Goal: Task Accomplishment & Management: Manage account settings

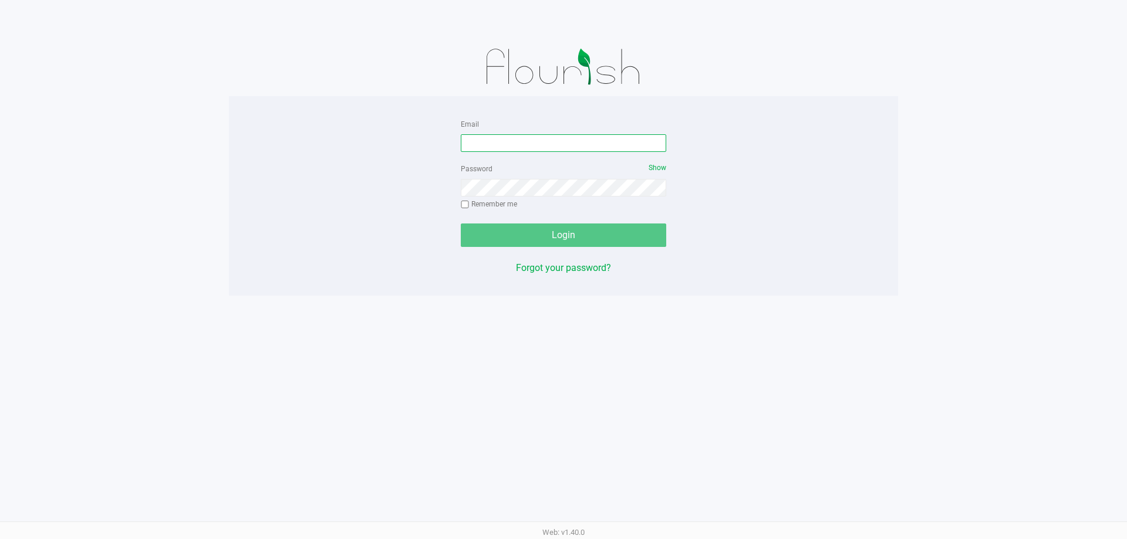
click at [534, 142] on input "Email" at bounding box center [563, 143] width 205 height 18
type input "[EMAIL_ADDRESS][DOMAIN_NAME]"
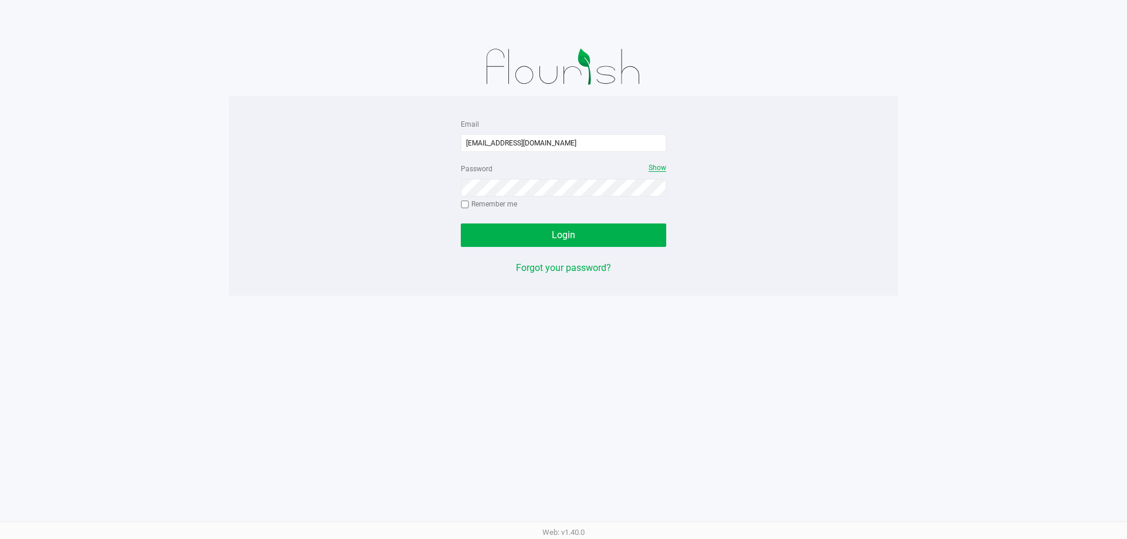
click at [657, 166] on span "Show" at bounding box center [658, 168] width 18 height 8
click at [461, 224] on button "Login" at bounding box center [563, 235] width 205 height 23
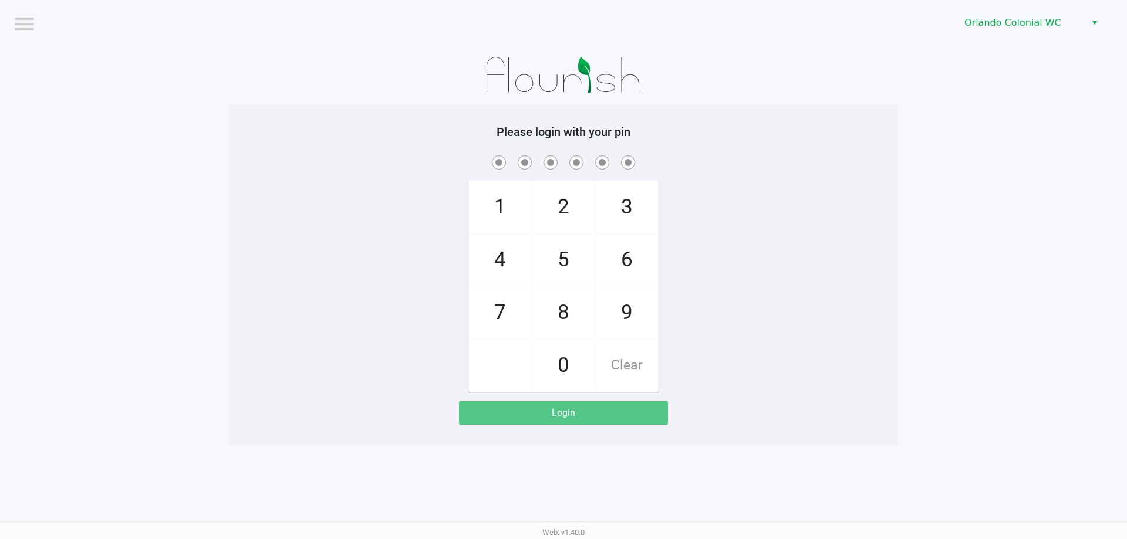
click at [554, 320] on span "8" at bounding box center [563, 313] width 62 height 52
checkbox input "true"
click at [477, 320] on span "7" at bounding box center [500, 313] width 62 height 52
checkbox input "true"
click at [569, 355] on span "0" at bounding box center [563, 366] width 62 height 52
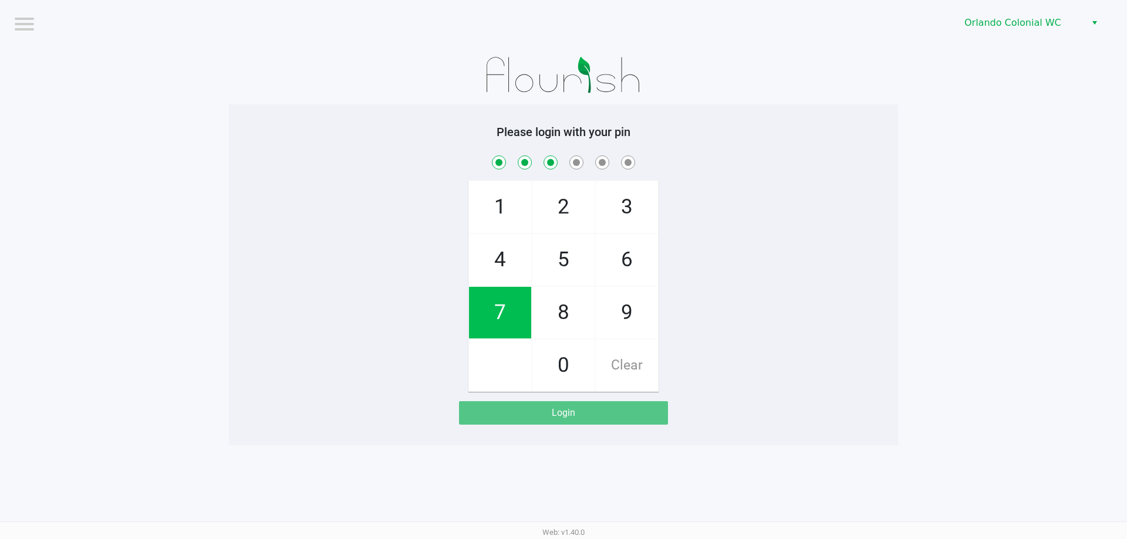
checkbox input "true"
click at [492, 258] on span "4" at bounding box center [500, 260] width 62 height 52
checkbox input "true"
click at [501, 305] on span "7" at bounding box center [500, 313] width 62 height 52
checkbox input "true"
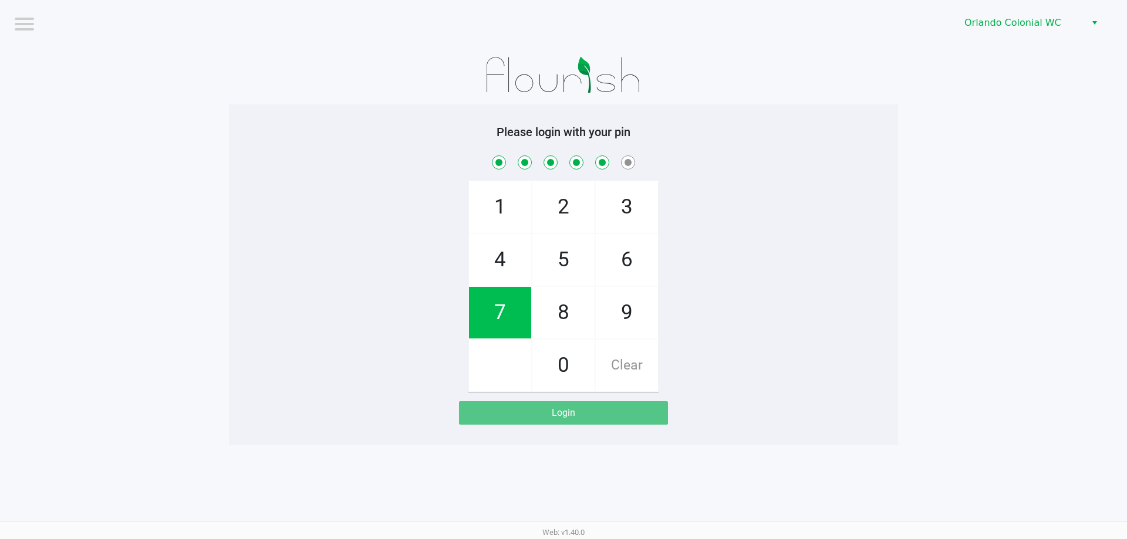
click at [495, 198] on span "1" at bounding box center [500, 207] width 62 height 52
checkbox input "true"
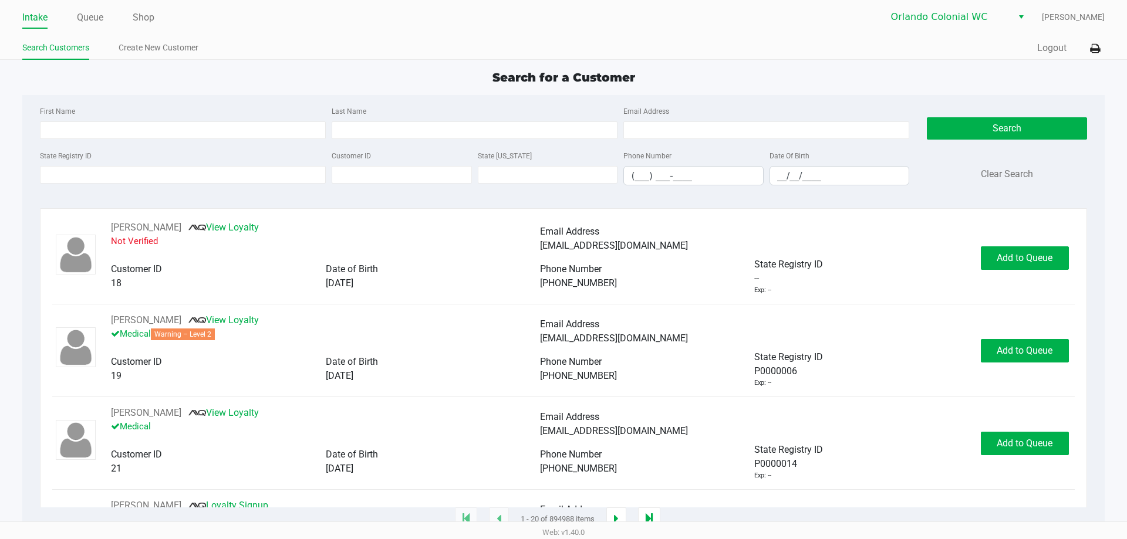
click at [79, 18] on link "Queue" at bounding box center [90, 17] width 26 height 16
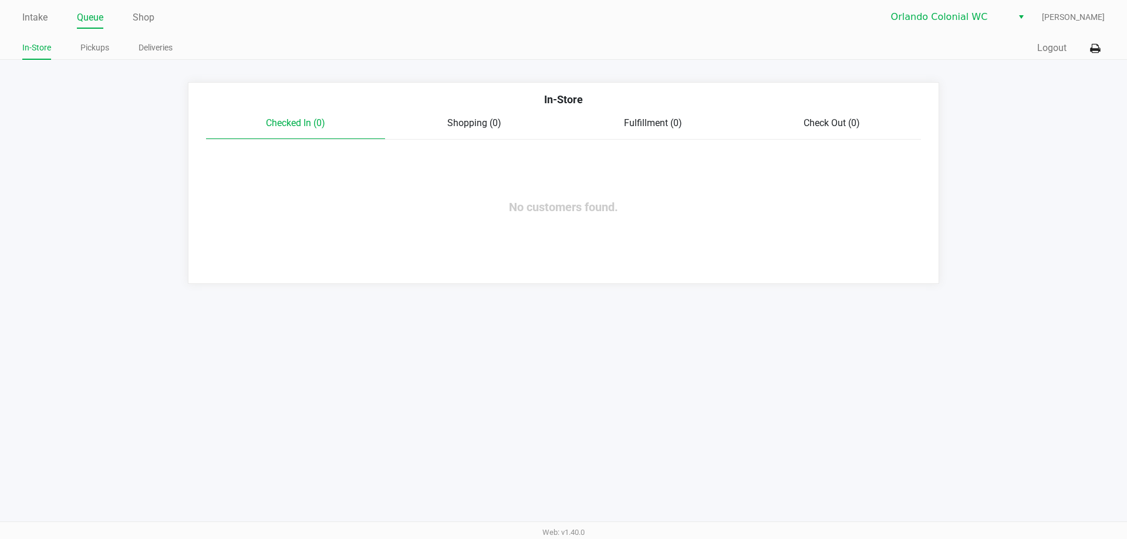
click at [85, 48] on link "Pickups" at bounding box center [94, 48] width 29 height 15
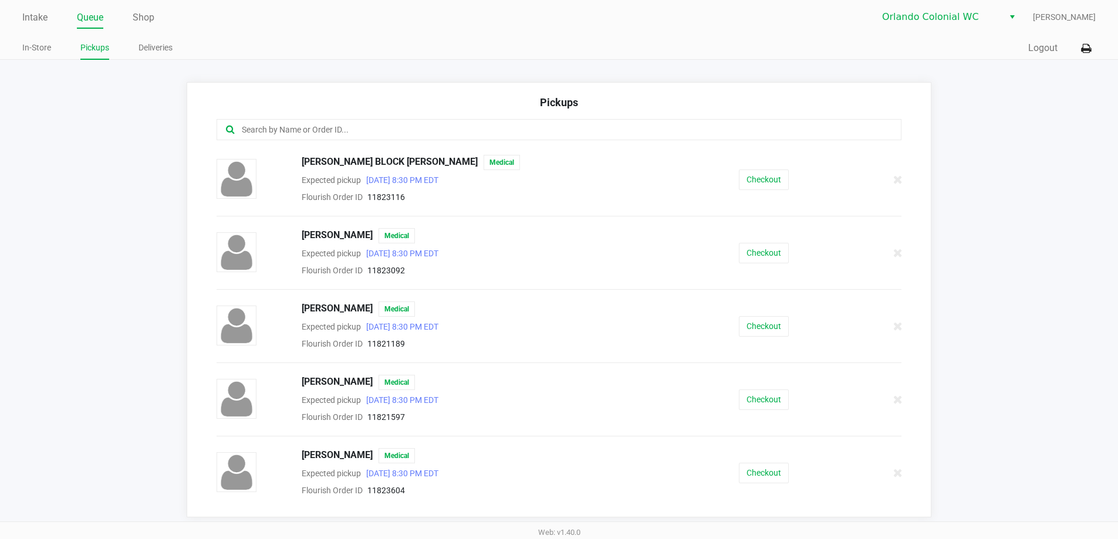
click at [252, 124] on input "text" at bounding box center [541, 130] width 600 height 14
click at [26, 17] on link "Intake" at bounding box center [34, 17] width 25 height 16
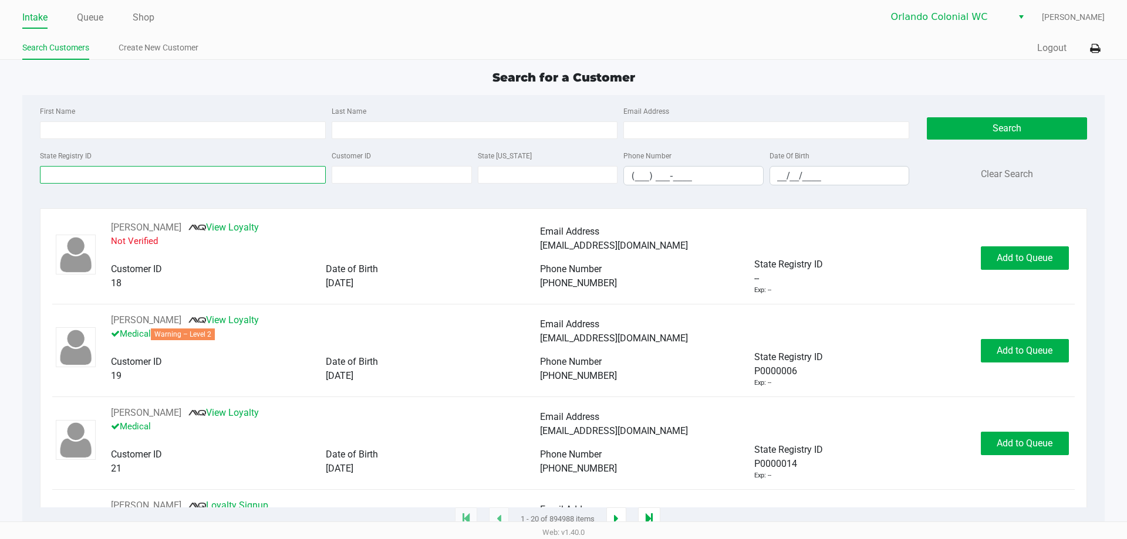
click at [94, 171] on input "State Registry ID" at bounding box center [183, 175] width 286 height 18
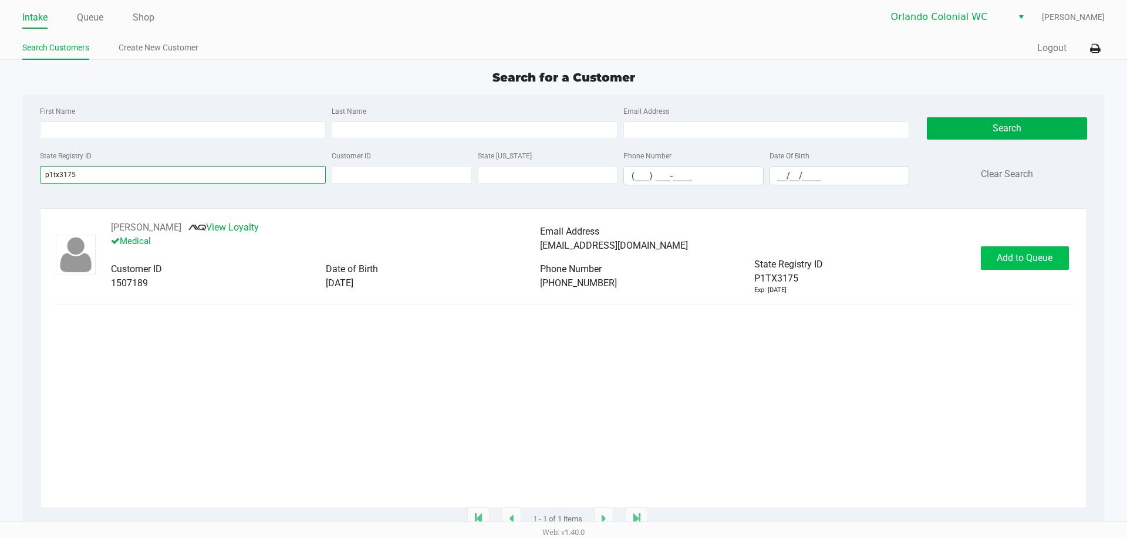
type input "p1tx3175"
click at [1050, 267] on button "Add to Queue" at bounding box center [1025, 258] width 88 height 23
click at [1050, 267] on div "Add to Queue" at bounding box center [1025, 258] width 88 height 23
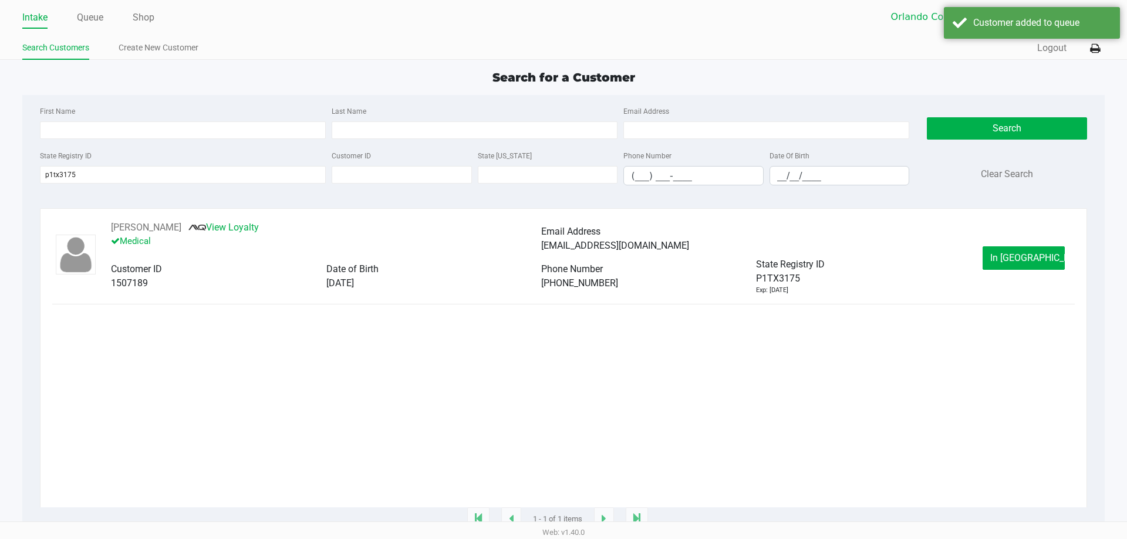
click at [1050, 267] on button "In Queue" at bounding box center [1024, 258] width 82 height 23
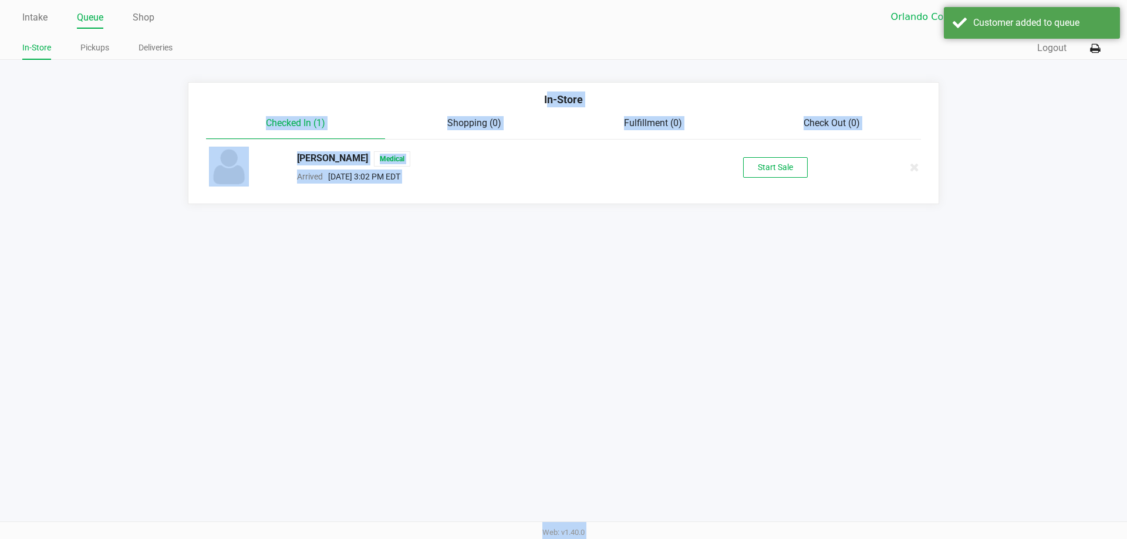
click at [926, 231] on div "Intake Queue Shop Orlando Colonial WC Jorge Pagan In-Store Pickups Deliveries Q…" at bounding box center [563, 269] width 1127 height 539
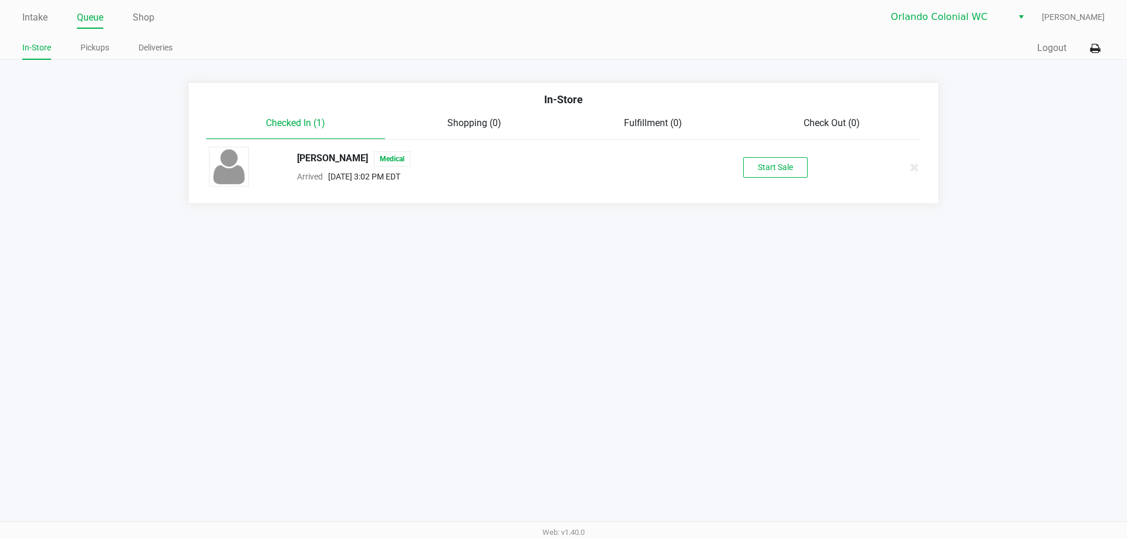
click at [764, 178] on div "Adam Harris Medical Arrived Aug 21, 2025 3:02 PM EDT Start Sale" at bounding box center [563, 167] width 727 height 41
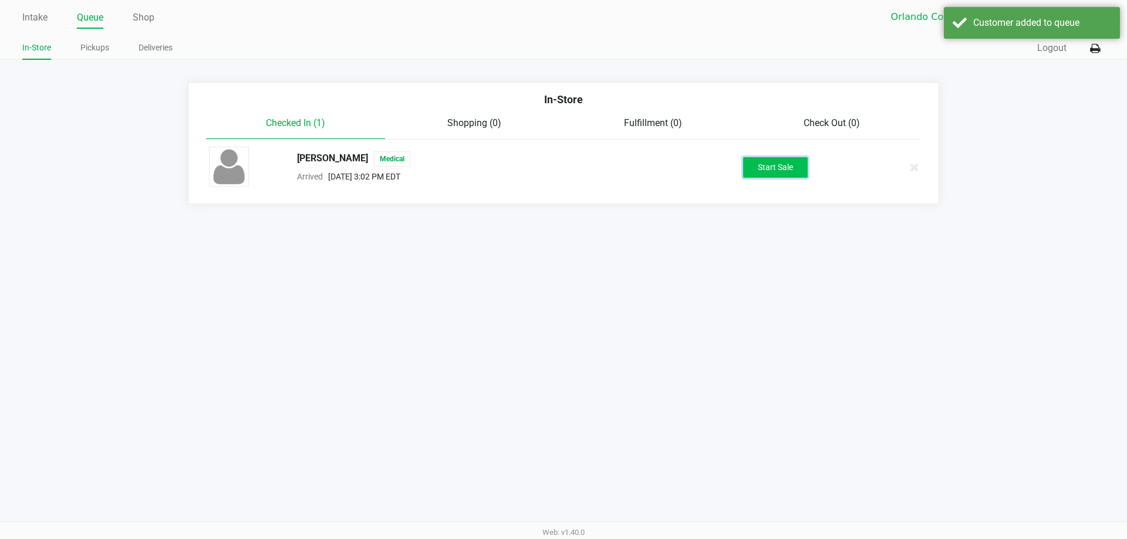
click at [768, 168] on button "Start Sale" at bounding box center [775, 167] width 65 height 21
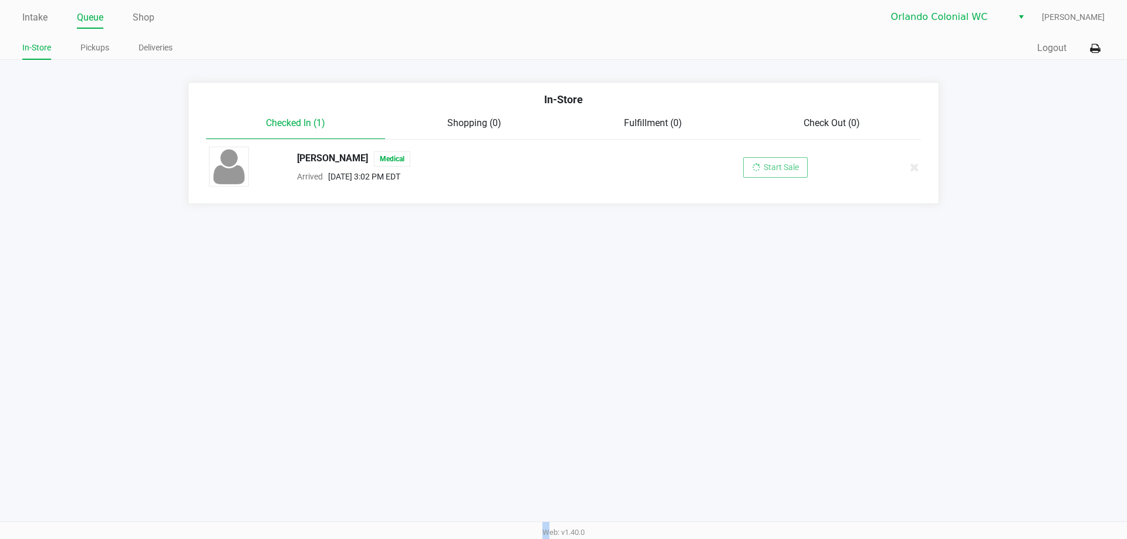
click at [768, 168] on div "Start Sale" at bounding box center [775, 167] width 65 height 21
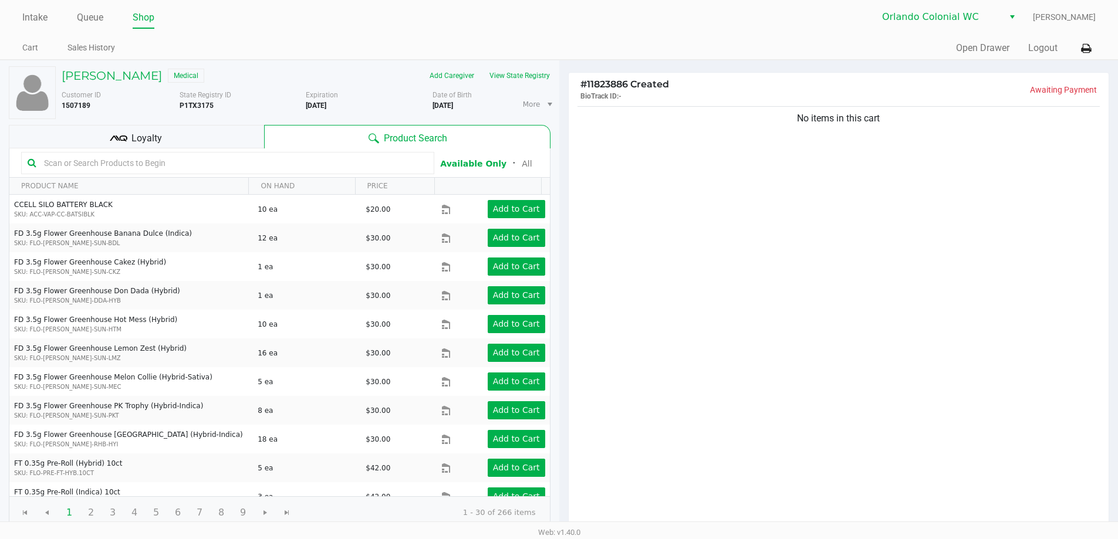
click at [838, 397] on div "No items in this cart" at bounding box center [839, 317] width 541 height 426
click at [539, 76] on button "View State Registry" at bounding box center [516, 75] width 69 height 19
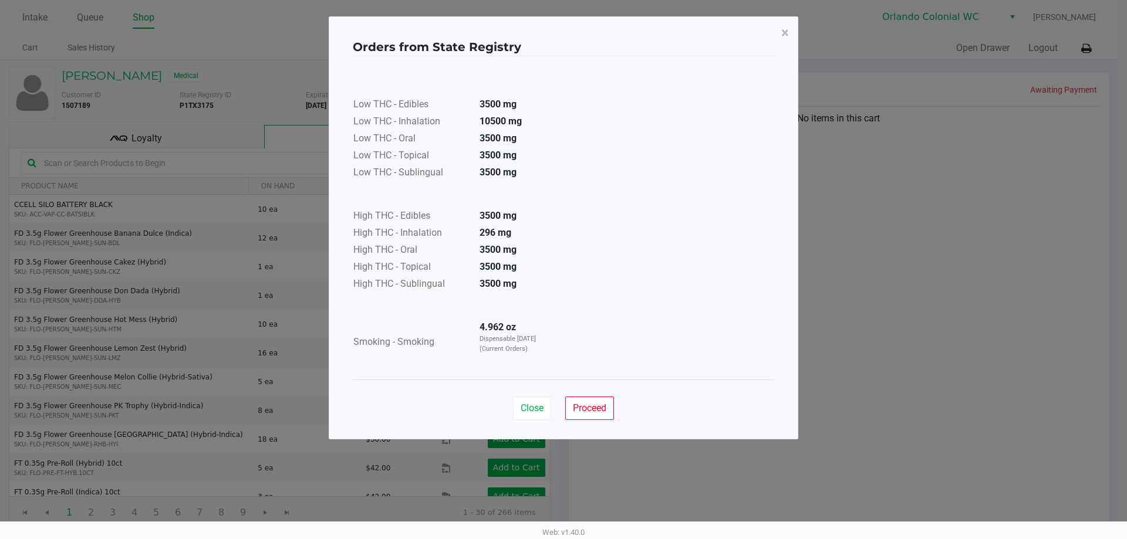
click at [602, 396] on div "Close Proceed" at bounding box center [563, 404] width 421 height 48
click at [588, 410] on span "Proceed" at bounding box center [589, 408] width 33 height 11
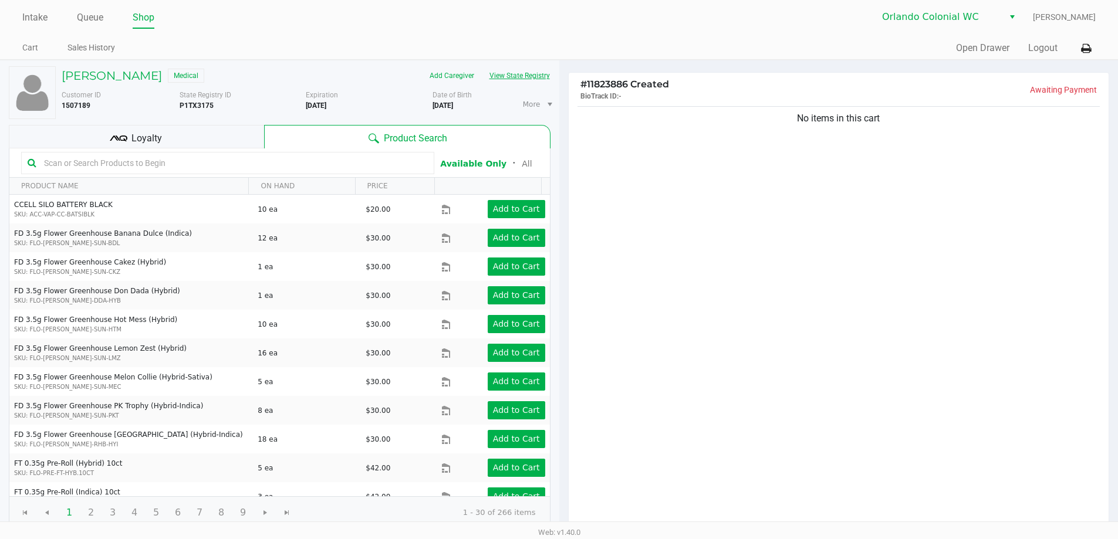
click at [542, 74] on button "View State Registry" at bounding box center [516, 75] width 69 height 19
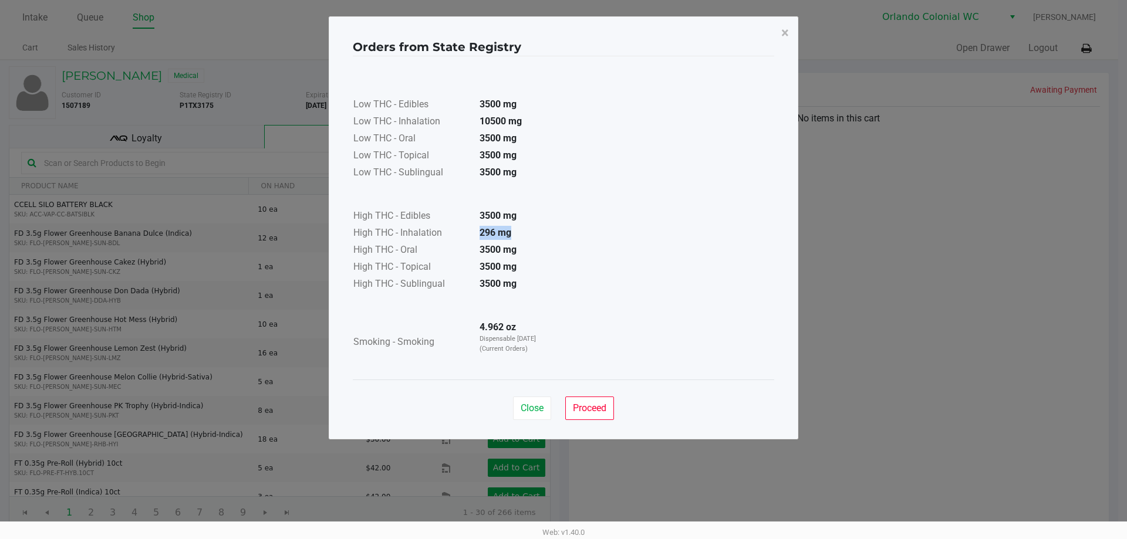
drag, startPoint x: 512, startPoint y: 230, endPoint x: 479, endPoint y: 230, distance: 32.9
click at [479, 230] on td "296 mg" at bounding box center [511, 233] width 82 height 17
click at [482, 323] on strong "4.962 oz" at bounding box center [498, 327] width 36 height 11
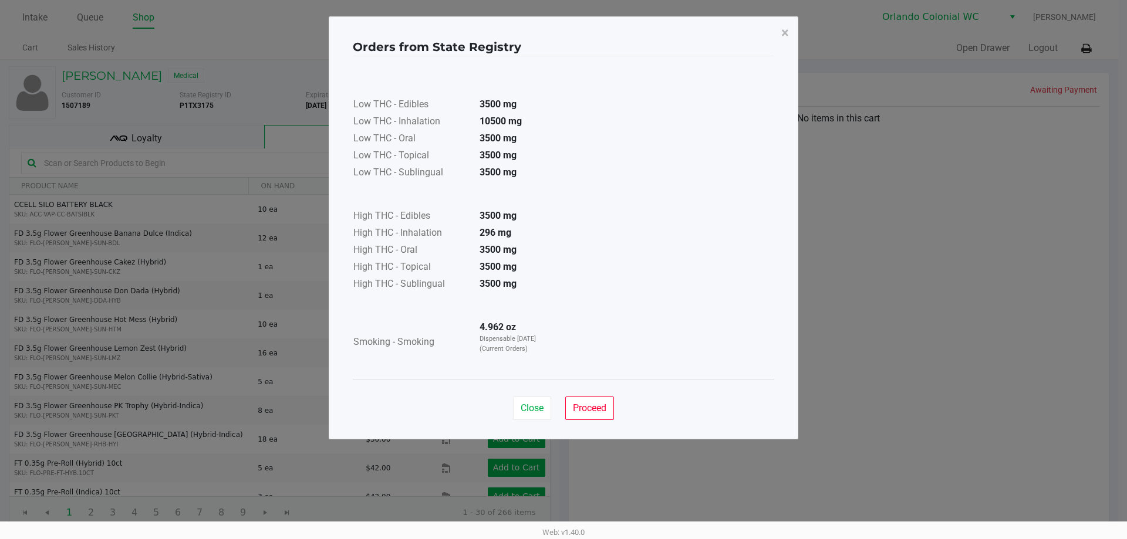
click at [504, 481] on ngb-modal-window "Orders from State Registry × Low THC - Edibles 3500 mg Low THC - Inhalation 105…" at bounding box center [563, 269] width 1127 height 539
click at [792, 33] on button "×" at bounding box center [785, 32] width 26 height 33
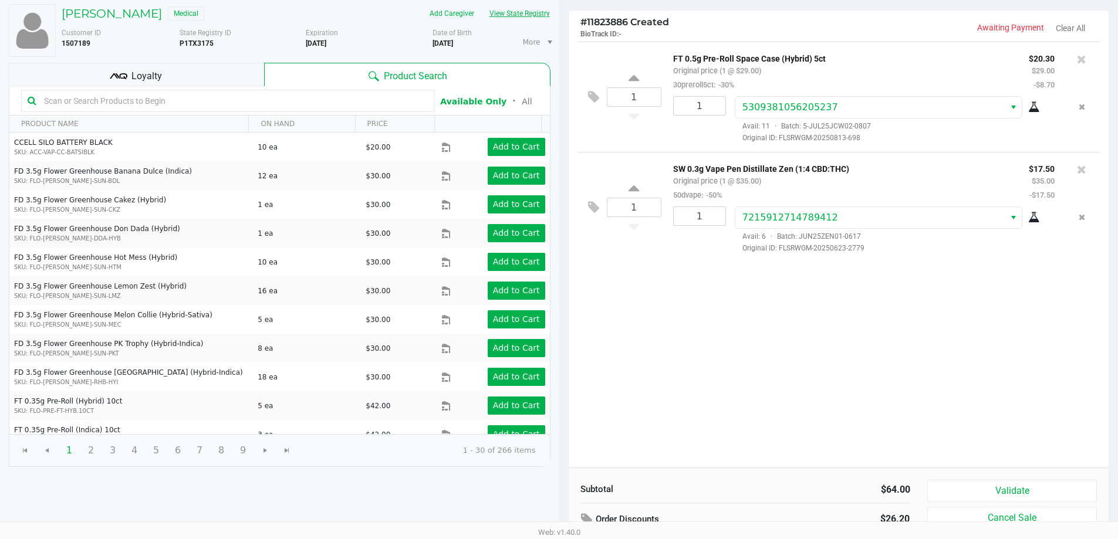
scroll to position [120, 0]
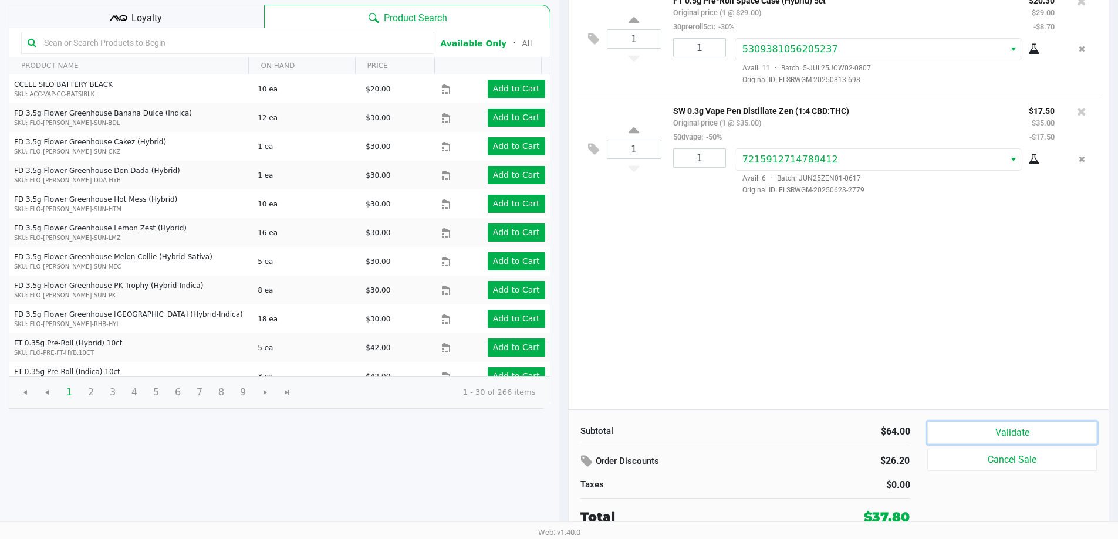
click at [957, 443] on button "Validate" at bounding box center [1011, 433] width 169 height 22
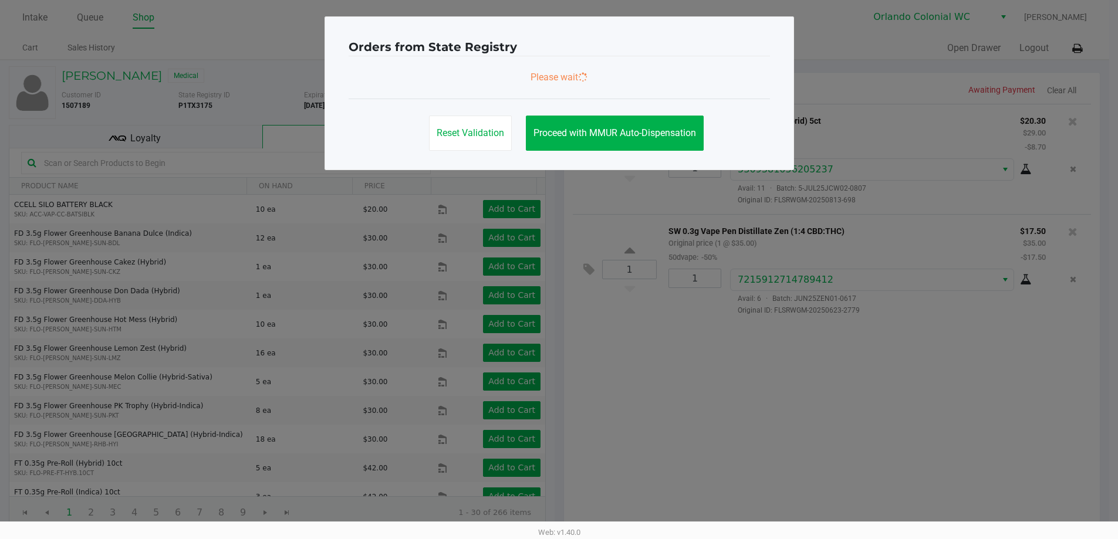
scroll to position [0, 0]
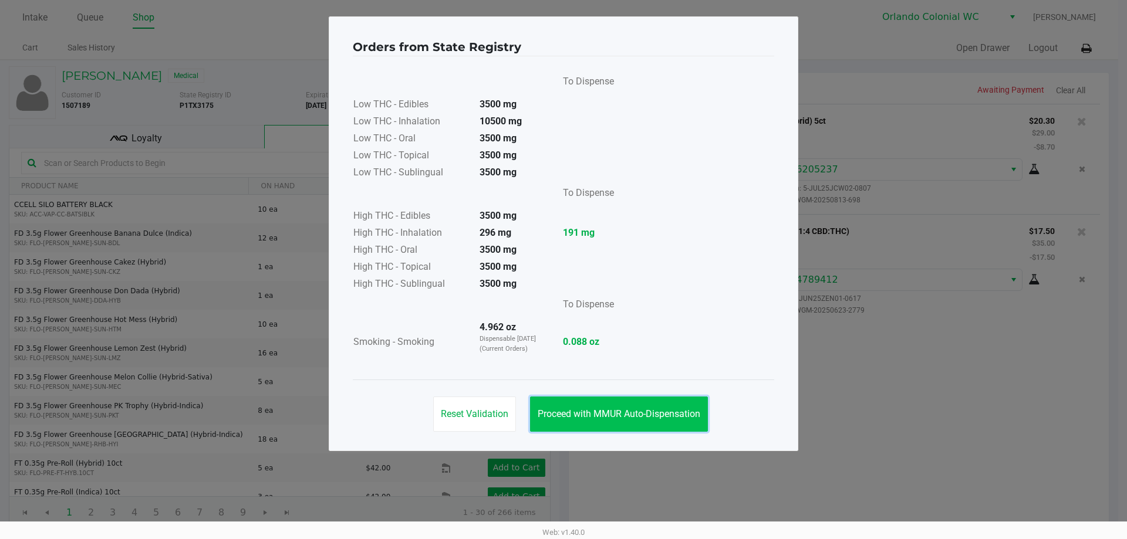
click at [646, 405] on button "Proceed with MMUR Auto-Dispensation" at bounding box center [619, 414] width 178 height 35
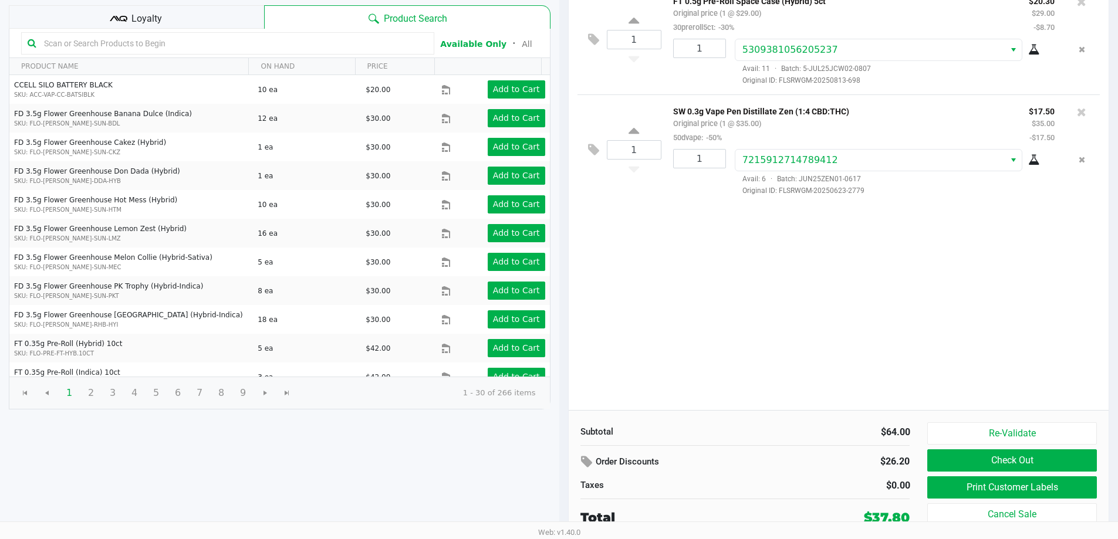
scroll to position [120, 0]
click at [1034, 488] on button "Print Customer Labels" at bounding box center [1011, 487] width 169 height 22
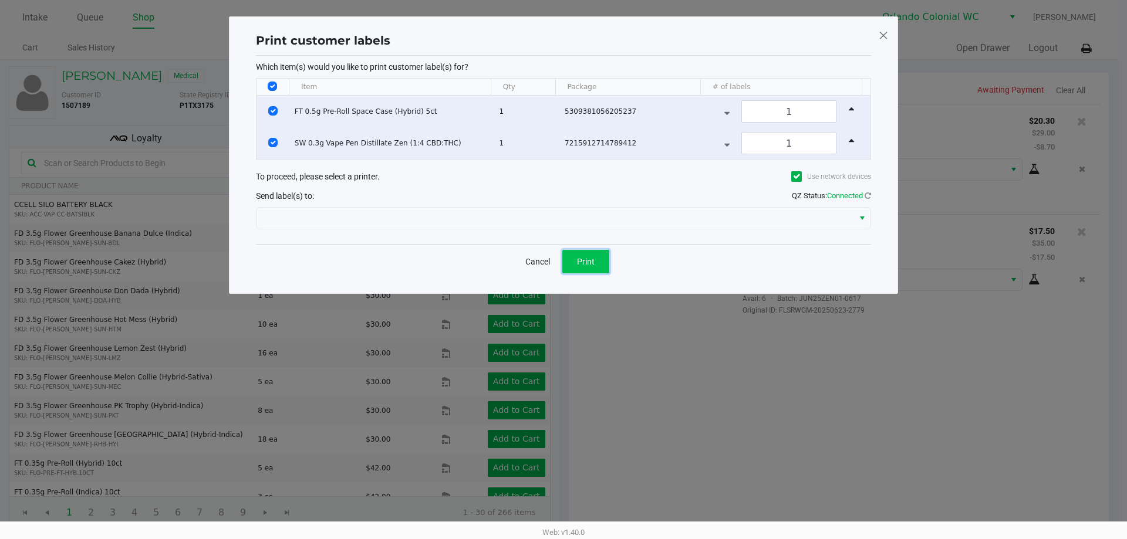
click at [588, 269] on button "Print" at bounding box center [585, 261] width 47 height 23
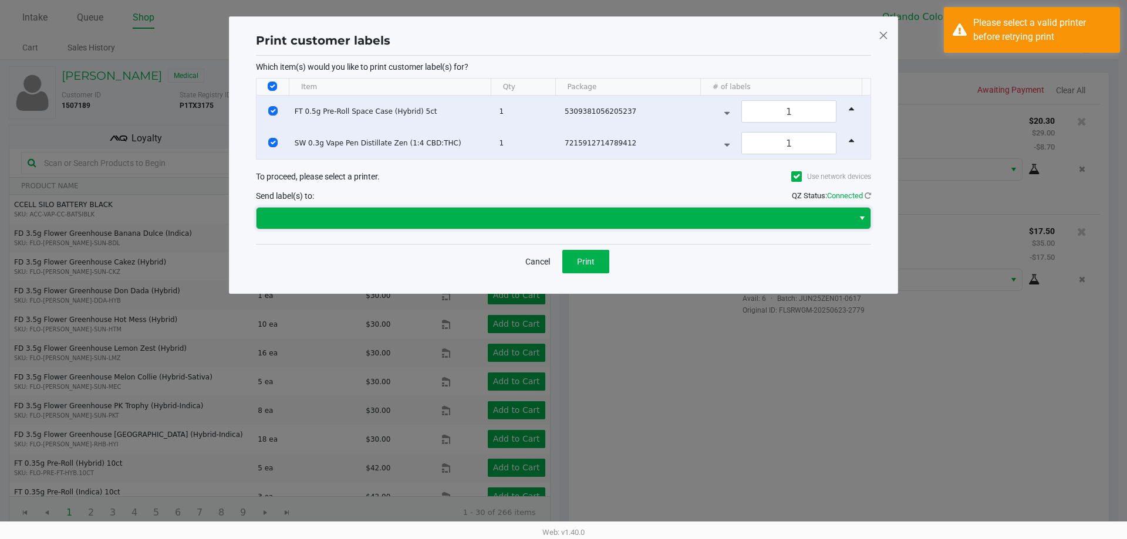
click at [755, 216] on span at bounding box center [555, 218] width 583 height 14
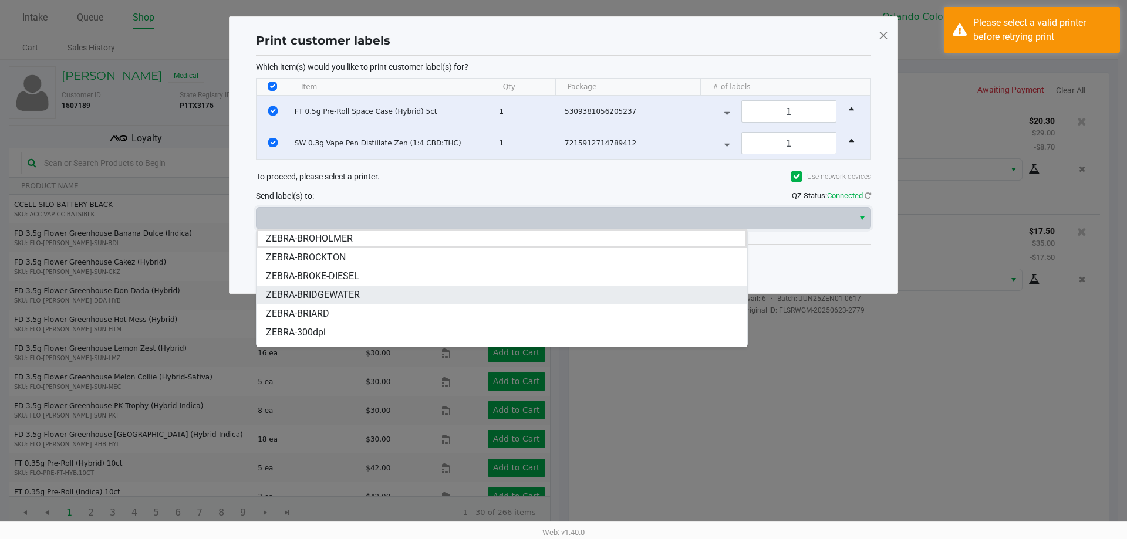
click at [440, 291] on li "ZEBRA-BRIDGEWATER" at bounding box center [502, 295] width 491 height 19
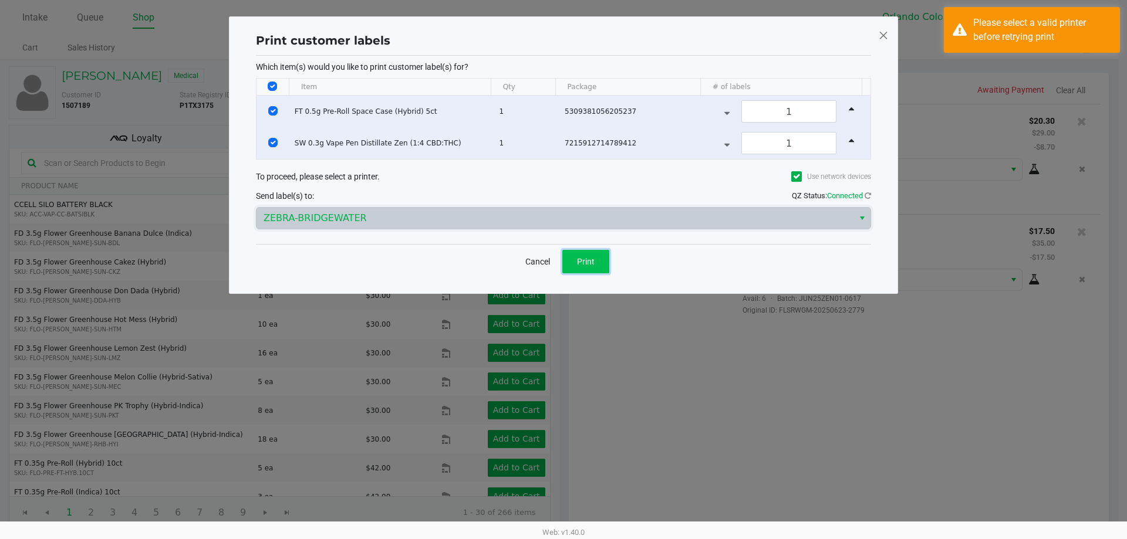
click at [573, 266] on button "Print" at bounding box center [585, 261] width 47 height 23
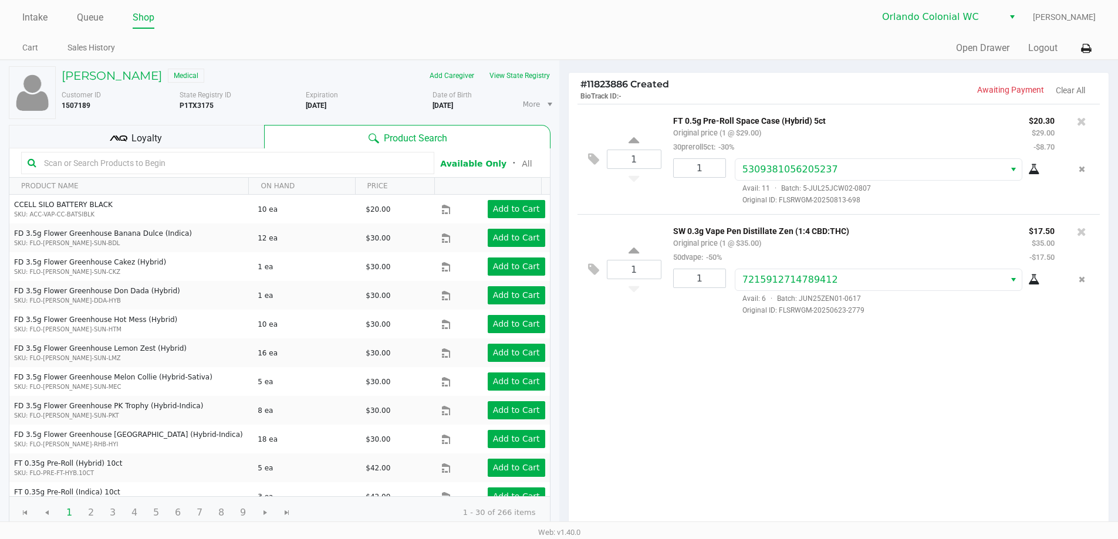
scroll to position [120, 0]
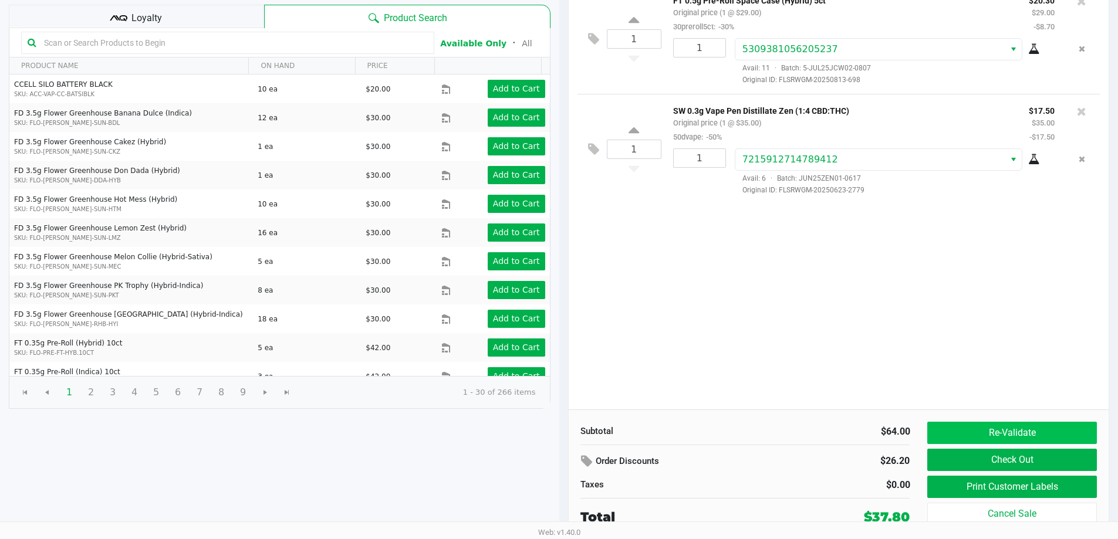
click at [1011, 438] on button "Re-Validate" at bounding box center [1011, 433] width 169 height 22
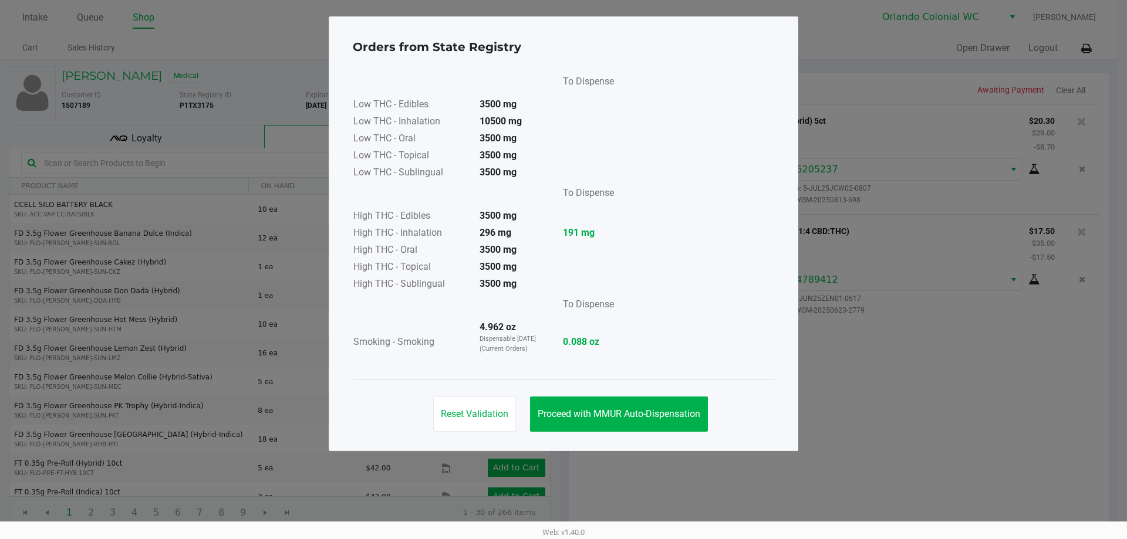
click at [556, 411] on span "Proceed with MMUR Auto-Dispensation" at bounding box center [619, 414] width 163 height 11
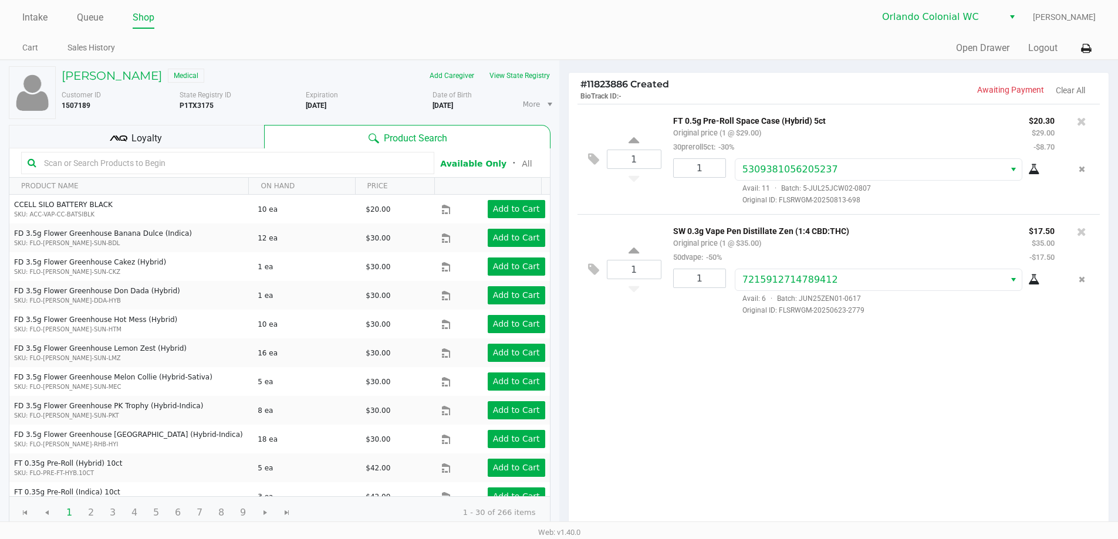
scroll to position [120, 0]
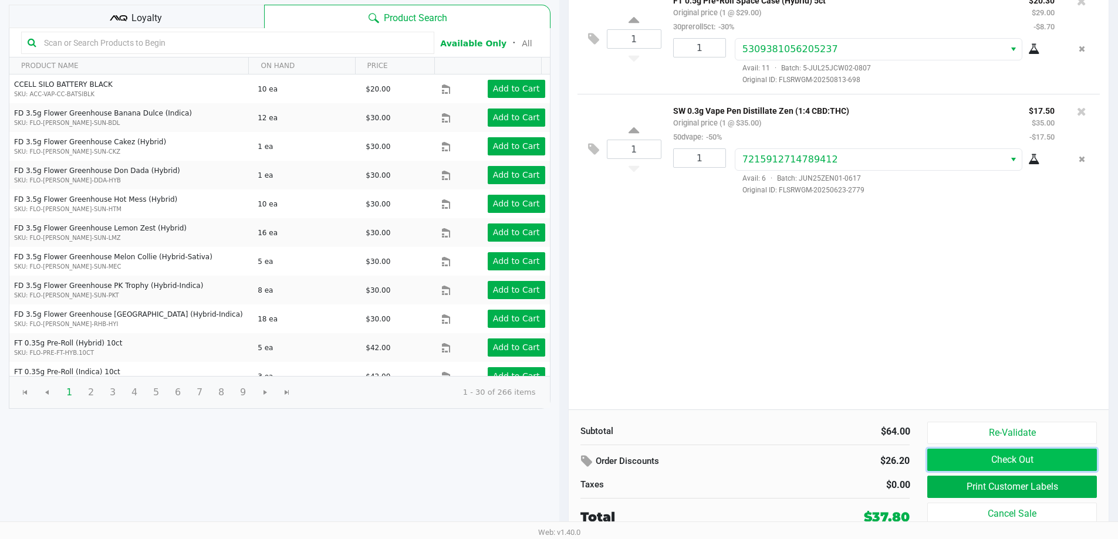
click at [1028, 464] on button "Check Out" at bounding box center [1011, 460] width 169 height 22
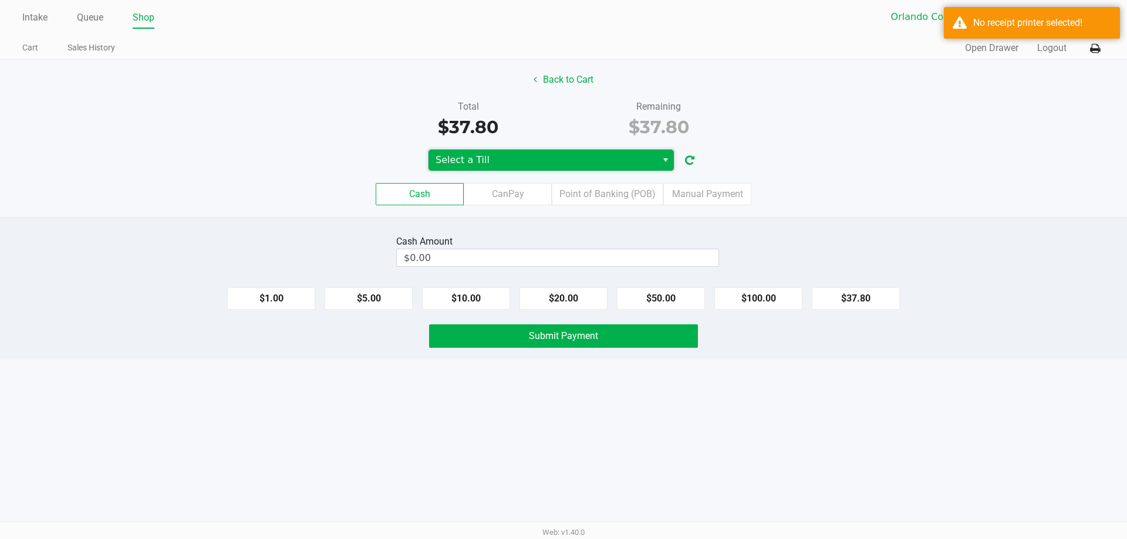
click at [640, 156] on span "Select a Till" at bounding box center [543, 160] width 214 height 14
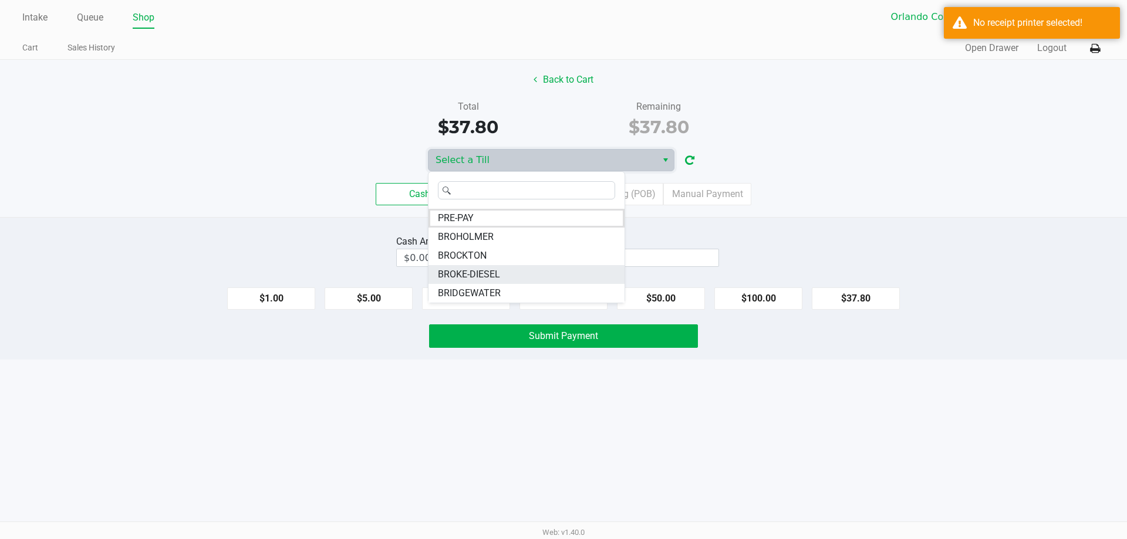
click at [506, 278] on li "BROKE-DIESEL" at bounding box center [526, 274] width 196 height 19
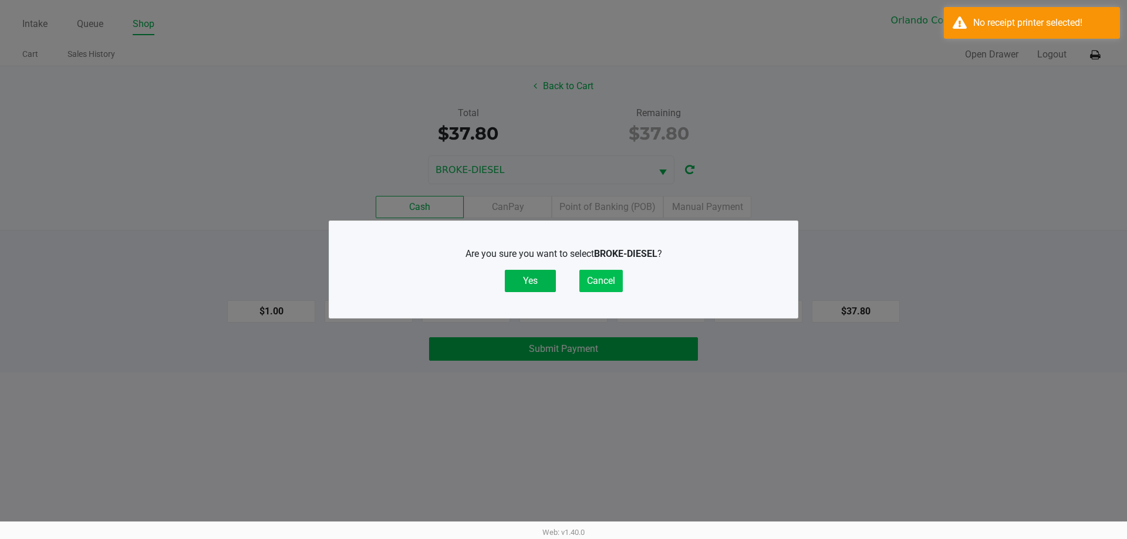
click at [611, 281] on button "Cancel" at bounding box center [600, 281] width 43 height 22
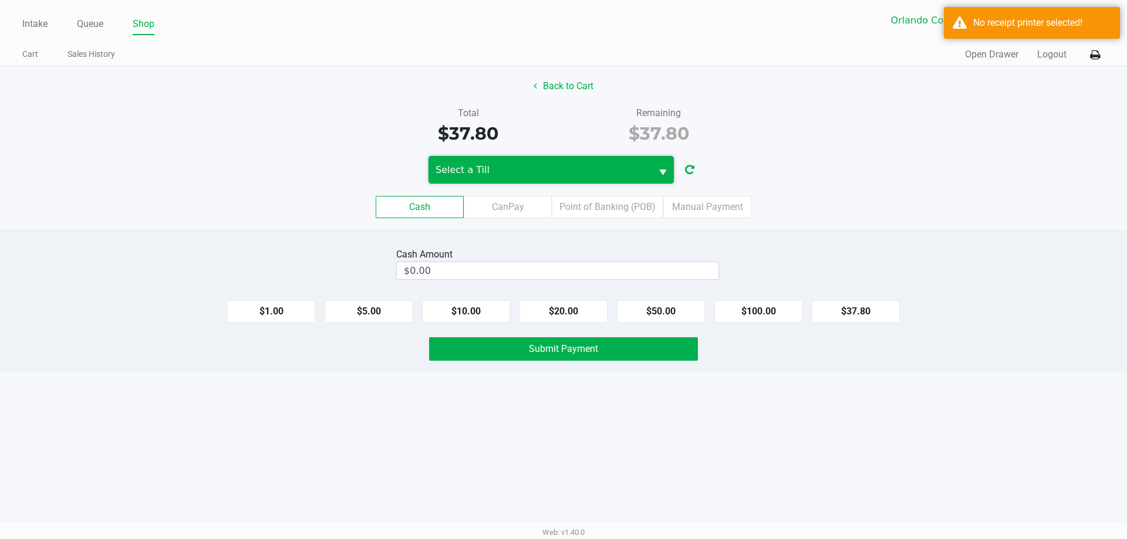
click at [562, 166] on span "Select a Till" at bounding box center [540, 170] width 209 height 14
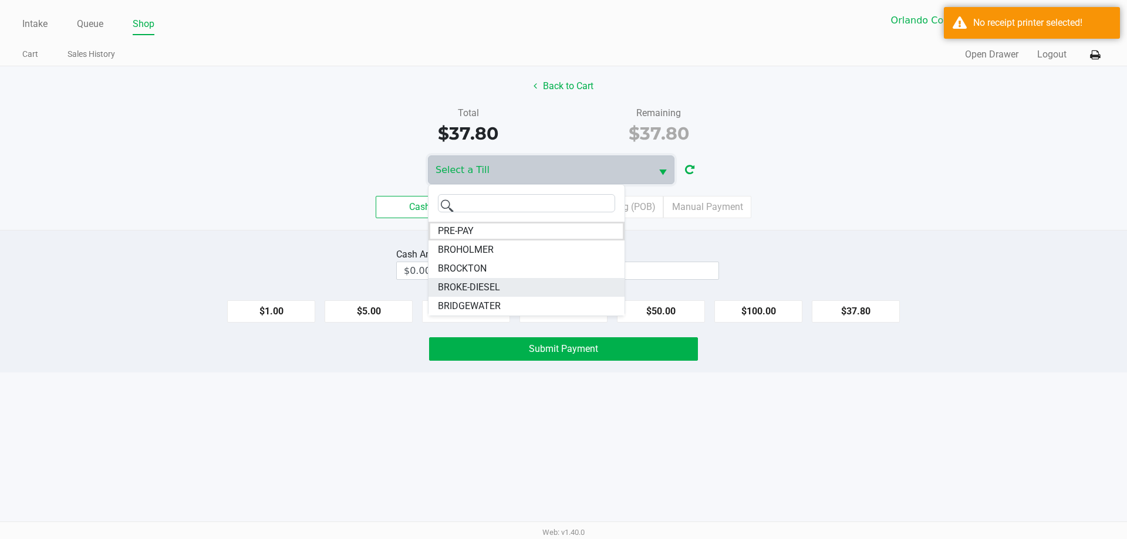
click at [511, 291] on li "BROKE-DIESEL" at bounding box center [526, 287] width 196 height 19
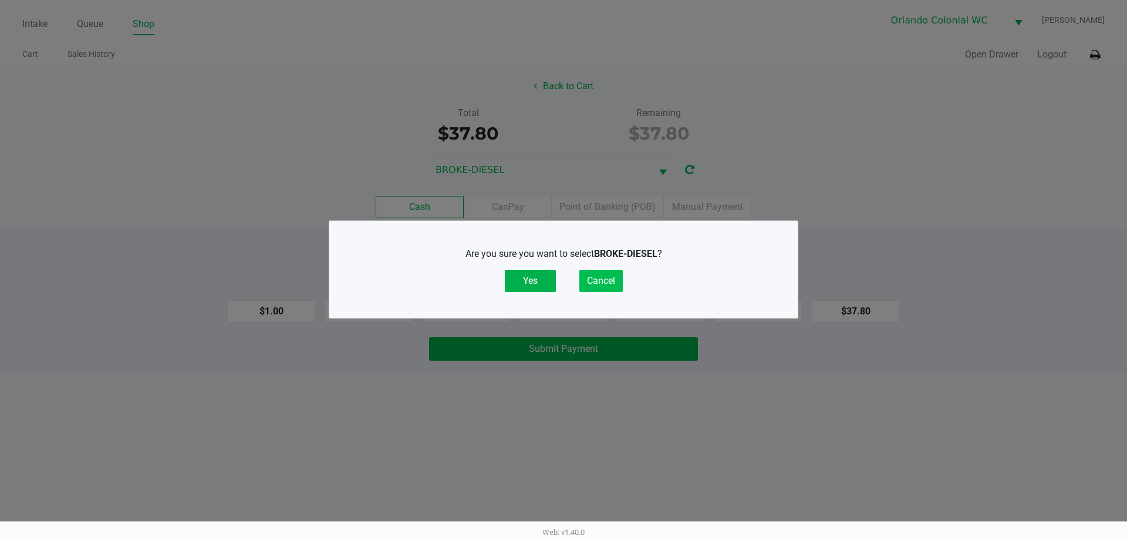
click at [610, 270] on button "Cancel" at bounding box center [600, 281] width 43 height 22
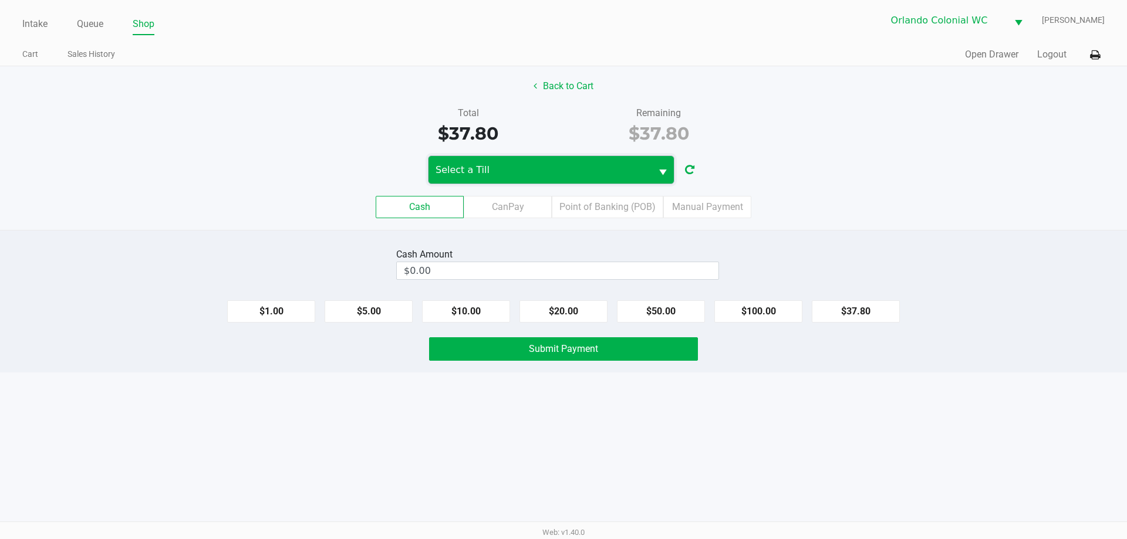
click at [566, 168] on span "Select a Till" at bounding box center [540, 170] width 209 height 14
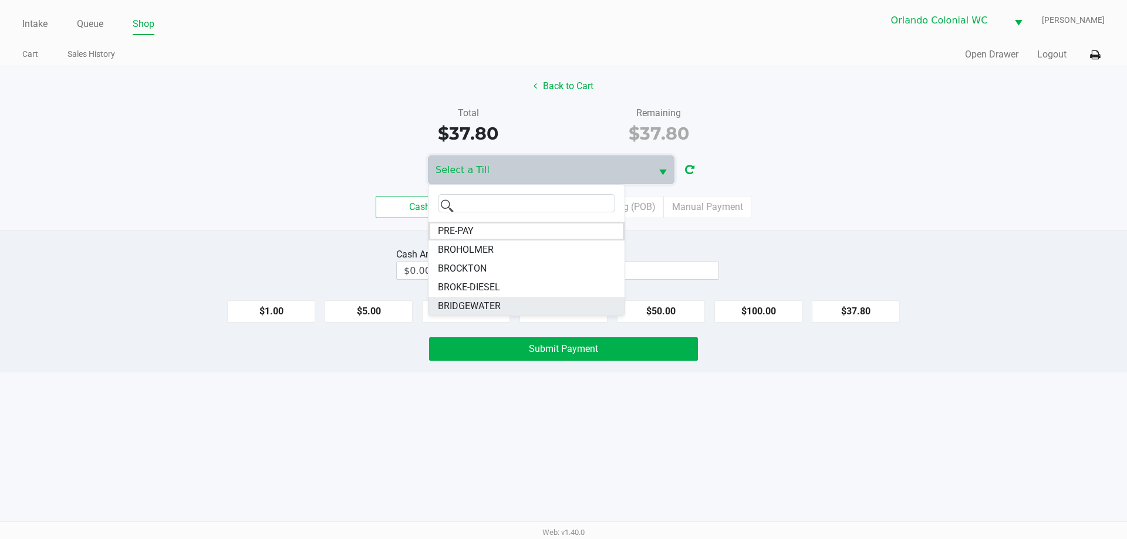
click at [502, 309] on li "BRIDGEWATER" at bounding box center [526, 306] width 196 height 19
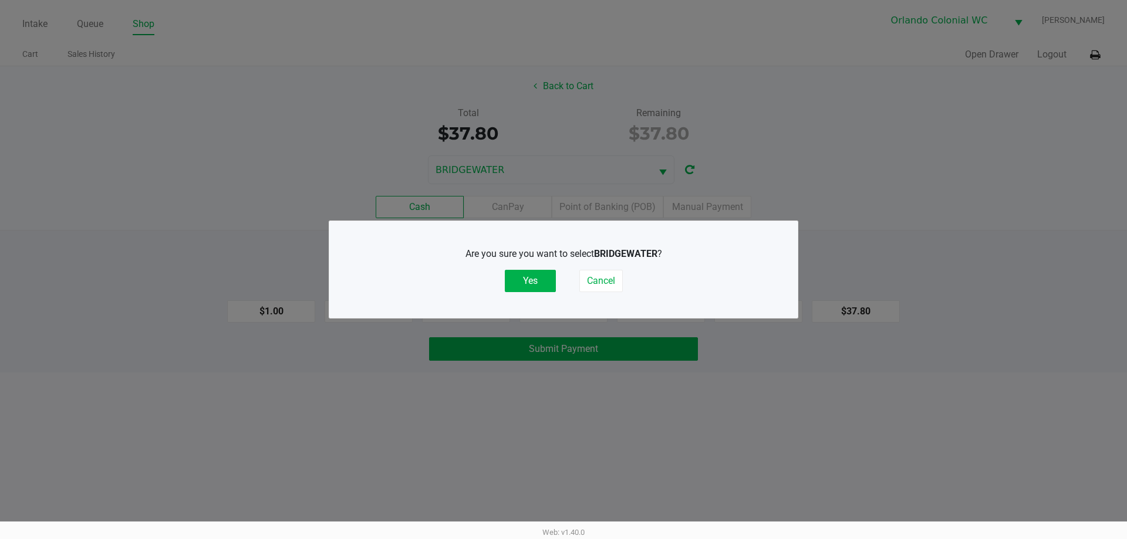
click at [529, 288] on button "Yes" at bounding box center [530, 281] width 51 height 22
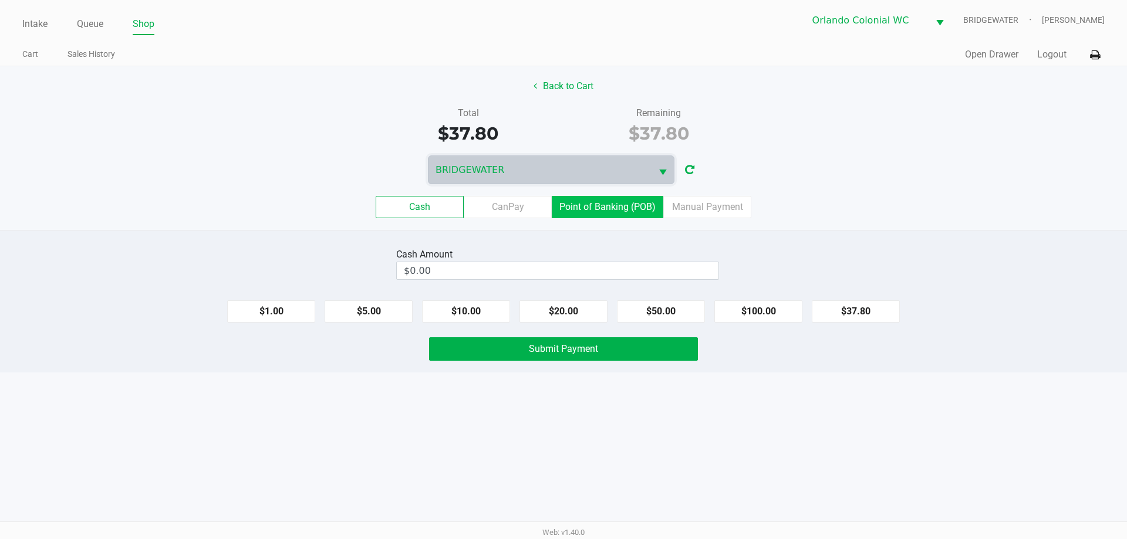
click at [635, 203] on label "Point of Banking (POB)" at bounding box center [608, 207] width 112 height 22
click at [0, 0] on 7 "Point of Banking (POB)" at bounding box center [0, 0] width 0 height 0
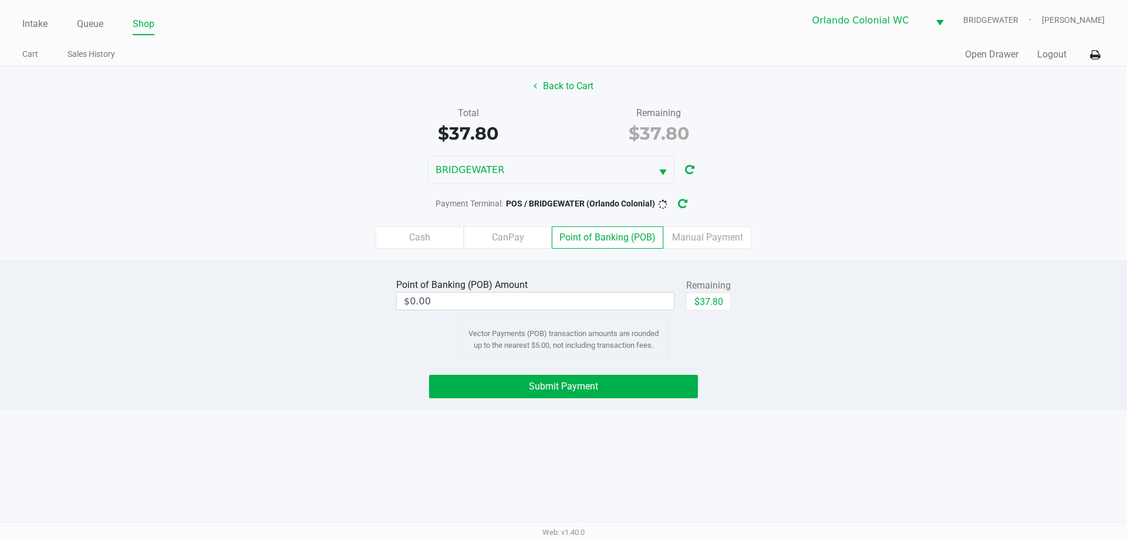
click at [841, 434] on div "Intake Queue Shop Orlando Colonial WC BRIDGEWATER Jorge Pagan Cart Sales Histor…" at bounding box center [563, 269] width 1127 height 539
click at [728, 303] on button "$37.80" at bounding box center [708, 302] width 45 height 18
type input "$37.80"
click at [856, 448] on div "Intake Queue Shop Orlando Colonial WC BRIDGEWATER Jorge Pagan Cart Sales Histor…" at bounding box center [563, 269] width 1127 height 539
click at [662, 379] on button "Submit Payment" at bounding box center [563, 386] width 269 height 23
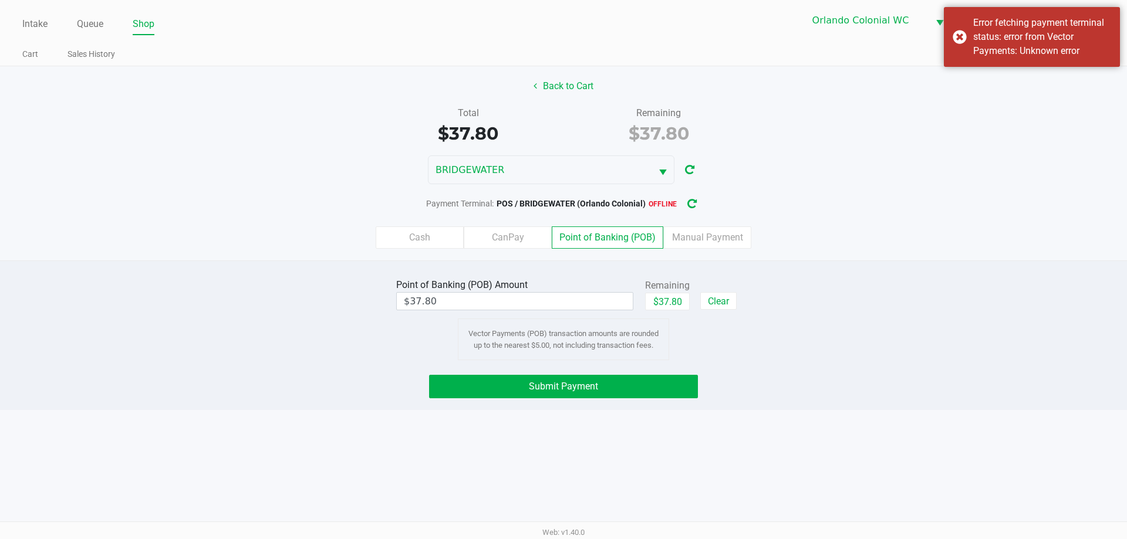
click at [706, 203] on div "Payment Terminal: POS / BRIDGEWATER (Orlando Colonial) offline" at bounding box center [563, 204] width 1127 height 22
click at [696, 200] on icon "button" at bounding box center [691, 204] width 9 height 8
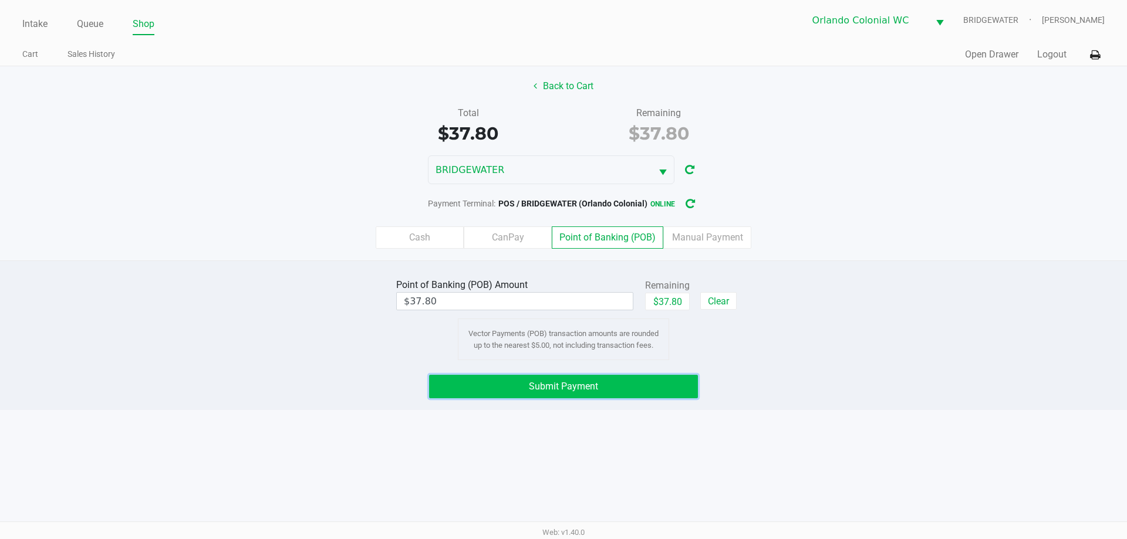
click at [593, 394] on button "Submit Payment" at bounding box center [563, 386] width 269 height 23
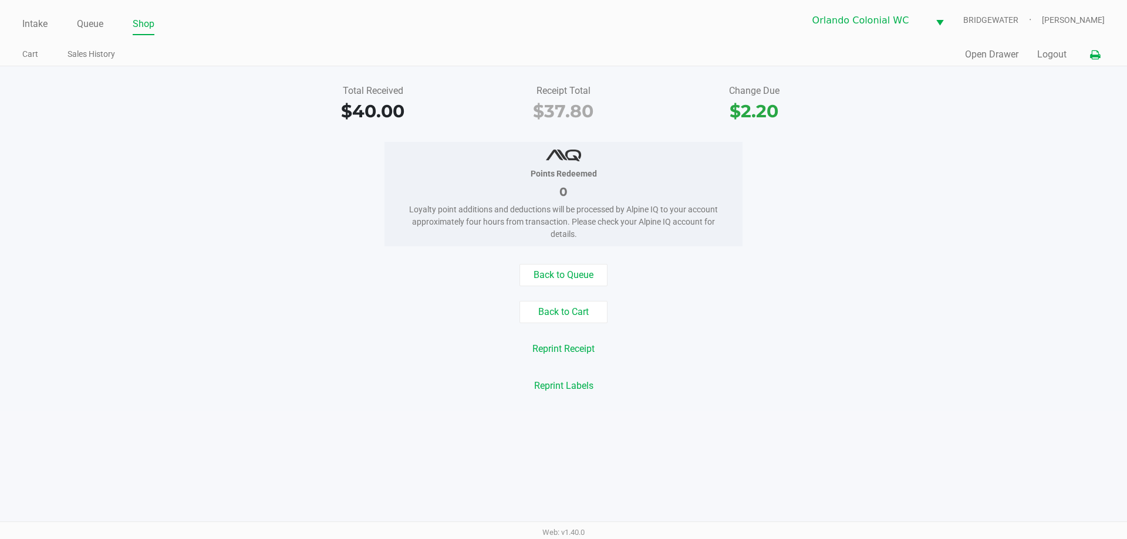
click at [1095, 56] on icon at bounding box center [1095, 55] width 10 height 8
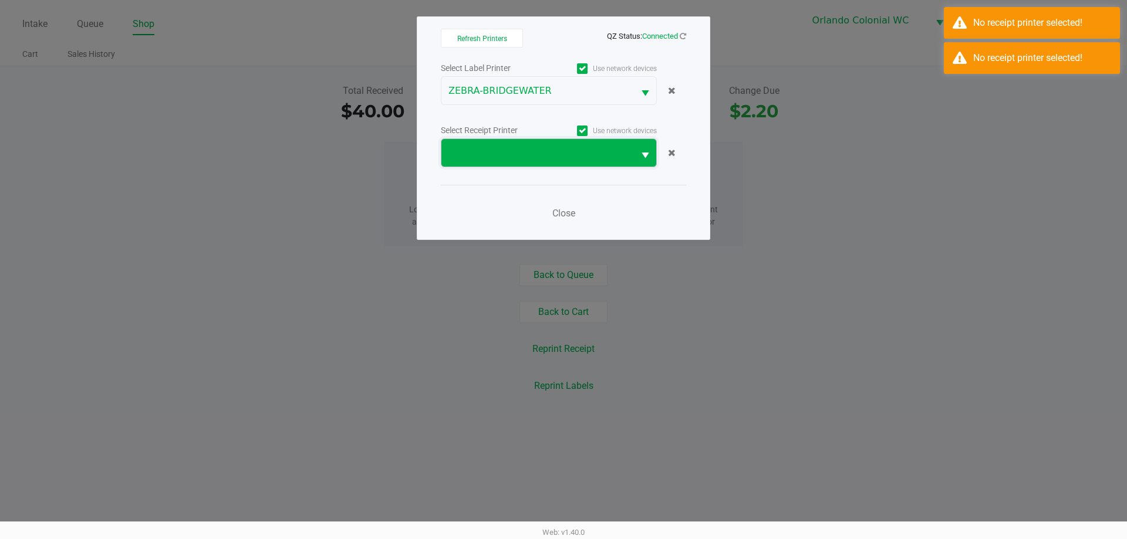
click at [544, 146] on span at bounding box center [537, 153] width 178 height 14
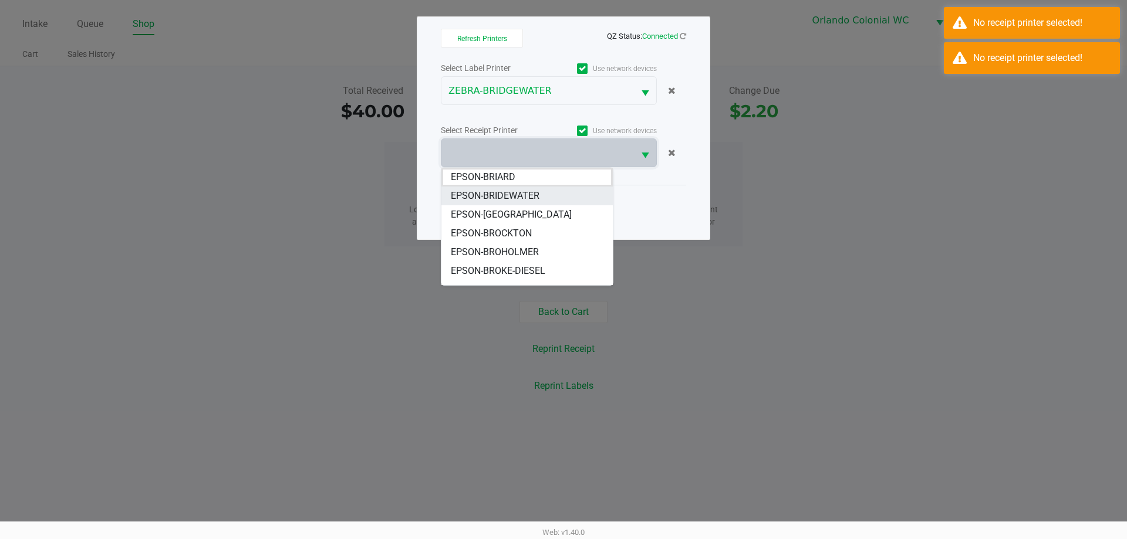
click at [535, 193] on span "EPSON-BRIDEWATER" at bounding box center [495, 196] width 89 height 14
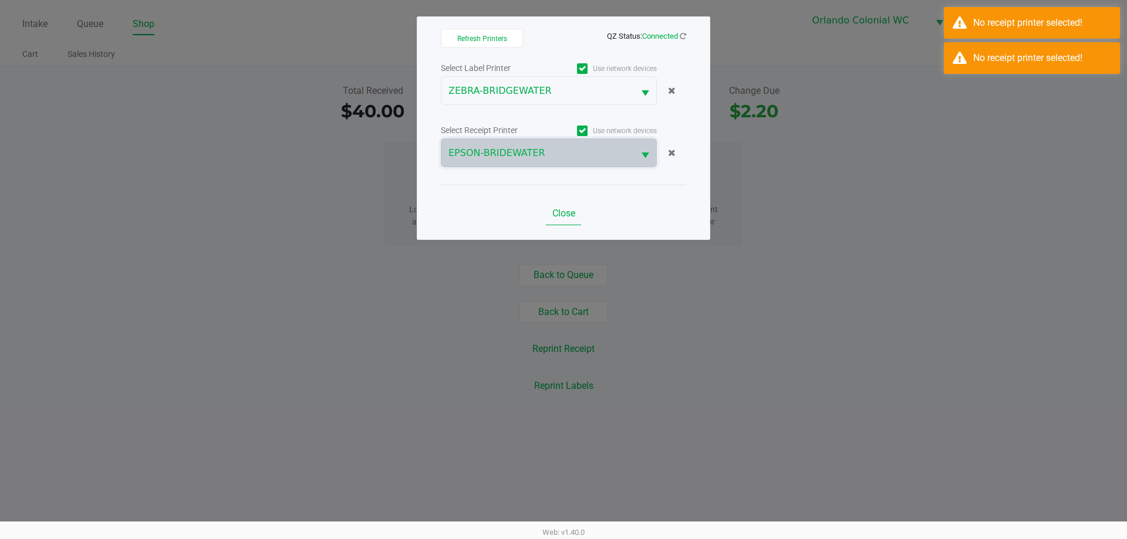
click at [573, 222] on button "Close" at bounding box center [563, 213] width 35 height 23
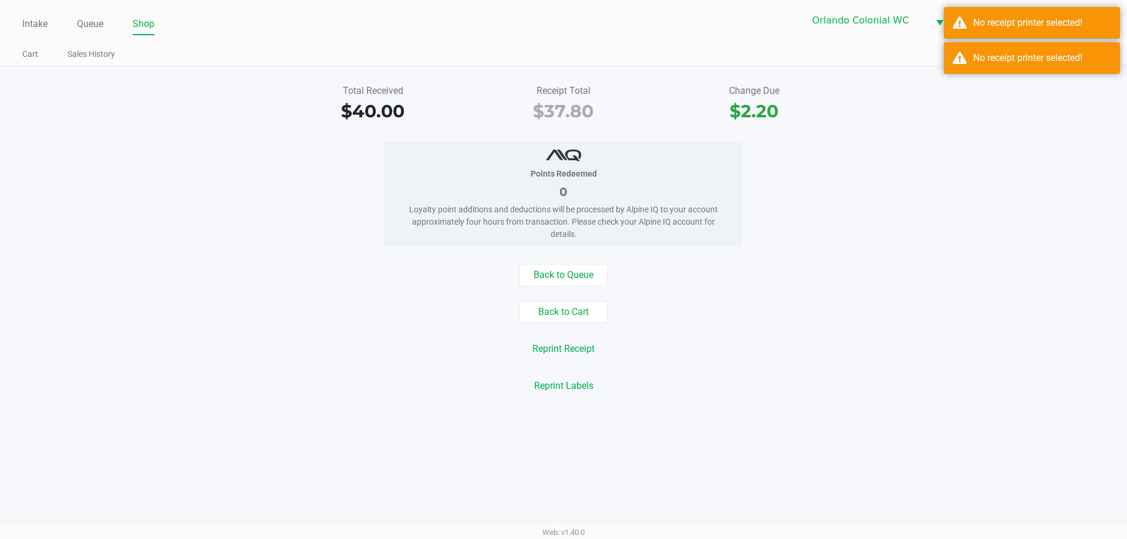
click at [846, 414] on div "Intake Queue Shop Orlando Colonial WC BRIDGEWATER Jorge Pagan Cart Sales Histor…" at bounding box center [563, 269] width 1127 height 539
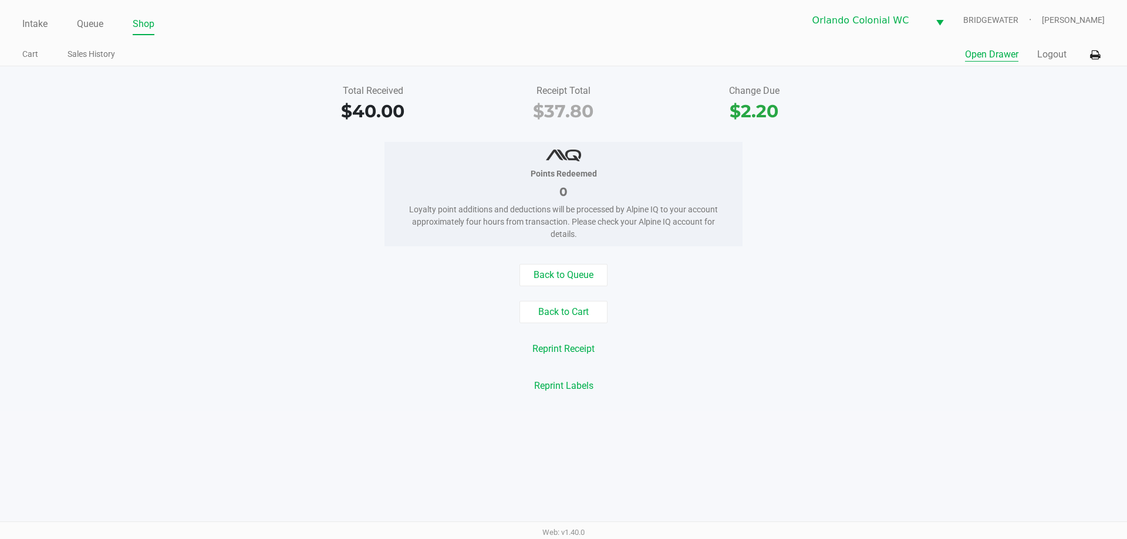
click at [993, 50] on button "Open Drawer" at bounding box center [991, 55] width 53 height 14
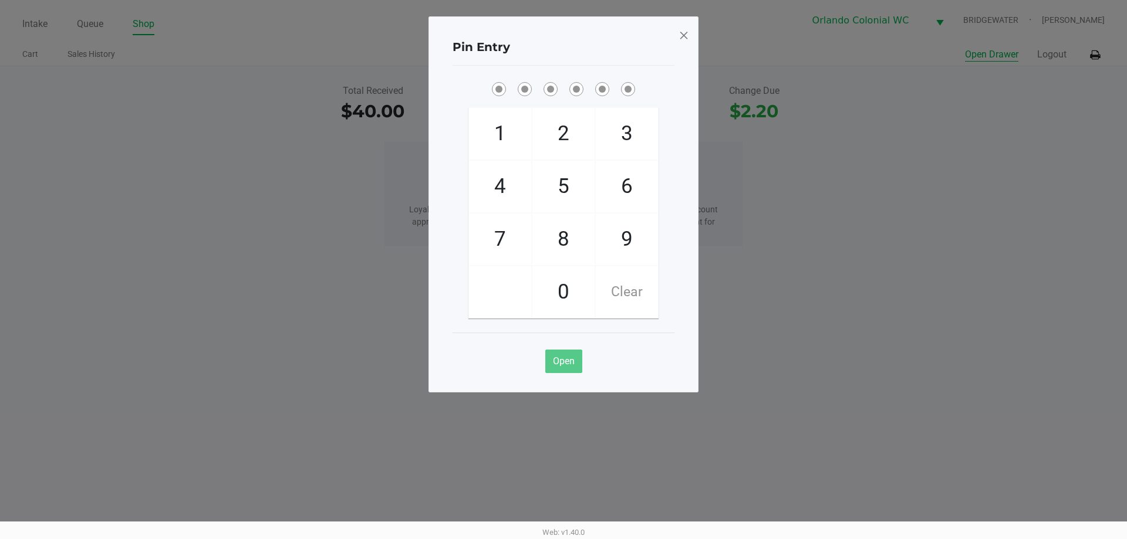
click at [569, 230] on span "8" at bounding box center [563, 240] width 62 height 52
checkbox input "true"
click at [503, 237] on span "7" at bounding box center [500, 240] width 62 height 52
checkbox input "true"
click at [551, 282] on span "0" at bounding box center [563, 292] width 62 height 52
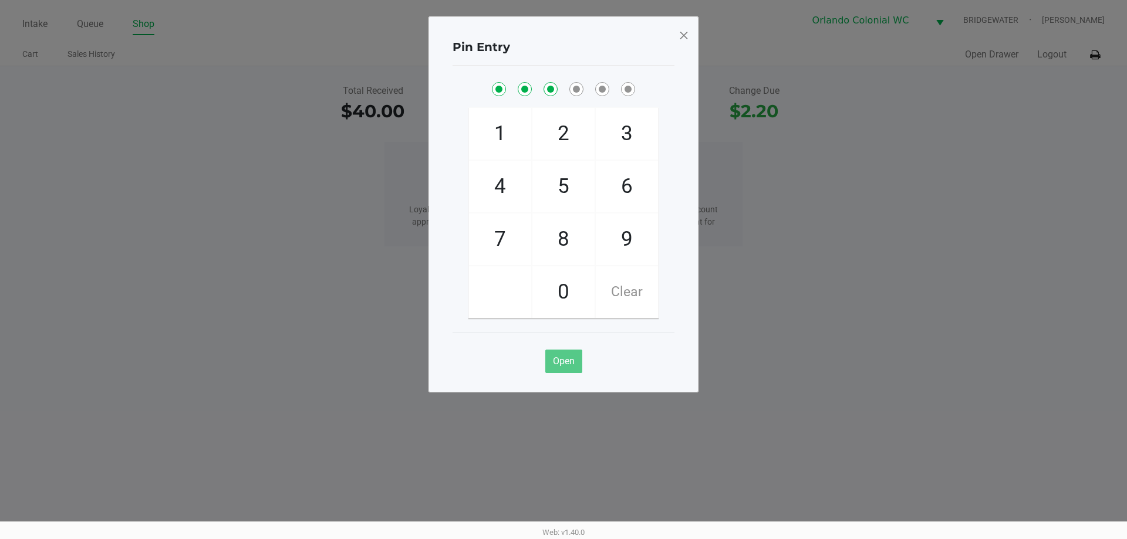
checkbox input "true"
click at [504, 183] on span "4" at bounding box center [500, 187] width 62 height 52
checkbox input "true"
click at [504, 248] on span "7" at bounding box center [500, 240] width 62 height 52
checkbox input "true"
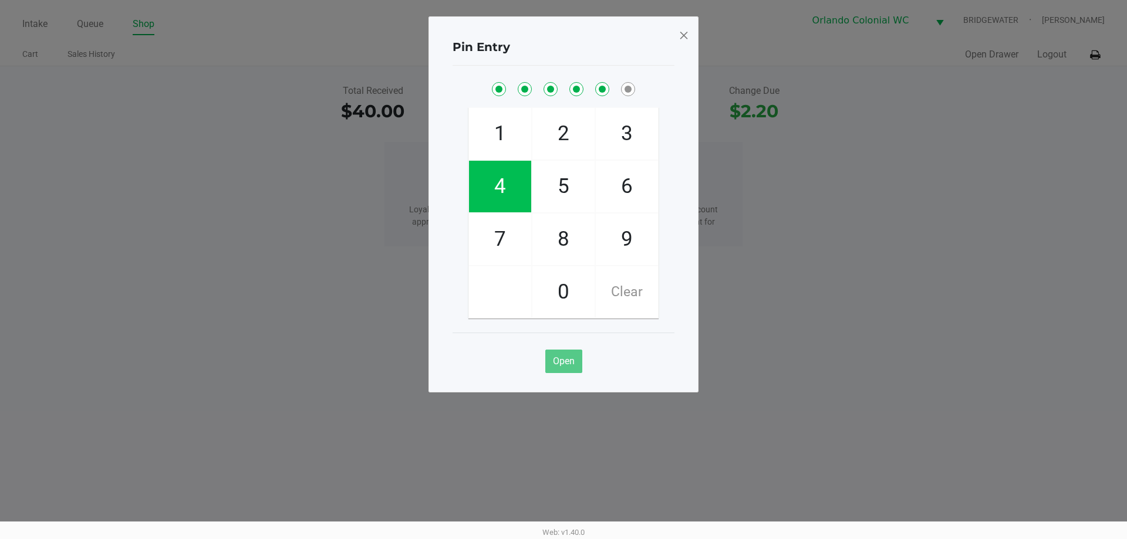
click at [499, 122] on span "1" at bounding box center [500, 134] width 62 height 52
checkbox input "true"
click at [680, 30] on span at bounding box center [684, 35] width 11 height 19
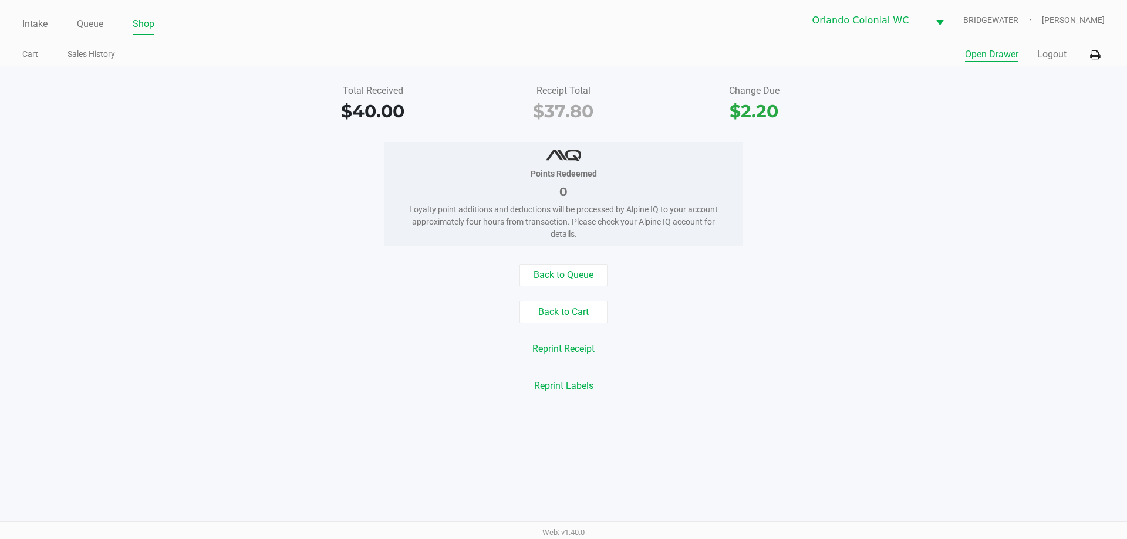
click at [738, 414] on div "Intake Queue Shop Orlando Colonial WC BRIDGEWATER Jorge Pagan Cart Sales Histor…" at bounding box center [563, 269] width 1127 height 539
click at [569, 350] on button "Reprint Receipt" at bounding box center [563, 349] width 77 height 22
click at [36, 27] on link "Intake" at bounding box center [34, 24] width 25 height 16
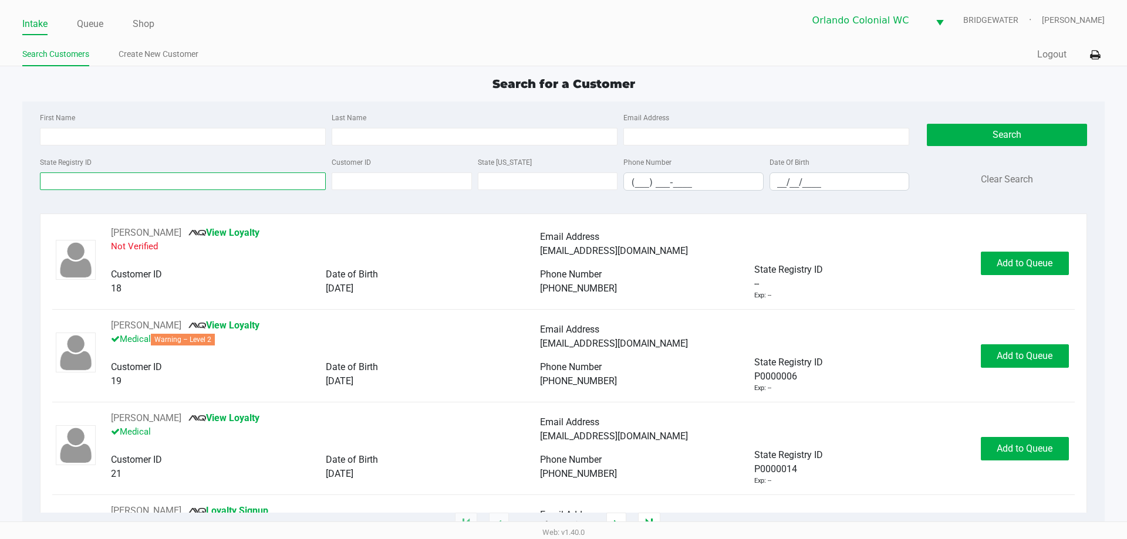
click at [162, 190] on input "State Registry ID" at bounding box center [183, 182] width 286 height 18
click at [176, 200] on div "First Name Last Name Email Address State Registry ID Customer ID State ID Phone…" at bounding box center [563, 155] width 1064 height 107
click at [129, 181] on input "State Registry ID" at bounding box center [183, 182] width 286 height 18
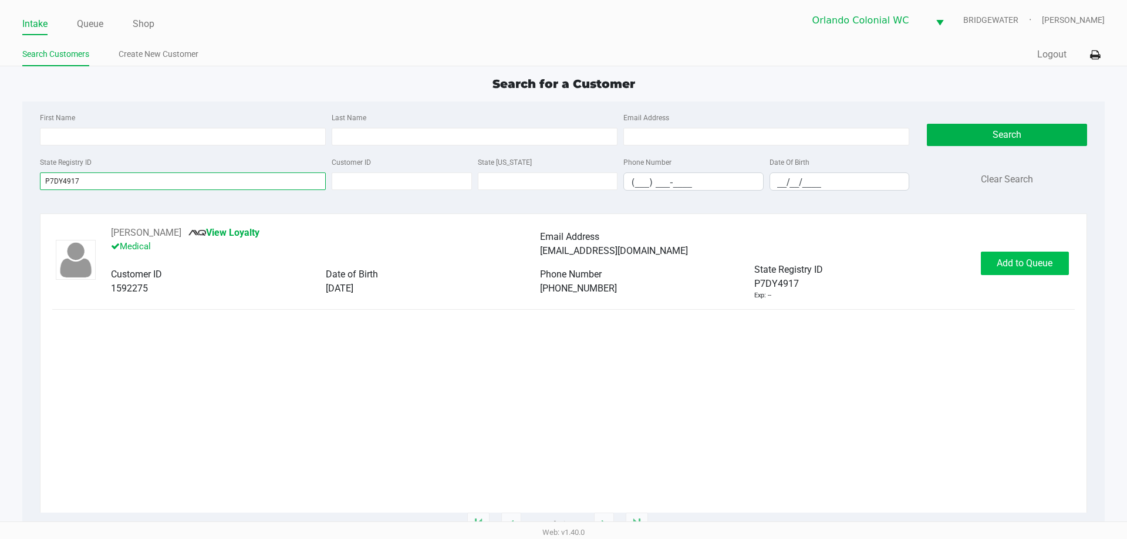
type input "P7DY4917"
click at [1050, 255] on button "Add to Queue" at bounding box center [1025, 263] width 88 height 23
click at [1050, 255] on div "Add to Queue" at bounding box center [1025, 263] width 88 height 23
click at [1050, 256] on div "Add to Queue" at bounding box center [1025, 263] width 88 height 23
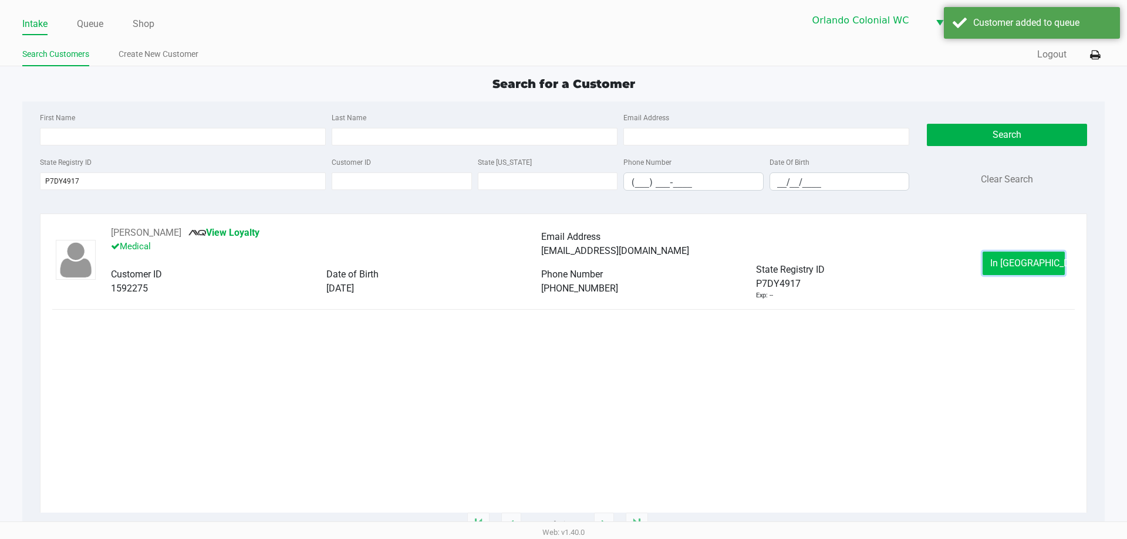
click at [1051, 256] on button "In Queue" at bounding box center [1024, 263] width 82 height 23
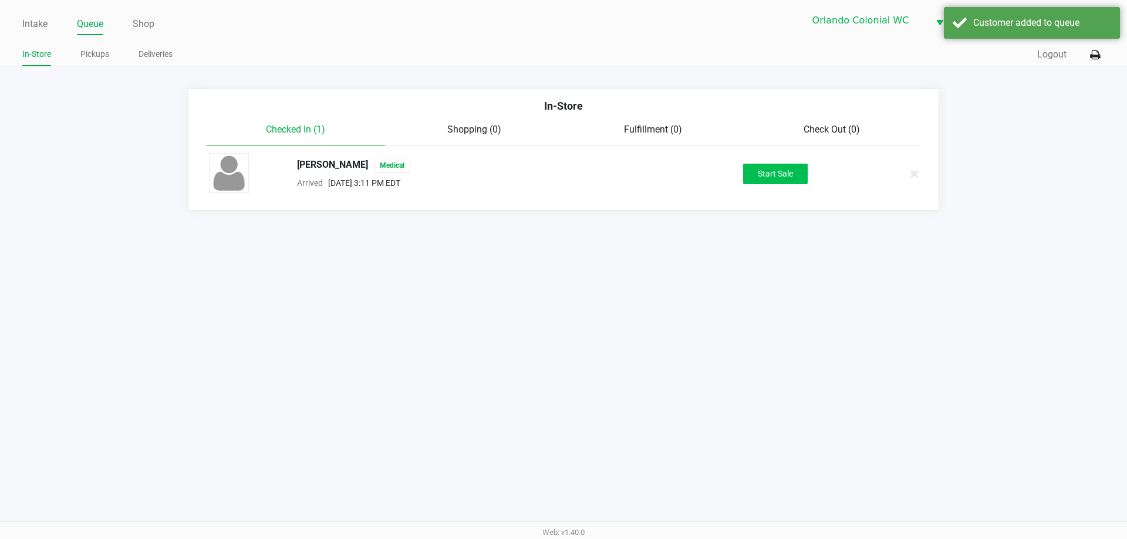
click at [775, 184] on div "LESLIE VILLALTA Medical Arrived Aug 21, 2025 3:11 PM EDT Start Sale" at bounding box center [563, 173] width 727 height 41
click at [775, 179] on button "Start Sale" at bounding box center [775, 174] width 65 height 21
click at [775, 178] on div "Start Sale" at bounding box center [775, 174] width 65 height 21
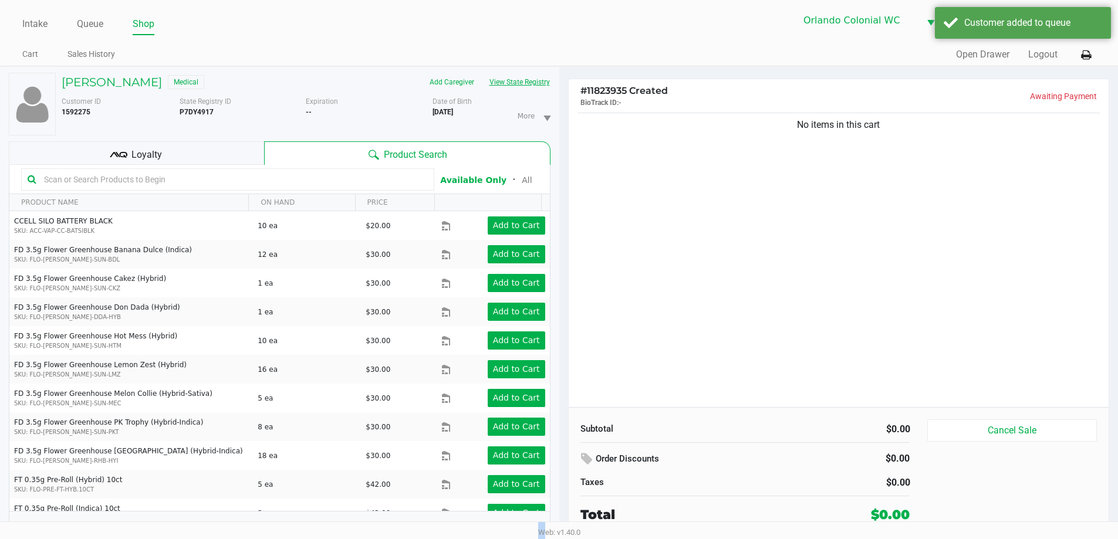
click at [548, 81] on button "View State Registry" at bounding box center [516, 82] width 69 height 19
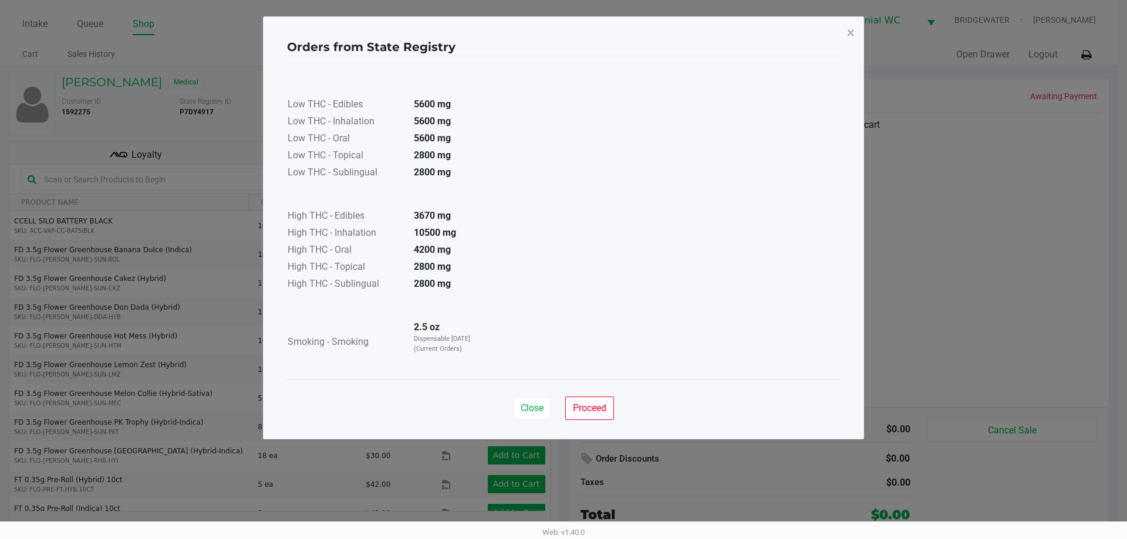
click at [592, 424] on div "Close Proceed" at bounding box center [563, 404] width 553 height 48
click at [605, 400] on button "Proceed" at bounding box center [589, 408] width 49 height 23
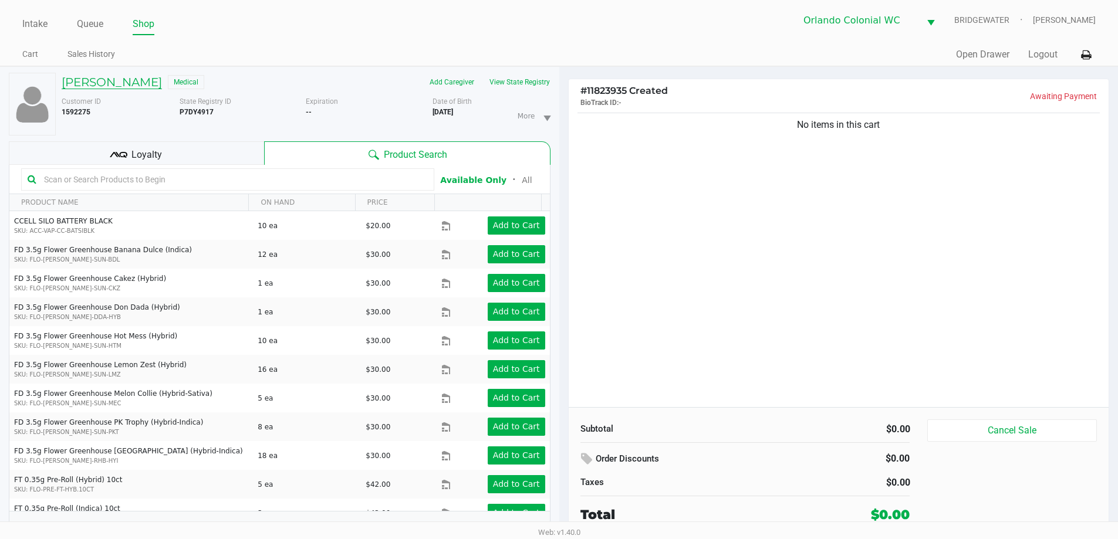
click at [153, 85] on h5 "LESLIE VILLALTA" at bounding box center [112, 82] width 100 height 14
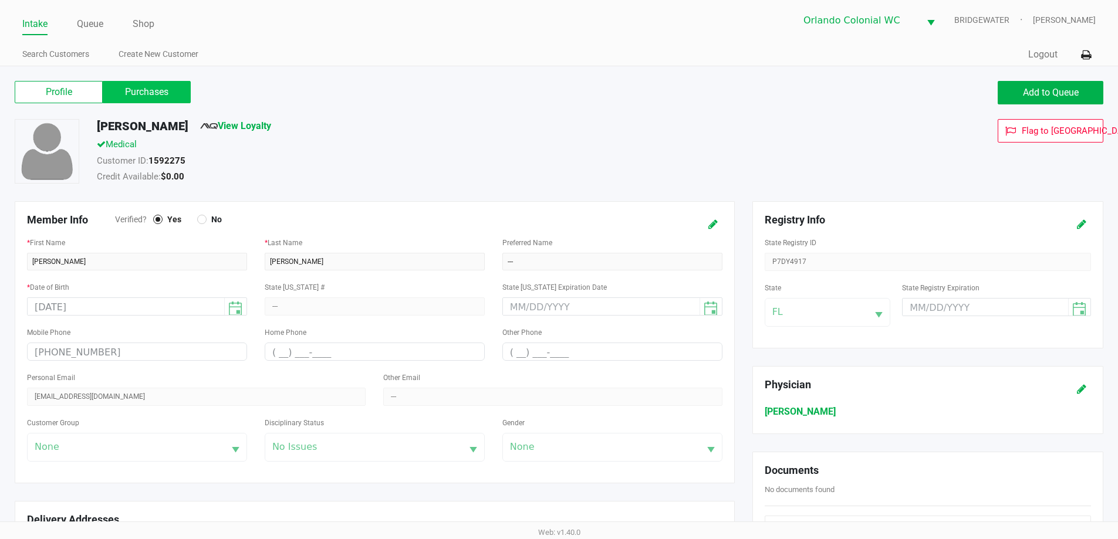
click at [176, 92] on label "Purchases" at bounding box center [147, 92] width 88 height 22
click at [0, 0] on 1 "Purchases" at bounding box center [0, 0] width 0 height 0
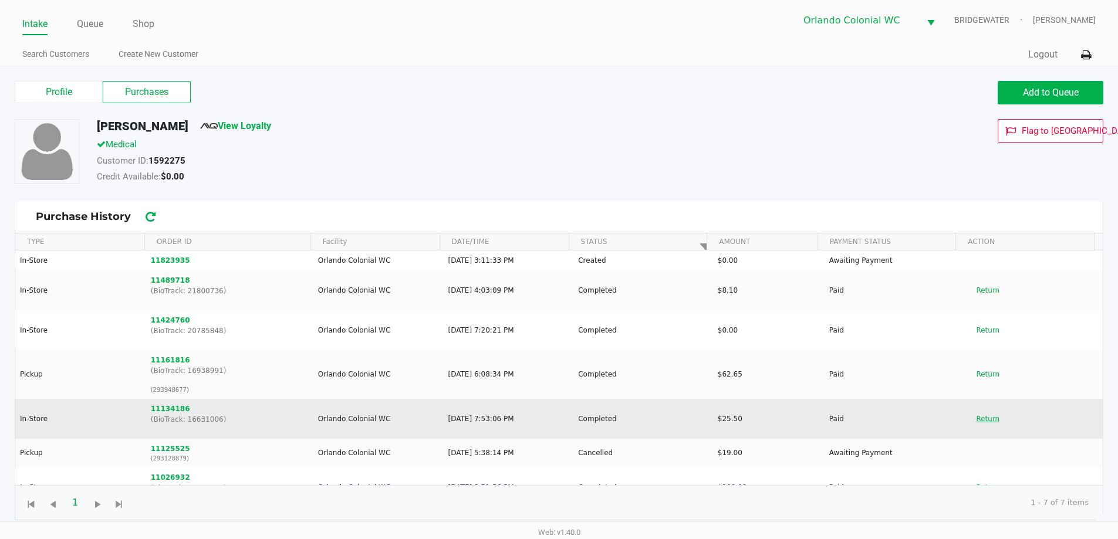
click at [976, 420] on button "Return" at bounding box center [988, 419] width 39 height 19
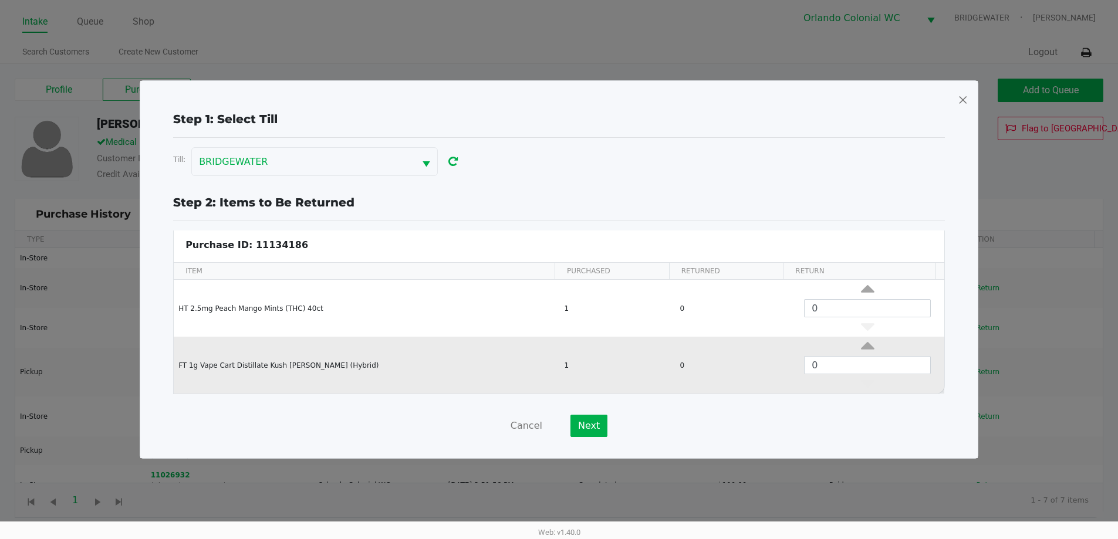
scroll to position [5, 0]
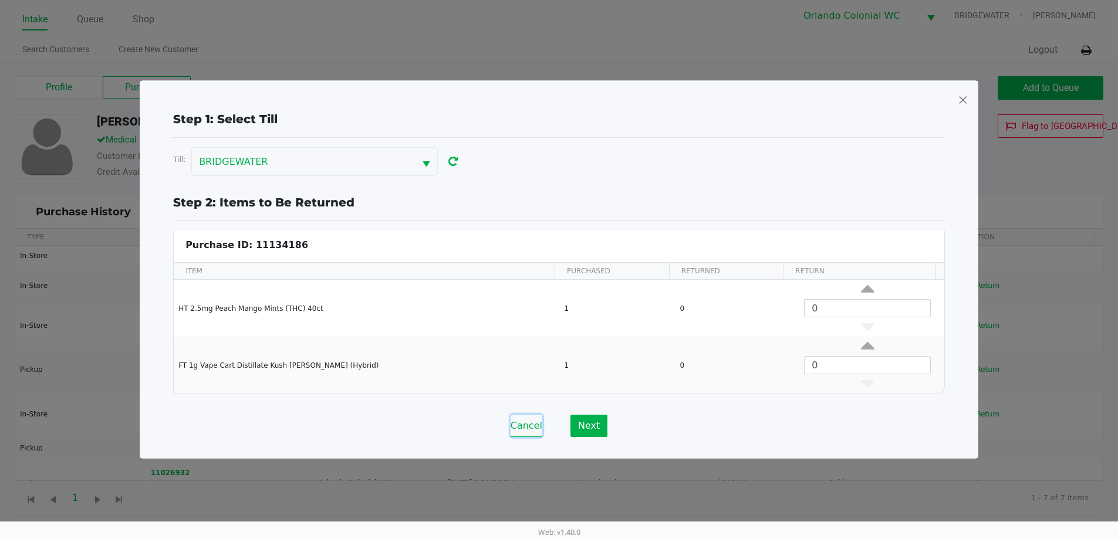
click at [531, 421] on button "Cancel" at bounding box center [527, 426] width 32 height 22
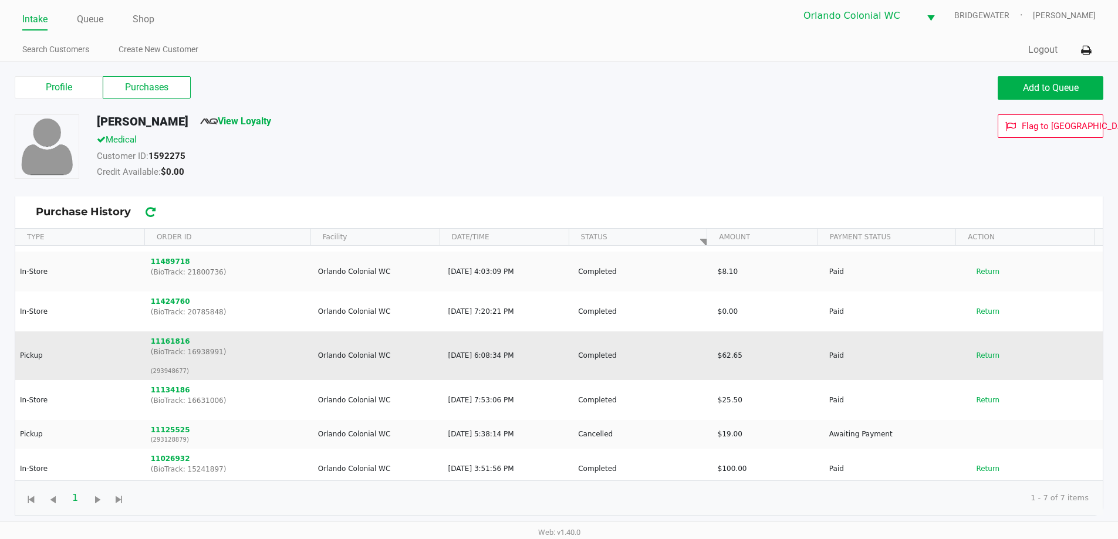
scroll to position [21, 0]
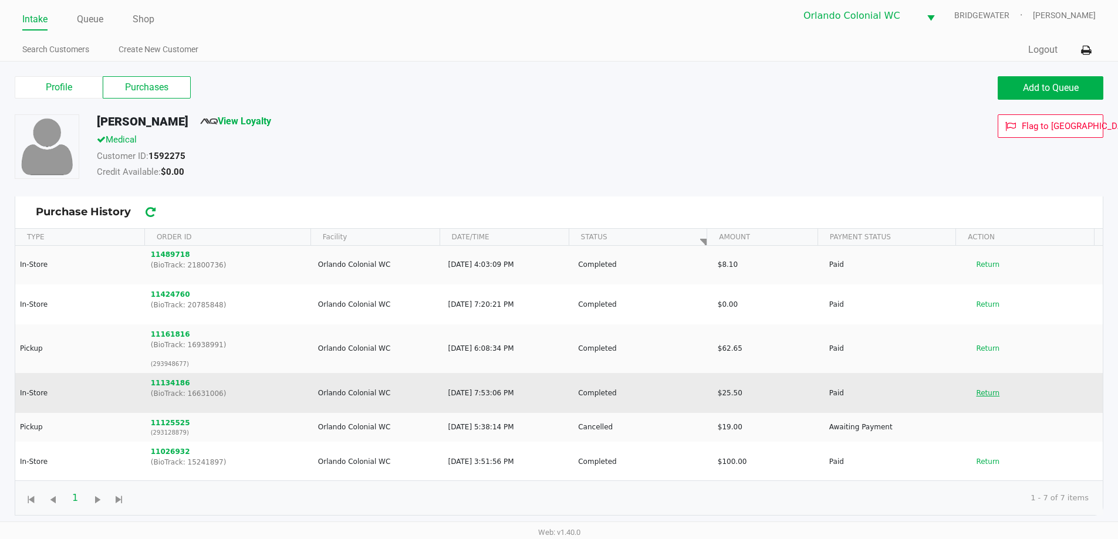
click at [979, 393] on button "Return" at bounding box center [988, 393] width 39 height 19
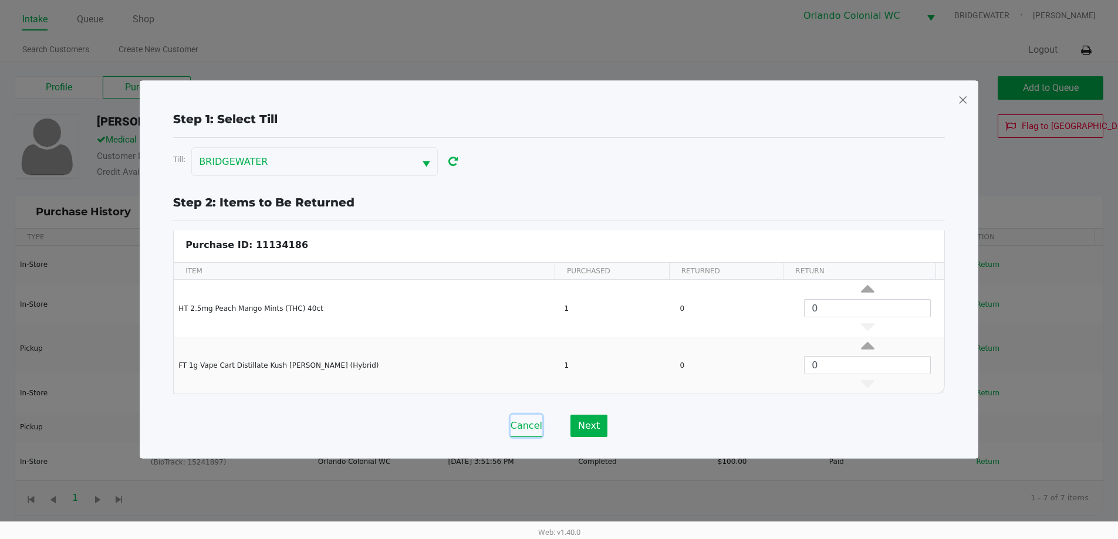
click at [528, 432] on button "Cancel" at bounding box center [527, 426] width 32 height 22
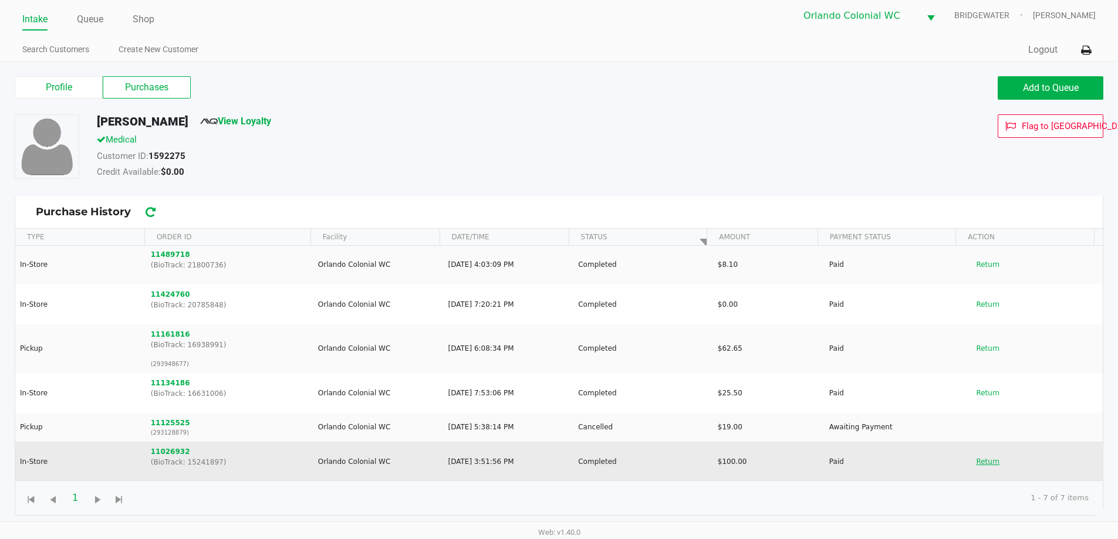
click at [979, 467] on button "Return" at bounding box center [988, 462] width 39 height 19
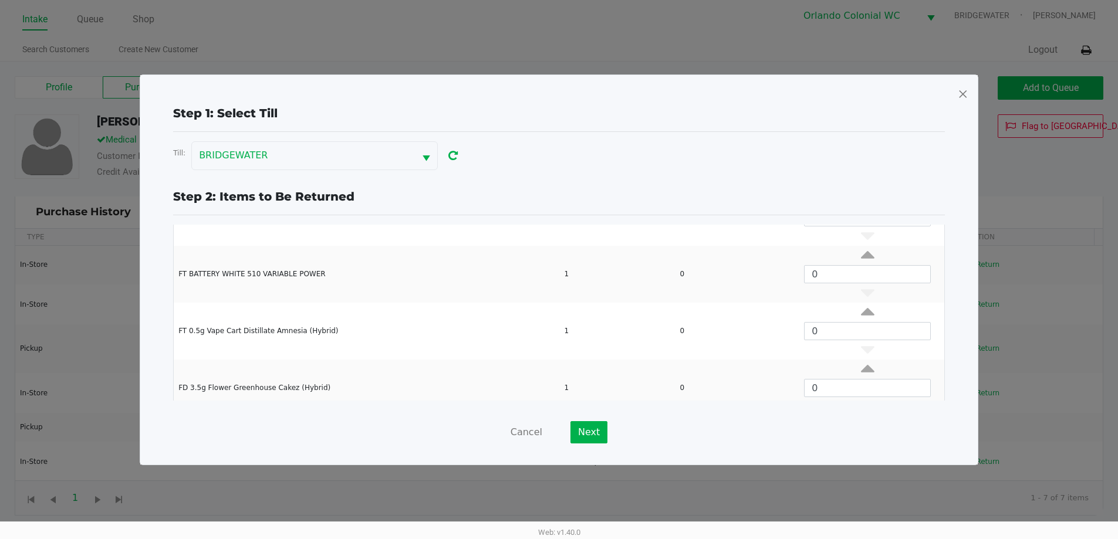
scroll to position [329, 0]
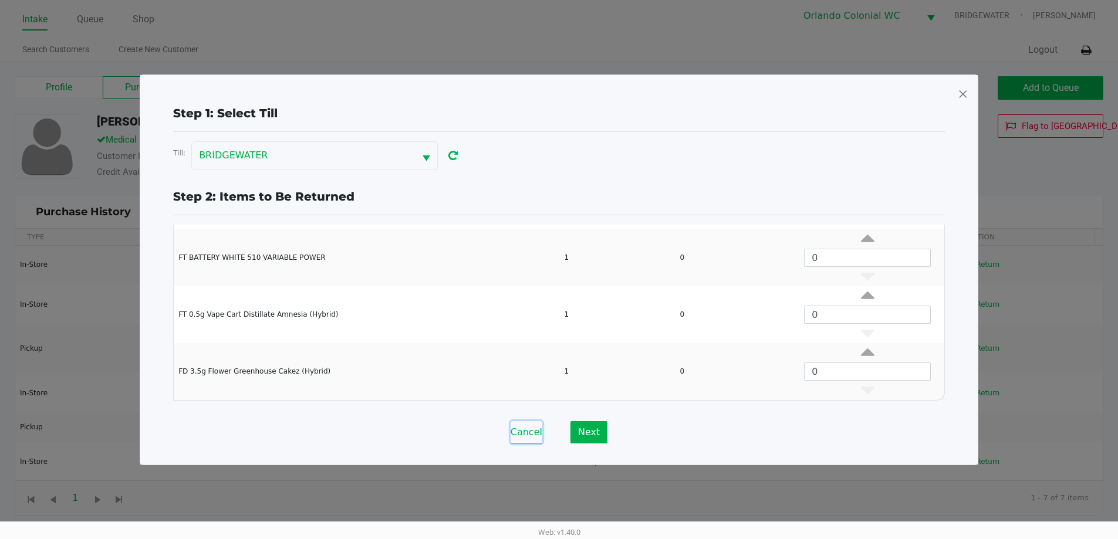
click at [536, 430] on button "Cancel" at bounding box center [527, 432] width 32 height 22
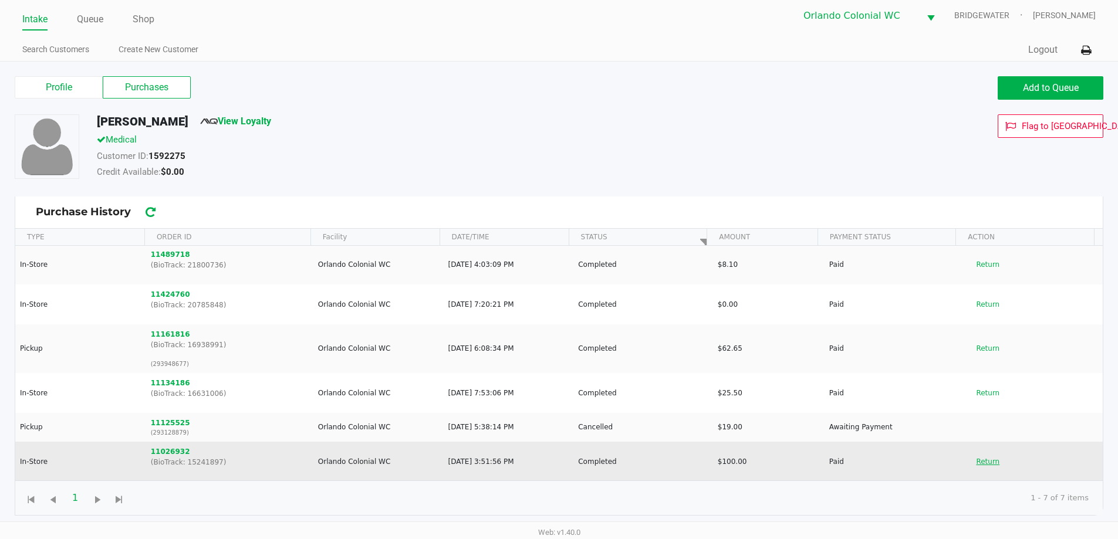
click at [982, 461] on button "Return" at bounding box center [988, 462] width 39 height 19
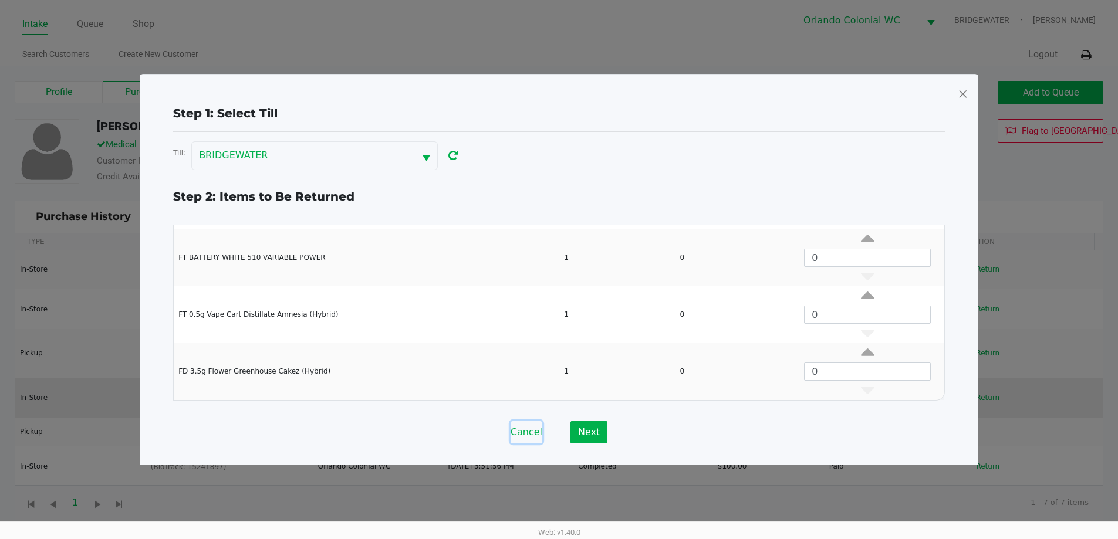
drag, startPoint x: 527, startPoint y: 434, endPoint x: 743, endPoint y: 410, distance: 217.4
click at [528, 435] on button "Cancel" at bounding box center [527, 432] width 32 height 22
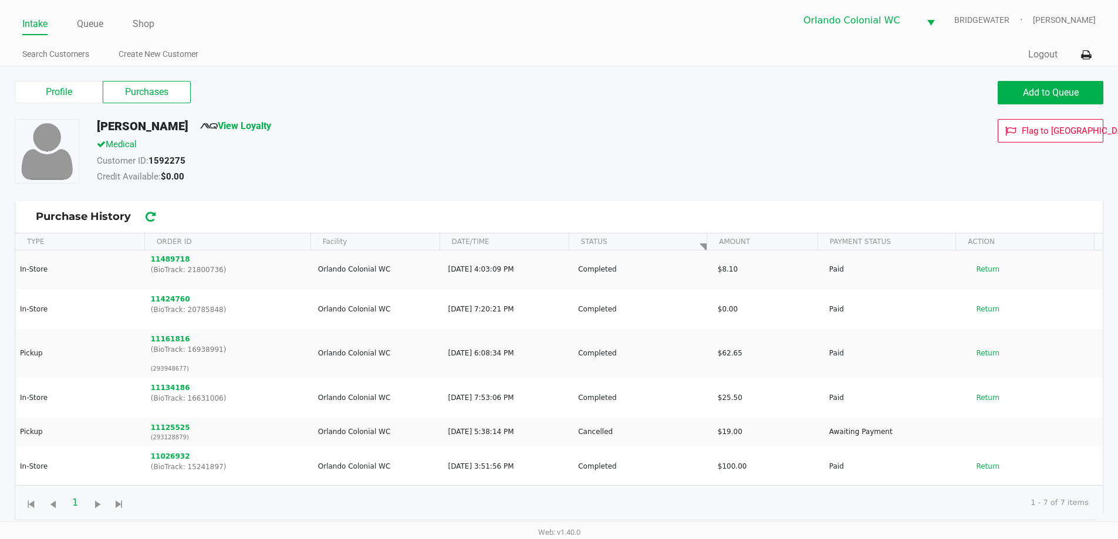
click at [519, 106] on div "Profile Purchases Add to Queue" at bounding box center [559, 98] width 1106 height 41
click at [95, 32] on li "Queue" at bounding box center [90, 25] width 26 height 21
click at [91, 30] on link "Queue" at bounding box center [90, 24] width 26 height 16
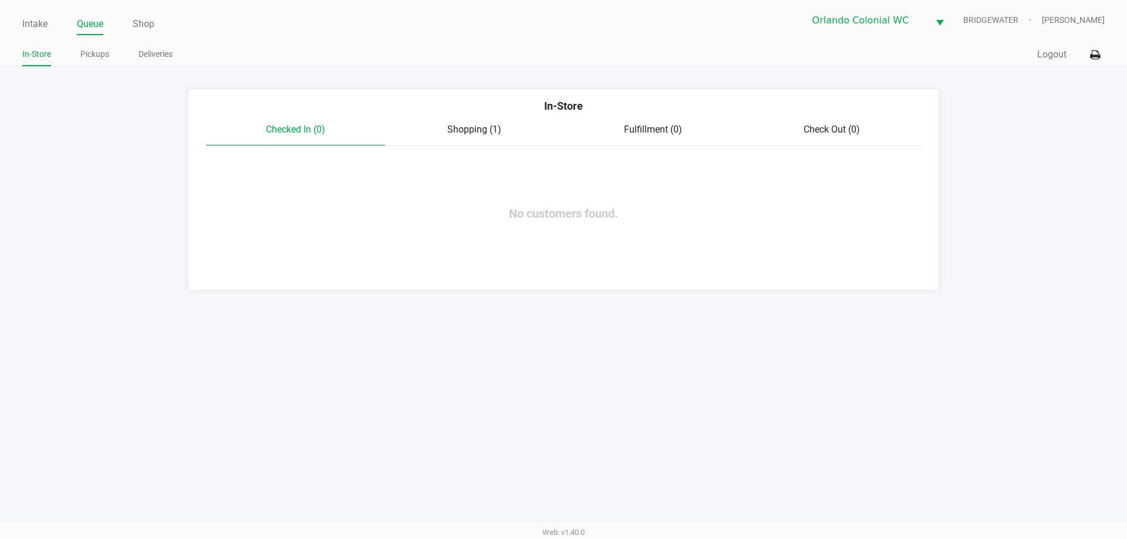
click at [502, 134] on div "Shopping (1)" at bounding box center [474, 130] width 179 height 14
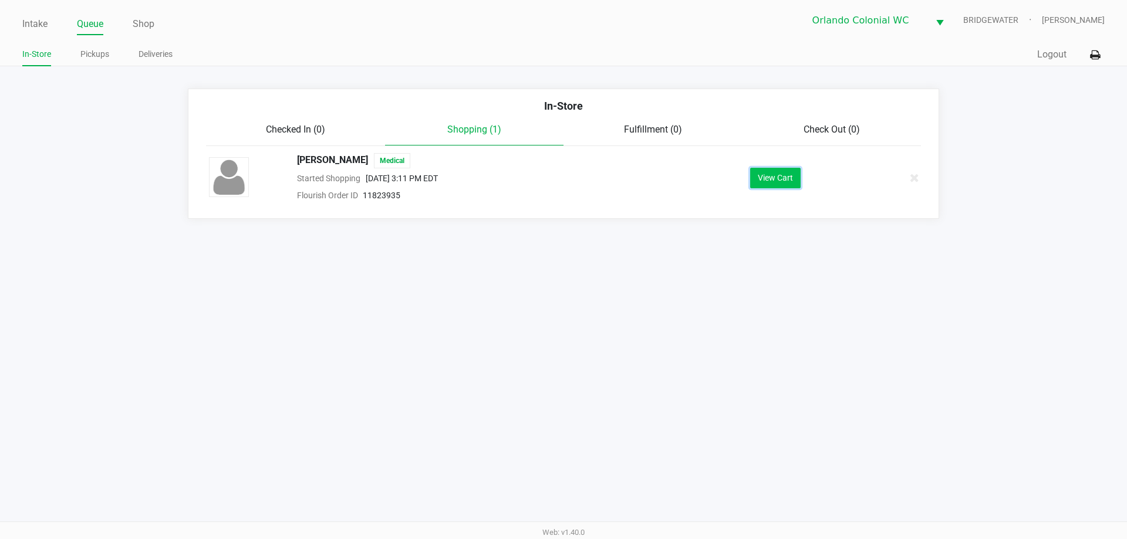
click at [771, 183] on button "View Cart" at bounding box center [775, 178] width 50 height 21
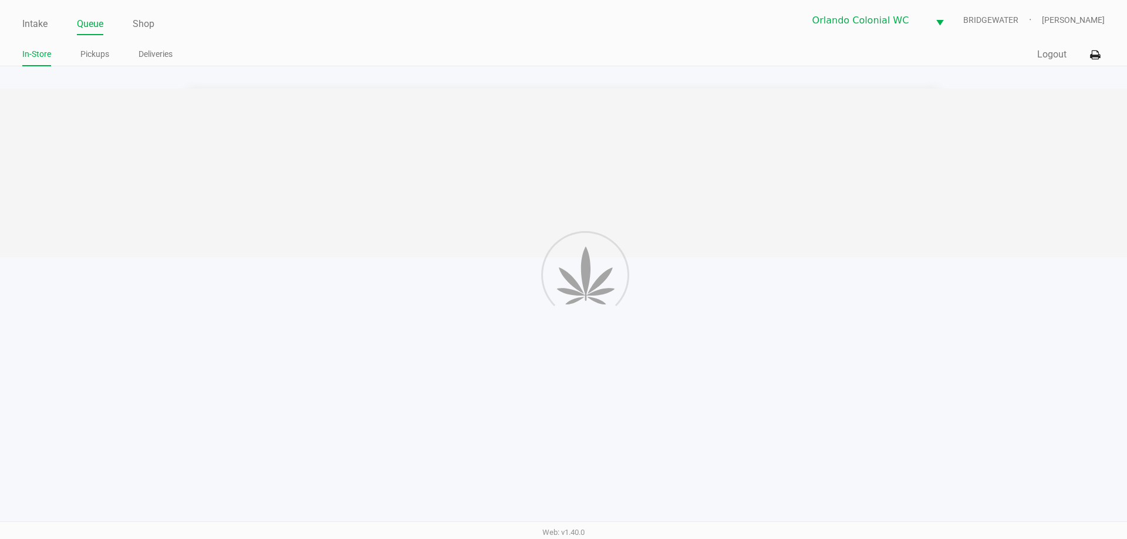
click at [771, 183] on div at bounding box center [563, 173] width 1127 height 169
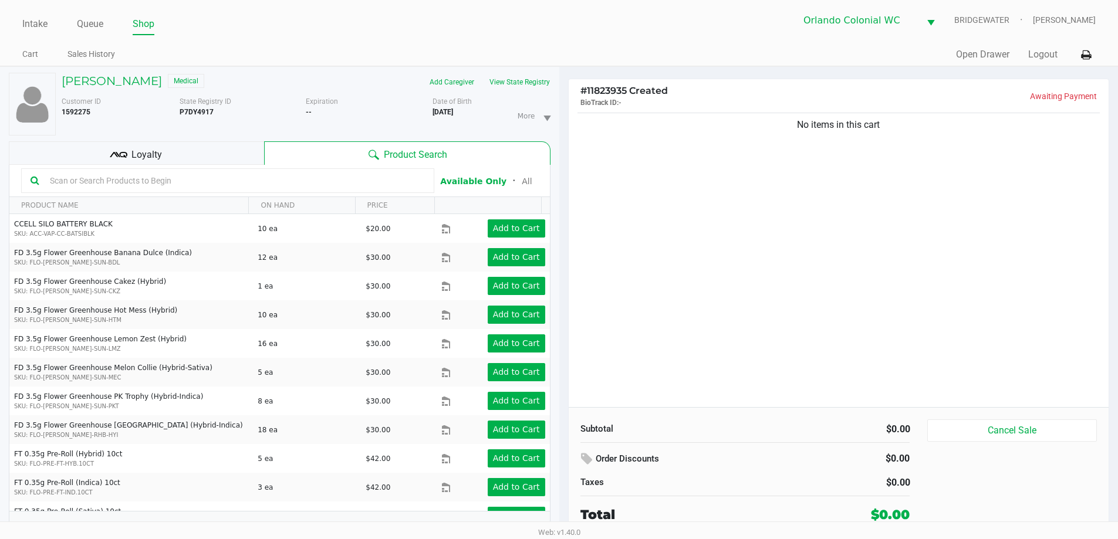
click at [771, 183] on div "No items in this cart" at bounding box center [839, 258] width 541 height 297
click at [738, 252] on div "No items in this cart" at bounding box center [839, 258] width 541 height 297
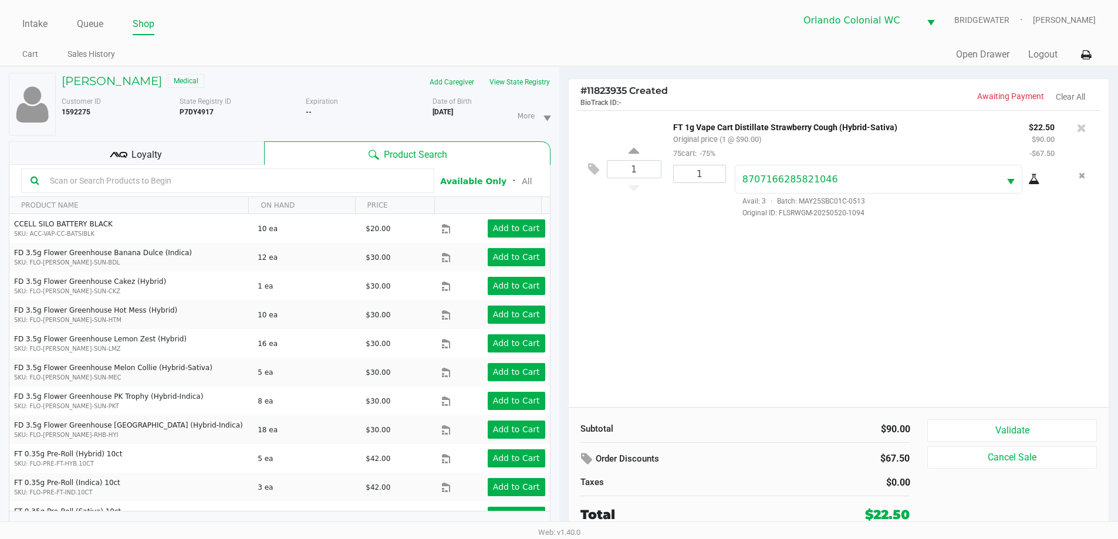
click at [83, 156] on div "Loyalty" at bounding box center [136, 152] width 255 height 23
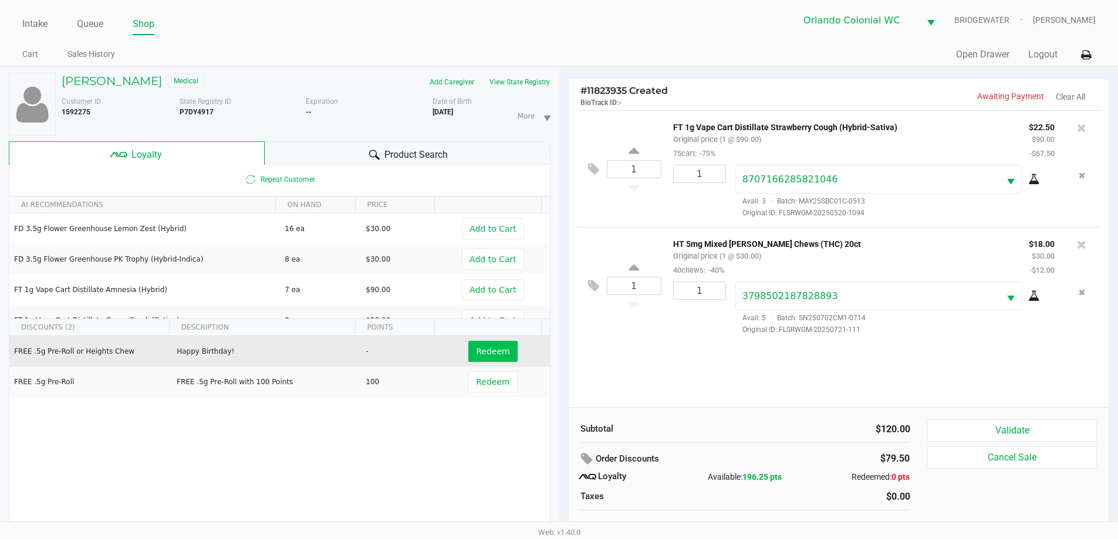
click at [477, 355] on span "Redeem" at bounding box center [492, 351] width 33 height 9
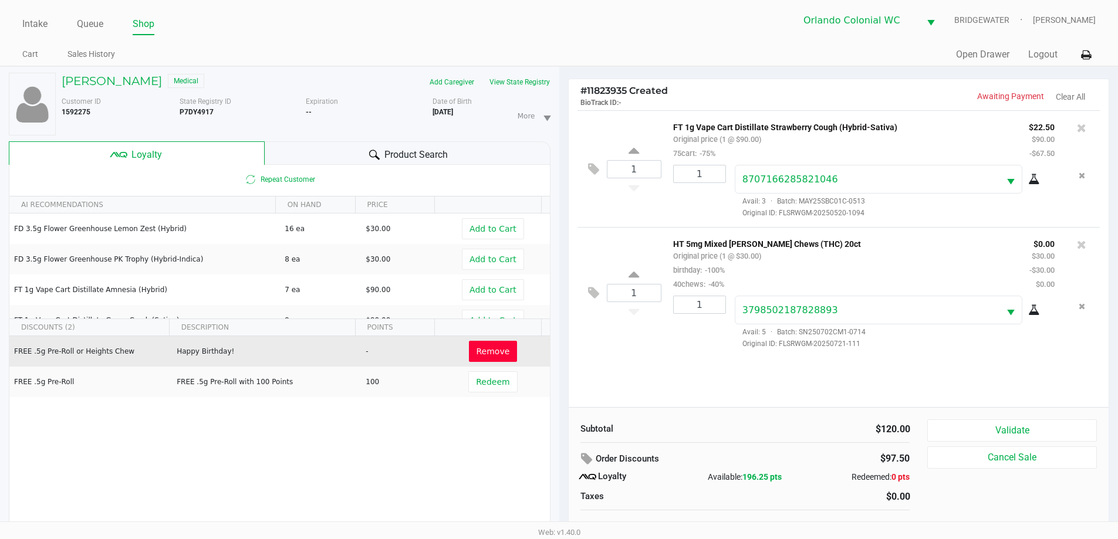
click at [325, 148] on div "Product Search" at bounding box center [408, 152] width 286 height 23
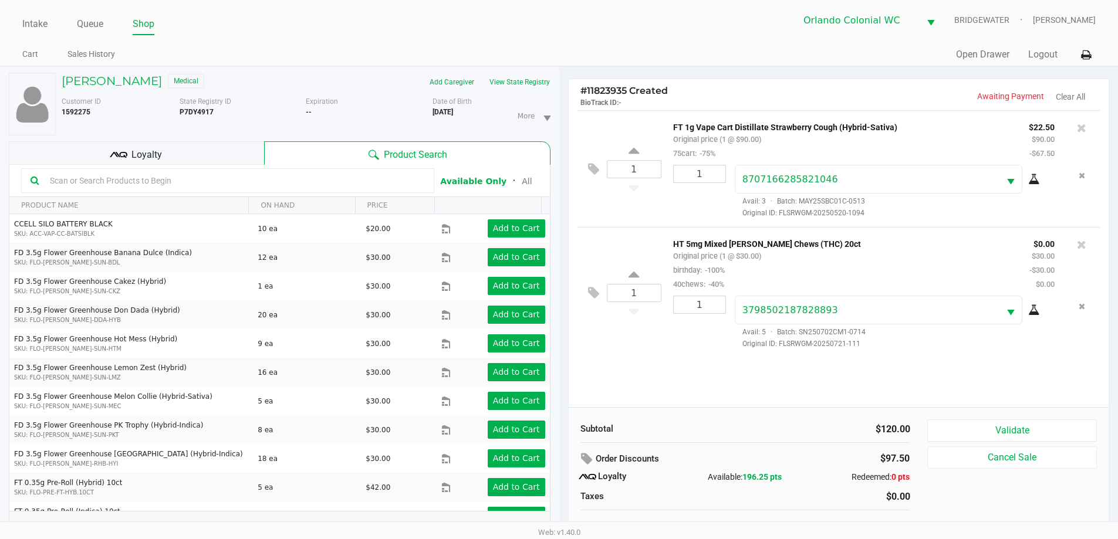
click at [172, 179] on input "text" at bounding box center [235, 181] width 380 height 18
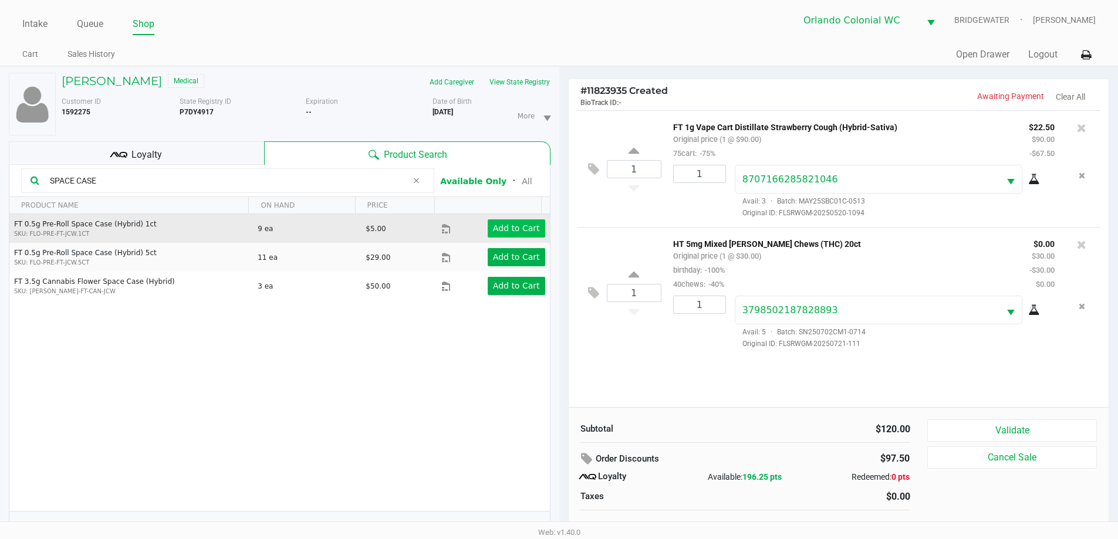
type input "SPACE CASE"
click at [504, 236] on button "Add to Cart" at bounding box center [517, 229] width 58 height 18
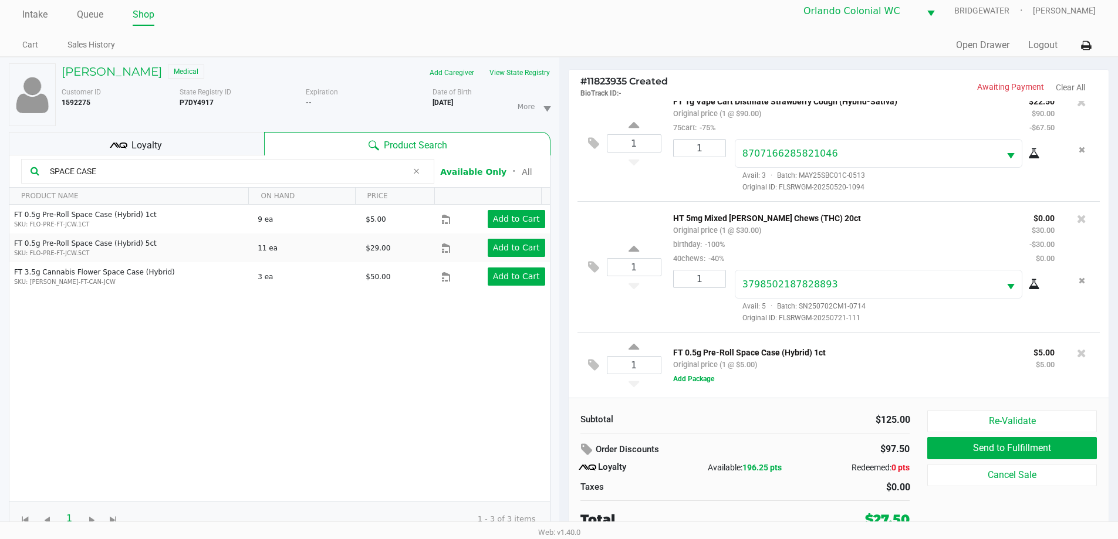
scroll to position [12, 0]
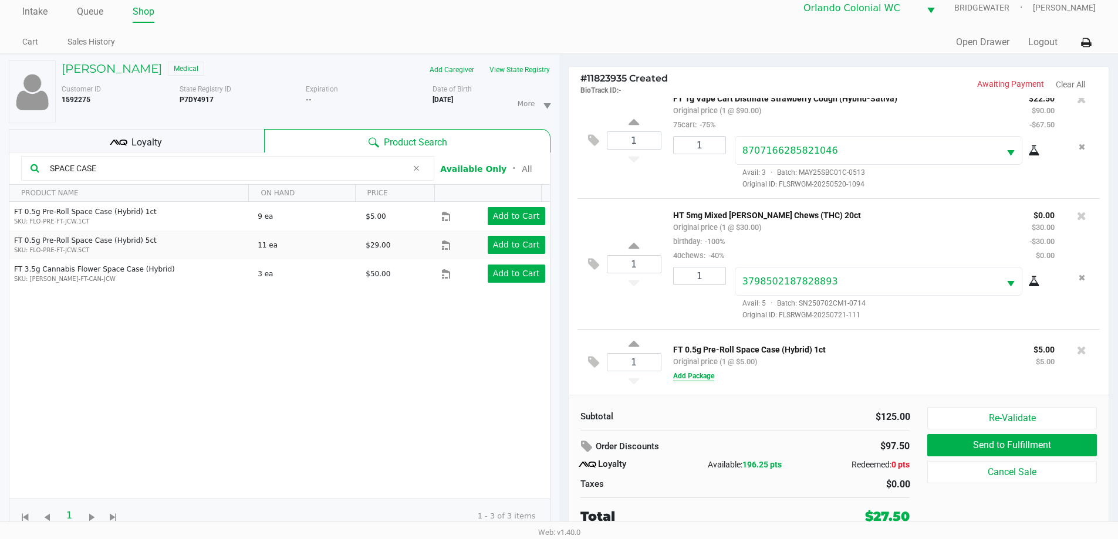
click at [707, 379] on button "Add Package" at bounding box center [693, 376] width 41 height 11
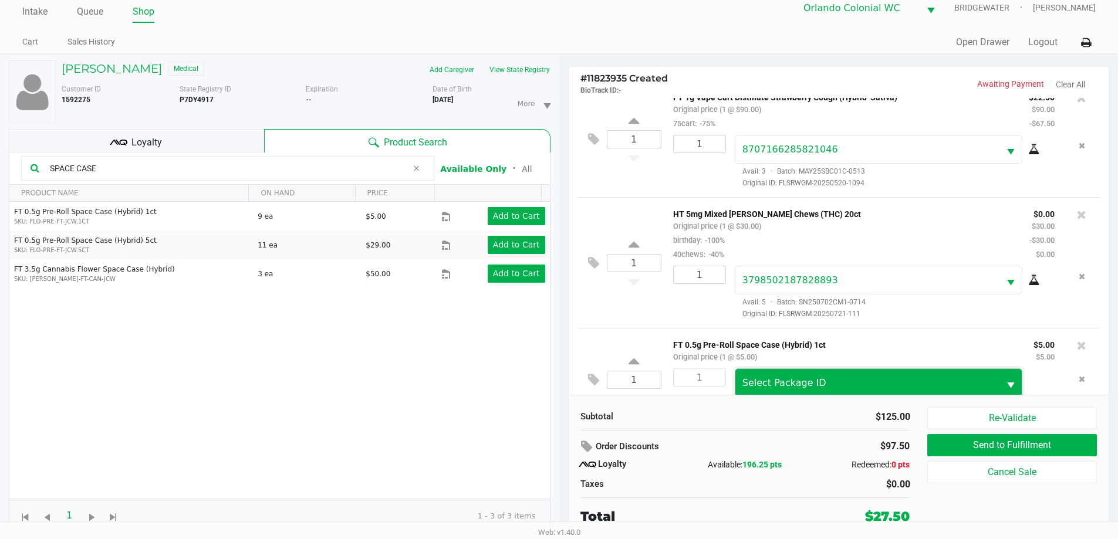
drag, startPoint x: 762, startPoint y: 391, endPoint x: 764, endPoint y: 382, distance: 8.9
click at [763, 389] on span "Select Package ID" at bounding box center [868, 383] width 251 height 14
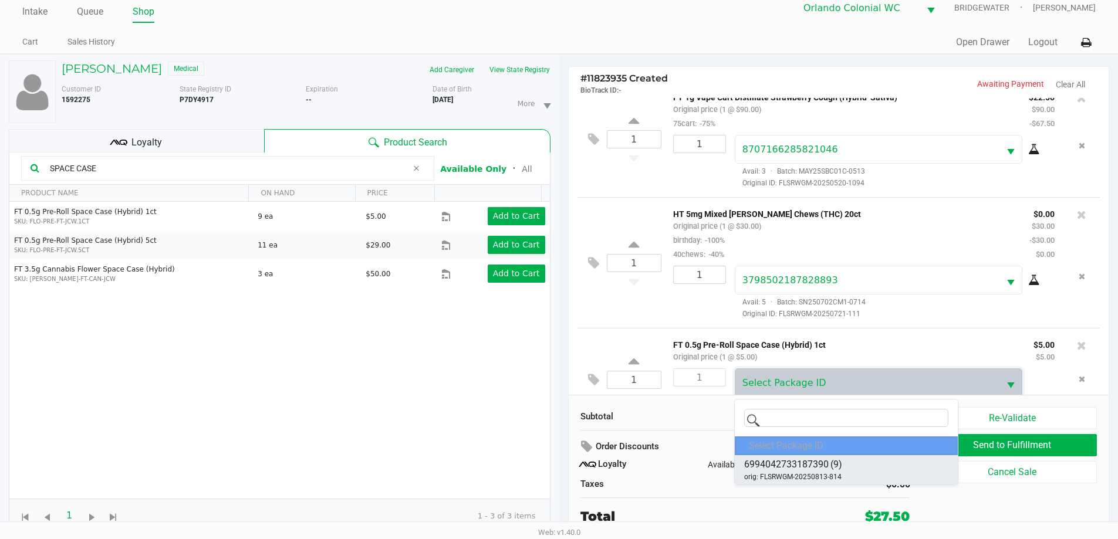
click at [809, 461] on span "6994042733187390" at bounding box center [786, 465] width 85 height 14
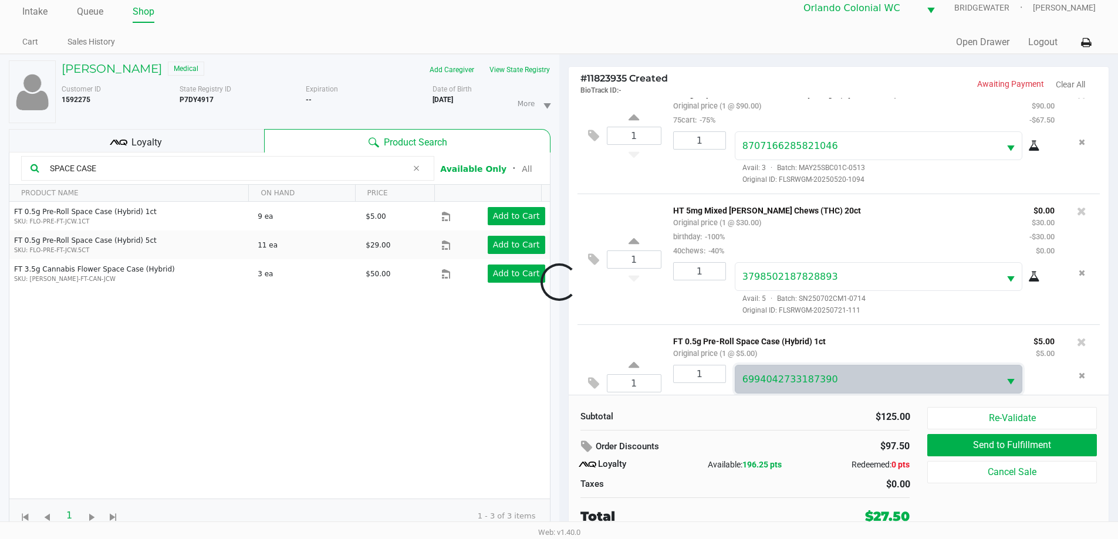
scroll to position [55, 0]
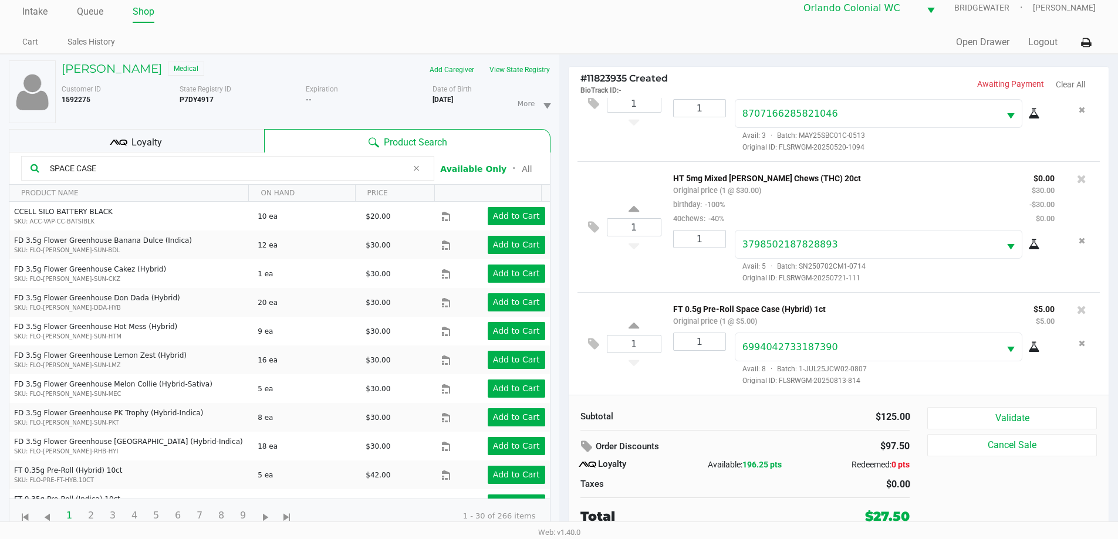
click at [159, 131] on div "Loyalty" at bounding box center [136, 140] width 255 height 23
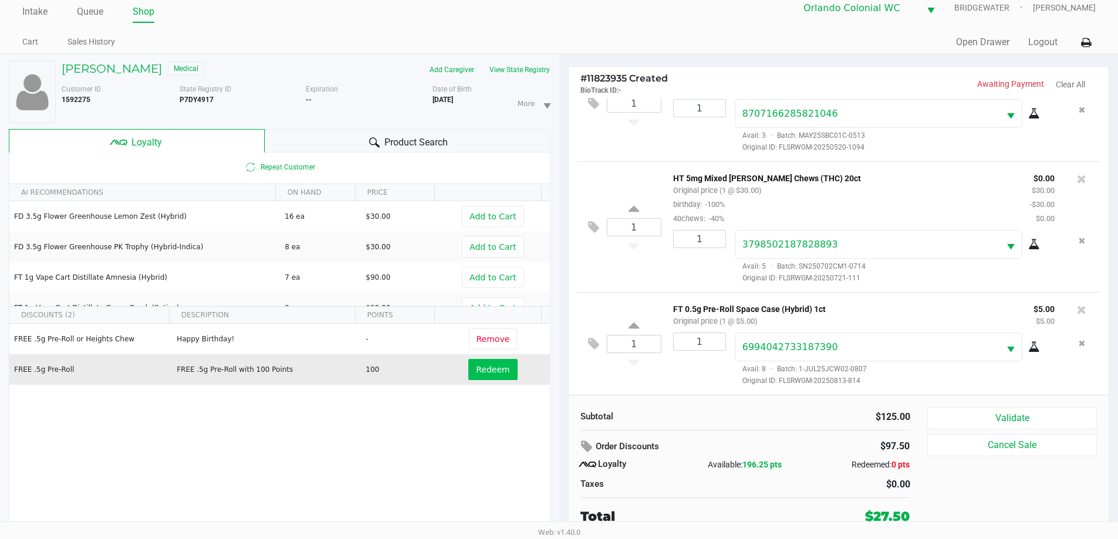
drag, startPoint x: 454, startPoint y: 367, endPoint x: 468, endPoint y: 367, distance: 14.1
click at [455, 367] on td "Redeem" at bounding box center [495, 370] width 108 height 31
click at [468, 366] on button "Redeem" at bounding box center [492, 369] width 49 height 21
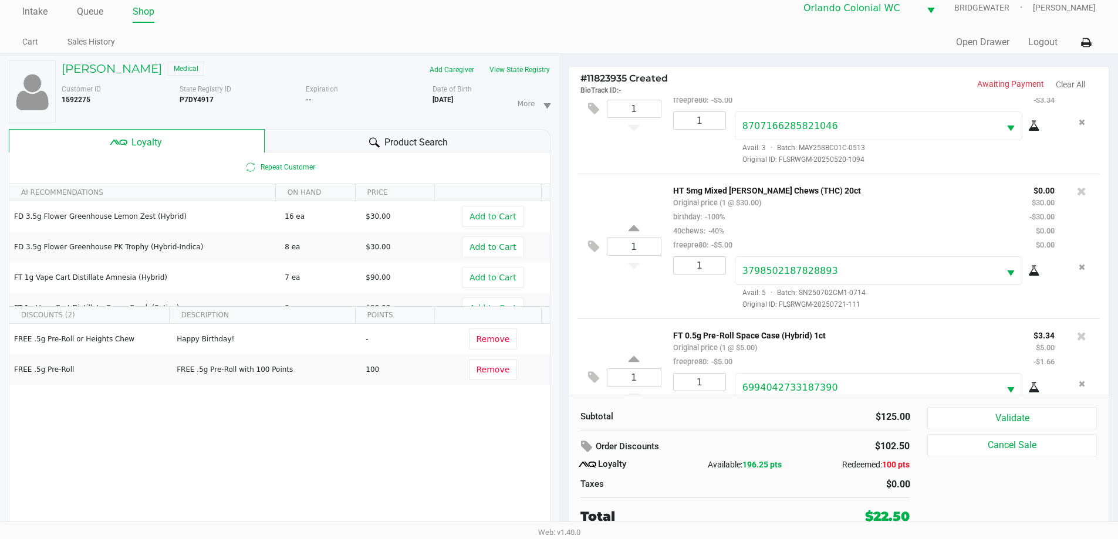
scroll to position [97, 0]
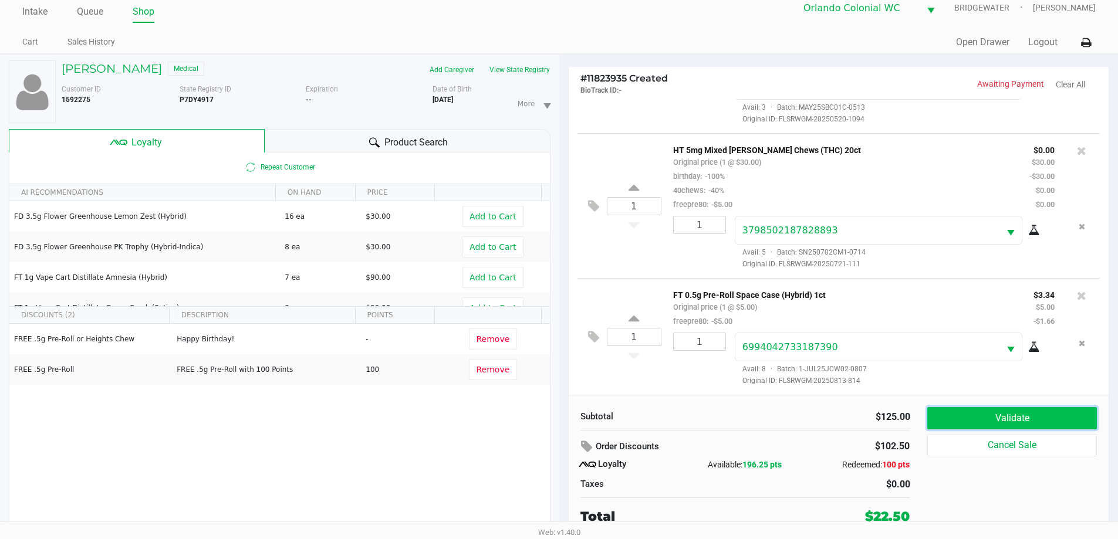
click at [1025, 424] on button "Validate" at bounding box center [1011, 418] width 169 height 22
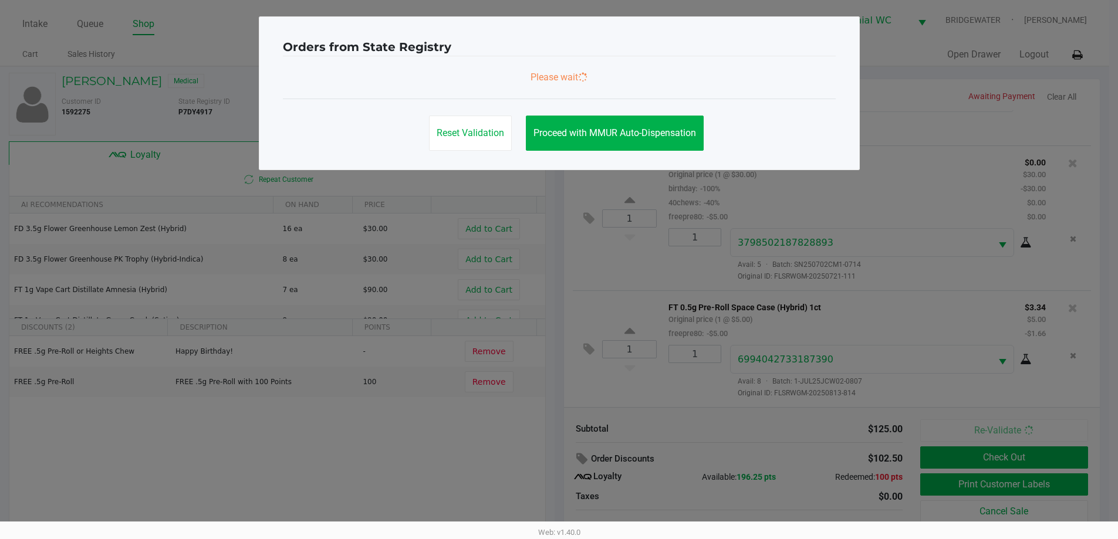
scroll to position [0, 0]
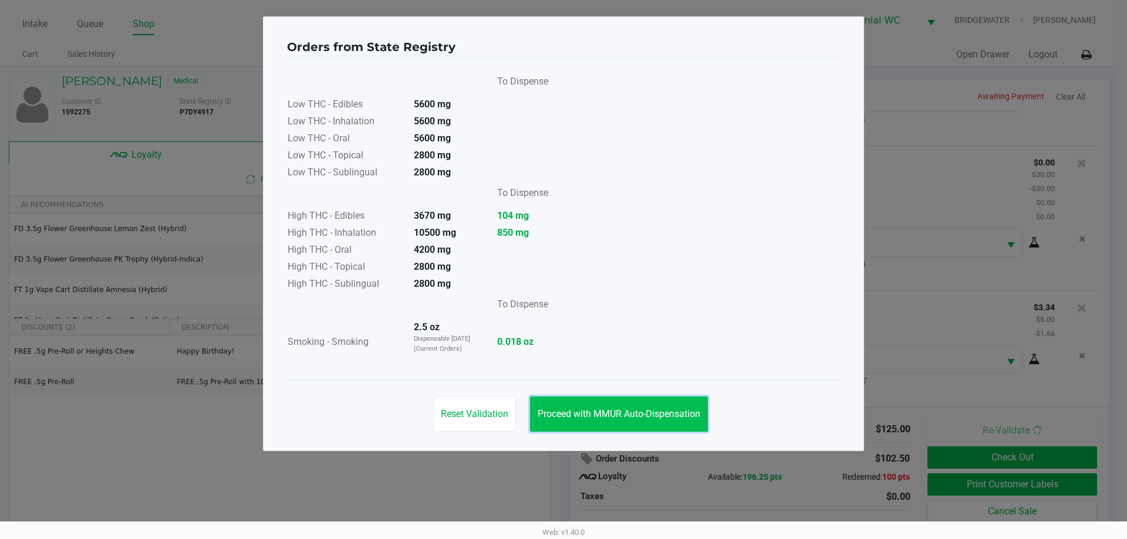
click at [653, 400] on button "Proceed with MMUR Auto-Dispensation" at bounding box center [619, 414] width 178 height 35
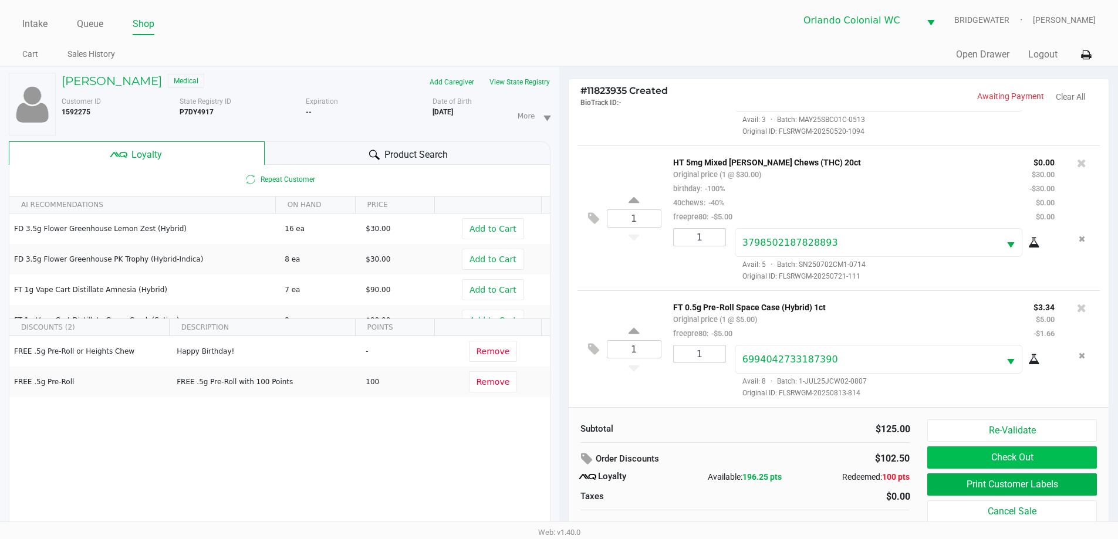
click at [1001, 460] on button "Check Out" at bounding box center [1011, 458] width 169 height 22
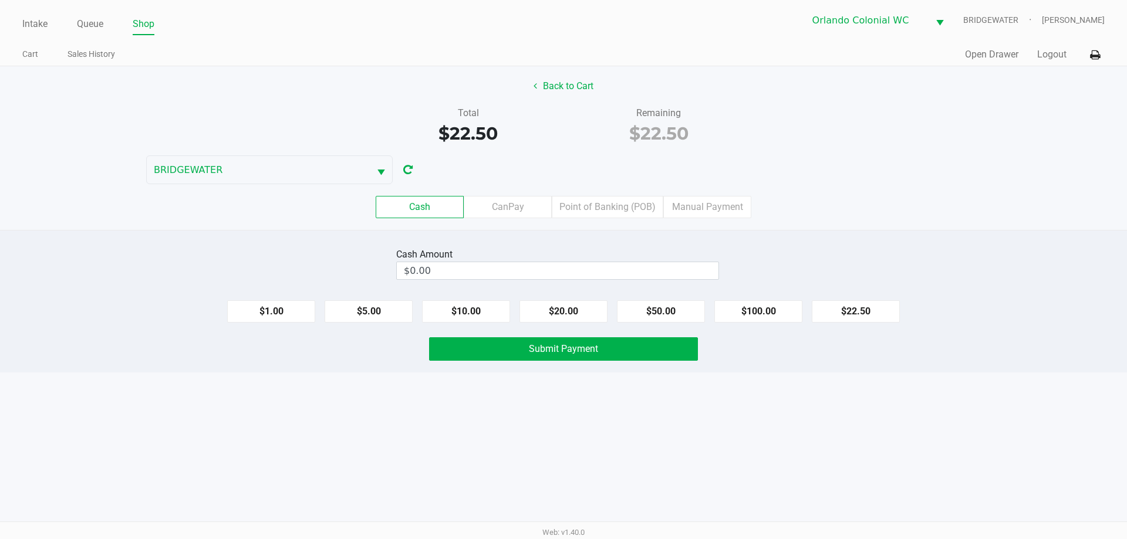
click at [889, 307] on button "$22.50" at bounding box center [856, 312] width 88 height 22
type input "$22.50"
click at [881, 459] on div "Intake Queue Shop Orlando Colonial WC BRIDGEWATER Jorge Pagan Cart Sales Histor…" at bounding box center [563, 269] width 1127 height 539
click at [646, 345] on button "Submit Payment" at bounding box center [563, 349] width 269 height 23
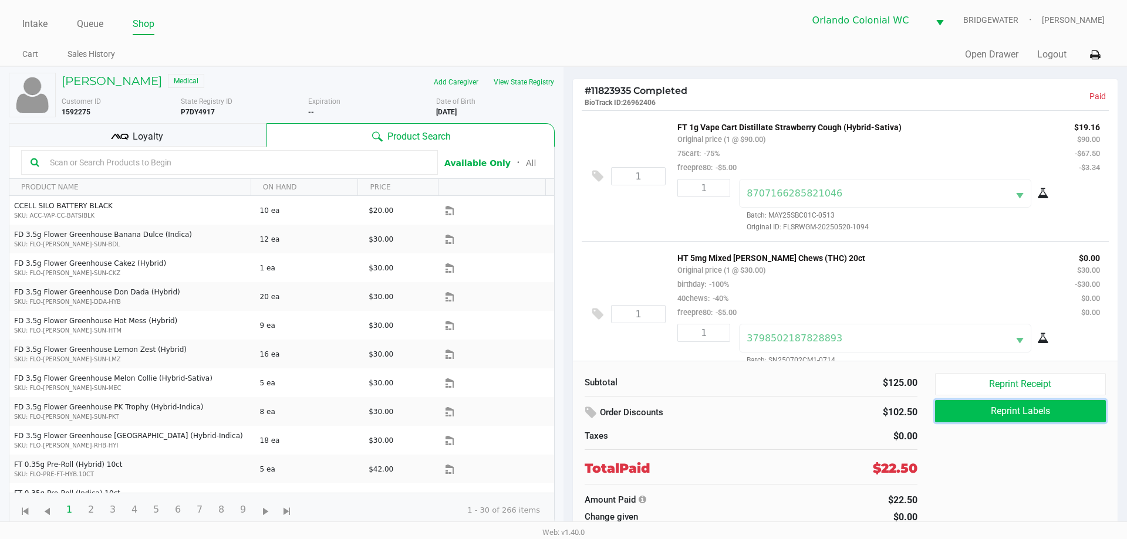
click at [997, 411] on button "Reprint Labels" at bounding box center [1020, 411] width 171 height 22
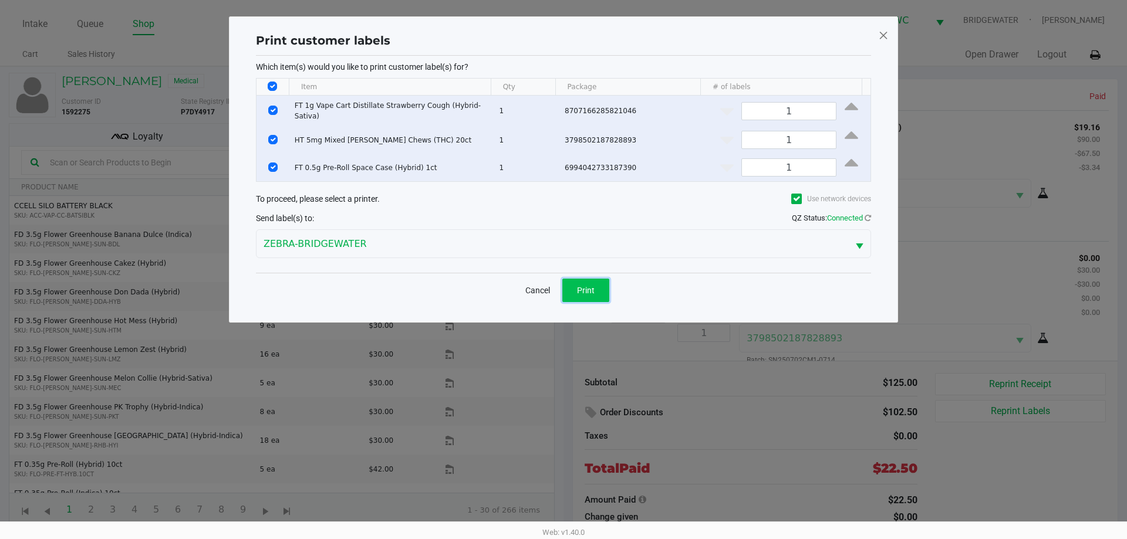
click at [607, 286] on button "Print" at bounding box center [585, 290] width 47 height 23
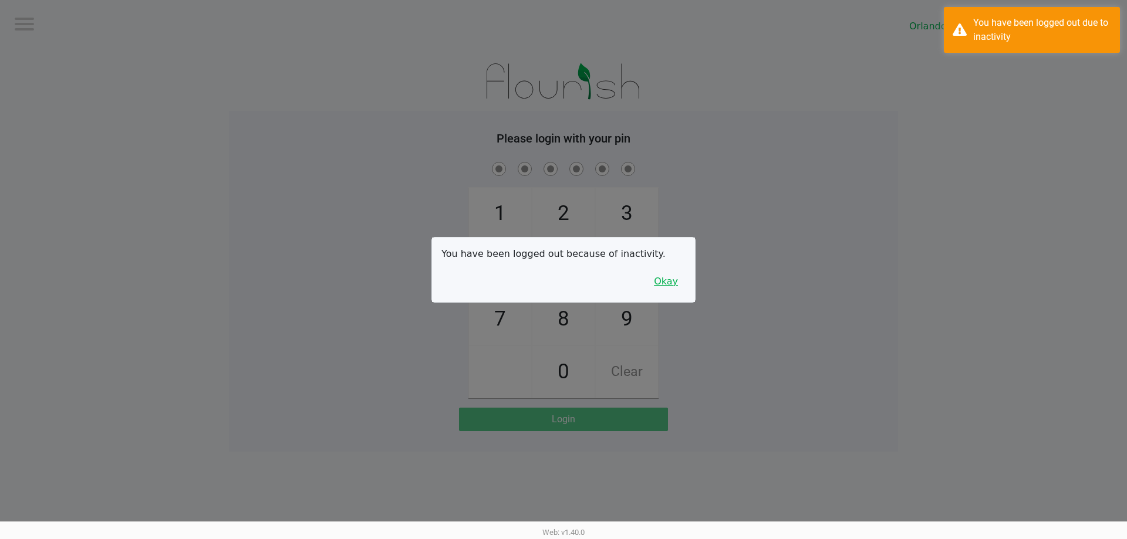
click at [669, 274] on button "Okay" at bounding box center [665, 282] width 39 height 22
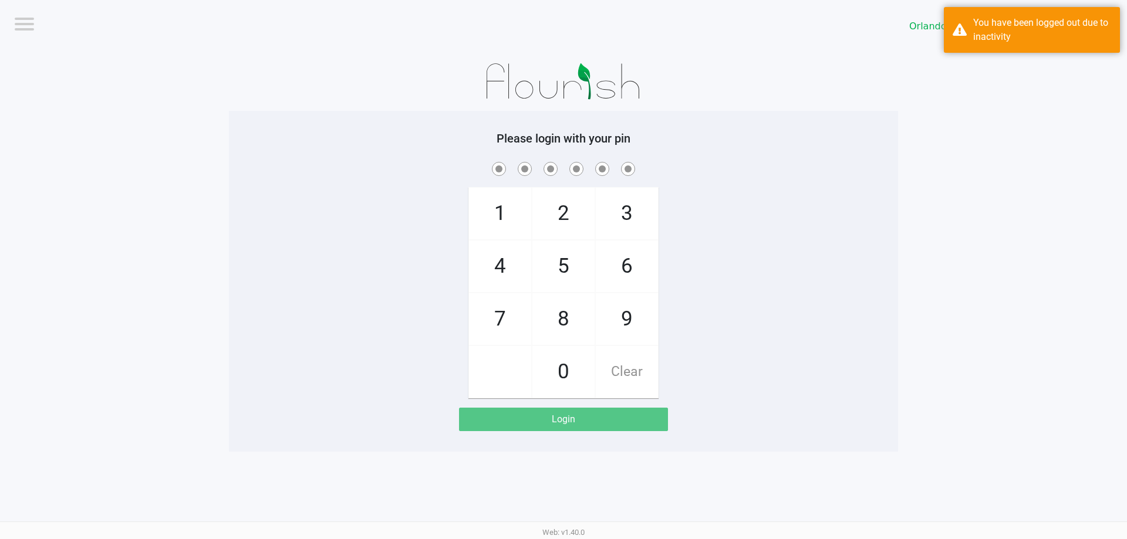
click at [546, 323] on span "8" at bounding box center [563, 319] width 62 height 52
checkbox input "true"
click at [491, 323] on span "7" at bounding box center [500, 319] width 62 height 52
checkbox input "true"
click at [555, 356] on span "0" at bounding box center [563, 372] width 62 height 52
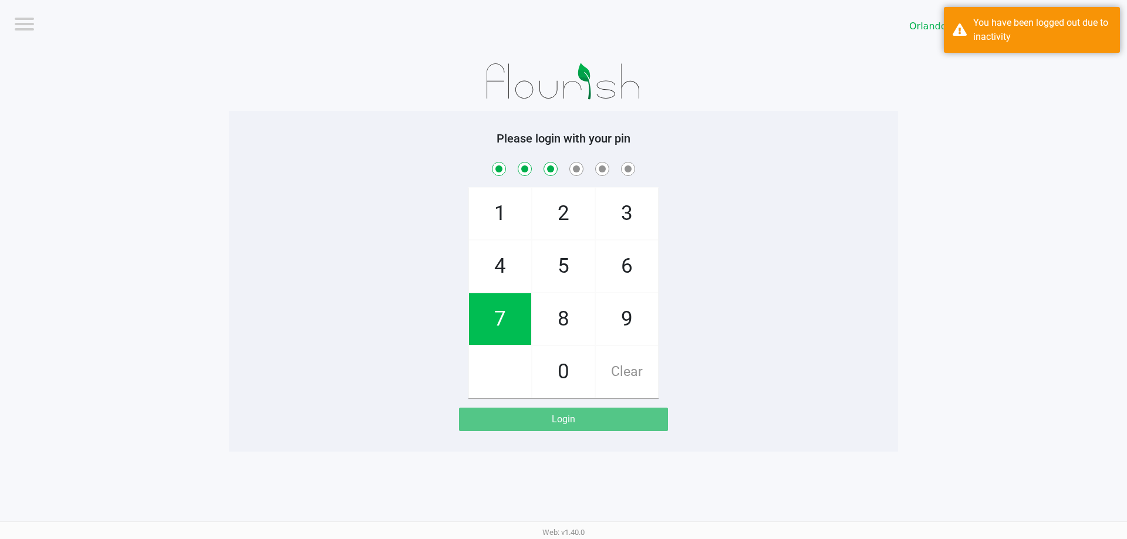
checkbox input "true"
click at [502, 272] on span "4" at bounding box center [500, 267] width 62 height 52
checkbox input "true"
click at [498, 316] on span "7" at bounding box center [500, 319] width 62 height 52
checkbox input "true"
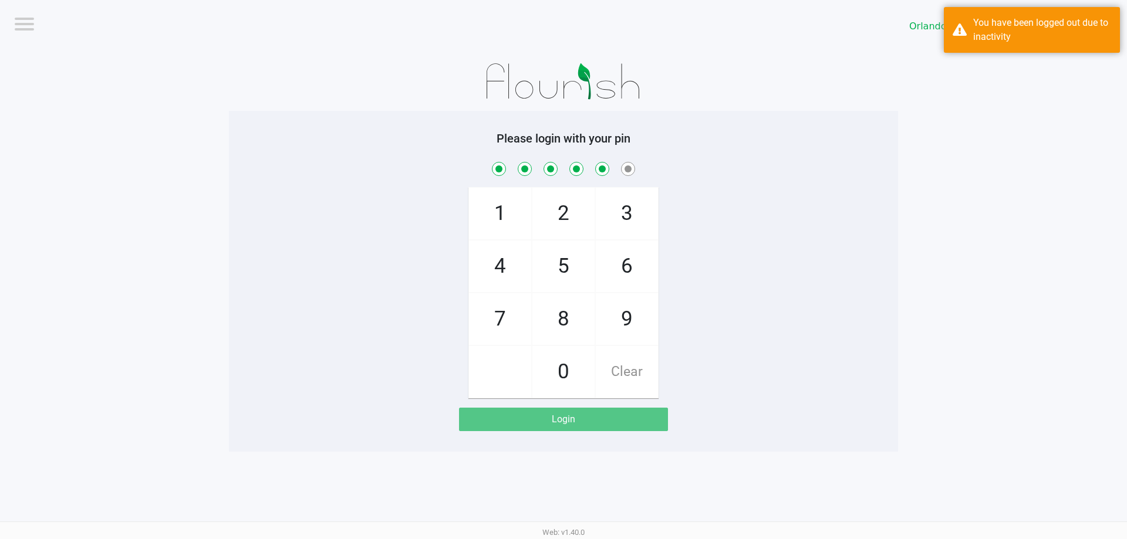
click at [486, 210] on span "1" at bounding box center [500, 214] width 62 height 52
checkbox input "true"
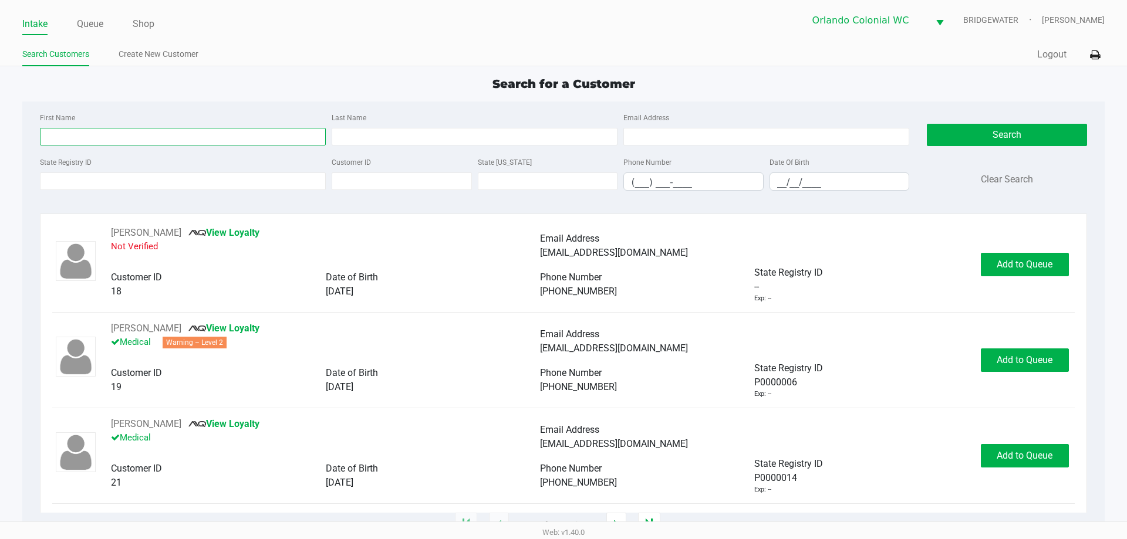
click at [93, 134] on input "First Name" at bounding box center [183, 137] width 286 height 18
type input "ANTHONY"
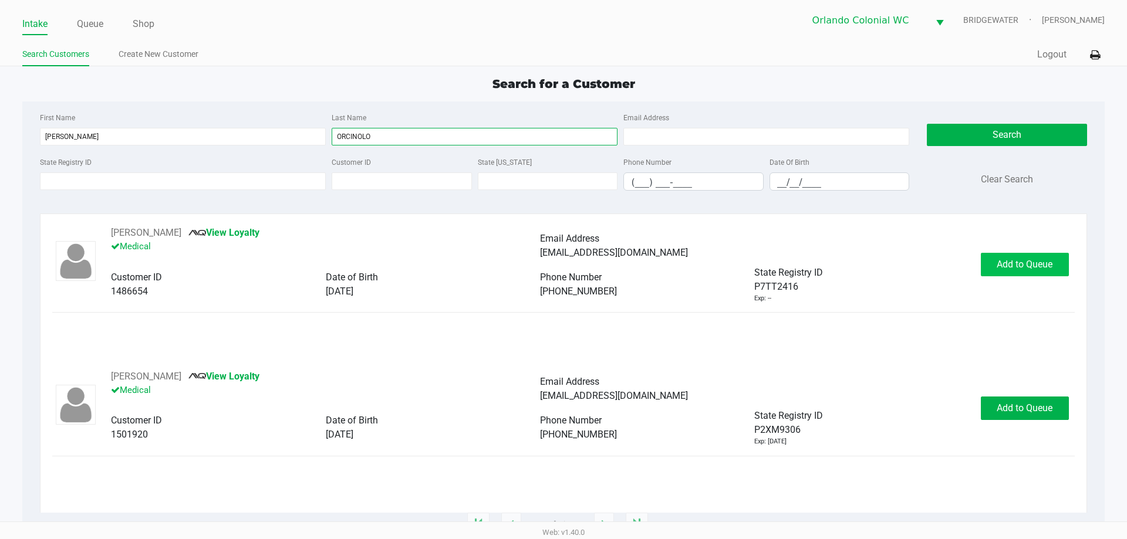
type input "ORCINOLO"
click at [1014, 275] on button "Add to Queue" at bounding box center [1025, 264] width 88 height 23
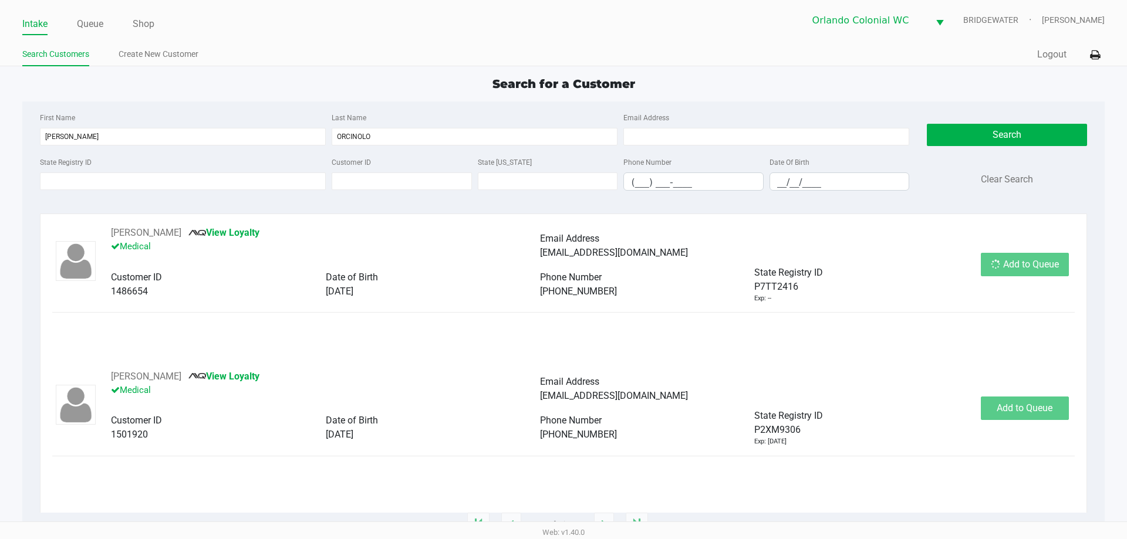
click at [1015, 275] on div "Add to Queue" at bounding box center [1025, 264] width 88 height 23
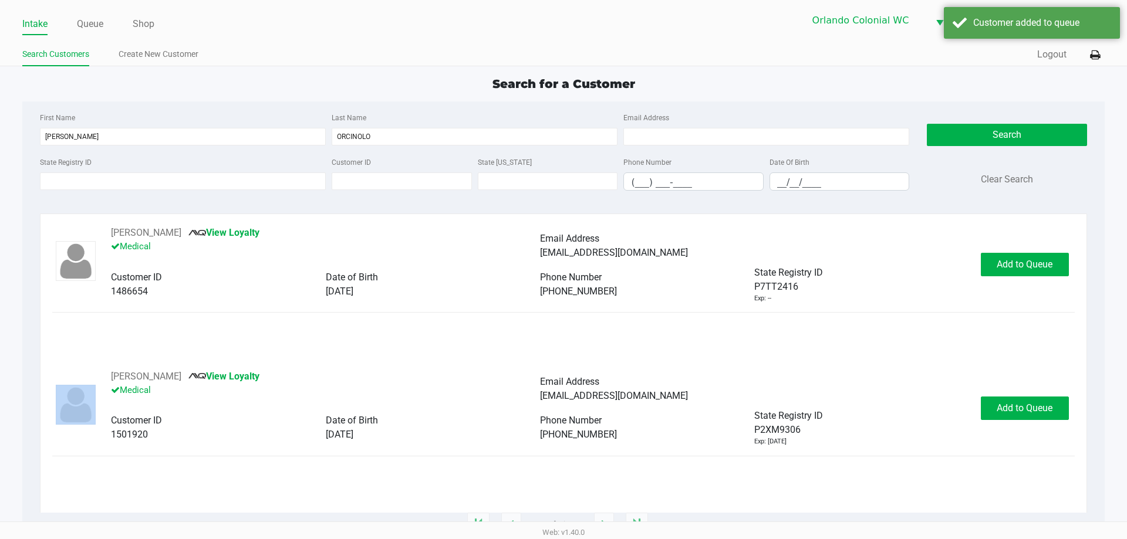
click at [1015, 275] on div "Add to Queue" at bounding box center [1025, 264] width 88 height 23
click at [993, 271] on button "In Queue" at bounding box center [1024, 264] width 82 height 23
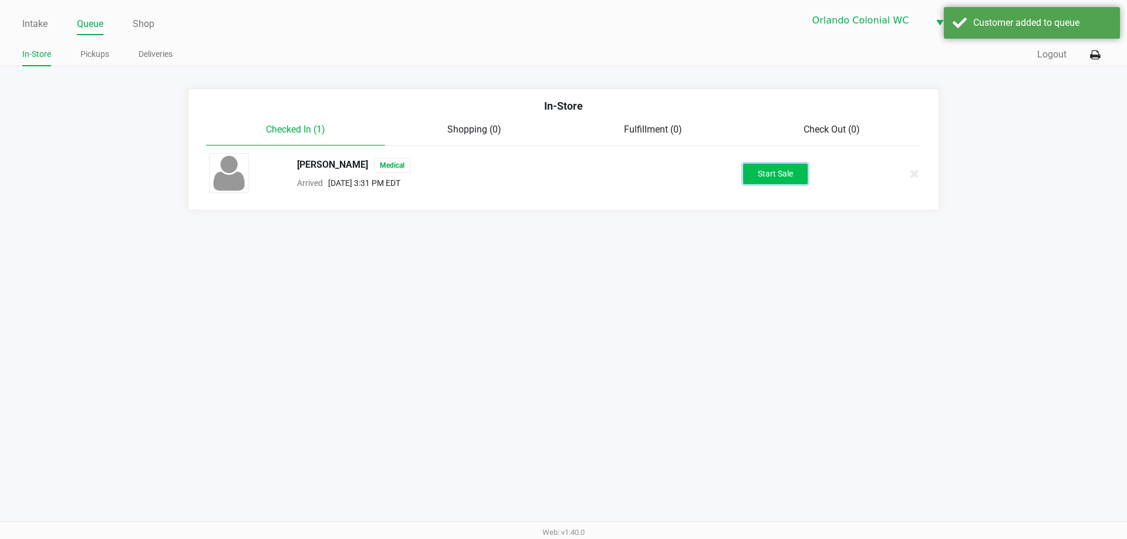
click at [791, 171] on button "Start Sale" at bounding box center [775, 174] width 65 height 21
click at [791, 171] on div "Start Sale" at bounding box center [775, 174] width 65 height 21
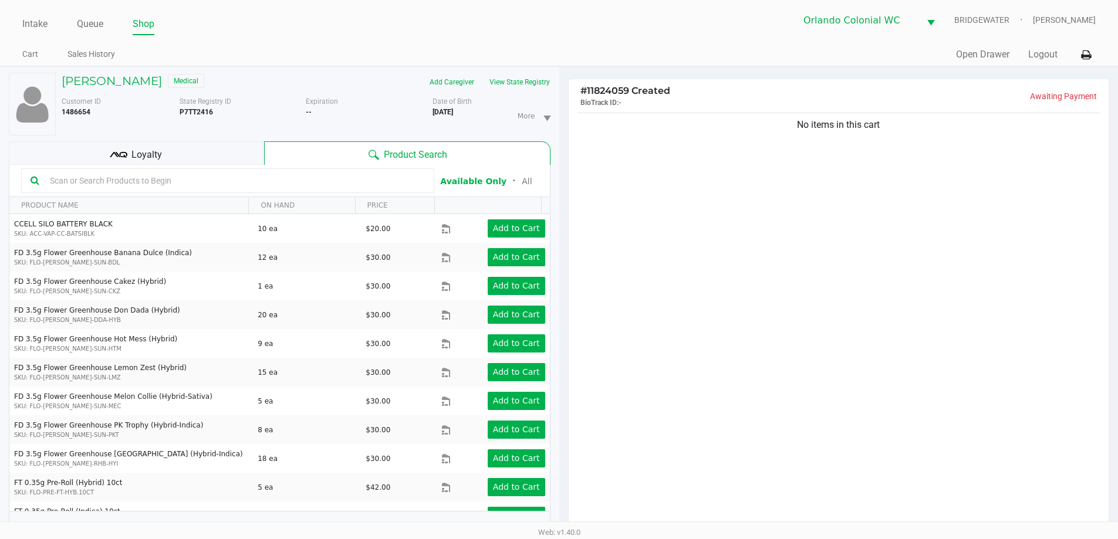
drag, startPoint x: 826, startPoint y: 235, endPoint x: 814, endPoint y: 238, distance: 12.1
click at [826, 236] on div "No items in this cart" at bounding box center [839, 323] width 541 height 426
click at [501, 82] on button "View State Registry" at bounding box center [516, 82] width 69 height 19
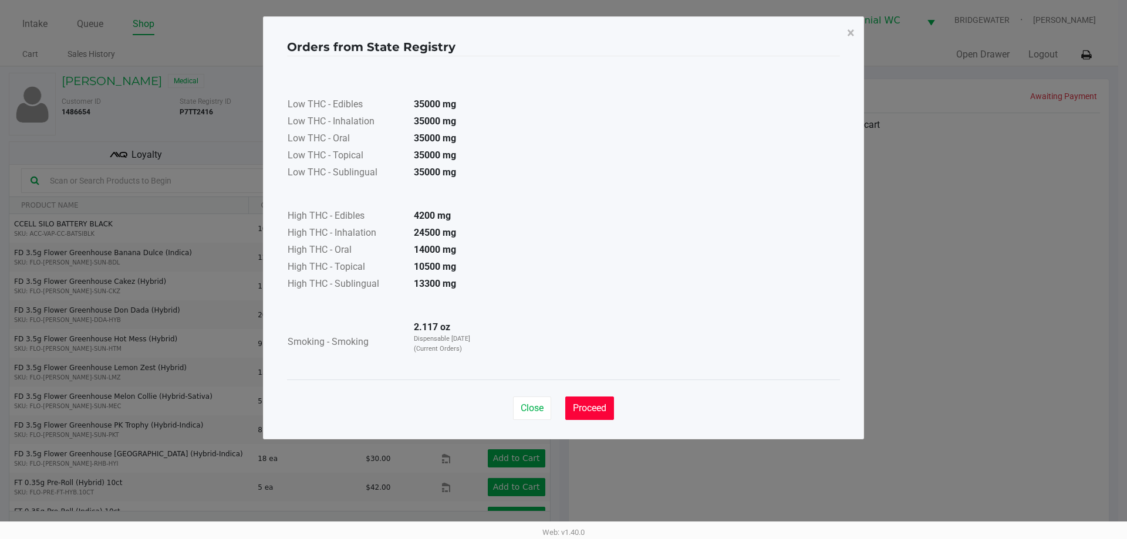
click at [571, 410] on button "Proceed" at bounding box center [589, 408] width 49 height 23
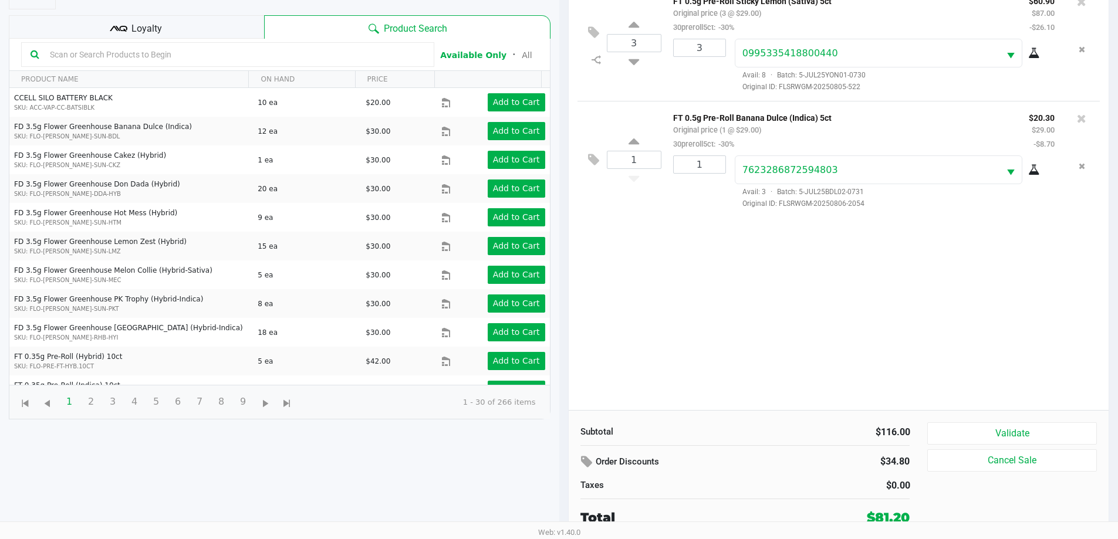
scroll to position [127, 0]
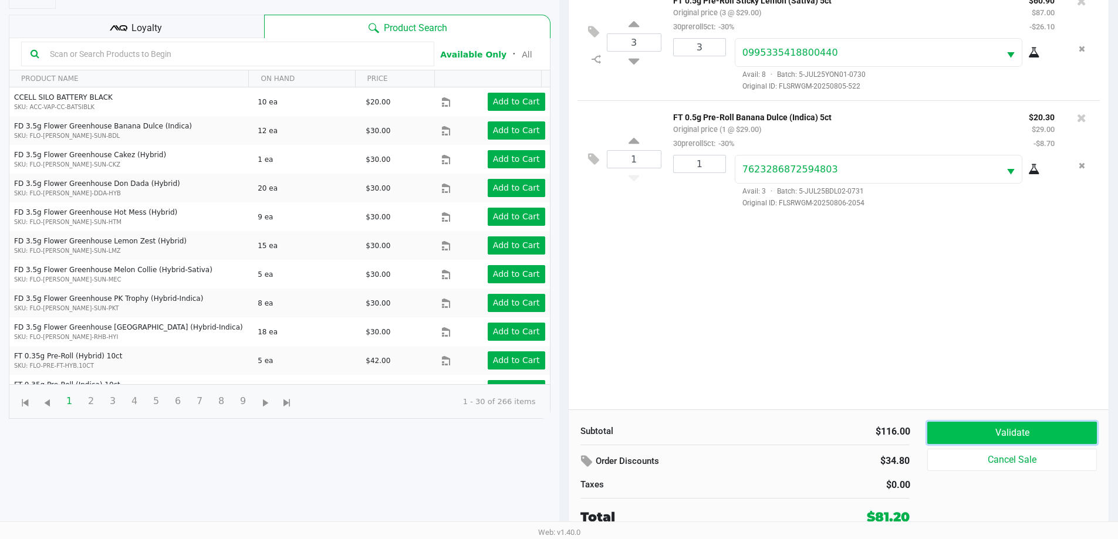
click at [953, 430] on button "Validate" at bounding box center [1011, 433] width 169 height 22
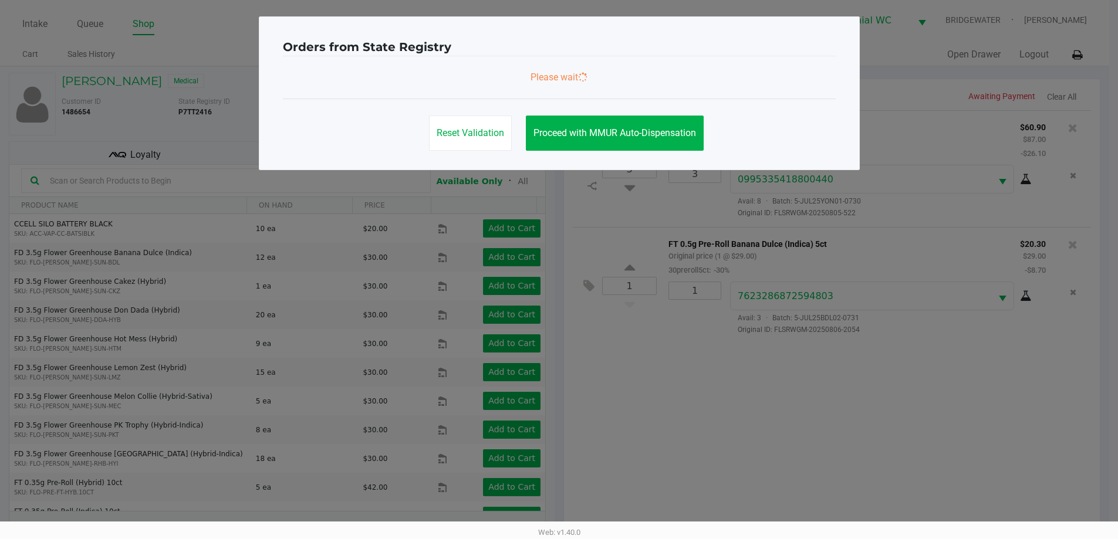
scroll to position [0, 0]
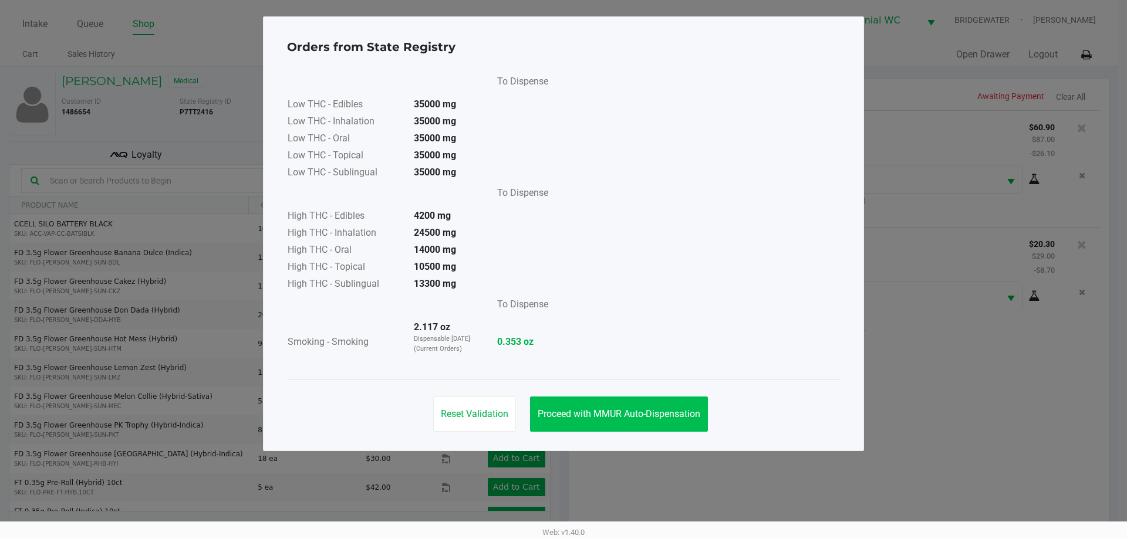
click at [677, 405] on button "Proceed with MMUR Auto-Dispensation" at bounding box center [619, 414] width 178 height 35
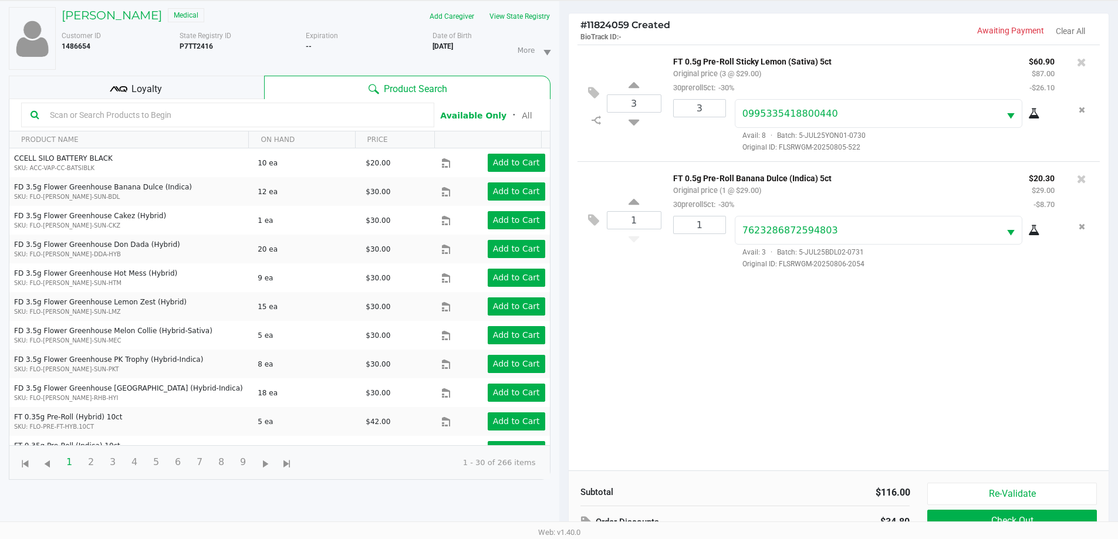
scroll to position [127, 0]
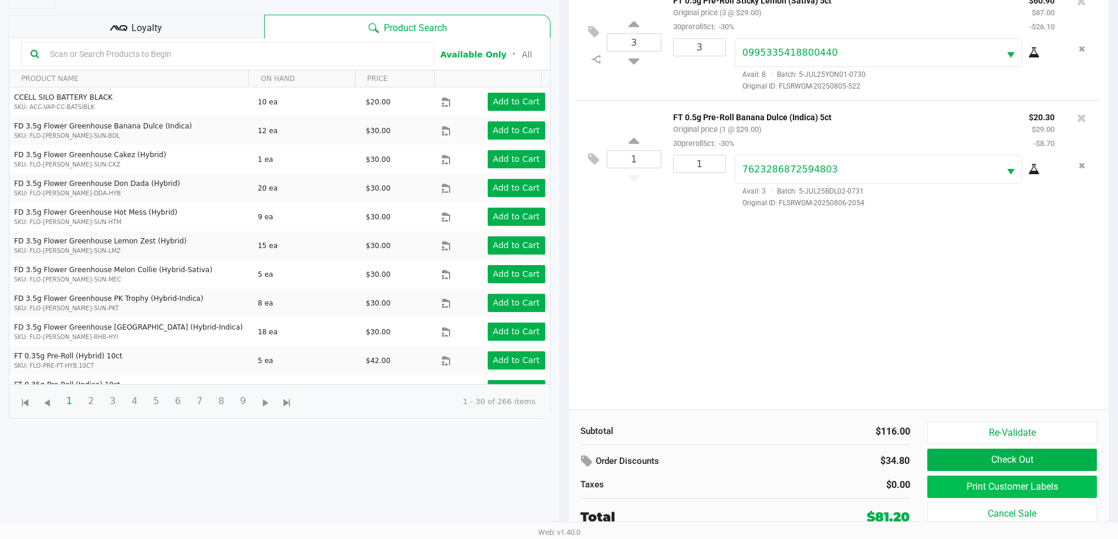
click at [992, 483] on button "Print Customer Labels" at bounding box center [1011, 487] width 169 height 22
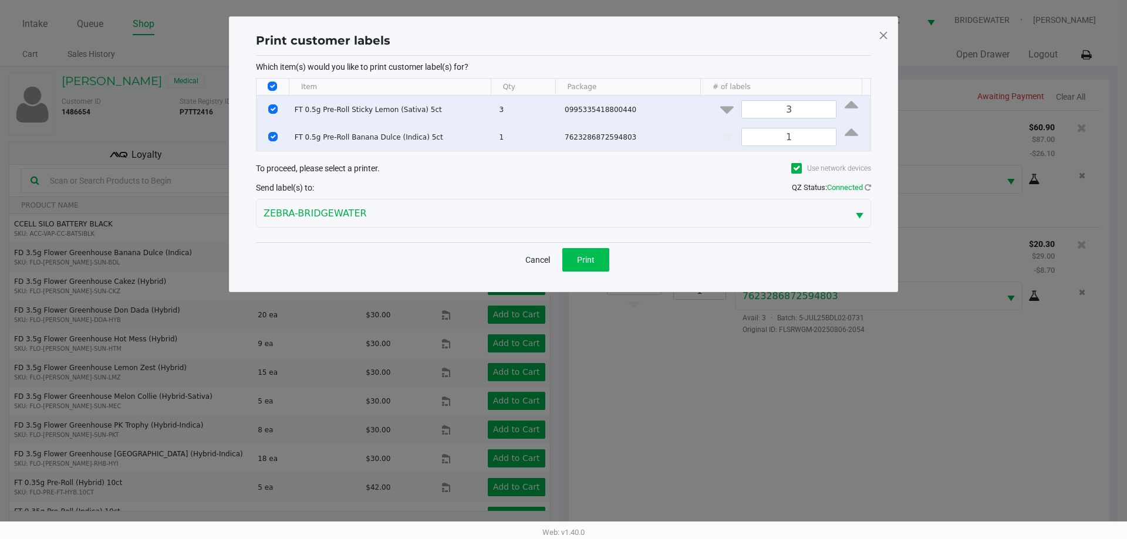
click at [596, 262] on button "Print" at bounding box center [585, 259] width 47 height 23
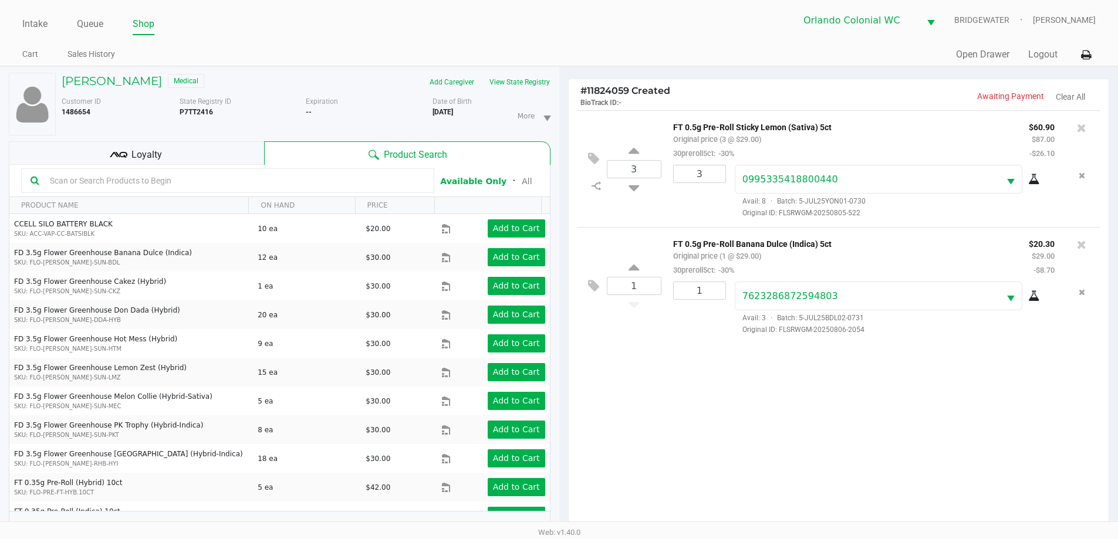
scroll to position [127, 0]
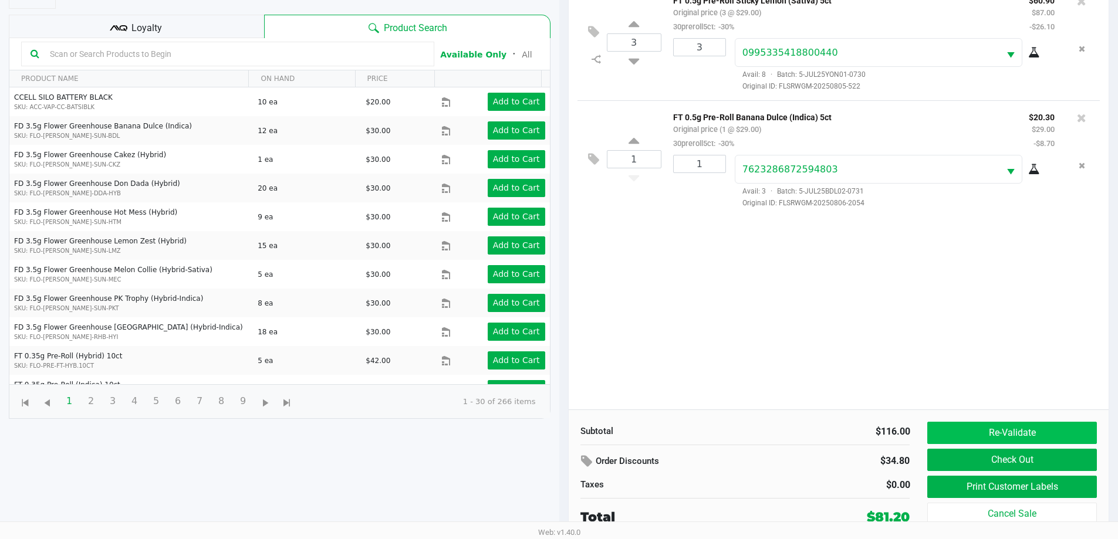
click at [1024, 425] on button "Re-Validate" at bounding box center [1011, 433] width 169 height 22
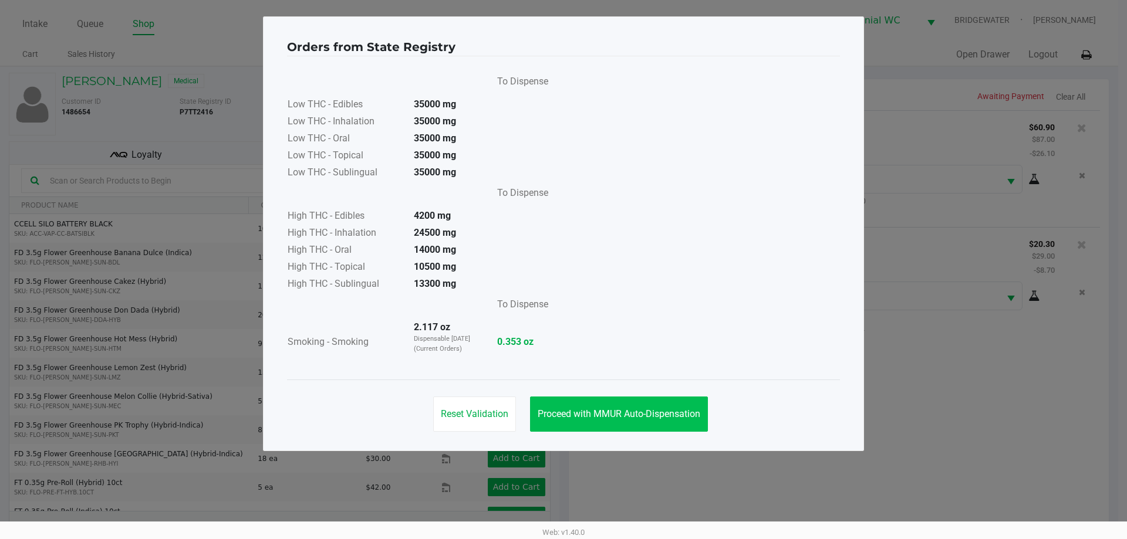
click at [673, 409] on span "Proceed with MMUR Auto-Dispensation" at bounding box center [619, 414] width 163 height 11
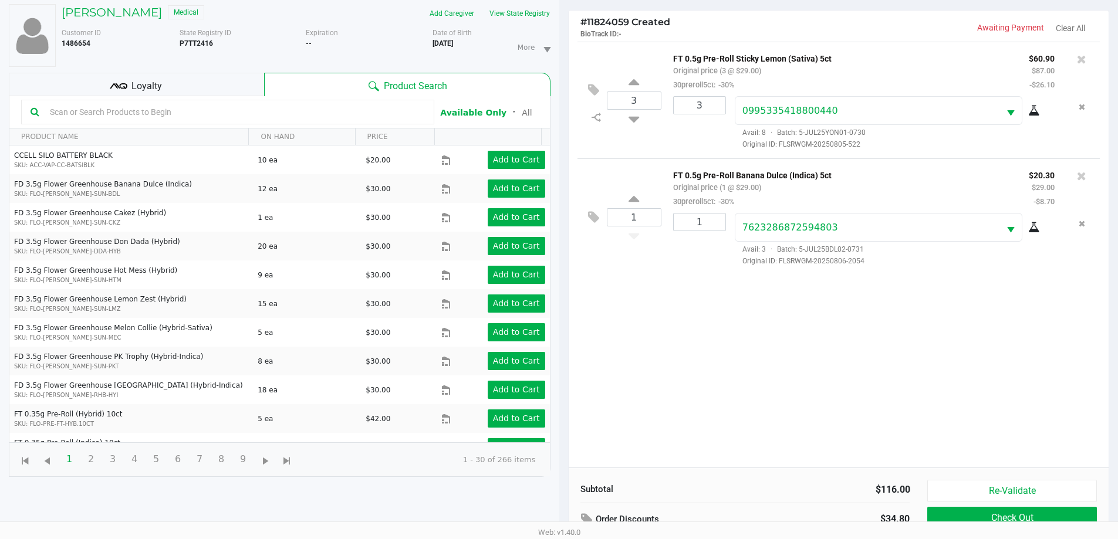
scroll to position [127, 0]
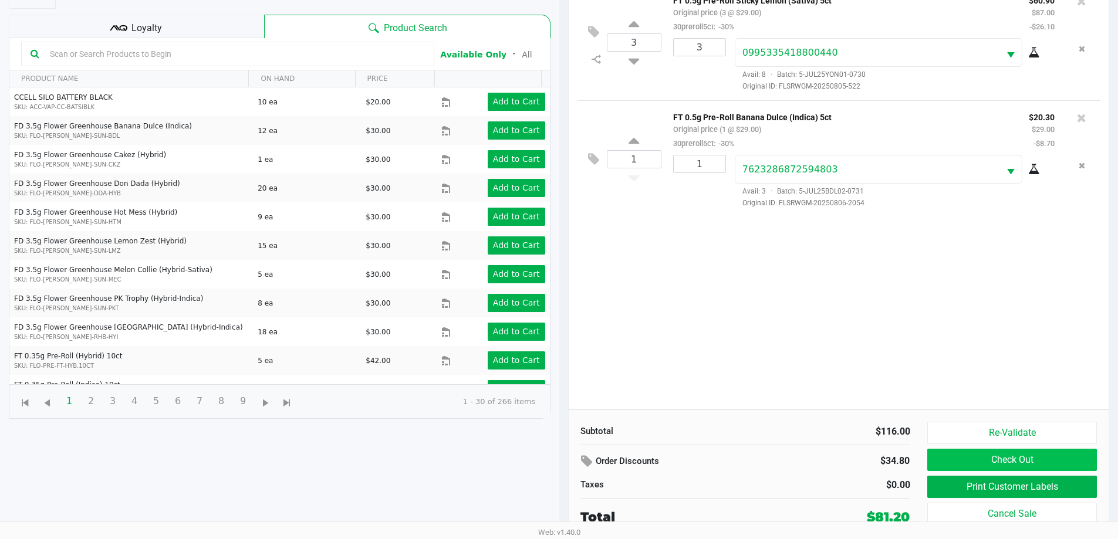
click at [1033, 463] on button "Check Out" at bounding box center [1011, 460] width 169 height 22
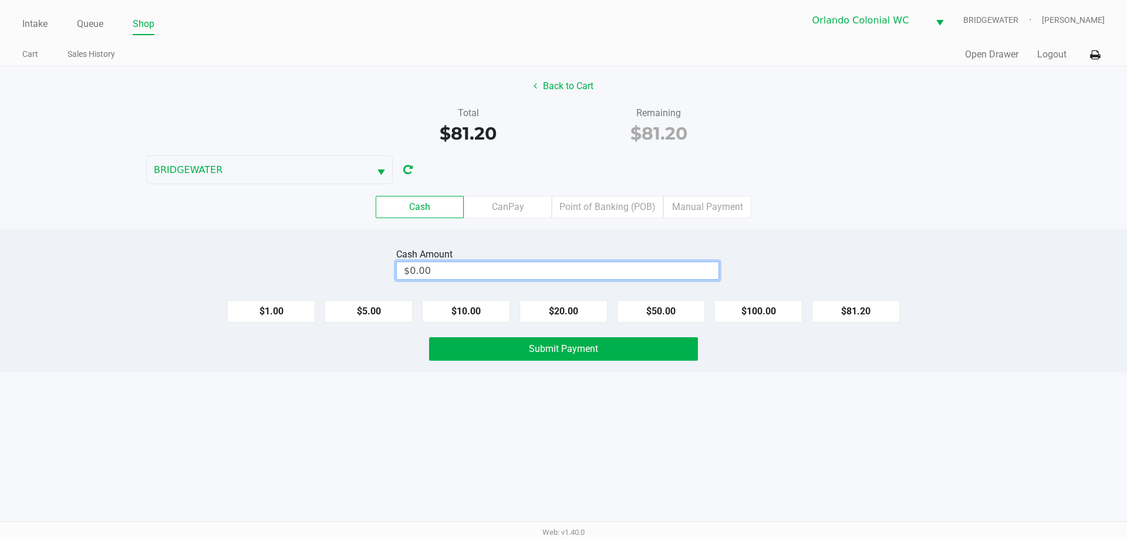
click at [591, 270] on input "$0.00" at bounding box center [558, 270] width 322 height 17
click at [683, 262] on kendo-numerictextbox "$0.00" at bounding box center [557, 271] width 323 height 18
click at [683, 269] on input "0" at bounding box center [558, 270] width 322 height 17
click at [843, 465] on div "Intake Queue Shop Orlando Colonial WC BRIDGEWATER Jorge Pagan Cart Sales Histor…" at bounding box center [563, 269] width 1127 height 539
type input "$90.00"
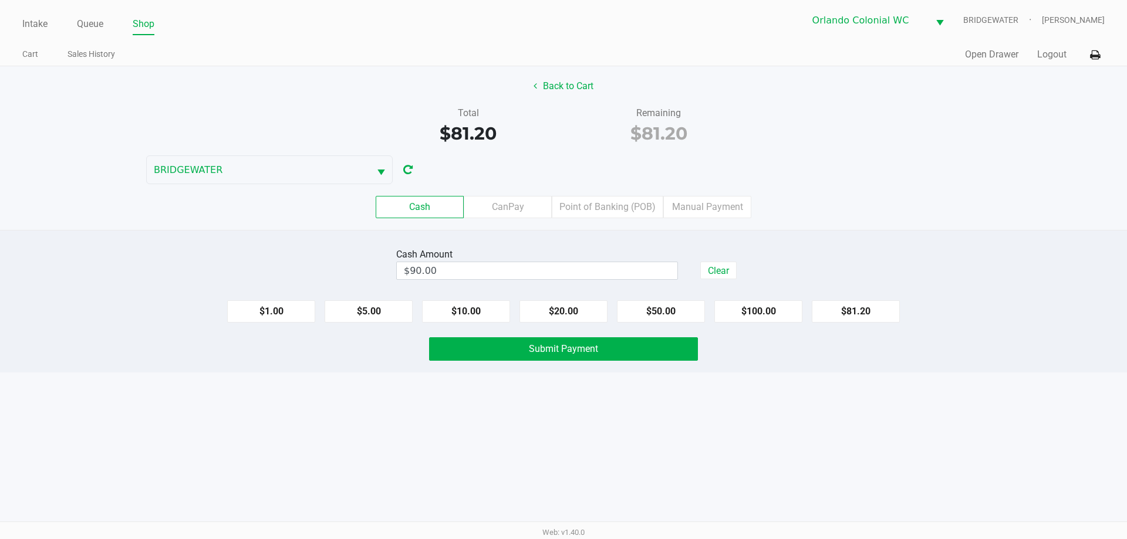
click at [478, 351] on button "Submit Payment" at bounding box center [563, 349] width 269 height 23
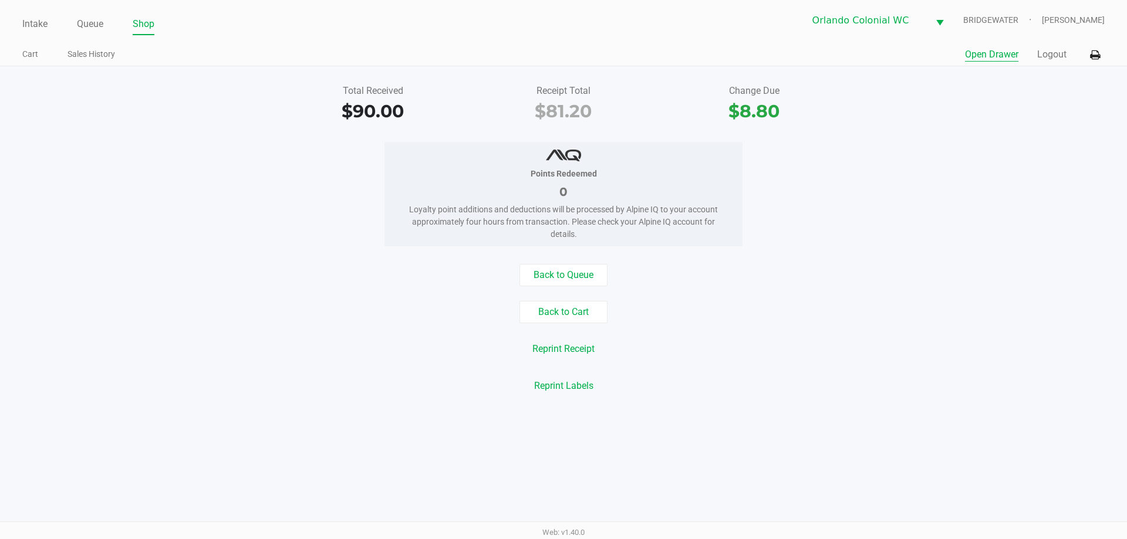
click at [998, 55] on button "Open Drawer" at bounding box center [991, 55] width 53 height 14
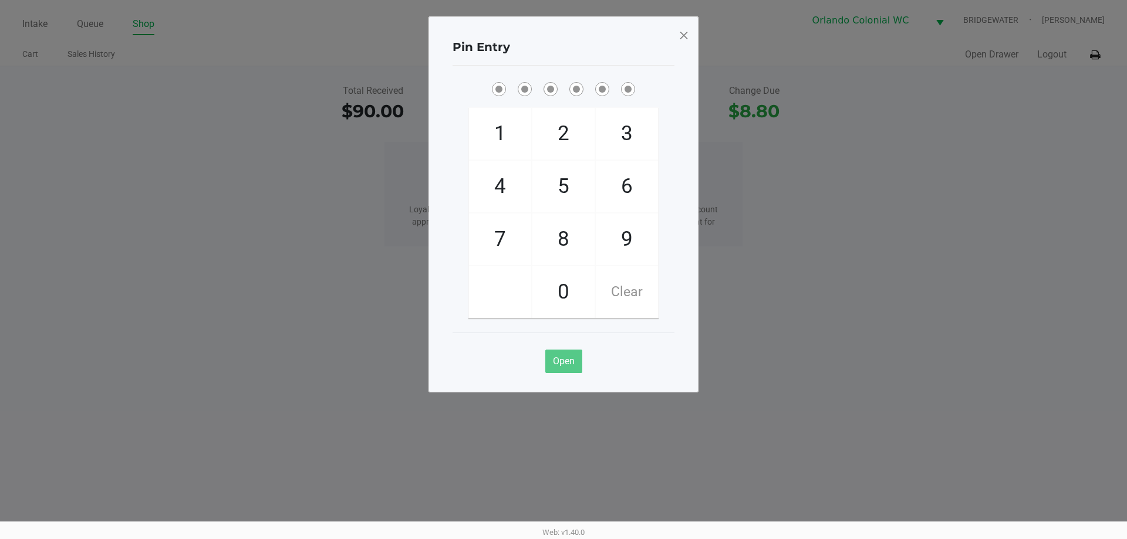
click at [565, 237] on span "8" at bounding box center [563, 240] width 62 height 52
checkbox input "true"
click at [487, 245] on span "7" at bounding box center [500, 240] width 62 height 52
checkbox input "true"
click at [560, 281] on span "0" at bounding box center [563, 292] width 62 height 52
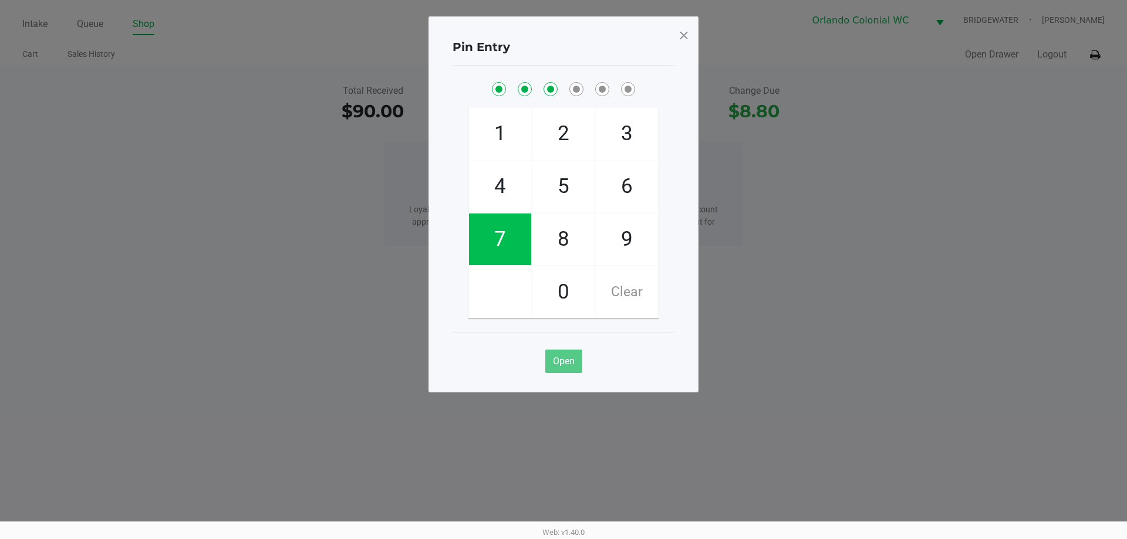
checkbox input "true"
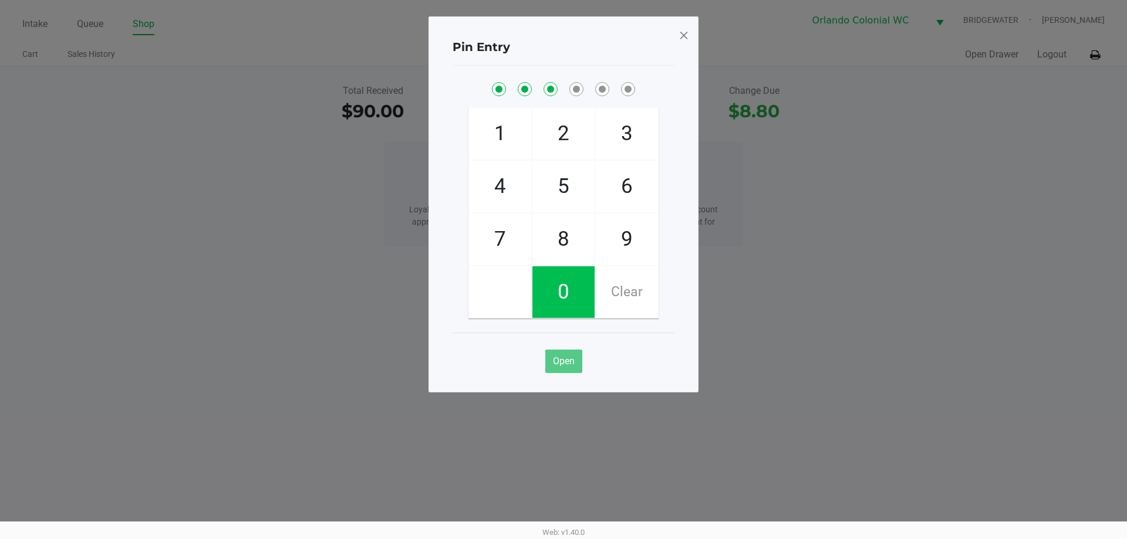
click at [509, 181] on span "4" at bounding box center [500, 187] width 62 height 52
checkbox input "true"
click at [506, 244] on span "7" at bounding box center [500, 240] width 62 height 52
checkbox input "true"
click at [506, 139] on span "1" at bounding box center [500, 134] width 62 height 52
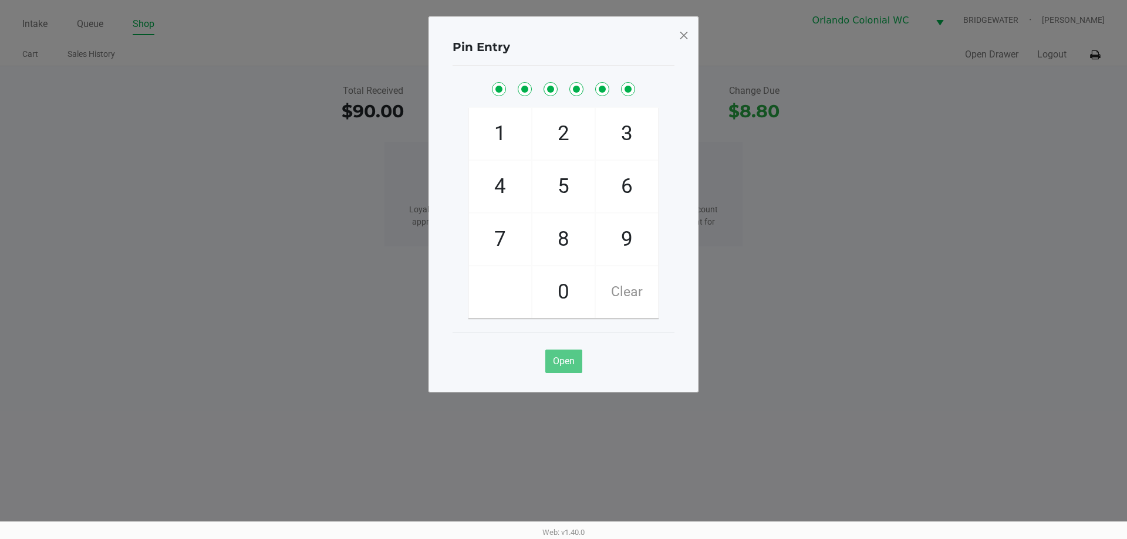
checkbox input "true"
click at [681, 29] on span at bounding box center [684, 35] width 11 height 19
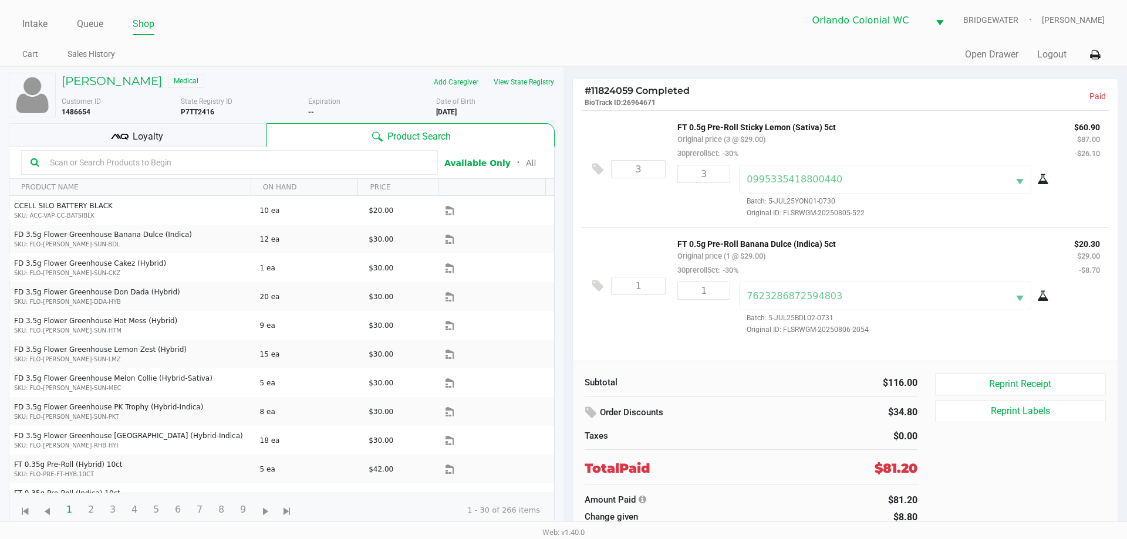
click at [240, 137] on div "Loyalty" at bounding box center [138, 134] width 258 height 23
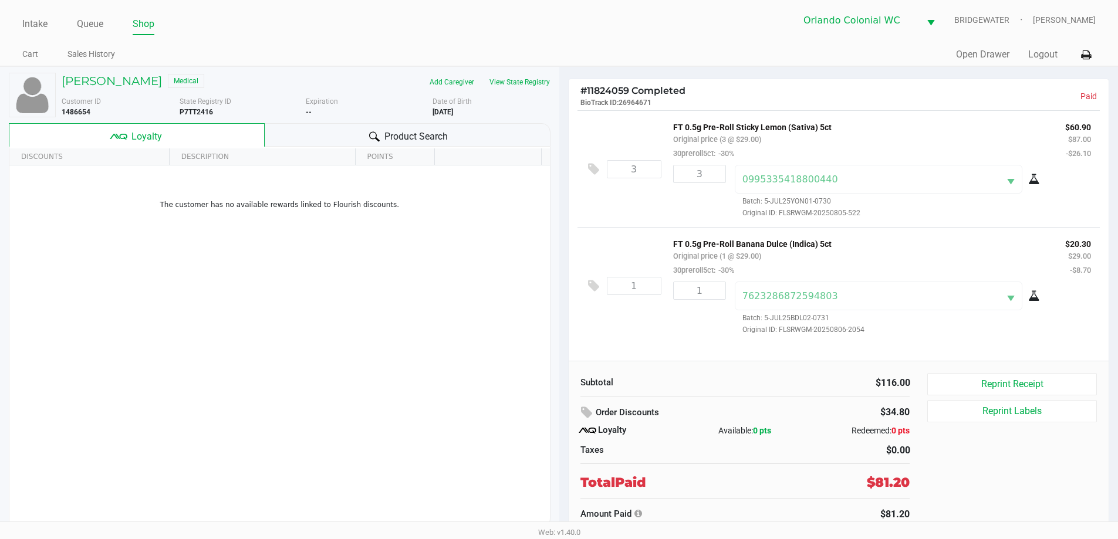
click at [436, 118] on div "ANTHONY ORCINOLO Medical Add Caregiver View State Registry Customer ID 1486654 …" at bounding box center [280, 300] width 542 height 467
click at [440, 124] on div "Product Search" at bounding box center [408, 134] width 286 height 23
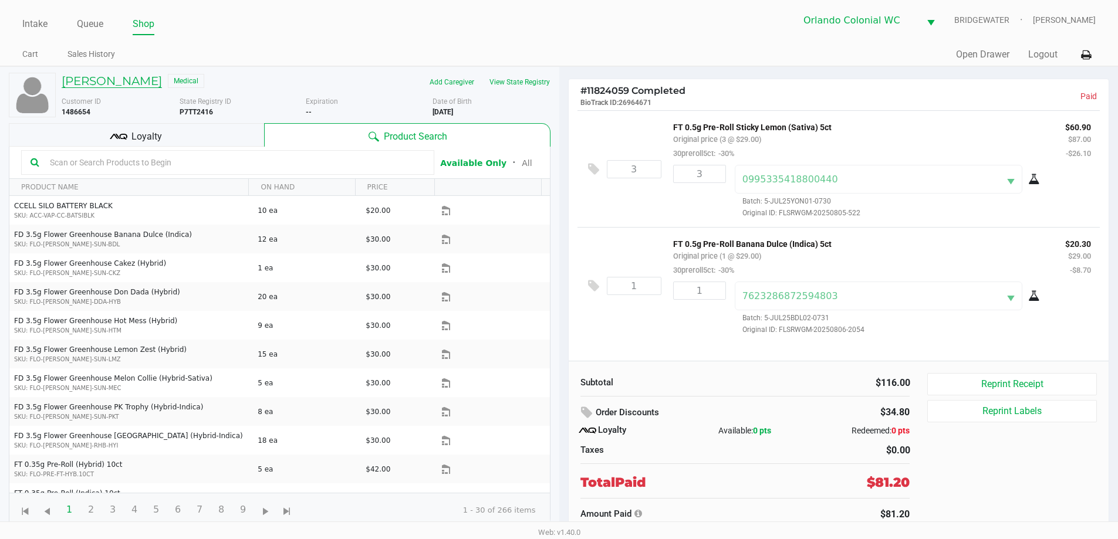
click at [93, 82] on h5 "ANTHONY ORCINOLO" at bounding box center [112, 81] width 100 height 14
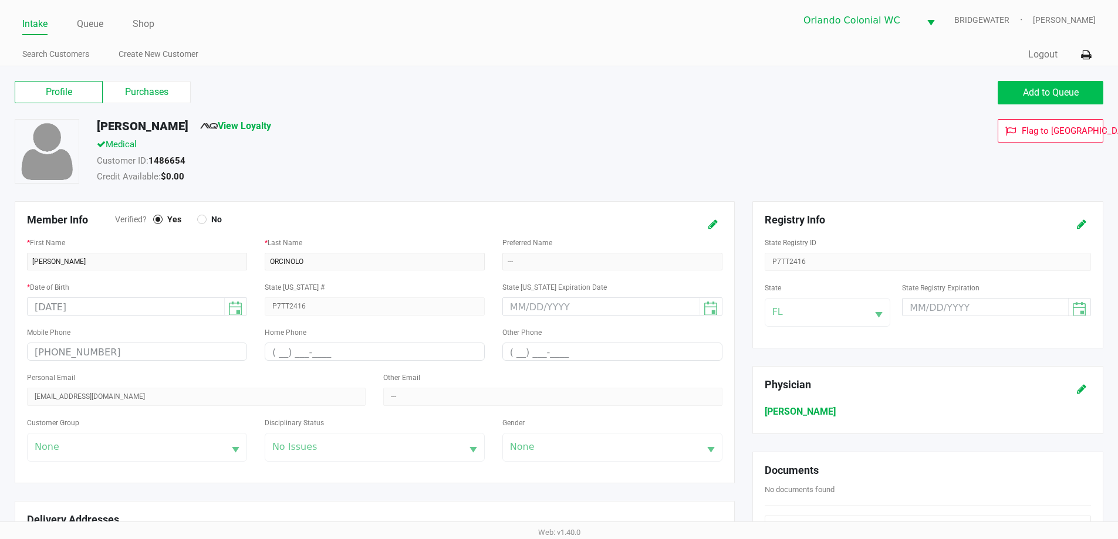
click at [1025, 86] on button "Add to Queue" at bounding box center [1051, 92] width 106 height 23
click at [1021, 93] on button "Add to Queue" at bounding box center [1051, 92] width 106 height 23
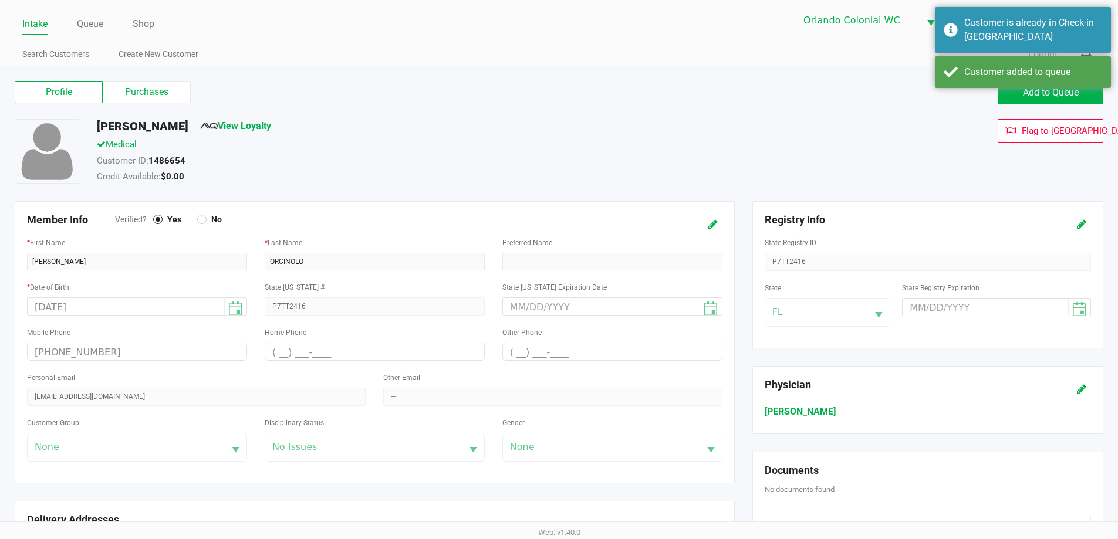
click at [747, 147] on div "Medical" at bounding box center [429, 146] width 683 height 16
click at [84, 32] on link "Queue" at bounding box center [90, 24] width 26 height 16
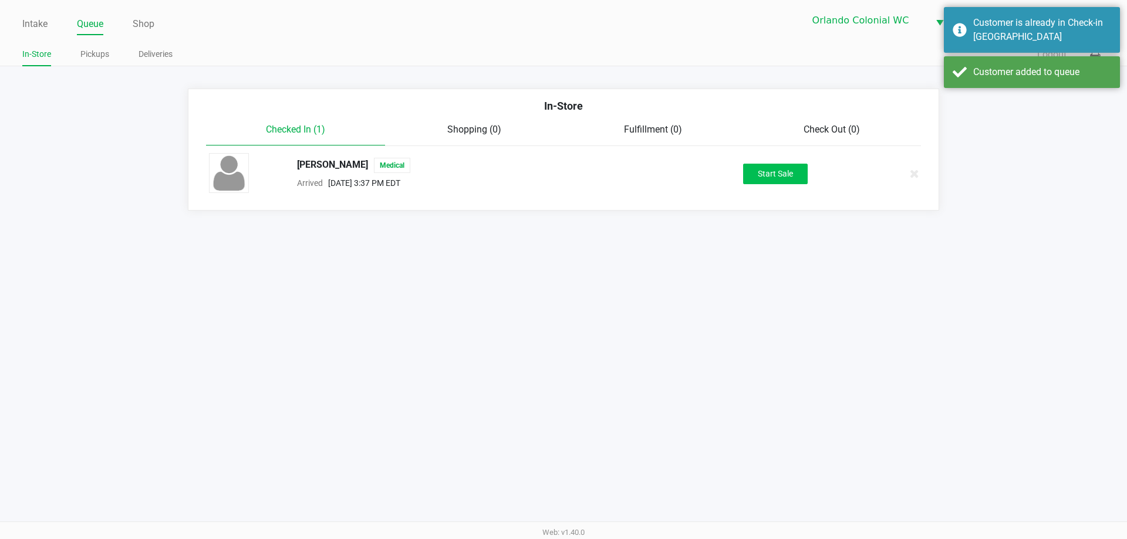
click at [756, 176] on button "Start Sale" at bounding box center [775, 174] width 65 height 21
click at [771, 179] on div "Start Sale" at bounding box center [775, 174] width 65 height 21
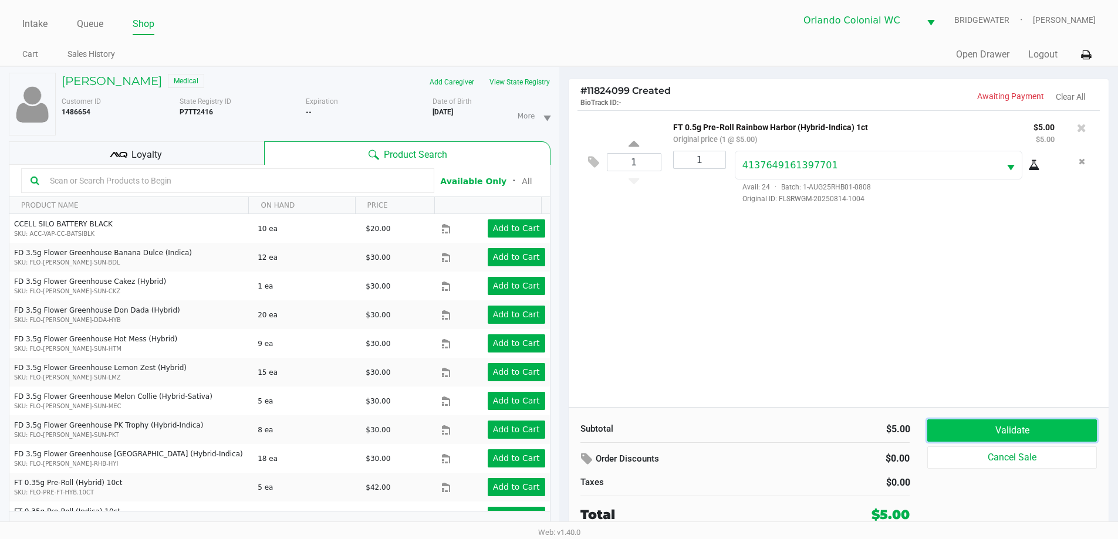
click at [1000, 434] on button "Validate" at bounding box center [1011, 431] width 169 height 22
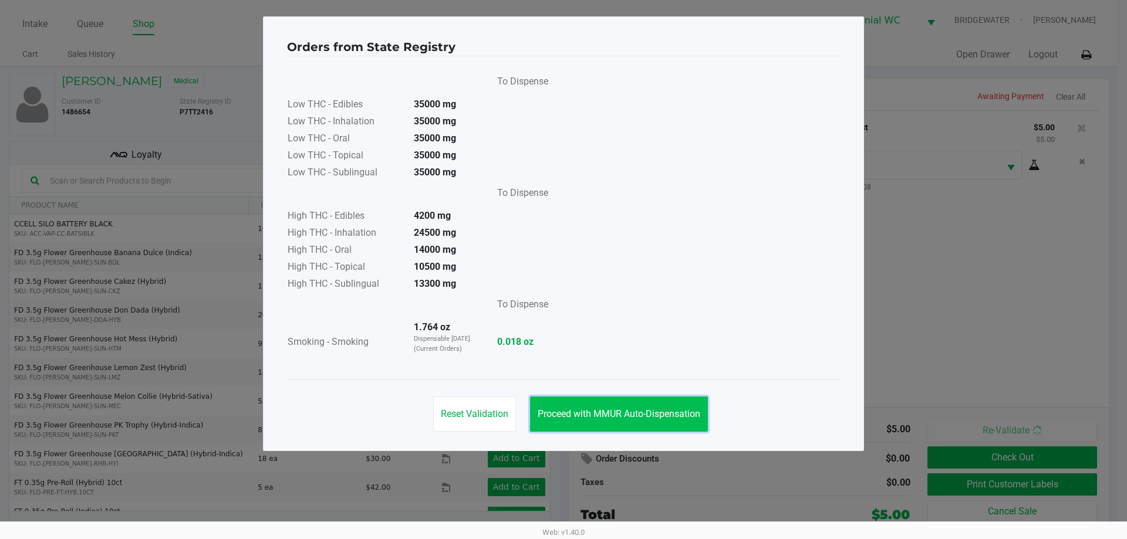
click at [656, 421] on button "Proceed with MMUR Auto-Dispensation" at bounding box center [619, 414] width 178 height 35
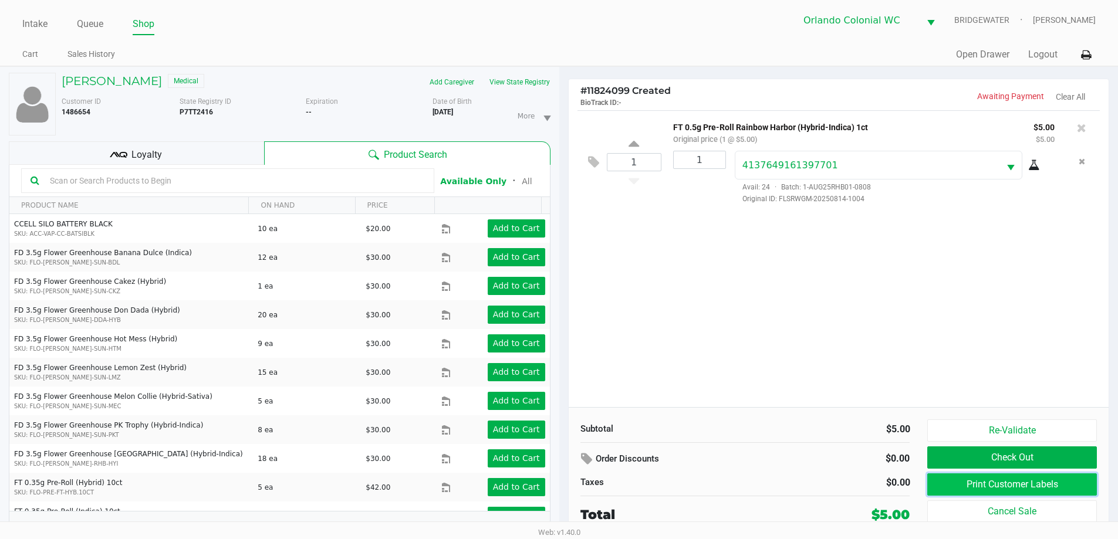
click at [936, 485] on button "Print Customer Labels" at bounding box center [1011, 485] width 169 height 22
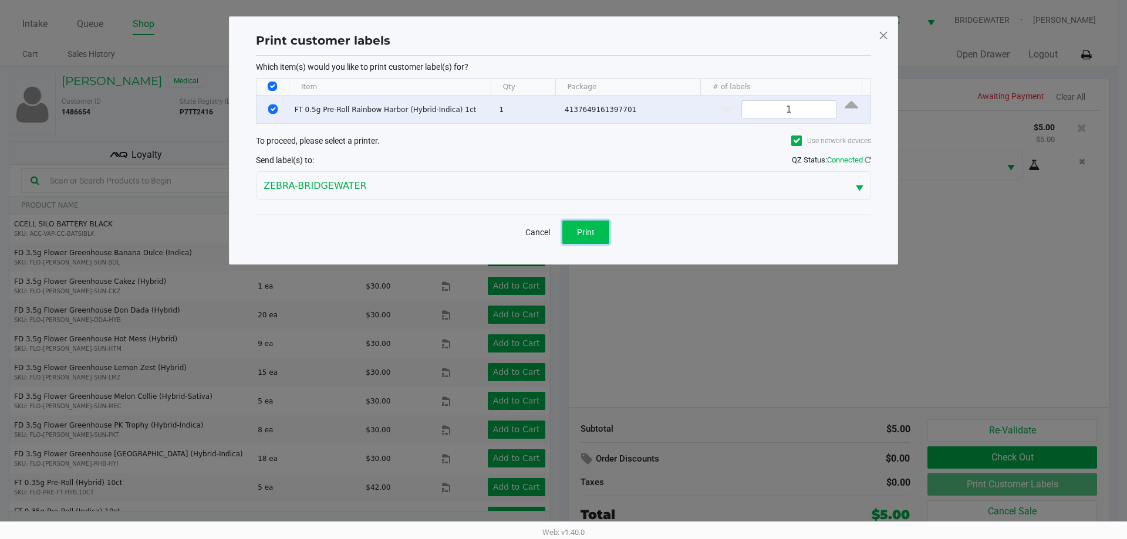
click at [599, 238] on button "Print" at bounding box center [585, 232] width 47 height 23
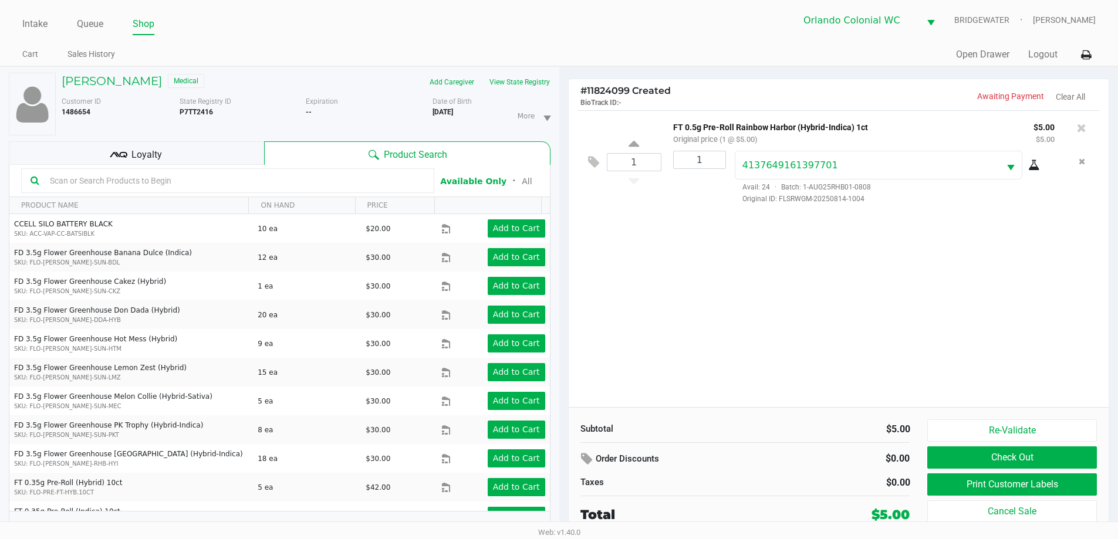
click at [1007, 462] on button "Check Out" at bounding box center [1011, 458] width 169 height 22
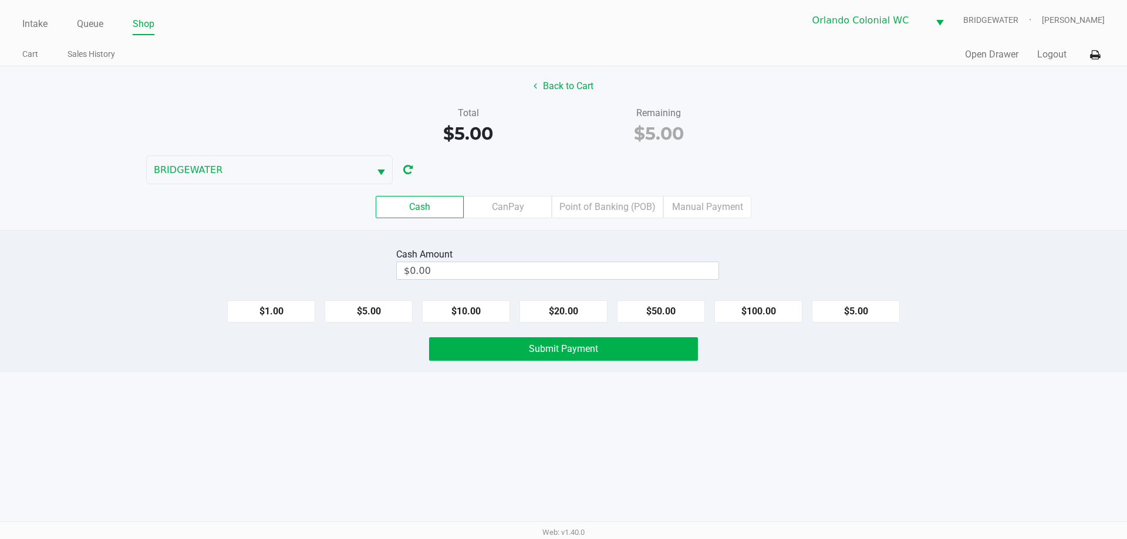
click at [840, 318] on button "$5.00" at bounding box center [856, 312] width 88 height 22
type input "$5.00"
click at [544, 358] on button "Submit Payment" at bounding box center [563, 349] width 269 height 23
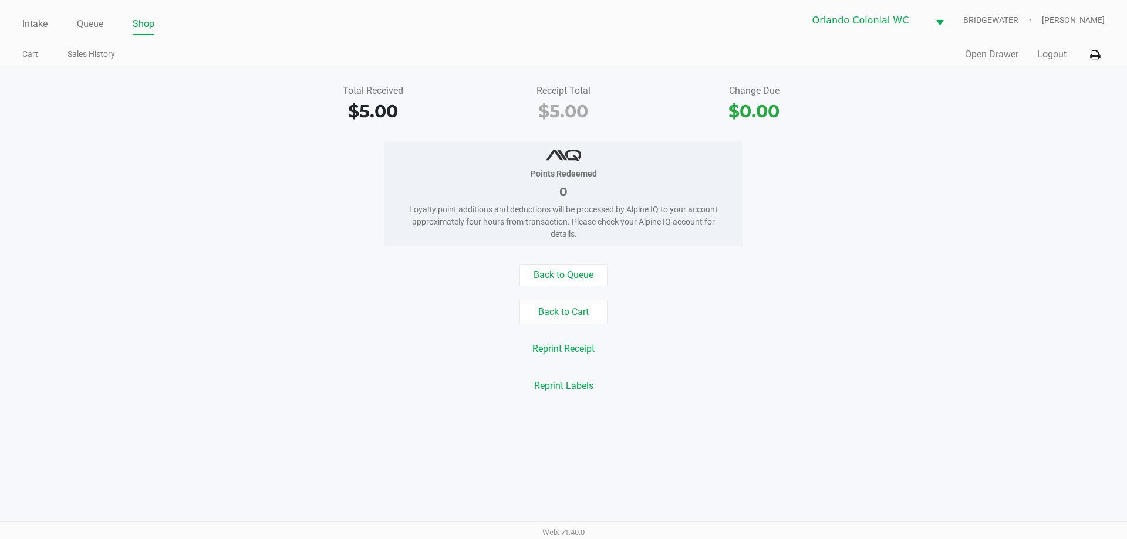
drag, startPoint x: 209, startPoint y: 195, endPoint x: 129, endPoint y: 32, distance: 181.7
click at [207, 180] on div "Points Redeemed 0 Loyalty point additions and deductions will be processed by A…" at bounding box center [563, 194] width 1145 height 104
click at [88, 26] on link "Queue" at bounding box center [90, 24] width 26 height 16
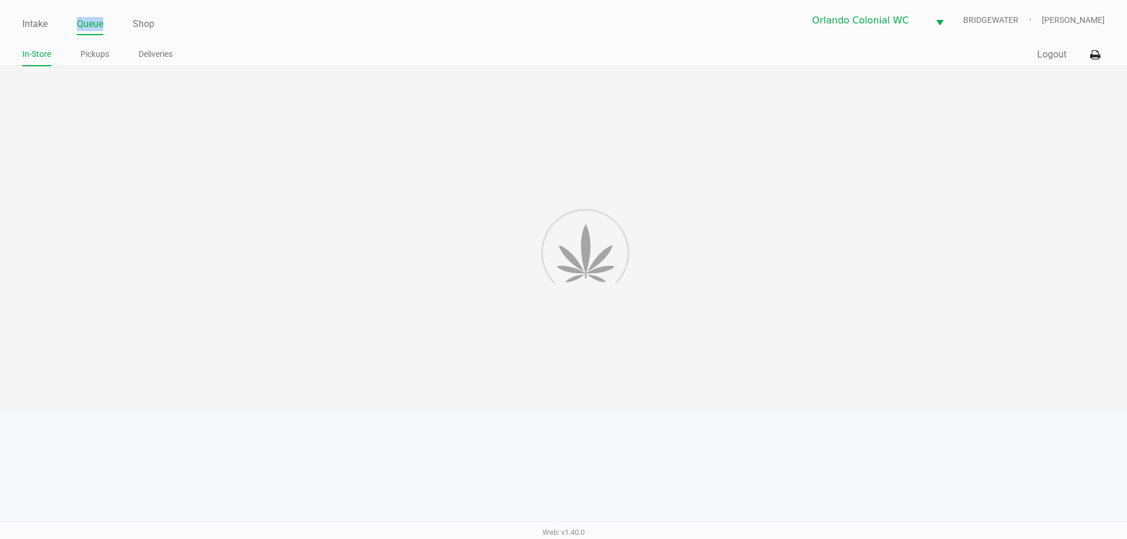
click at [88, 26] on link "Queue" at bounding box center [90, 24] width 26 height 16
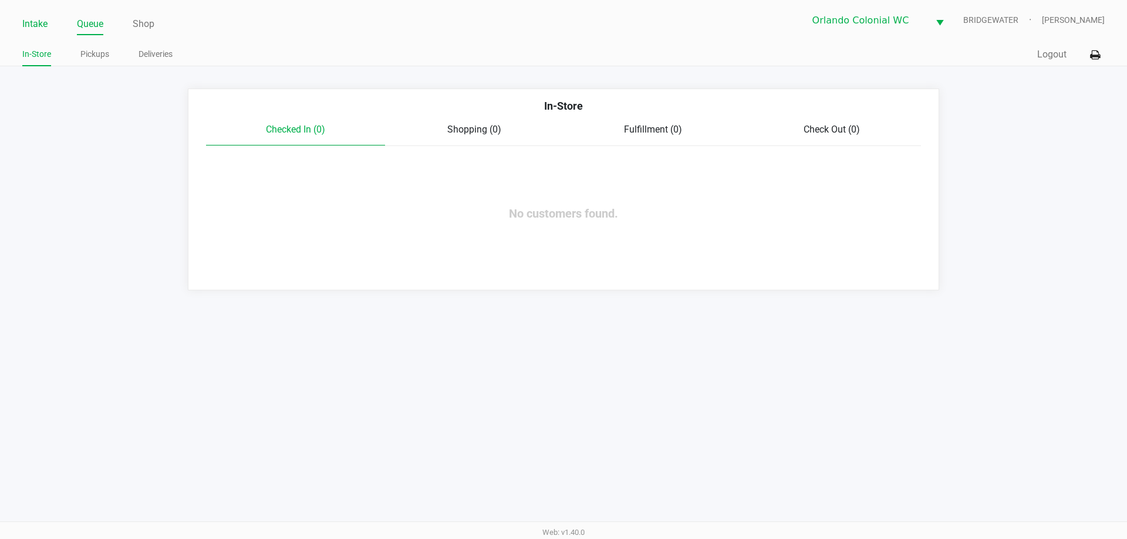
click at [32, 22] on link "Intake" at bounding box center [34, 24] width 25 height 16
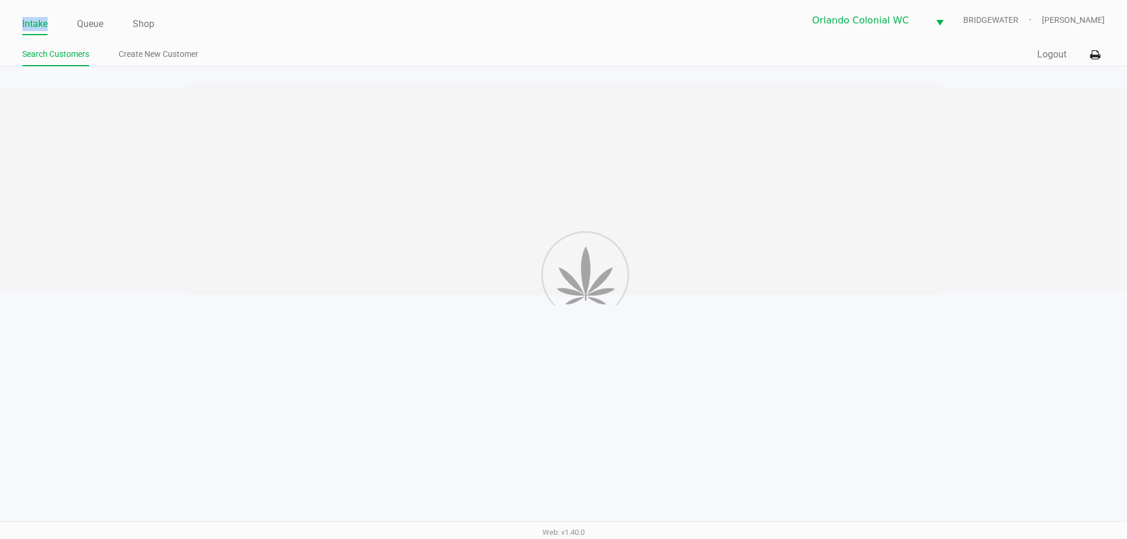
click at [32, 22] on link "Intake" at bounding box center [34, 24] width 25 height 16
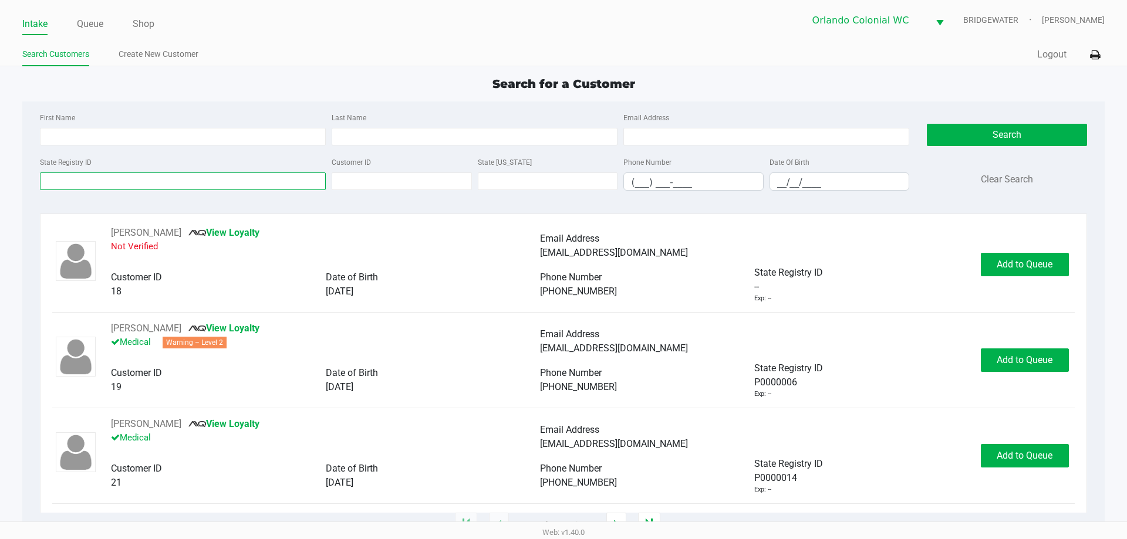
click at [220, 182] on input "State Registry ID" at bounding box center [183, 182] width 286 height 18
click at [89, 20] on link "Queue" at bounding box center [90, 24] width 26 height 16
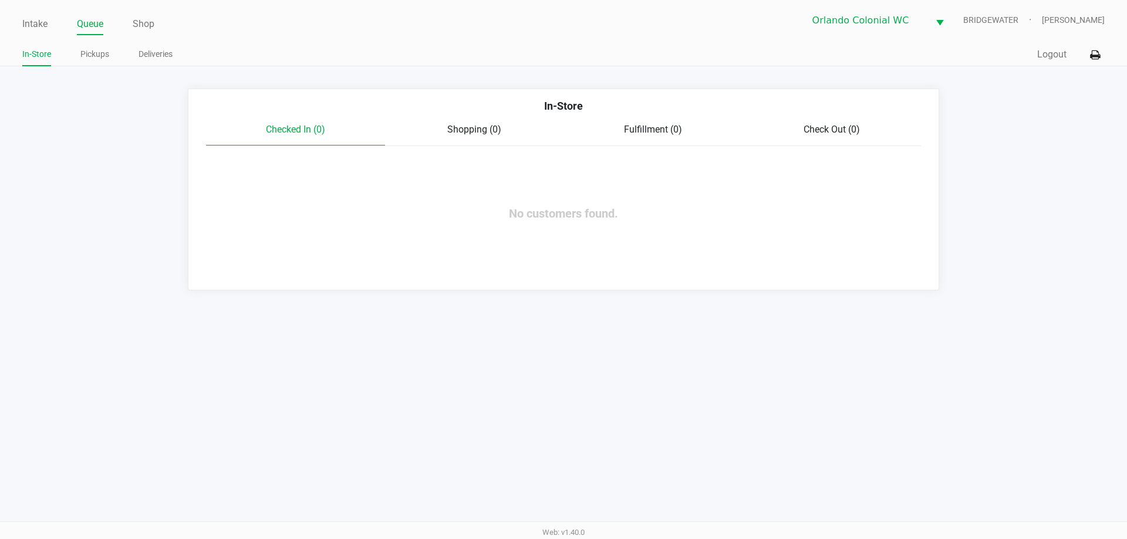
click at [88, 58] on link "Pickups" at bounding box center [94, 54] width 29 height 15
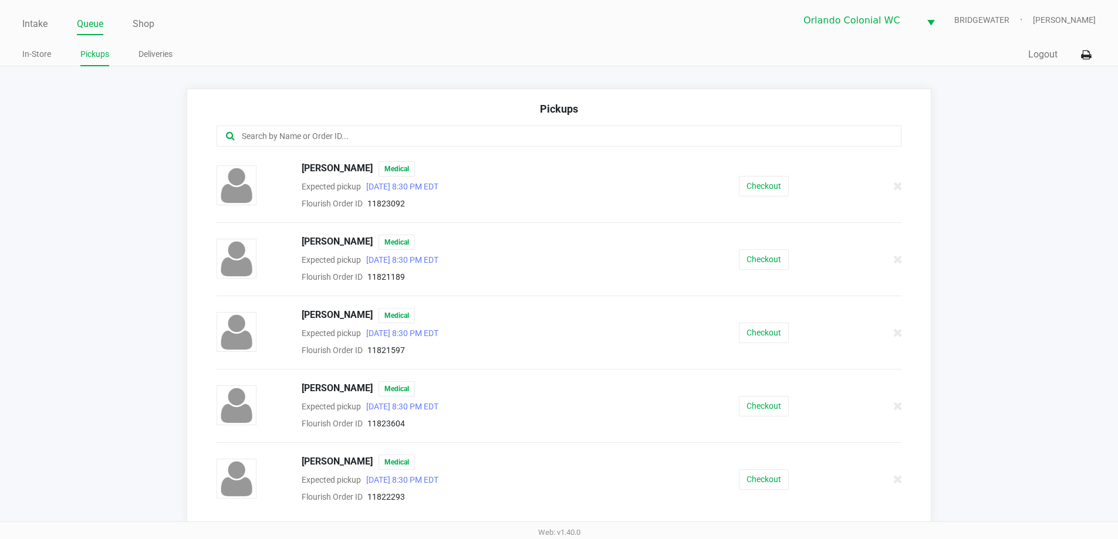
click at [296, 130] on input "text" at bounding box center [541, 137] width 600 height 14
click at [778, 409] on button "Checkout" at bounding box center [764, 406] width 50 height 21
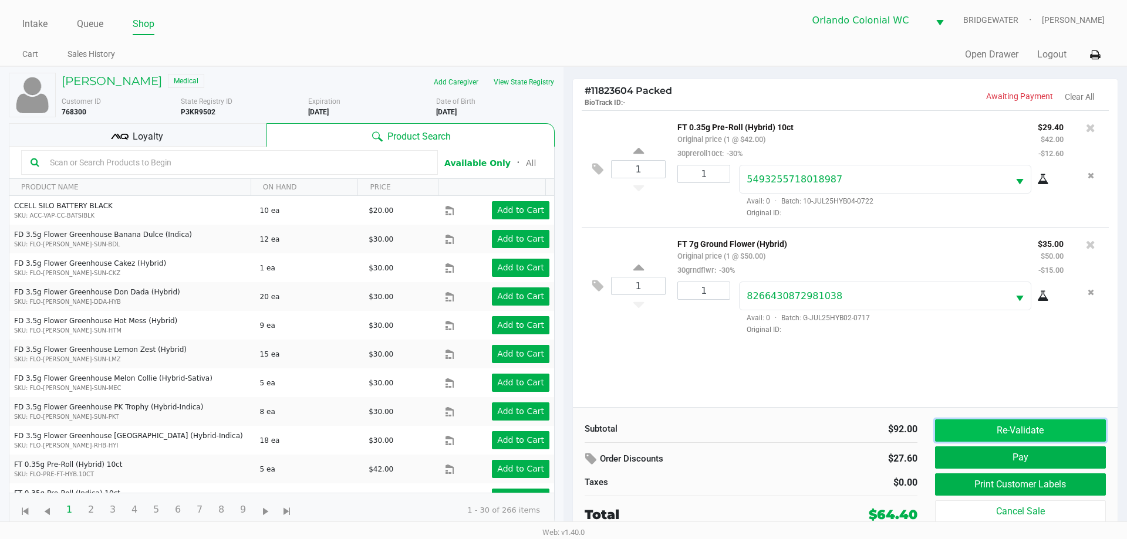
click at [1050, 423] on button "Re-Validate" at bounding box center [1020, 431] width 171 height 22
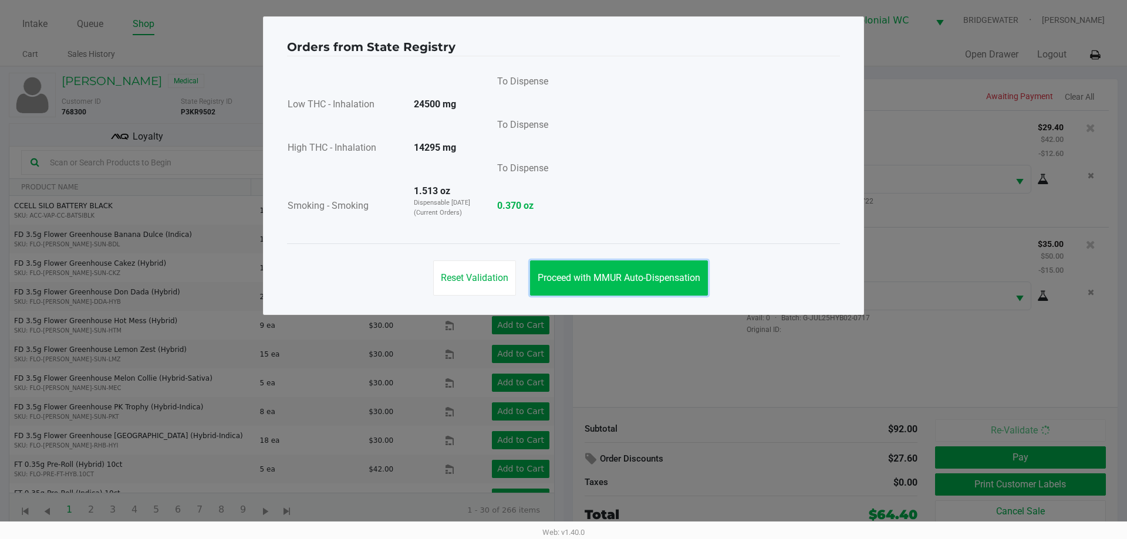
click at [656, 275] on span "Proceed with MMUR Auto-Dispensation" at bounding box center [619, 277] width 163 height 11
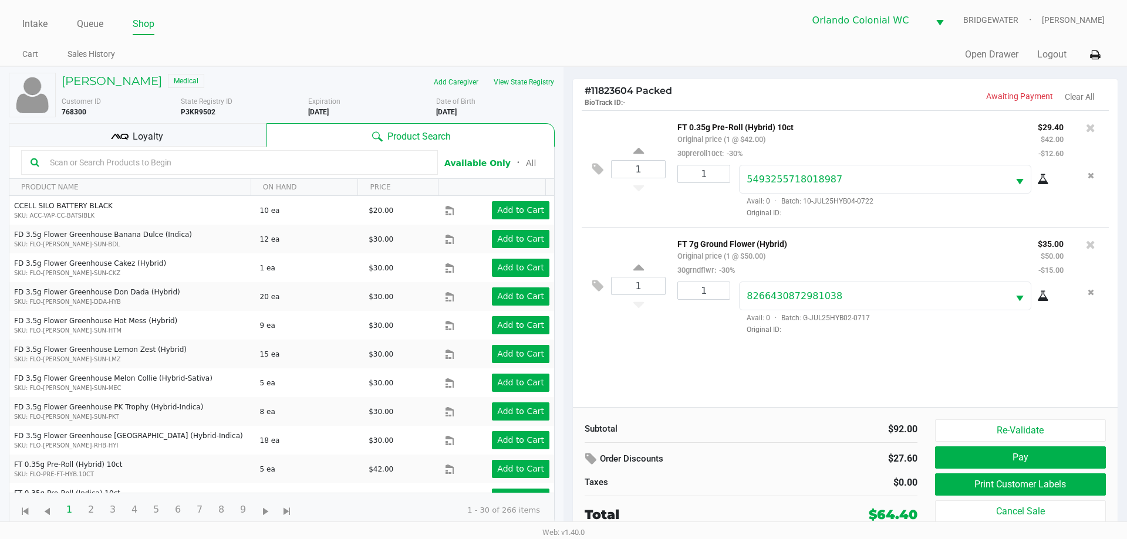
click at [972, 491] on button "Print Customer Labels" at bounding box center [1020, 485] width 171 height 22
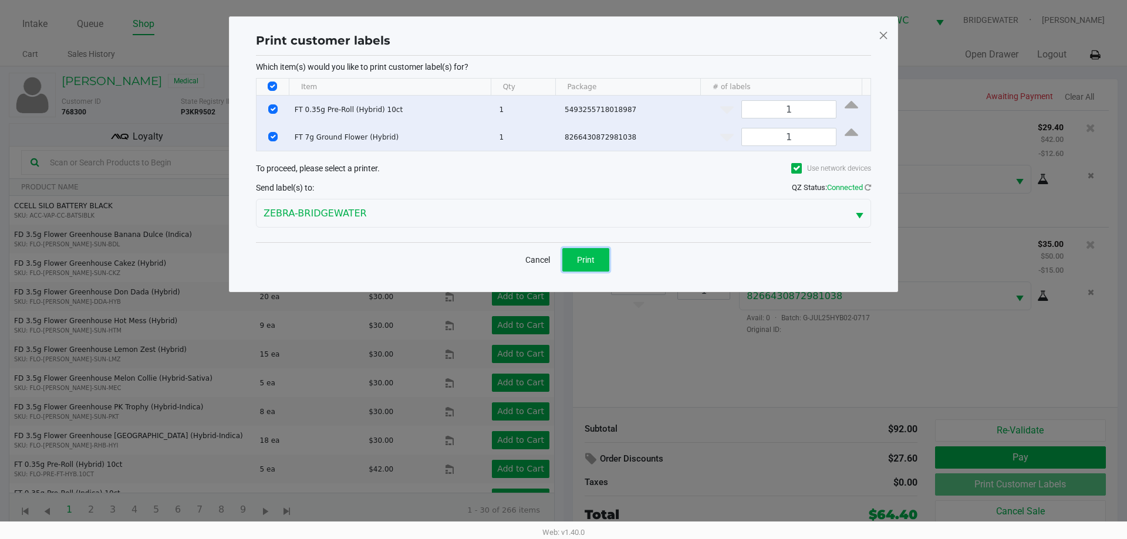
click at [586, 259] on span "Print" at bounding box center [586, 259] width 18 height 9
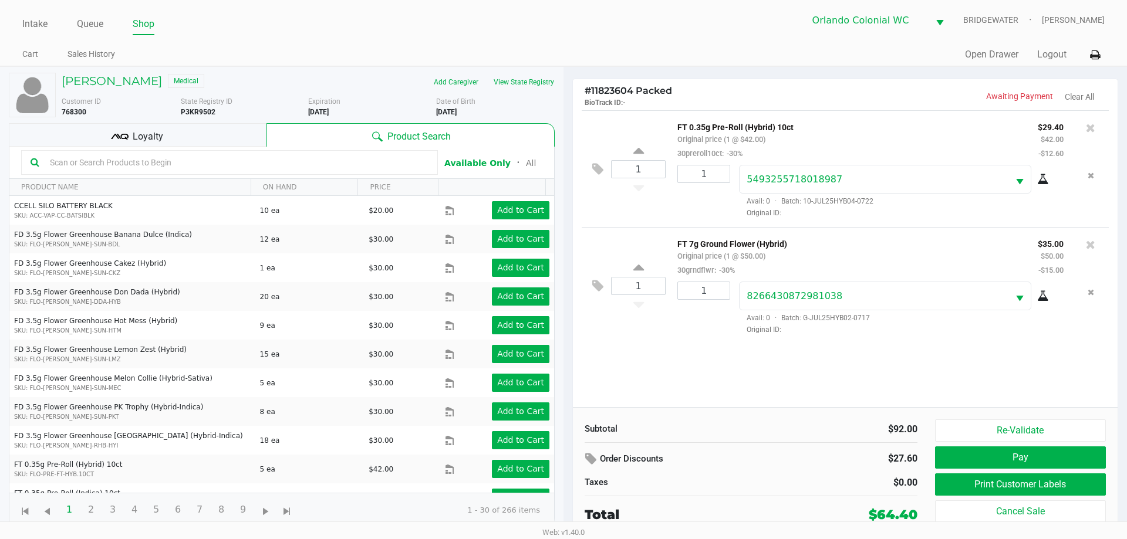
click at [1030, 465] on button "Pay" at bounding box center [1020, 458] width 171 height 22
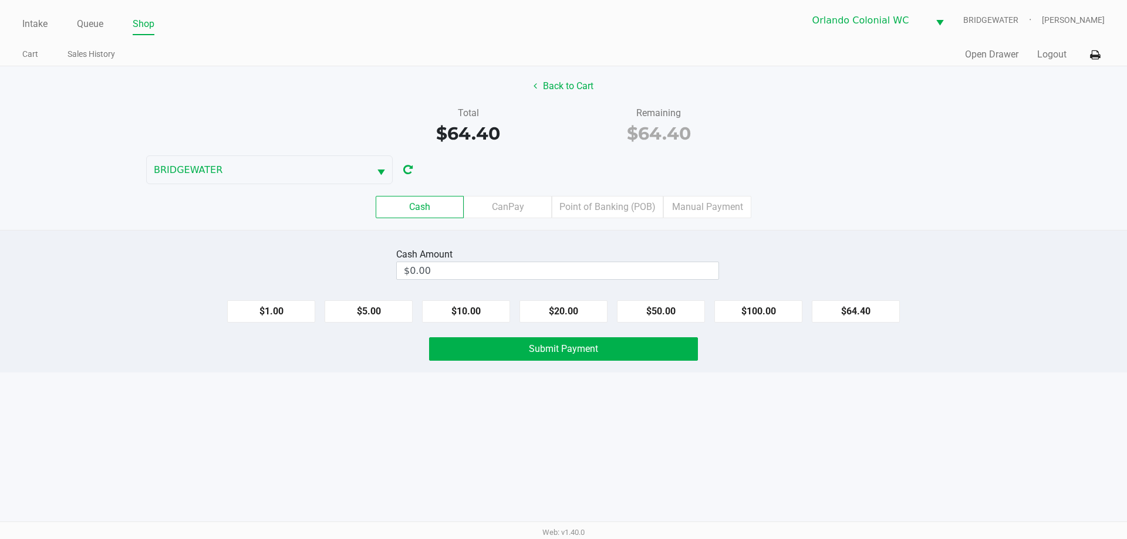
click at [775, 433] on div "Intake Queue Shop Orlando Colonial WC BRIDGEWATER Jorge Pagan Cart Sales Histor…" at bounding box center [563, 269] width 1127 height 539
click at [673, 265] on input "$0.00" at bounding box center [558, 270] width 322 height 17
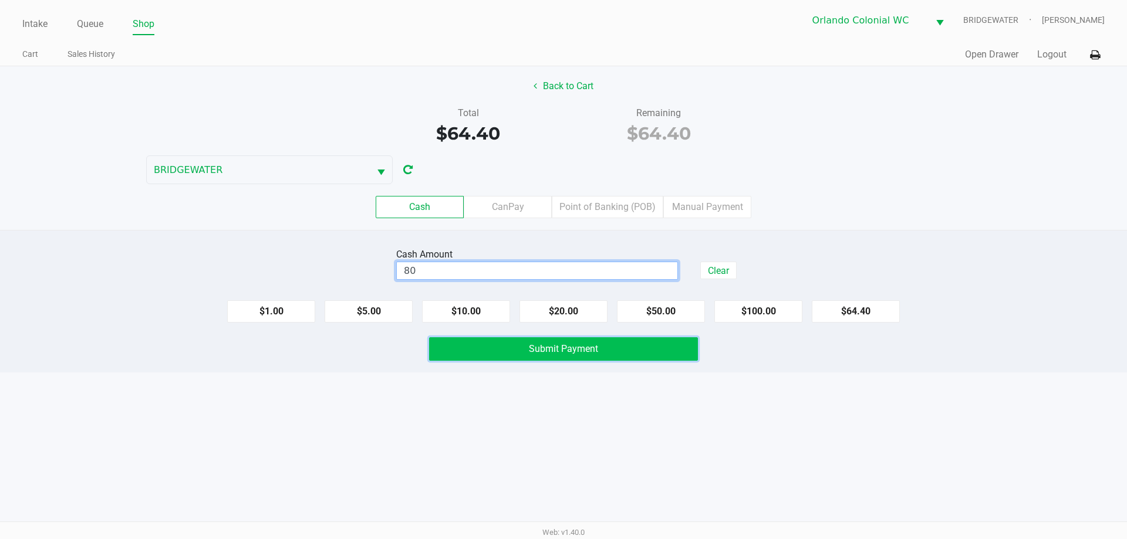
click at [621, 349] on button "Submit Payment" at bounding box center [563, 349] width 269 height 23
type input "$80.00"
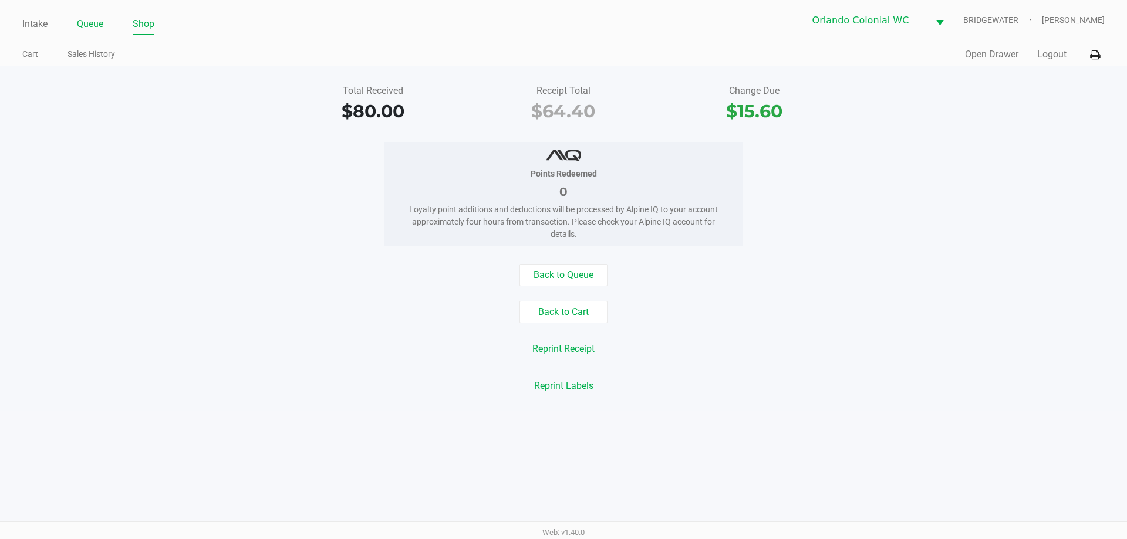
click at [87, 18] on link "Queue" at bounding box center [90, 24] width 26 height 16
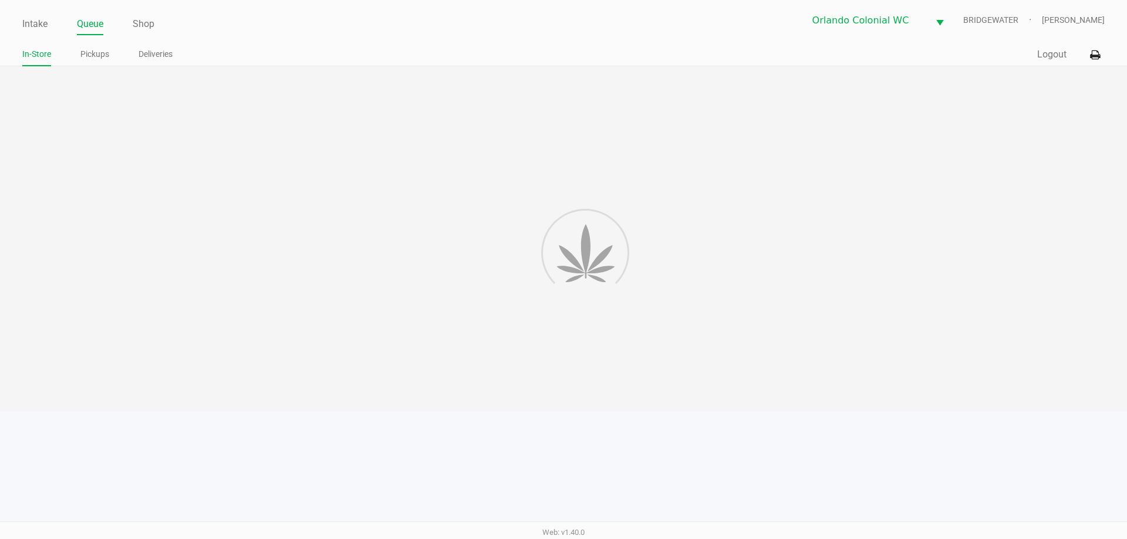
click at [87, 17] on link "Queue" at bounding box center [90, 24] width 26 height 16
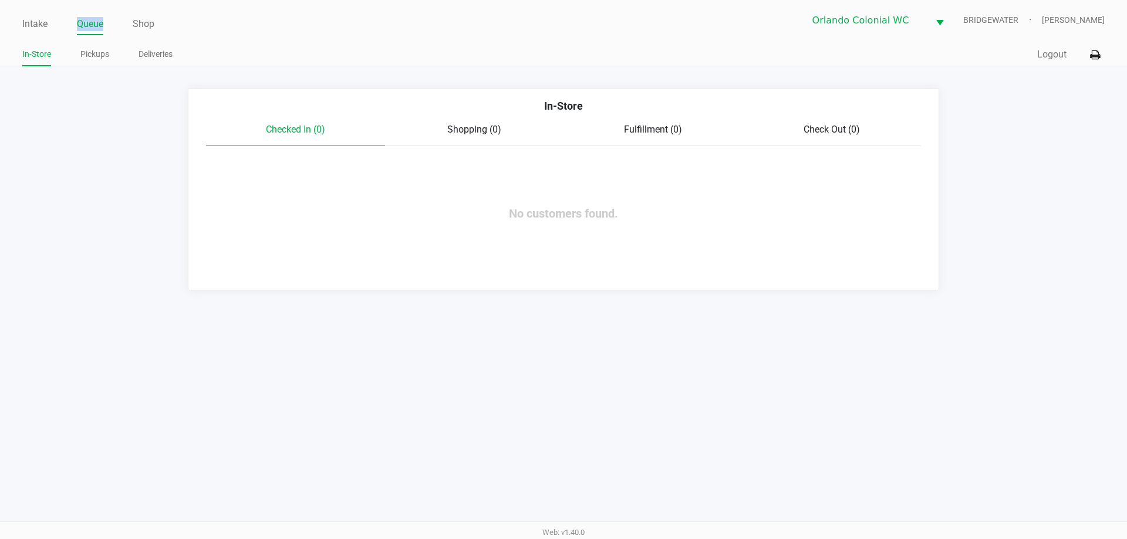
click at [87, 17] on link "Queue" at bounding box center [90, 24] width 26 height 16
click at [91, 52] on link "Pickups" at bounding box center [94, 54] width 29 height 15
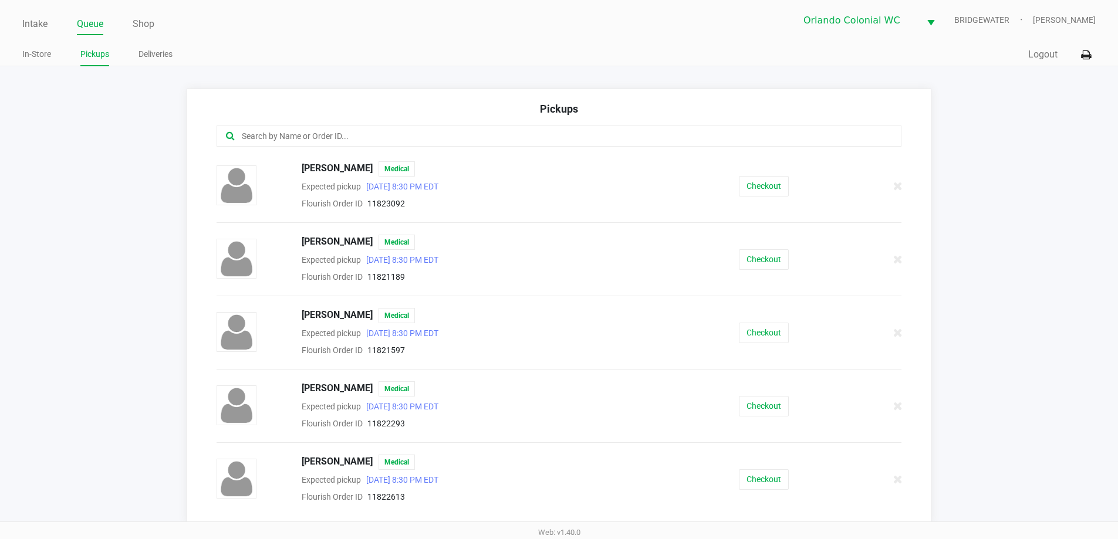
click at [319, 149] on div at bounding box center [559, 144] width 703 height 36
click at [321, 134] on input "text" at bounding box center [541, 137] width 600 height 14
click at [324, 134] on input "text" at bounding box center [541, 137] width 600 height 14
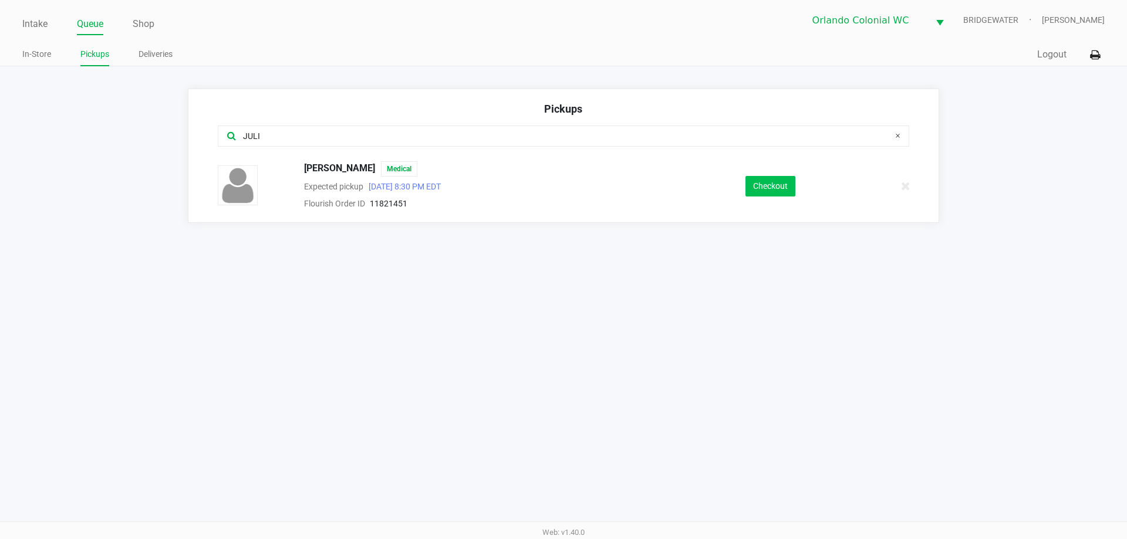
type input "JULI"
click at [781, 185] on button "Checkout" at bounding box center [770, 186] width 50 height 21
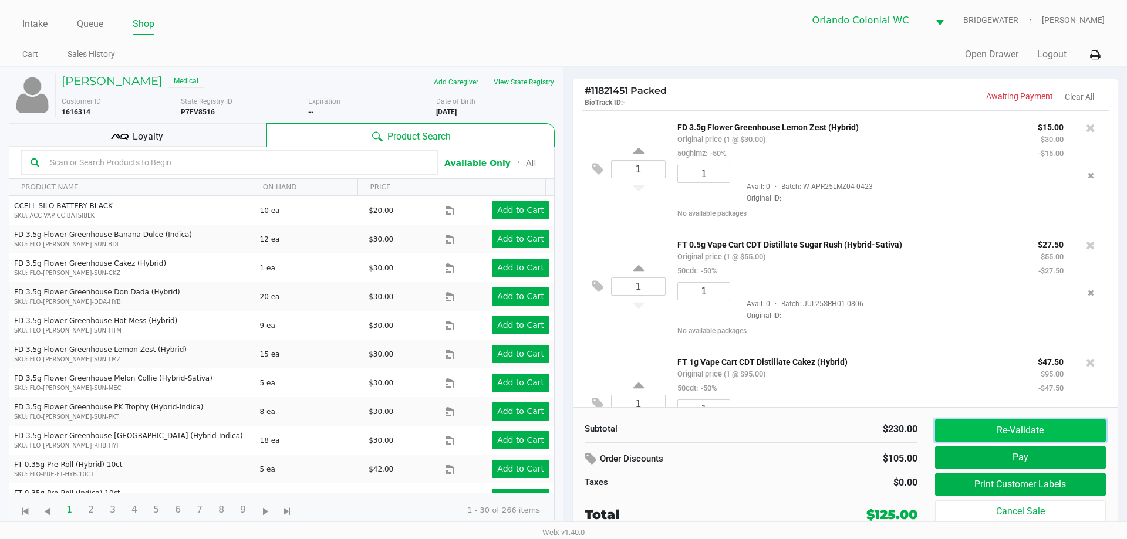
click at [1047, 437] on button "Re-Validate" at bounding box center [1020, 431] width 171 height 22
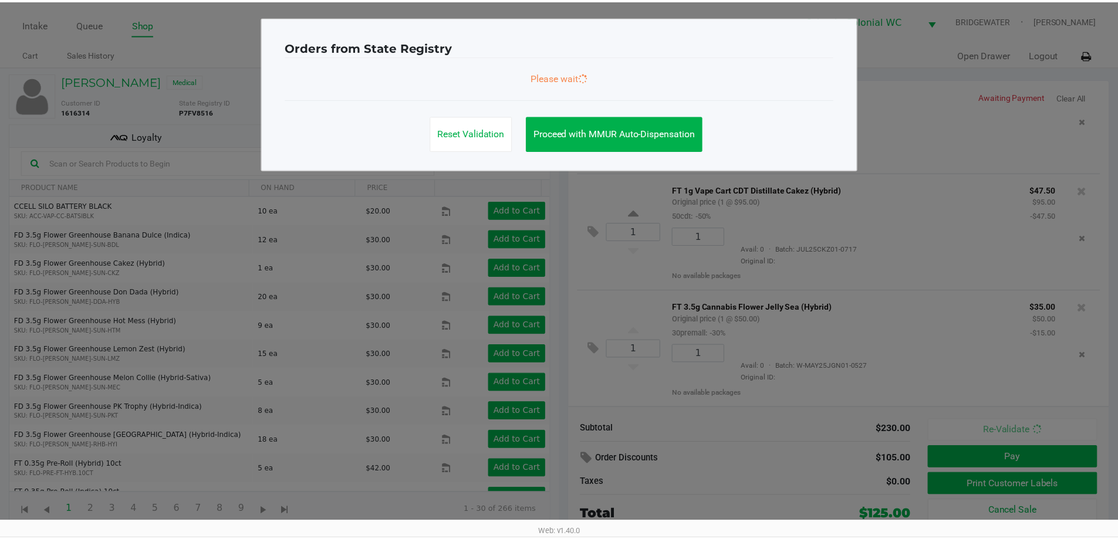
scroll to position [173, 0]
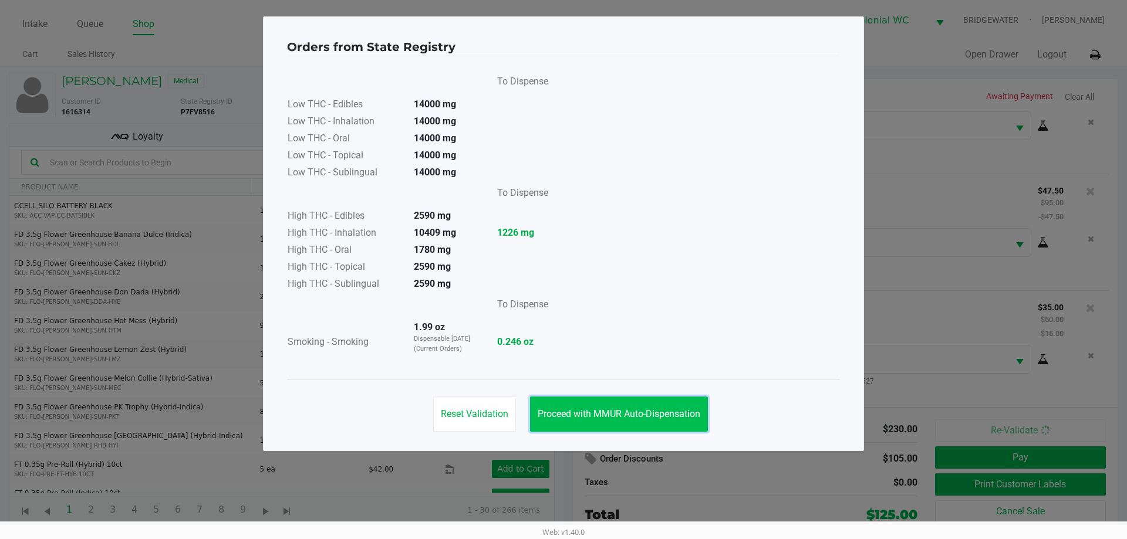
click at [662, 414] on span "Proceed with MMUR Auto-Dispensation" at bounding box center [619, 414] width 163 height 11
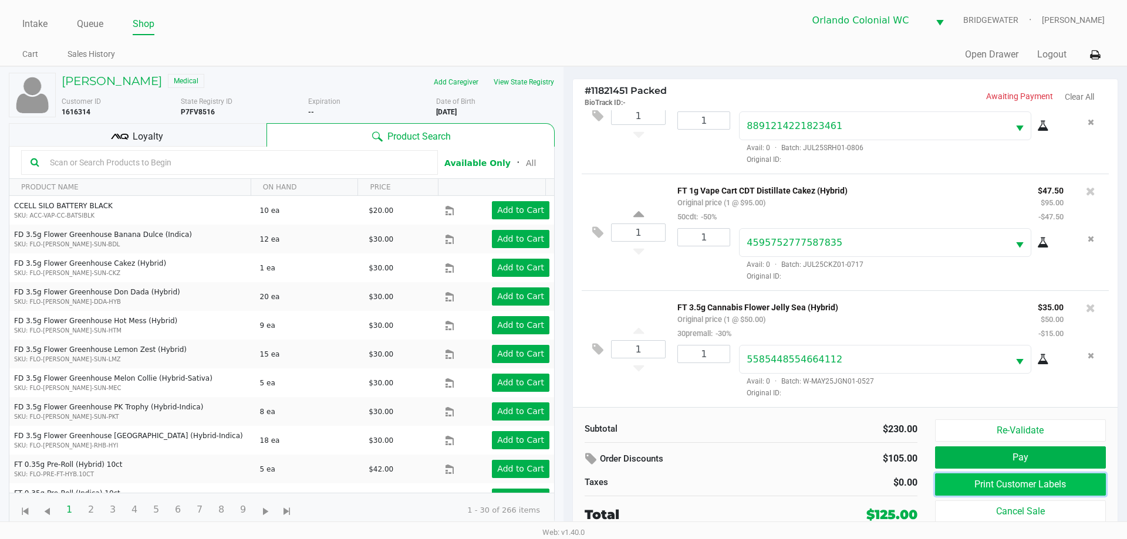
click at [989, 491] on button "Print Customer Labels" at bounding box center [1020, 485] width 171 height 22
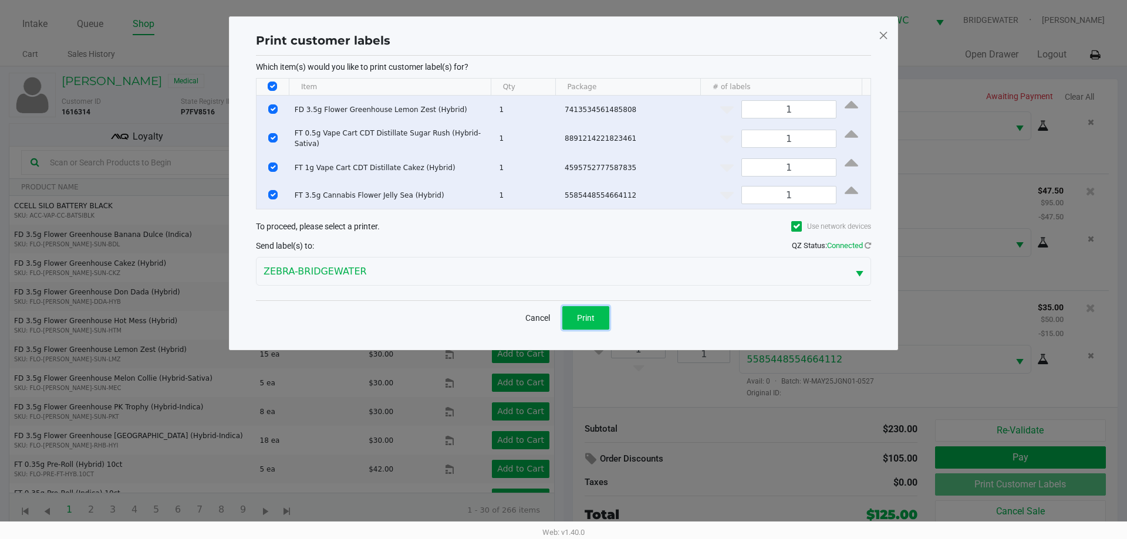
click at [579, 313] on span "Print" at bounding box center [586, 317] width 18 height 9
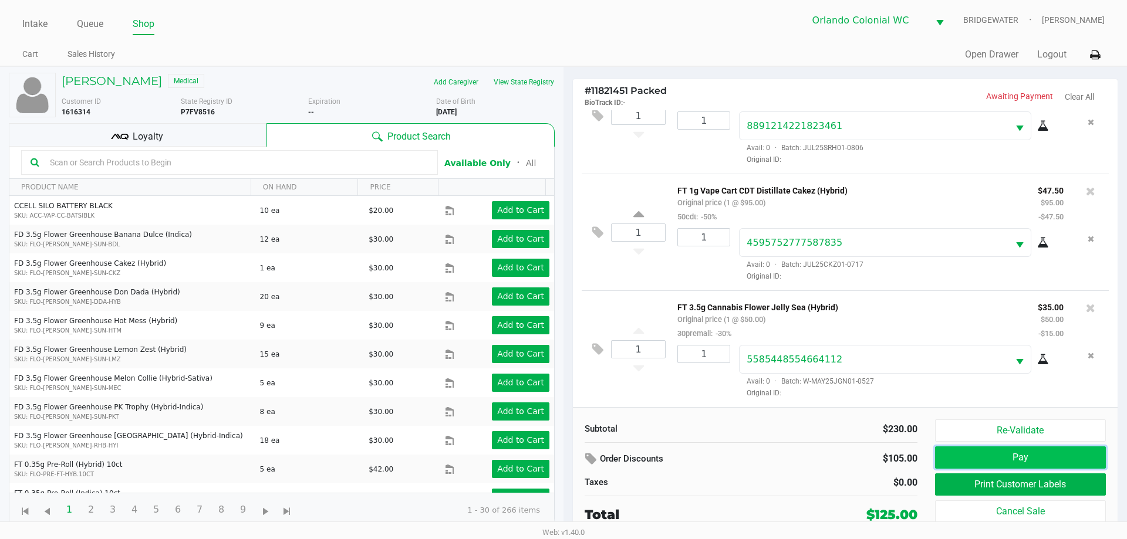
click at [1020, 455] on button "Pay" at bounding box center [1020, 458] width 171 height 22
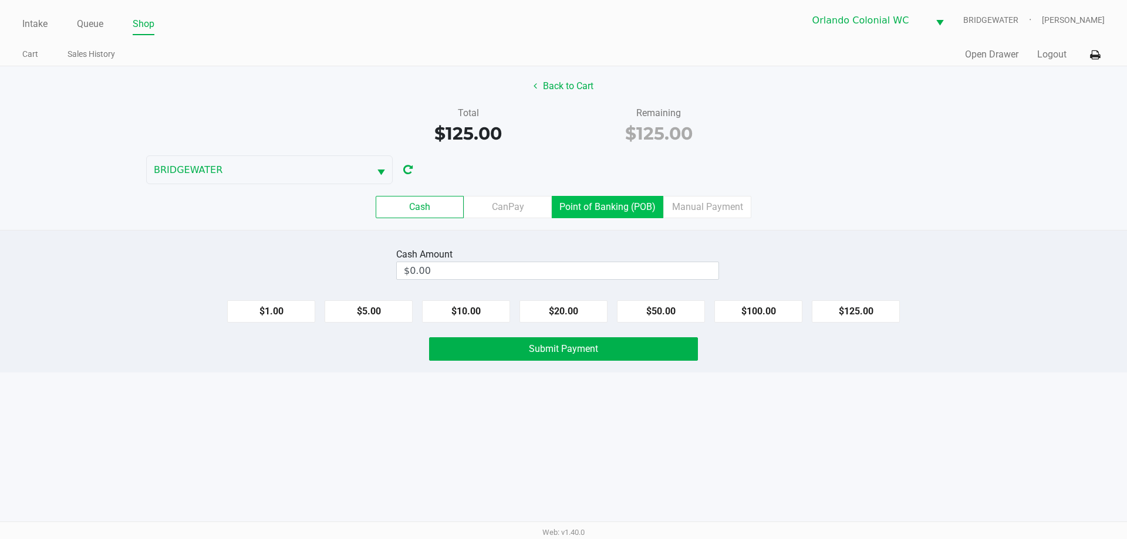
click at [592, 209] on label "Point of Banking (POB)" at bounding box center [608, 207] width 112 height 22
click at [0, 0] on 7 "Point of Banking (POB)" at bounding box center [0, 0] width 0 height 0
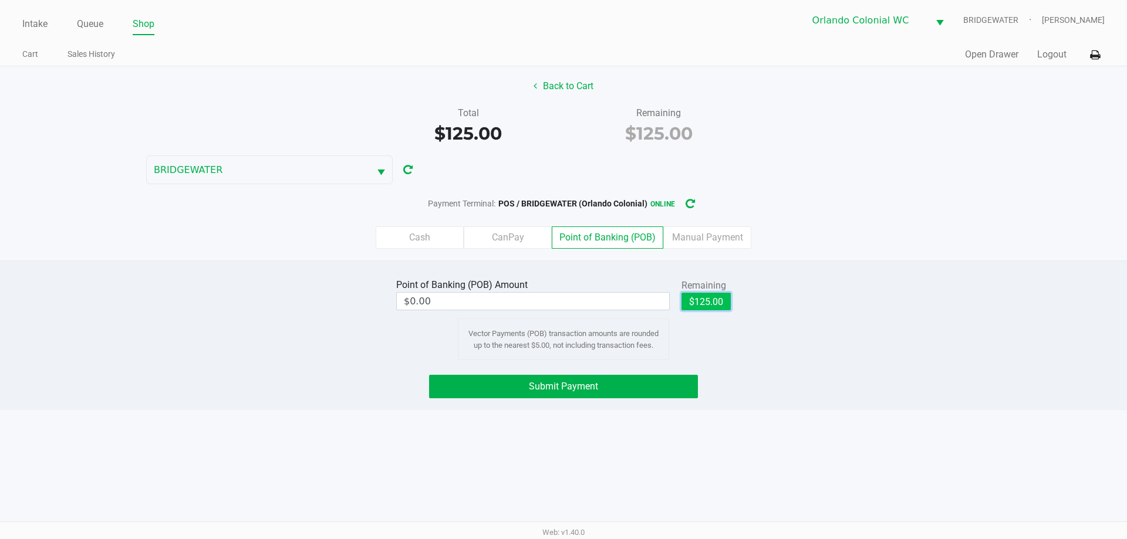
click at [718, 295] on button "$125.00" at bounding box center [705, 302] width 49 height 18
type input "$125.00"
click at [710, 360] on div "Point of Banking (POB) Amount $125.00 Remaining $125.00 Clear Vector Payments (…" at bounding box center [563, 336] width 1127 height 150
click at [488, 389] on button "Submit Payment" at bounding box center [563, 386] width 269 height 23
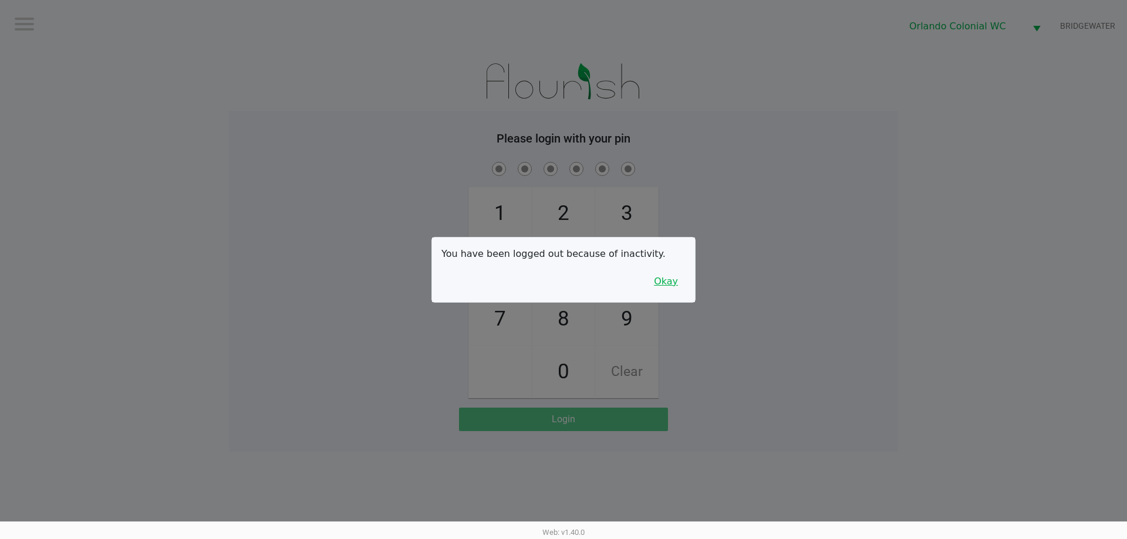
click at [666, 286] on button "Okay" at bounding box center [665, 282] width 39 height 22
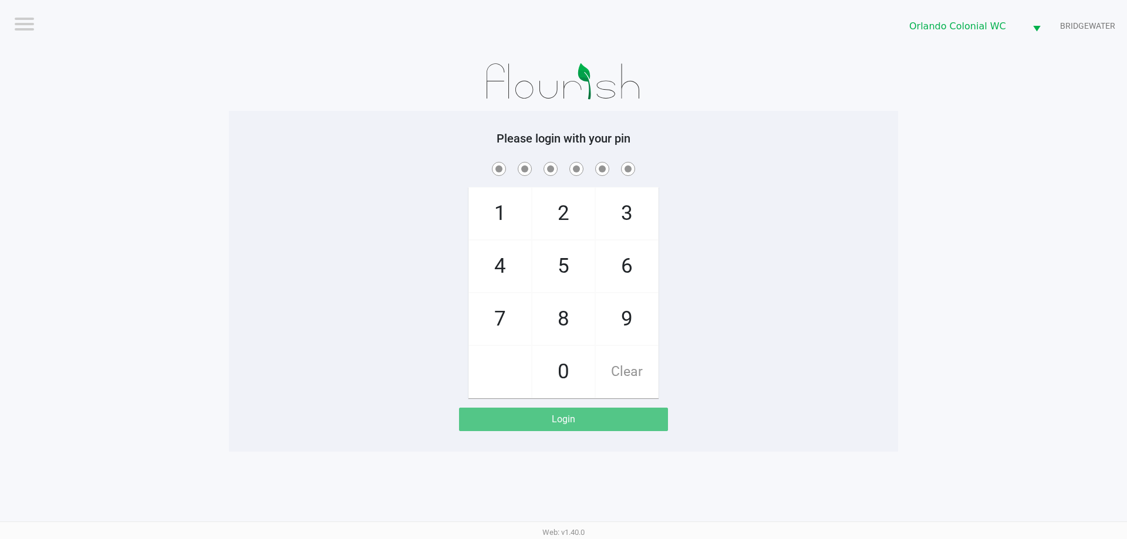
click at [563, 329] on span "8" at bounding box center [563, 319] width 62 height 52
checkbox input "true"
click at [481, 331] on span "7" at bounding box center [500, 319] width 62 height 52
checkbox input "true"
click at [562, 365] on span "0" at bounding box center [563, 372] width 62 height 52
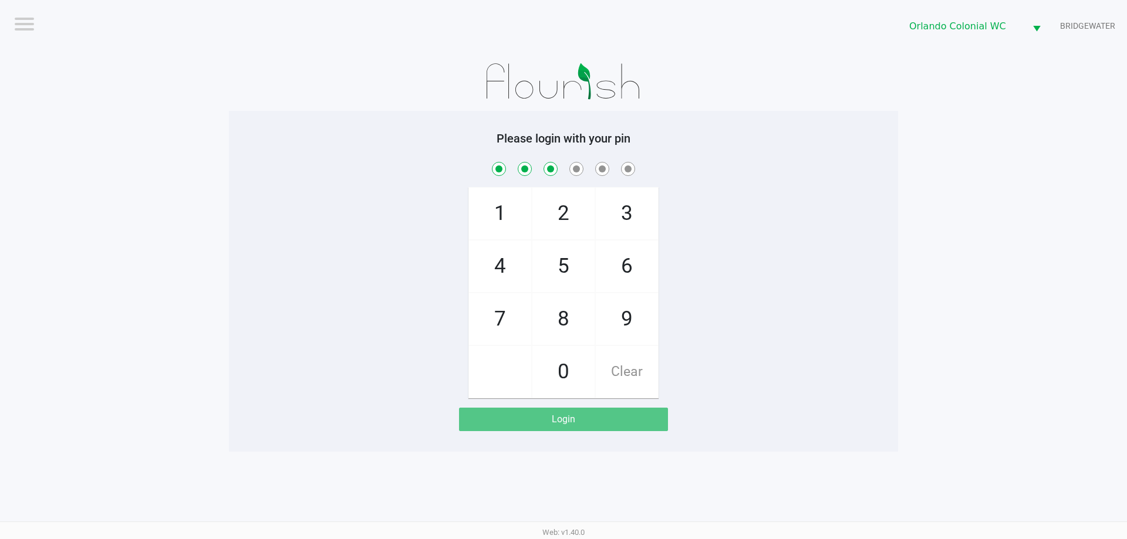
checkbox input "true"
click at [494, 260] on span "4" at bounding box center [500, 267] width 62 height 52
checkbox input "true"
click at [501, 330] on span "7" at bounding box center [500, 319] width 62 height 52
checkbox input "true"
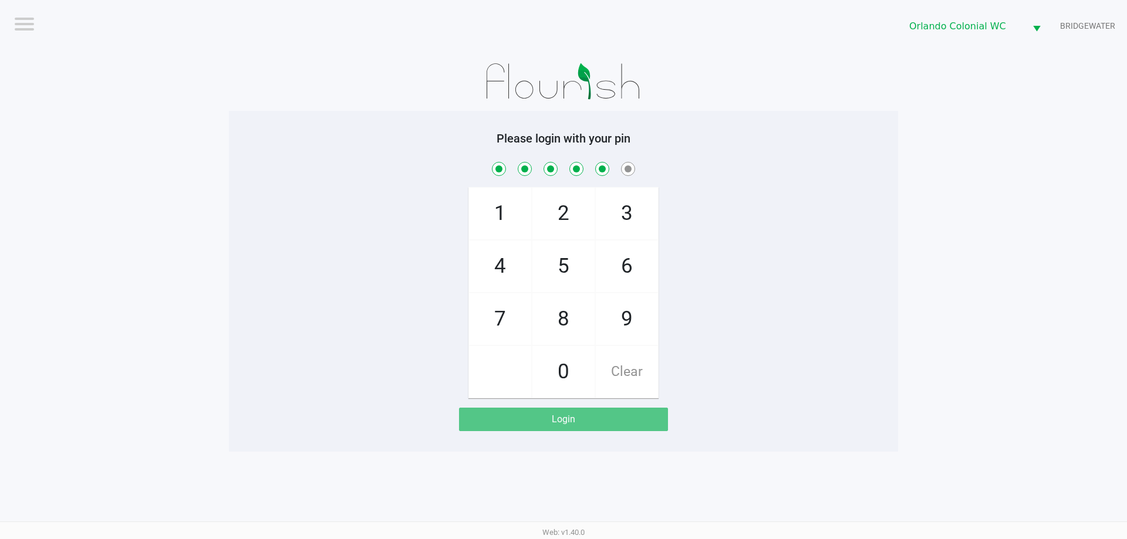
click at [495, 222] on span "1" at bounding box center [500, 214] width 62 height 52
checkbox input "true"
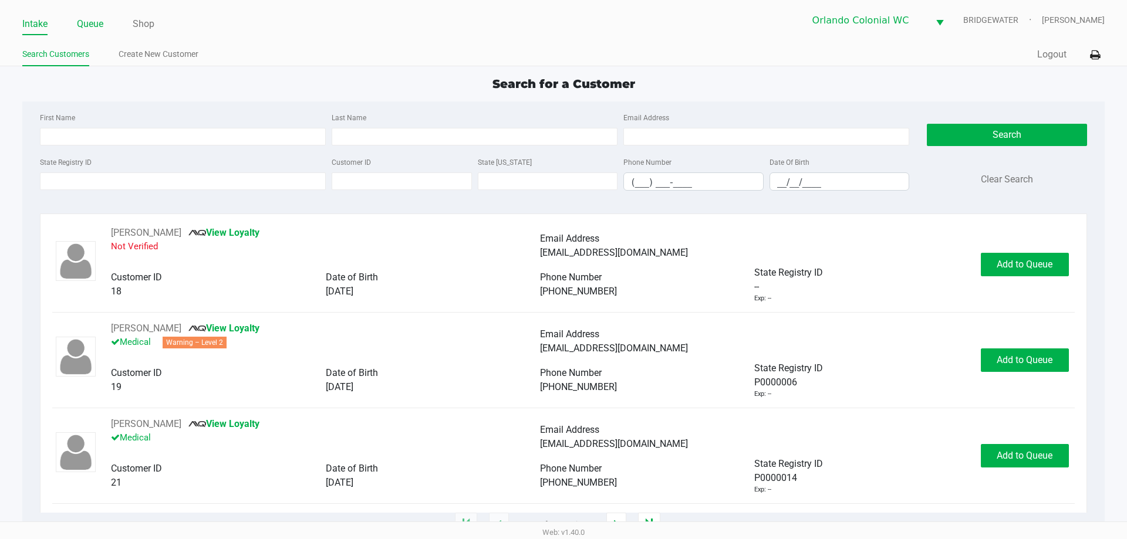
click at [84, 24] on link "Queue" at bounding box center [90, 24] width 26 height 16
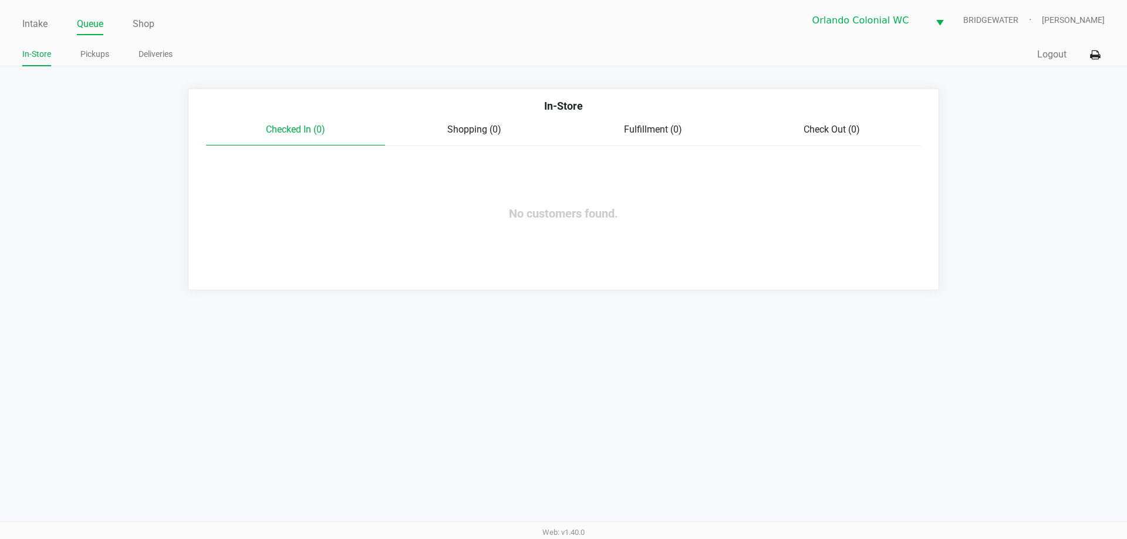
click at [102, 53] on link "Pickups" at bounding box center [94, 54] width 29 height 15
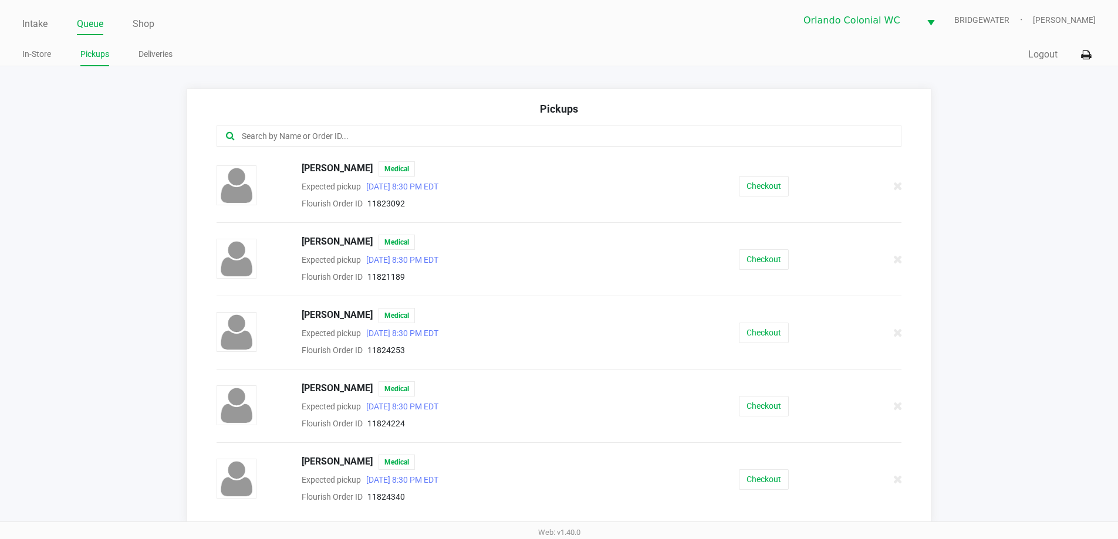
click at [384, 132] on input "text" at bounding box center [541, 137] width 600 height 14
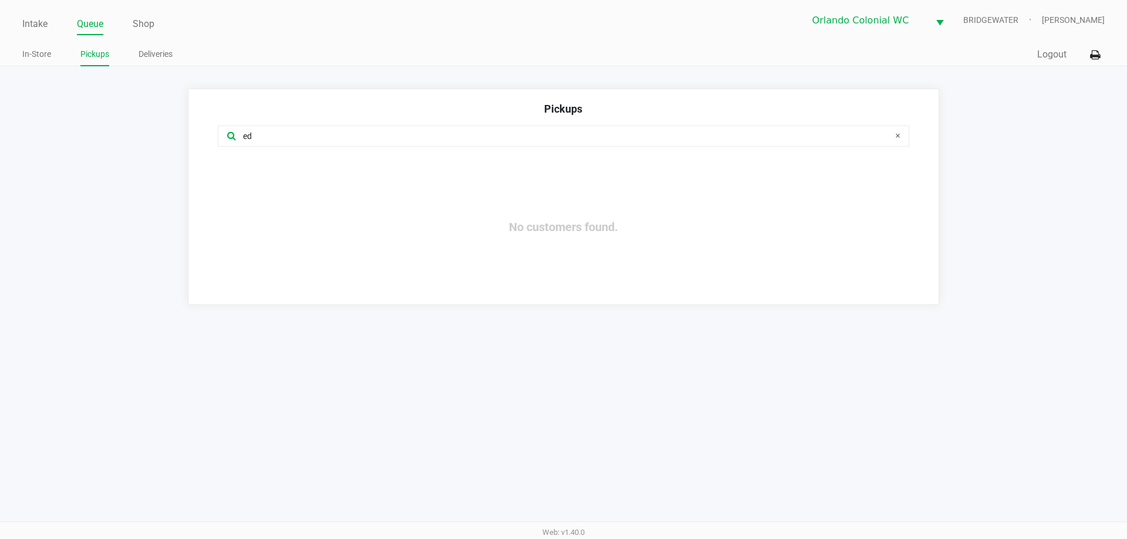
type input "e"
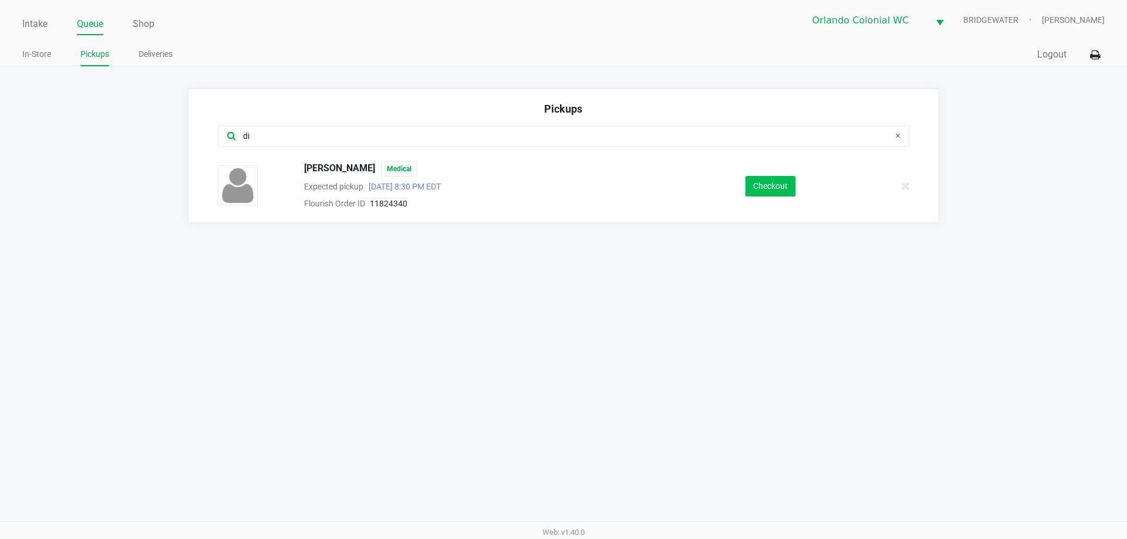
type input "di"
click at [758, 193] on button "Checkout" at bounding box center [770, 186] width 50 height 21
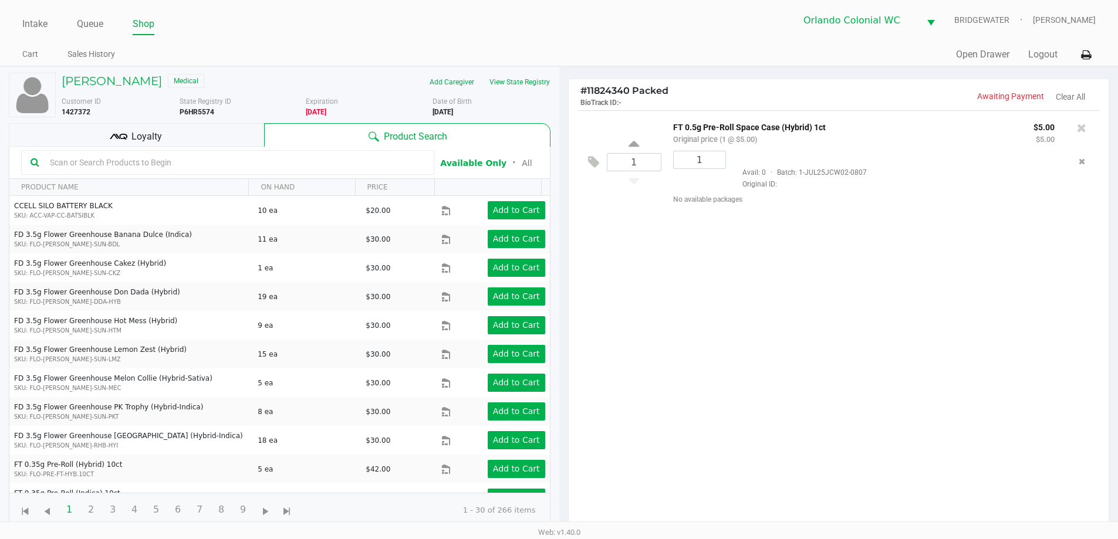
click at [110, 144] on icon at bounding box center [119, 137] width 18 height 18
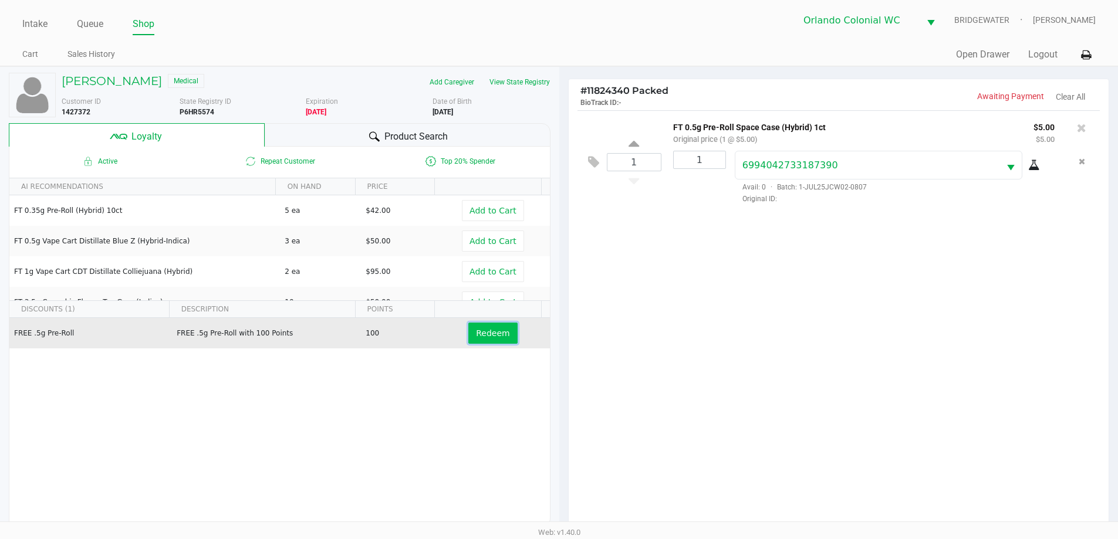
click at [476, 335] on span "Redeem" at bounding box center [492, 333] width 33 height 9
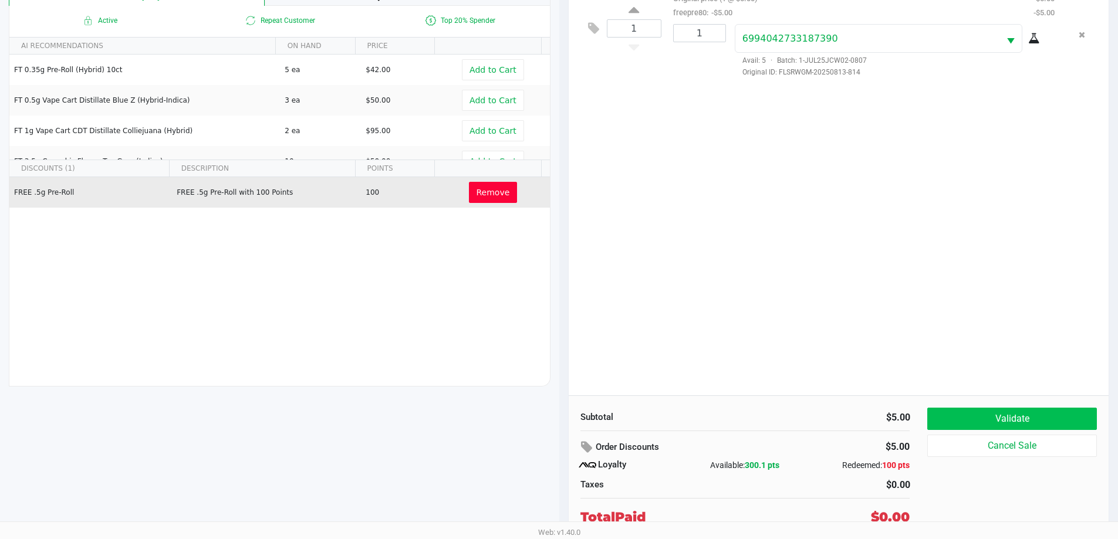
click at [1025, 420] on button "Validate" at bounding box center [1011, 419] width 169 height 22
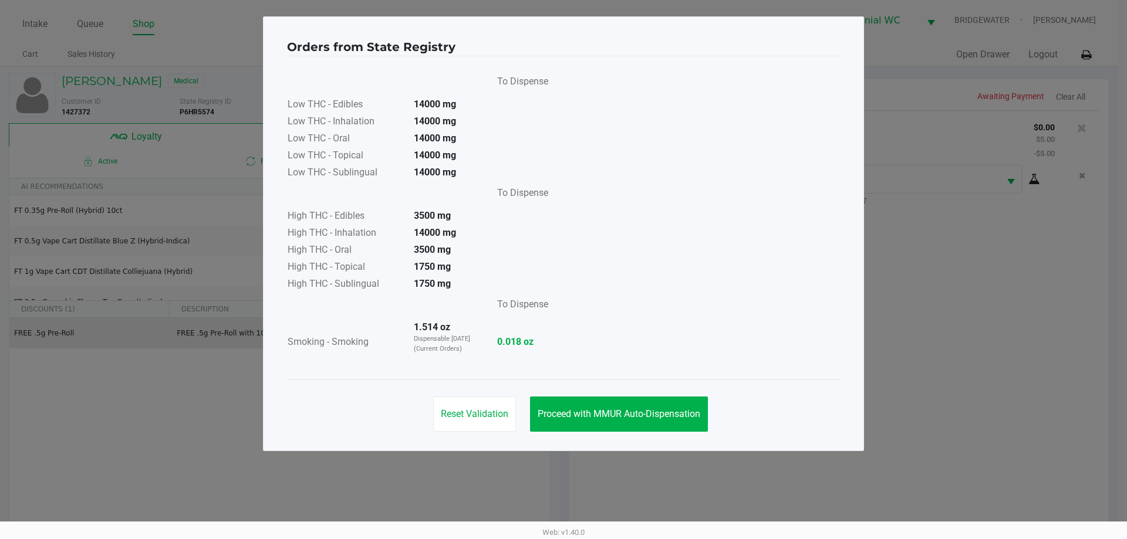
click at [686, 413] on span "Proceed with MMUR Auto-Dispensation" at bounding box center [619, 414] width 163 height 11
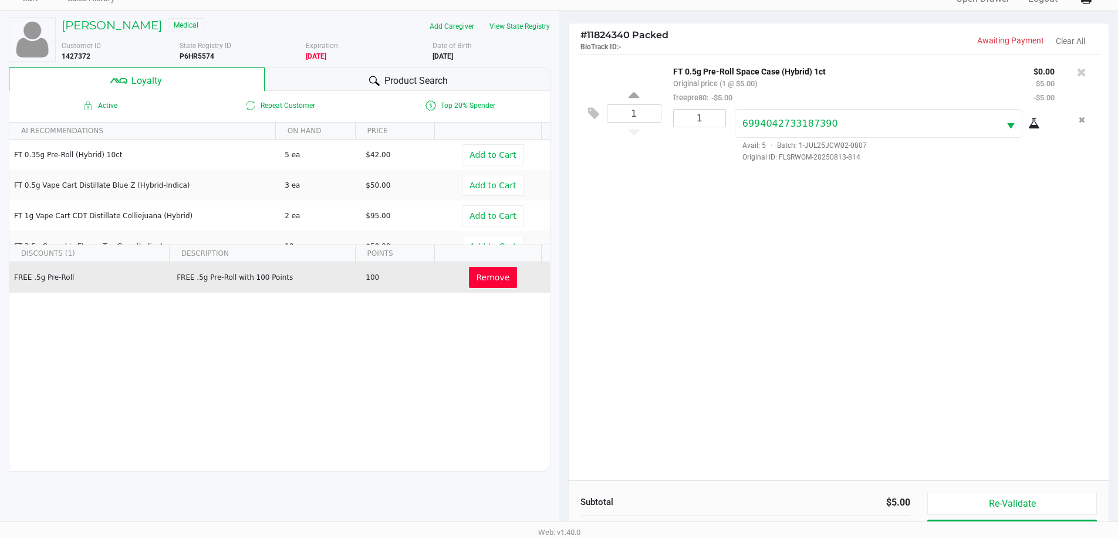
scroll to position [170, 0]
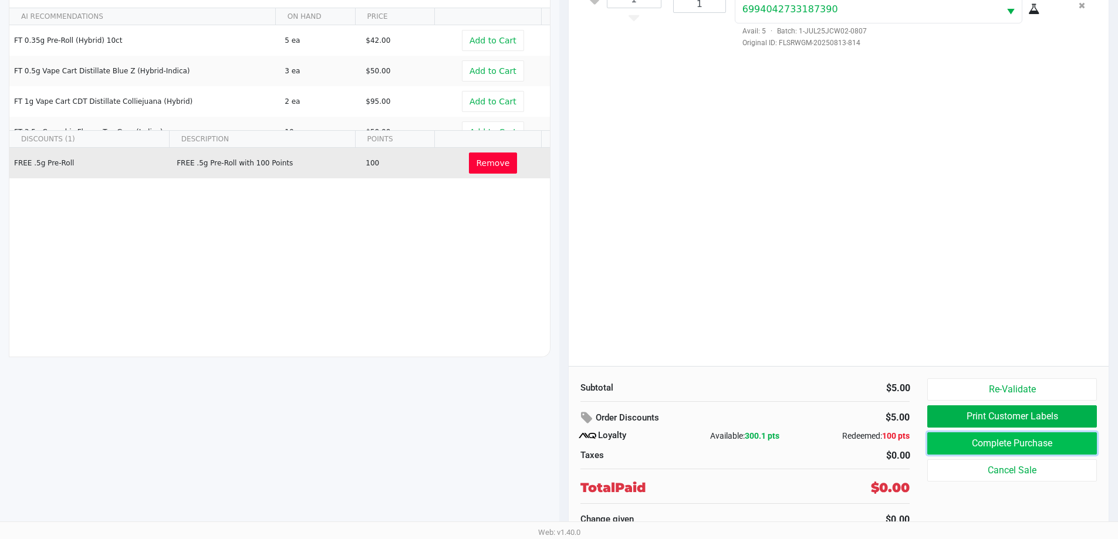
click at [975, 444] on button "Complete Purchase" at bounding box center [1011, 444] width 169 height 22
click at [966, 416] on button "Print Customer Labels" at bounding box center [1011, 417] width 169 height 22
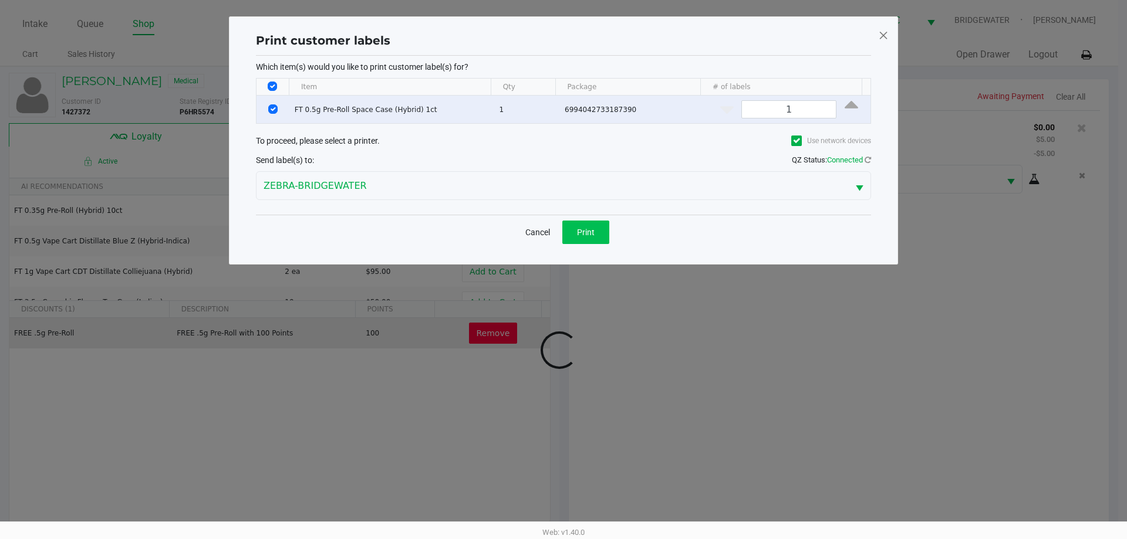
click at [595, 227] on button "Print" at bounding box center [585, 232] width 47 height 23
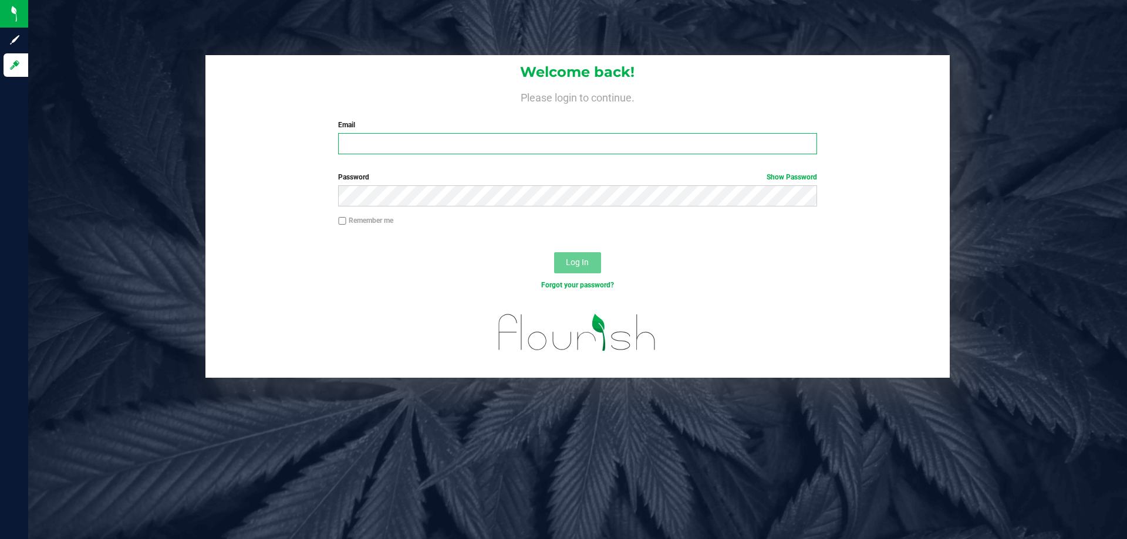
click at [355, 137] on input "Email" at bounding box center [577, 143] width 478 height 21
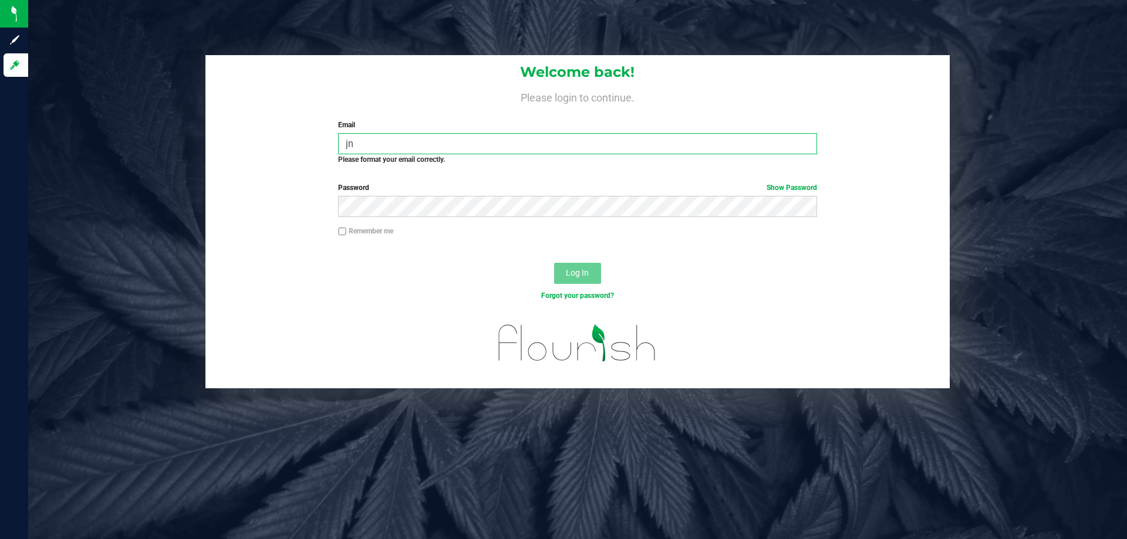
type input "j"
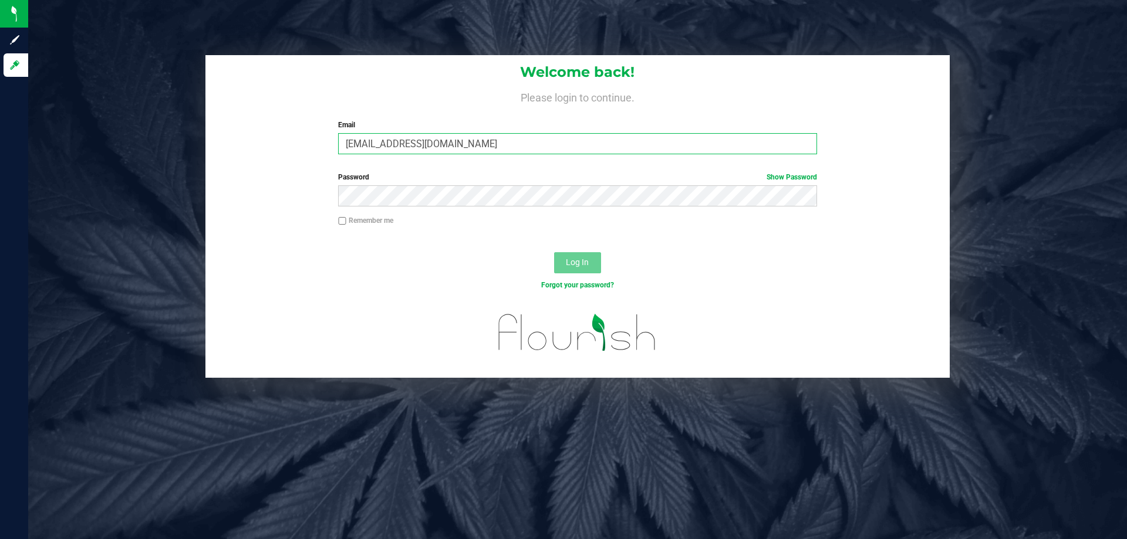
type input "[EMAIL_ADDRESS][DOMAIN_NAME]"
click at [554, 252] on button "Log In" at bounding box center [577, 262] width 47 height 21
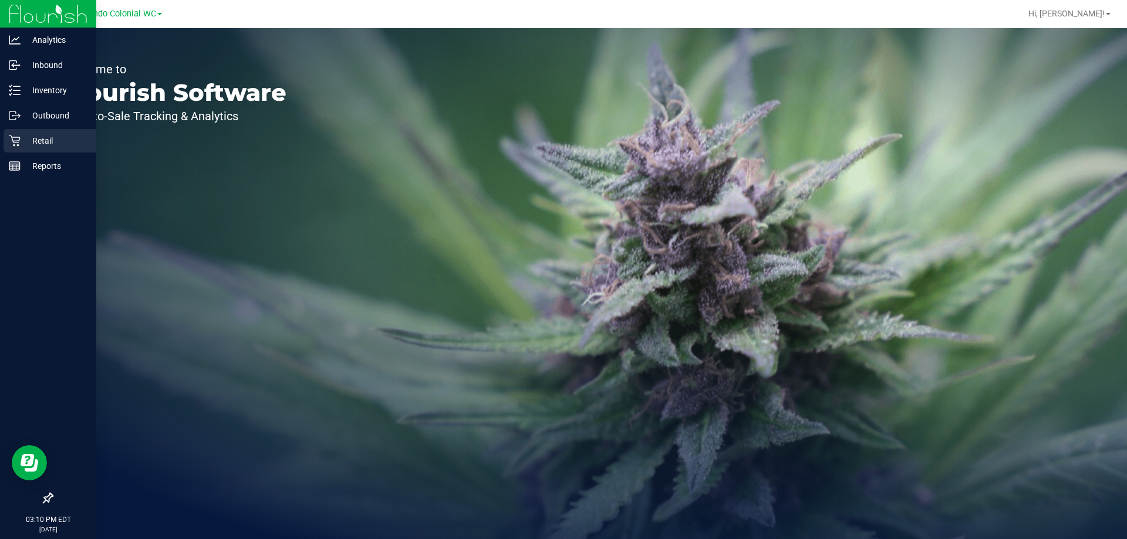
click at [32, 148] on div "Retail" at bounding box center [50, 140] width 93 height 23
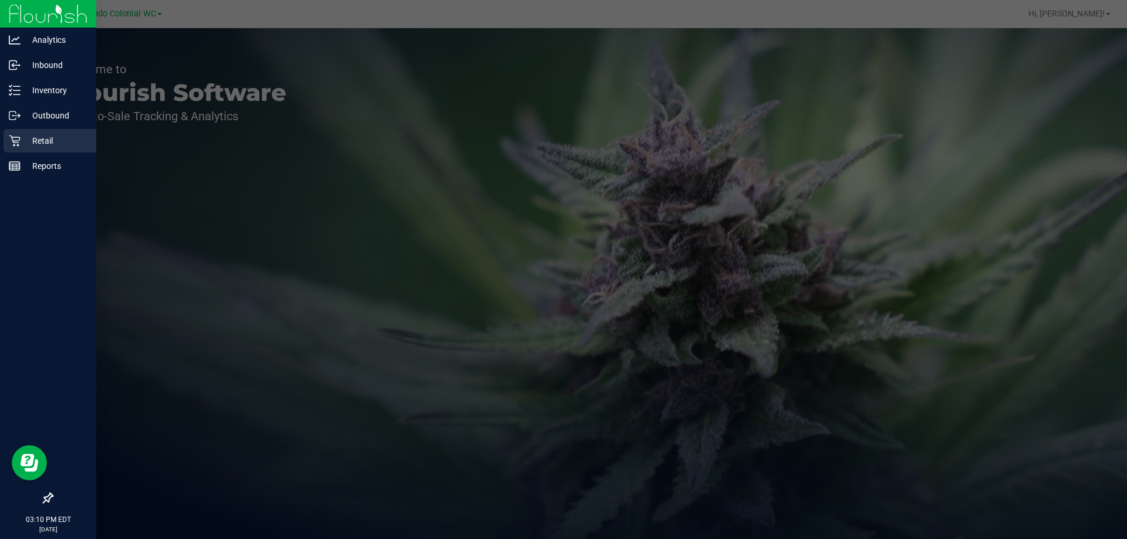
click at [33, 147] on p "Retail" at bounding box center [56, 141] width 70 height 14
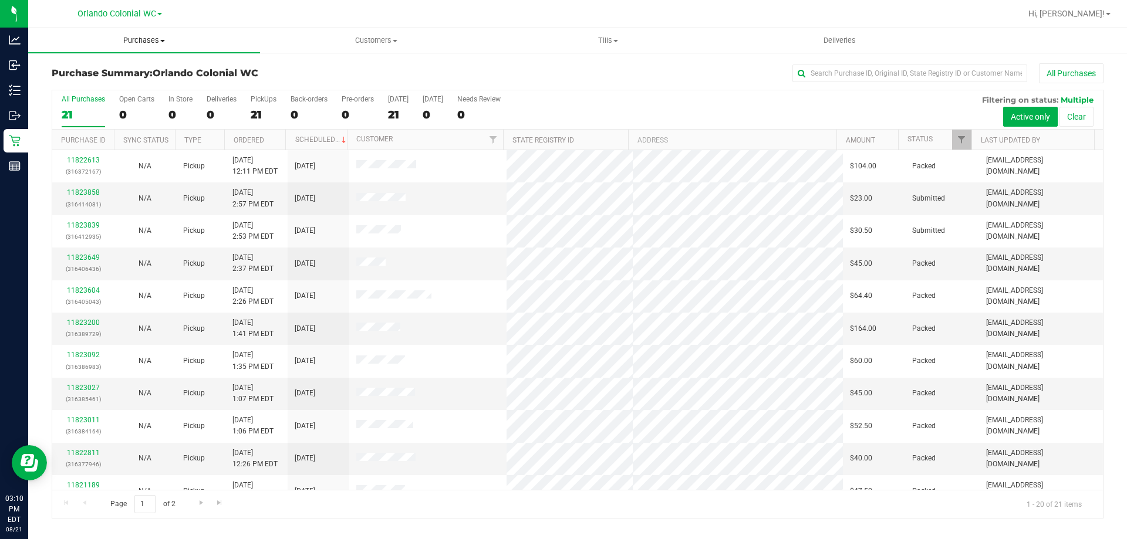
click at [153, 43] on span "Purchases" at bounding box center [144, 40] width 232 height 11
click at [126, 82] on li "Fulfillment" at bounding box center [144, 85] width 232 height 14
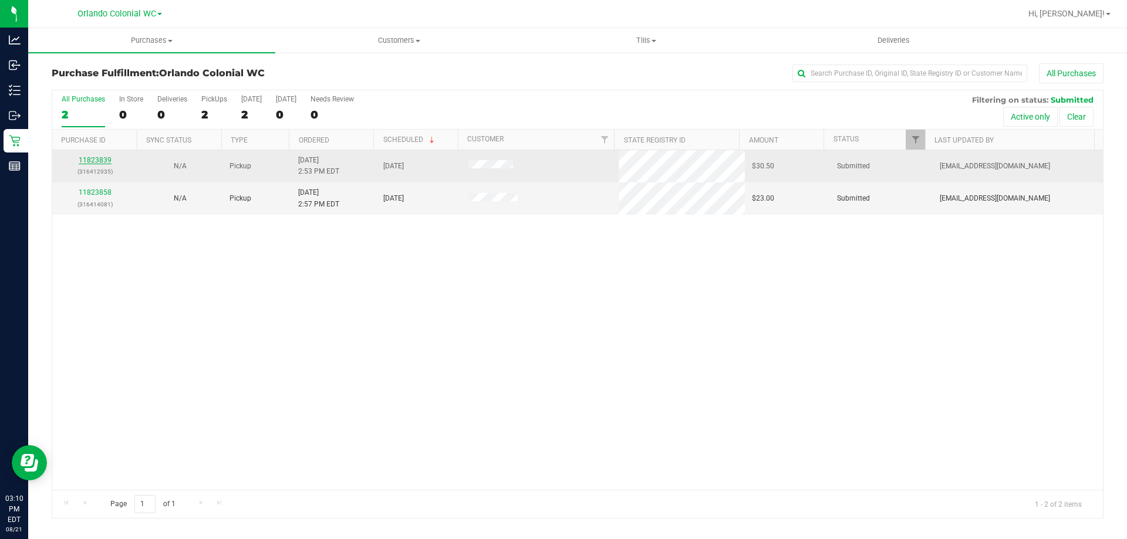
click at [107, 156] on link "11823839" at bounding box center [95, 160] width 33 height 8
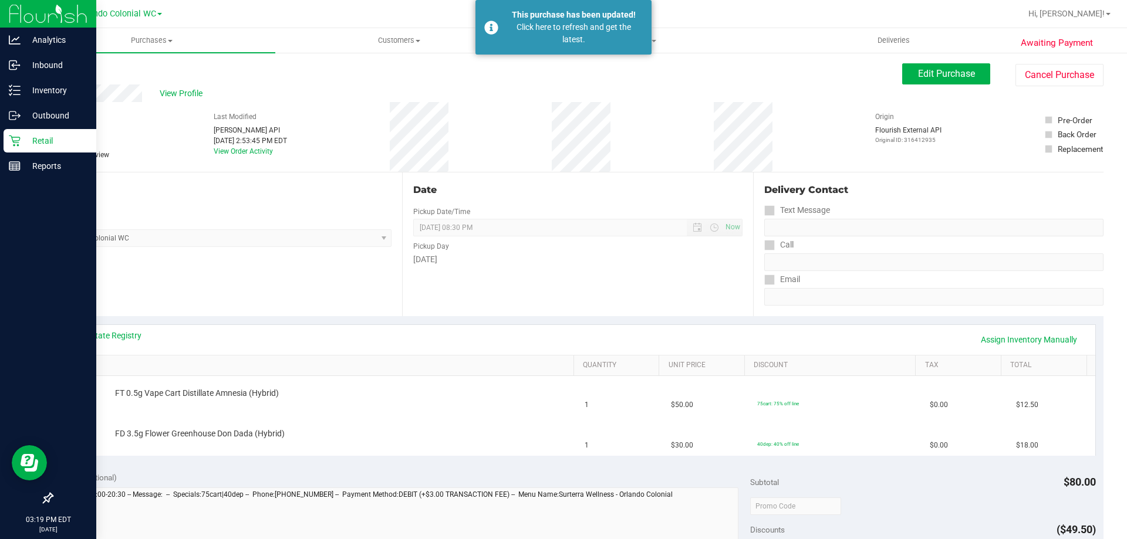
click at [26, 141] on p "Retail" at bounding box center [56, 141] width 70 height 14
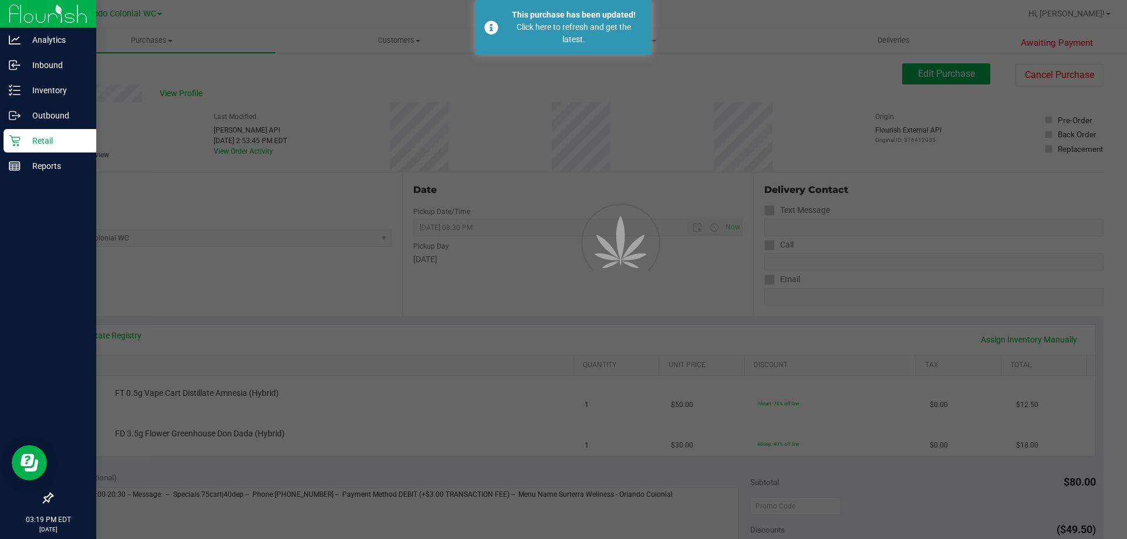
click at [26, 141] on p "Retail" at bounding box center [56, 141] width 70 height 14
click at [27, 141] on p "Retail" at bounding box center [56, 141] width 70 height 14
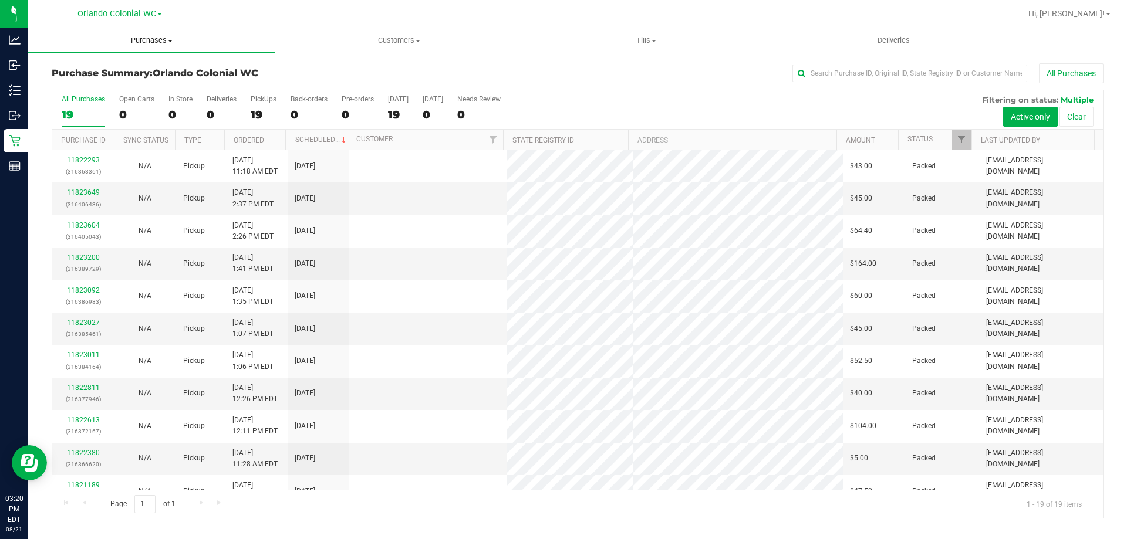
click at [145, 36] on span "Purchases" at bounding box center [151, 40] width 247 height 11
click at [145, 85] on li "Fulfillment" at bounding box center [151, 85] width 247 height 14
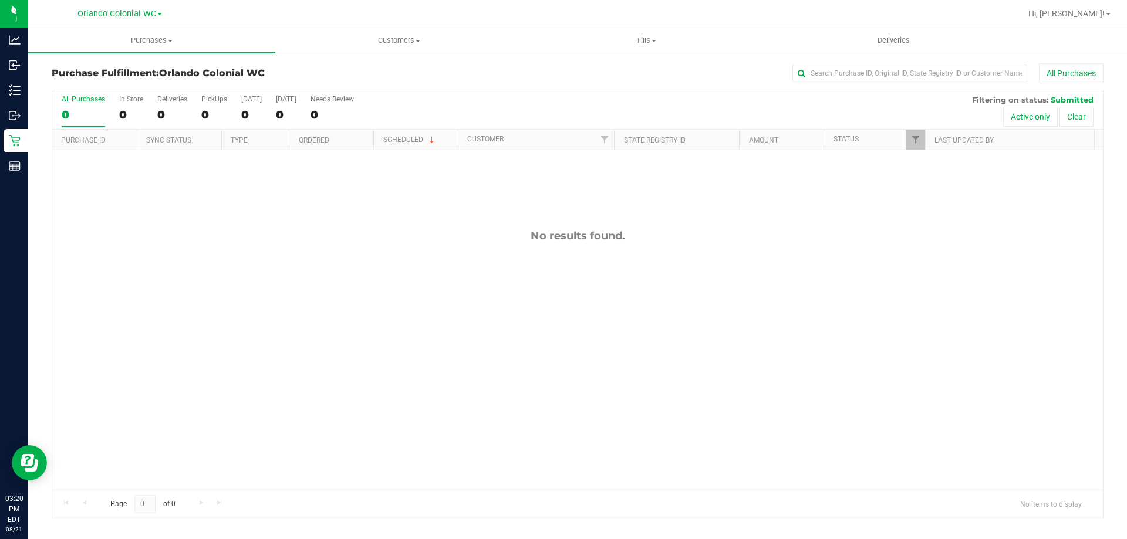
click at [482, 276] on div "No results found." at bounding box center [577, 359] width 1051 height 419
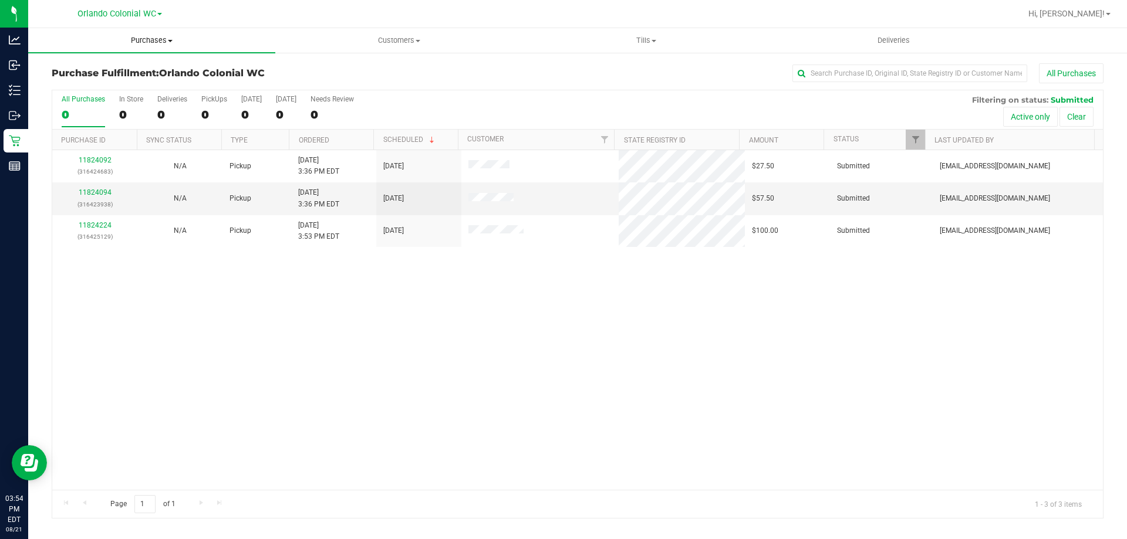
click at [170, 40] on span at bounding box center [170, 41] width 5 height 2
click at [152, 80] on li "Fulfillment" at bounding box center [151, 85] width 247 height 14
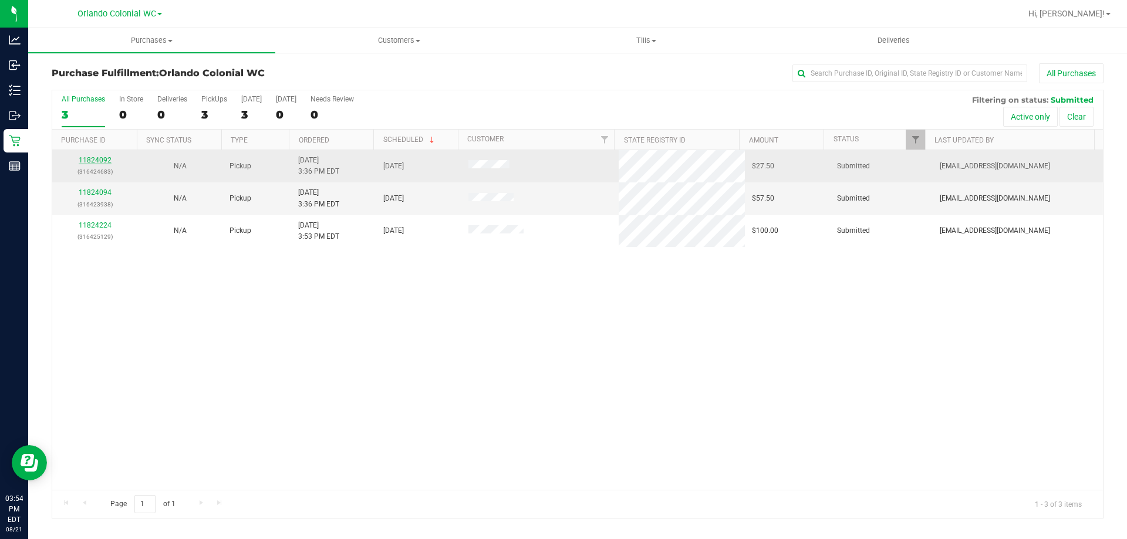
click at [93, 157] on link "11824092" at bounding box center [95, 160] width 33 height 8
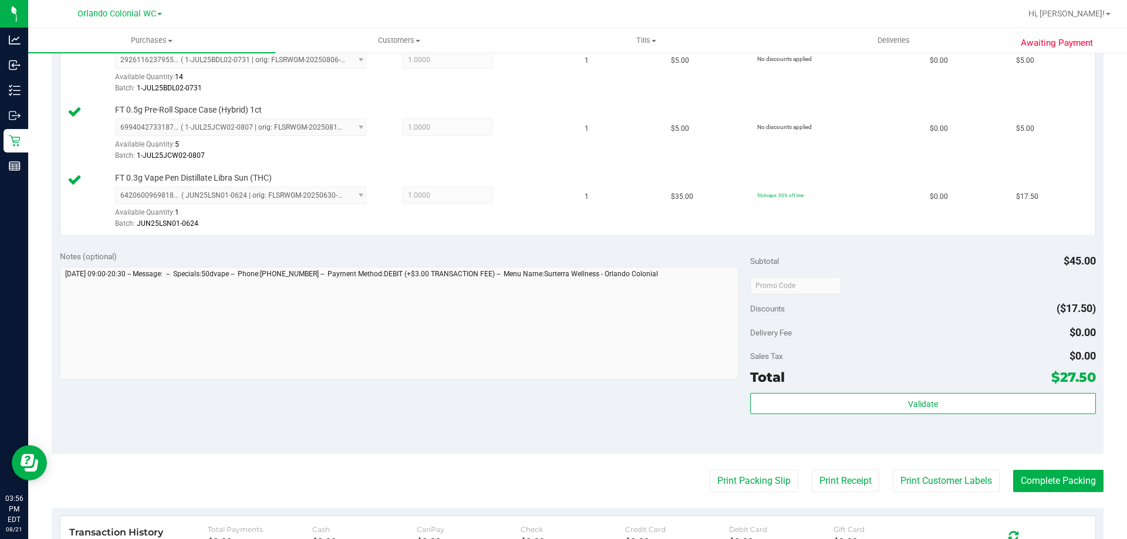
scroll to position [356, 0]
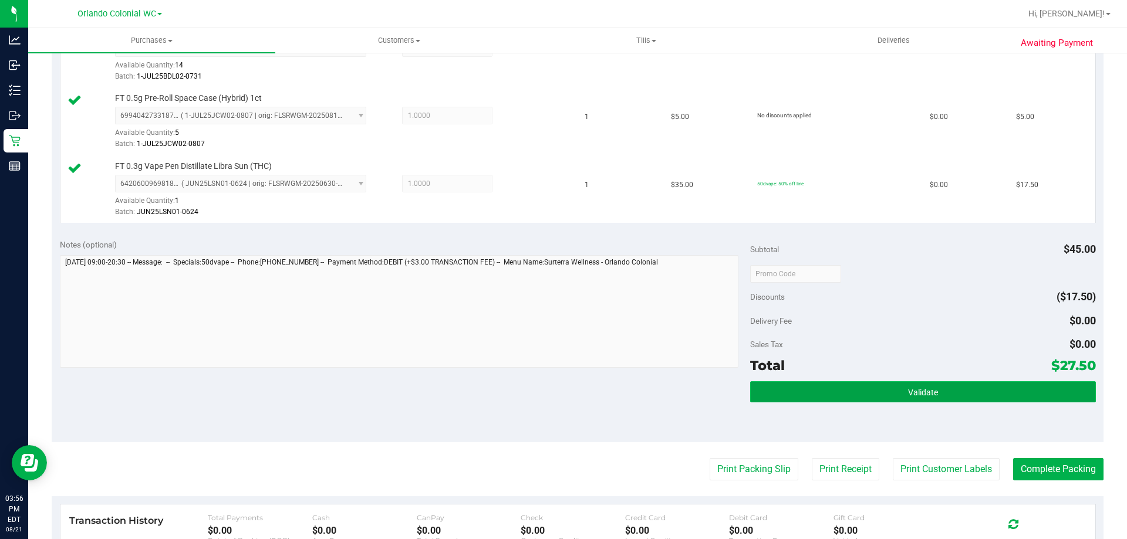
click at [774, 392] on button "Validate" at bounding box center [922, 392] width 345 height 21
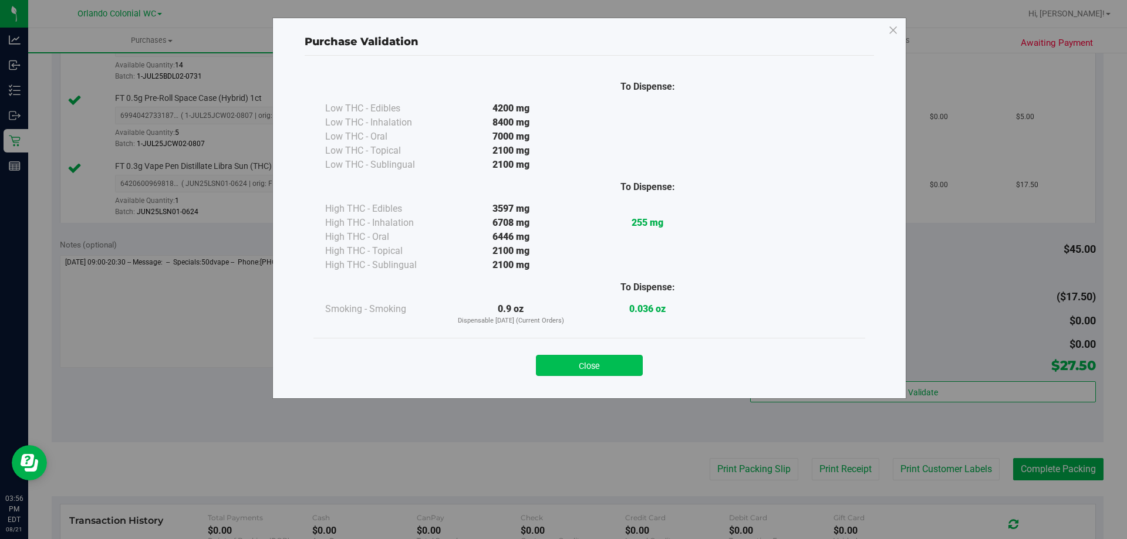
click at [603, 367] on button "Close" at bounding box center [589, 365] width 107 height 21
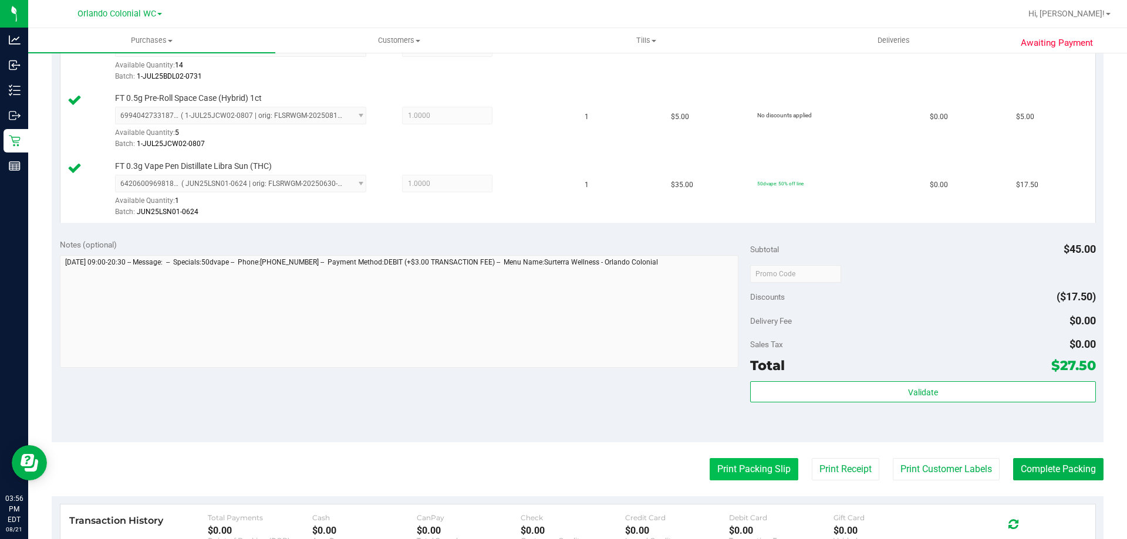
click at [726, 477] on button "Print Packing Slip" at bounding box center [754, 469] width 89 height 22
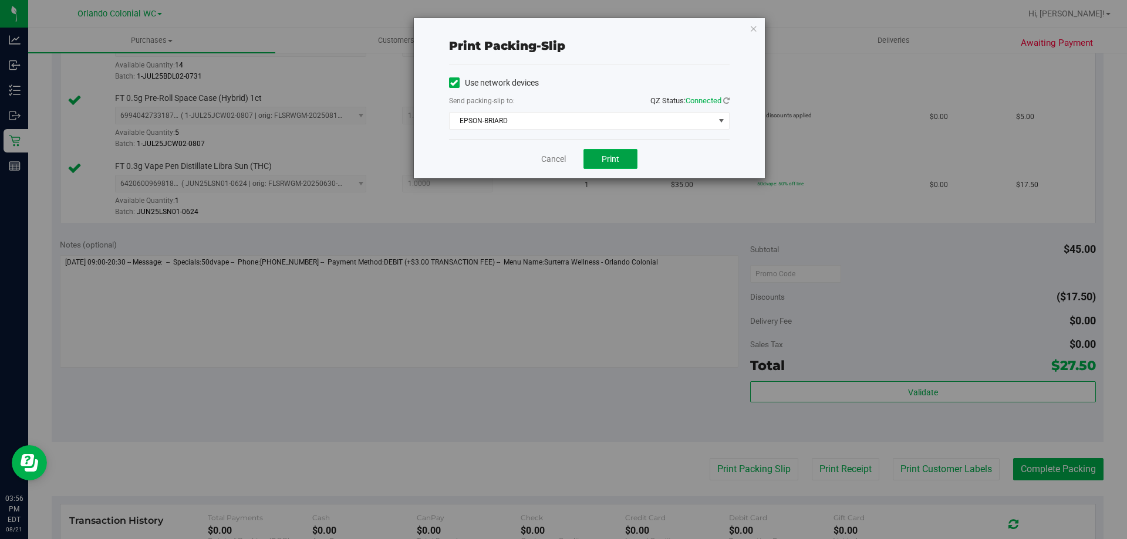
click at [593, 162] on button "Print" at bounding box center [610, 159] width 54 height 20
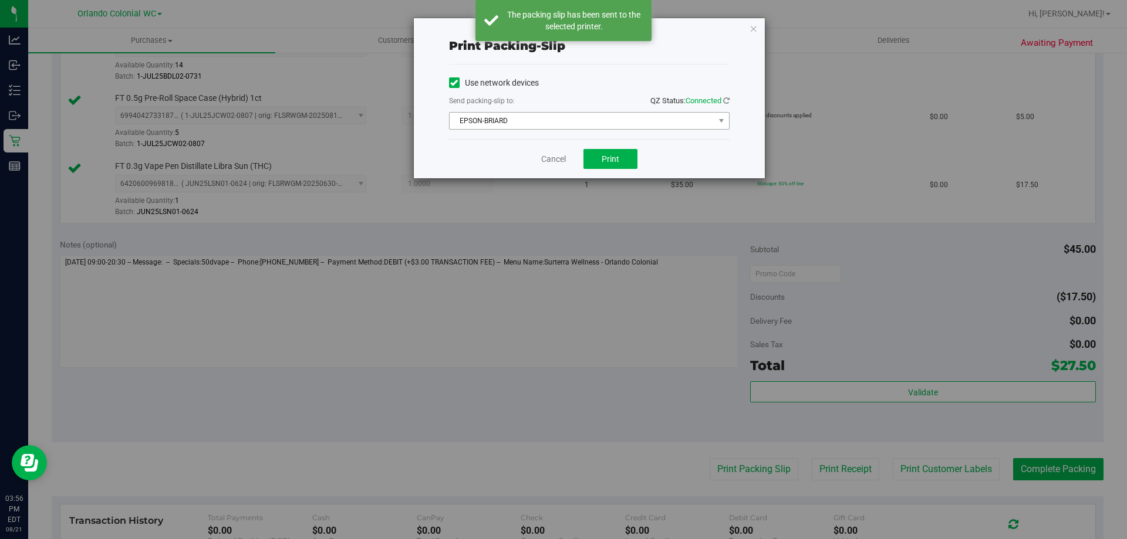
click at [497, 121] on span "EPSON-BRIARD" at bounding box center [582, 121] width 265 height 16
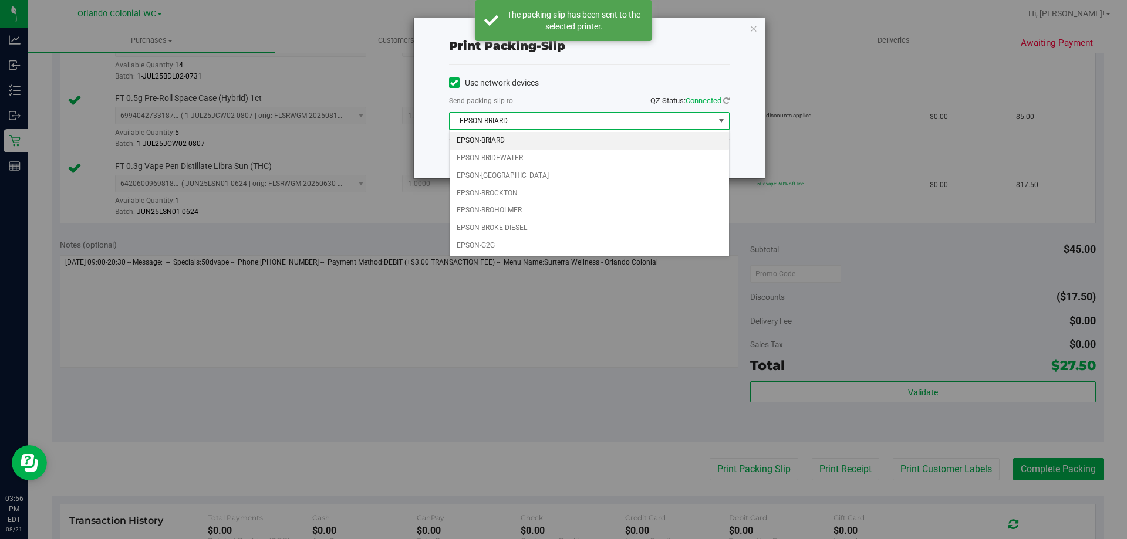
click at [467, 144] on li "EPSON-BRIARD" at bounding box center [589, 141] width 279 height 18
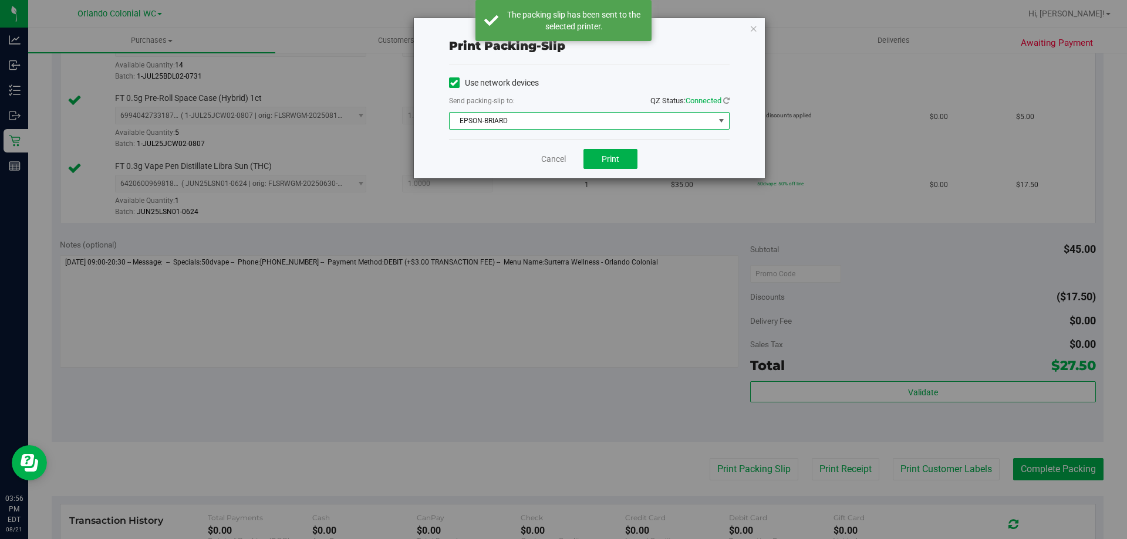
click at [464, 127] on span "EPSON-BRIARD" at bounding box center [582, 121] width 265 height 16
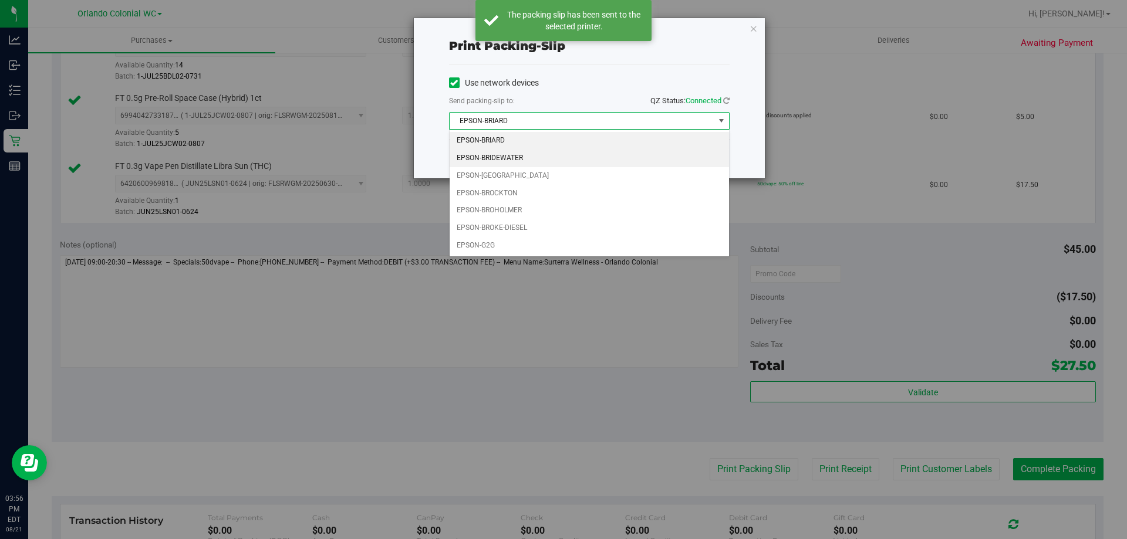
click at [463, 161] on li "EPSON-BRIDEWATER" at bounding box center [589, 159] width 279 height 18
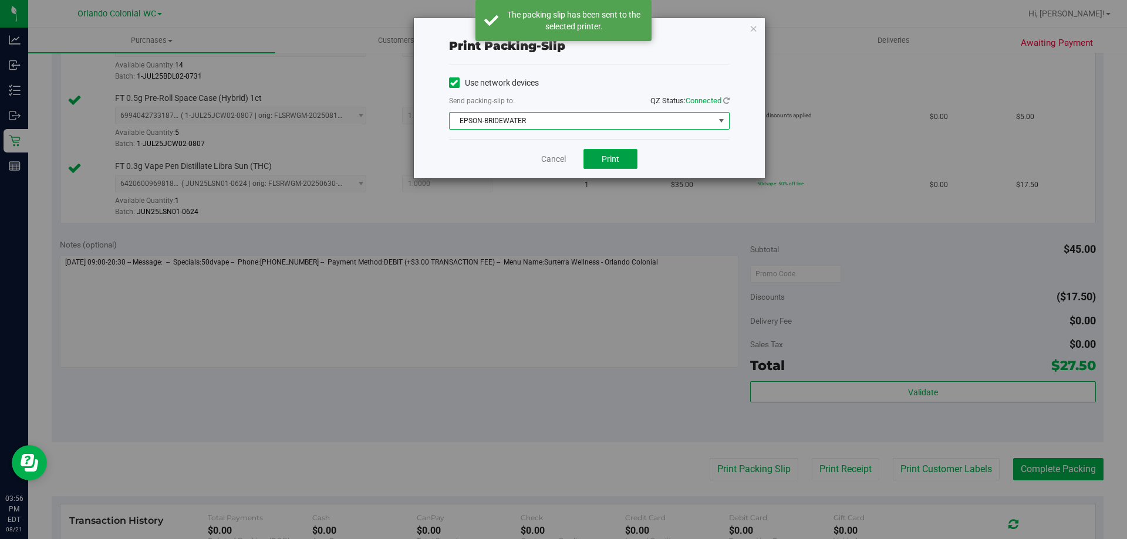
click at [625, 163] on button "Print" at bounding box center [610, 159] width 54 height 20
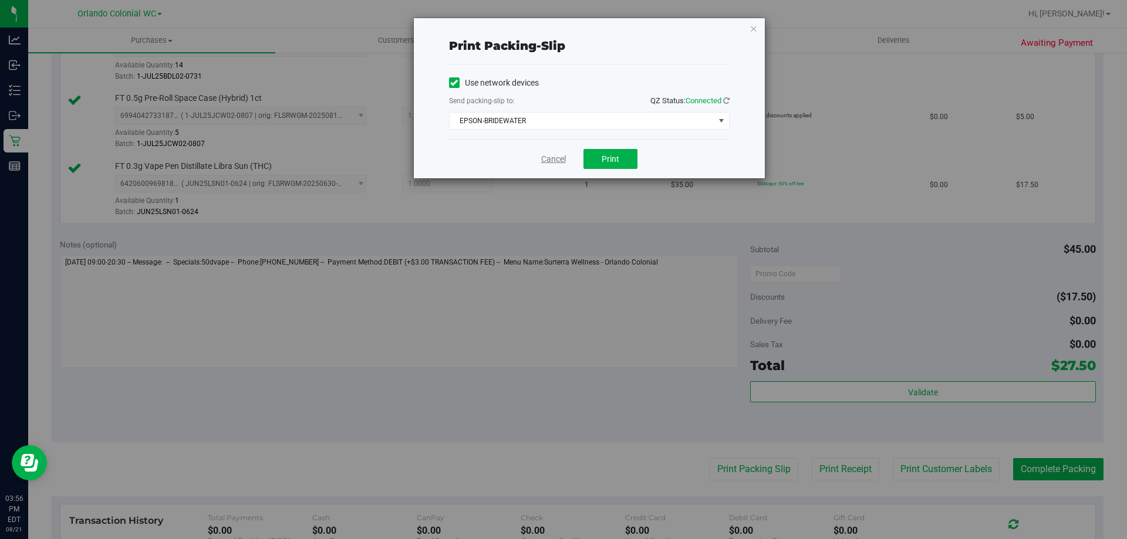
click at [557, 163] on link "Cancel" at bounding box center [553, 159] width 25 height 12
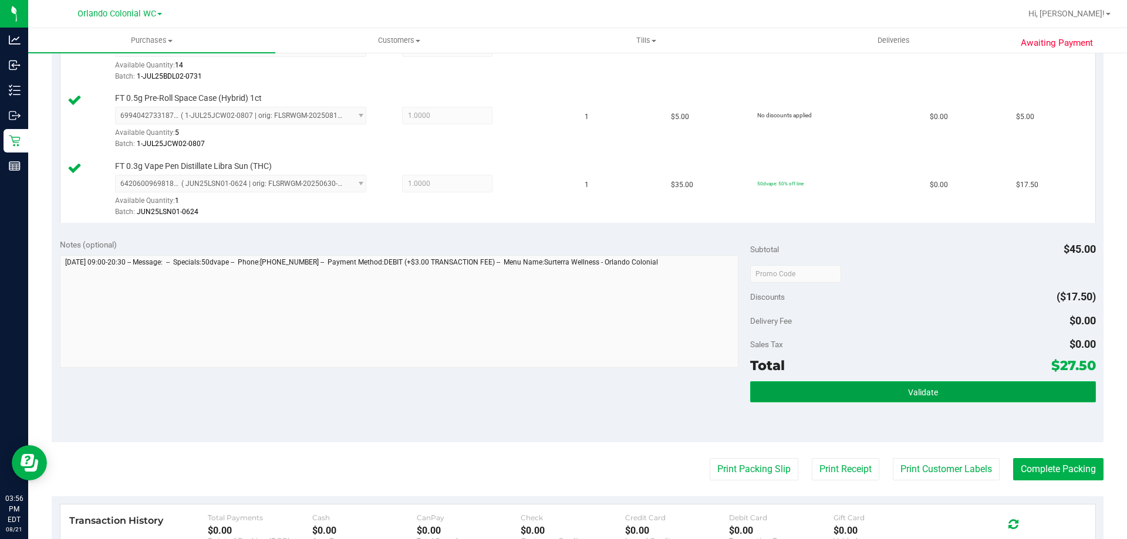
click at [797, 398] on button "Validate" at bounding box center [922, 392] width 345 height 21
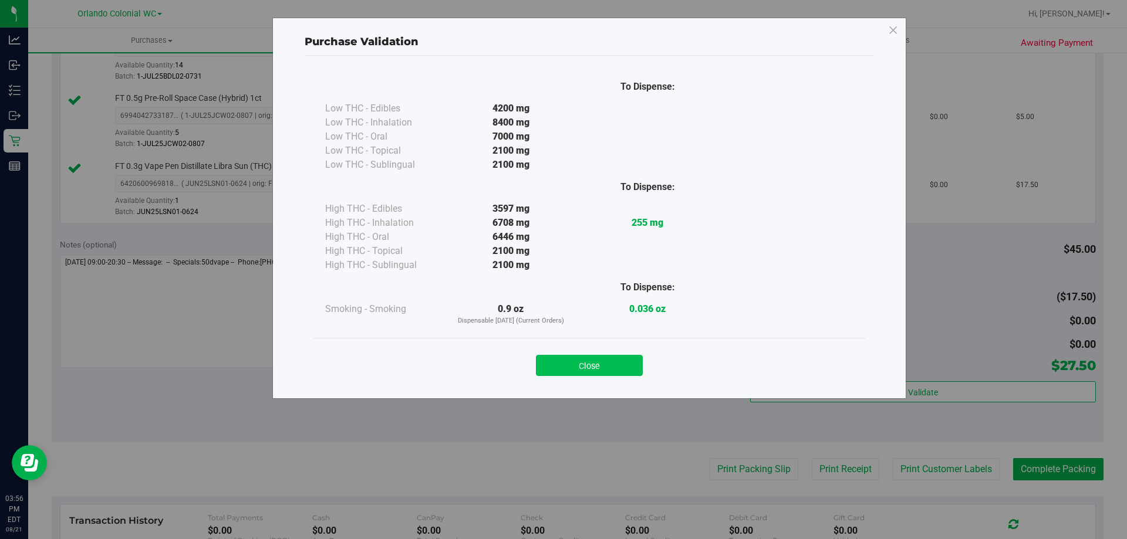
click at [552, 356] on button "Close" at bounding box center [589, 365] width 107 height 21
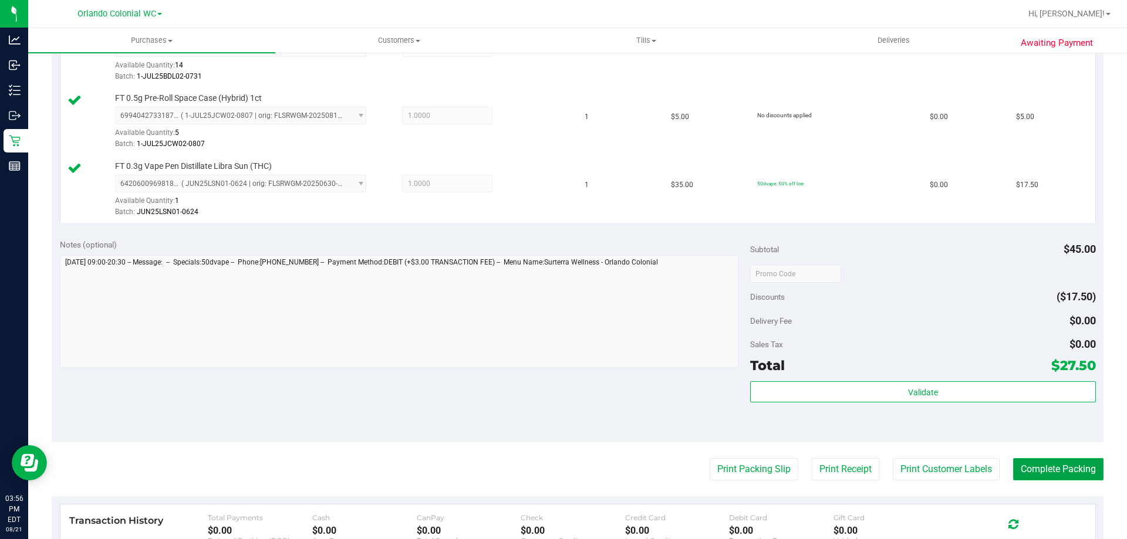
click at [1034, 458] on button "Complete Packing" at bounding box center [1058, 469] width 90 height 22
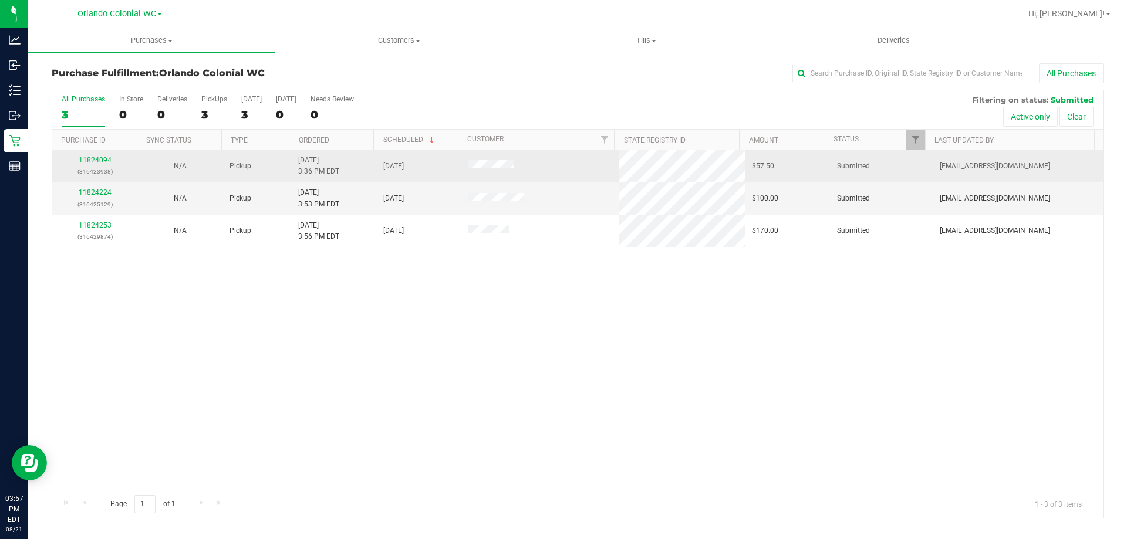
click at [89, 157] on link "11824094" at bounding box center [95, 160] width 33 height 8
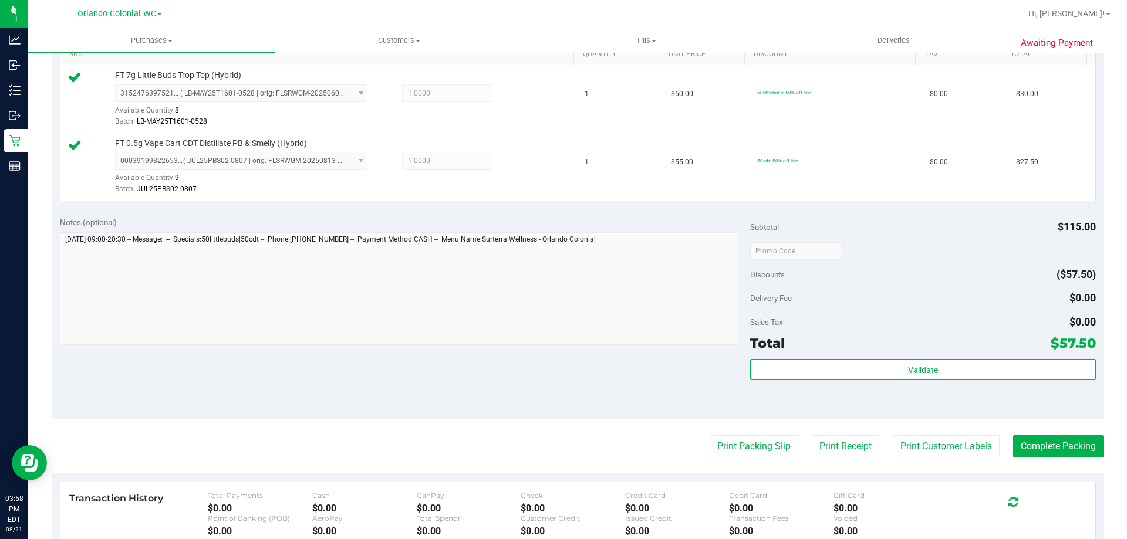
scroll to position [312, 0]
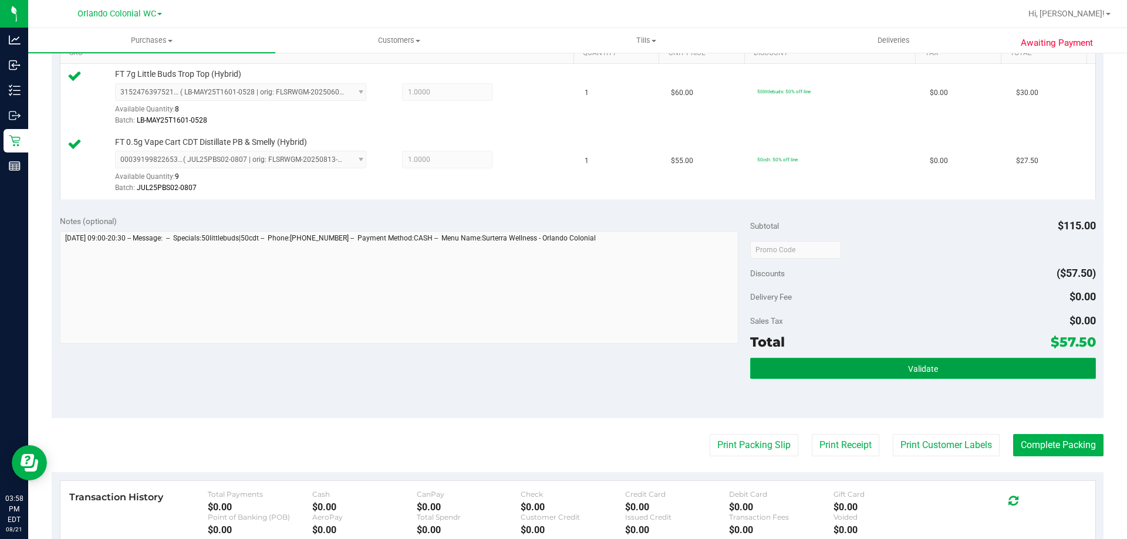
click at [854, 358] on button "Validate" at bounding box center [922, 368] width 345 height 21
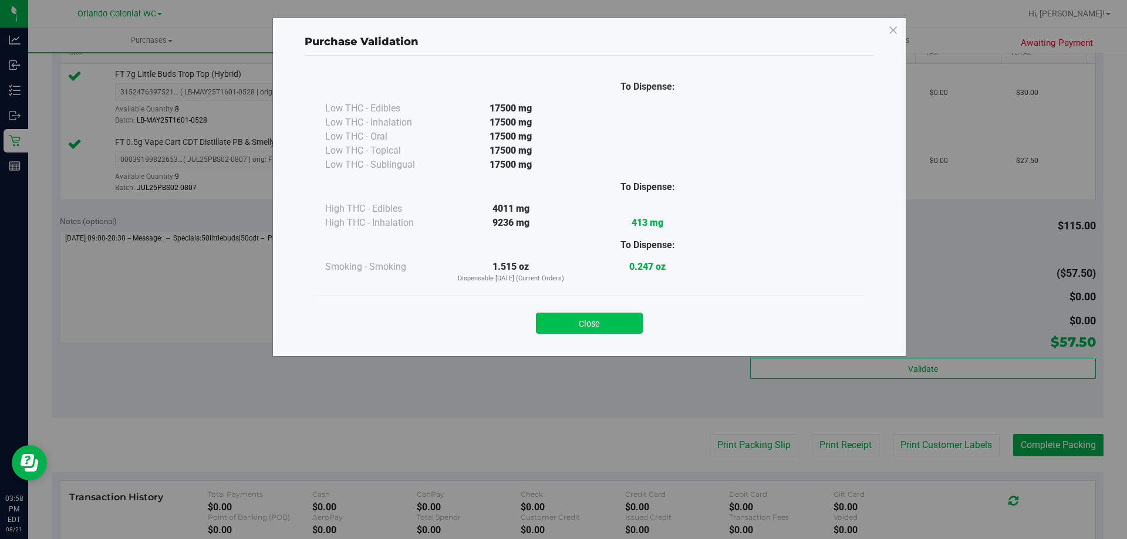
click at [620, 325] on button "Close" at bounding box center [589, 323] width 107 height 21
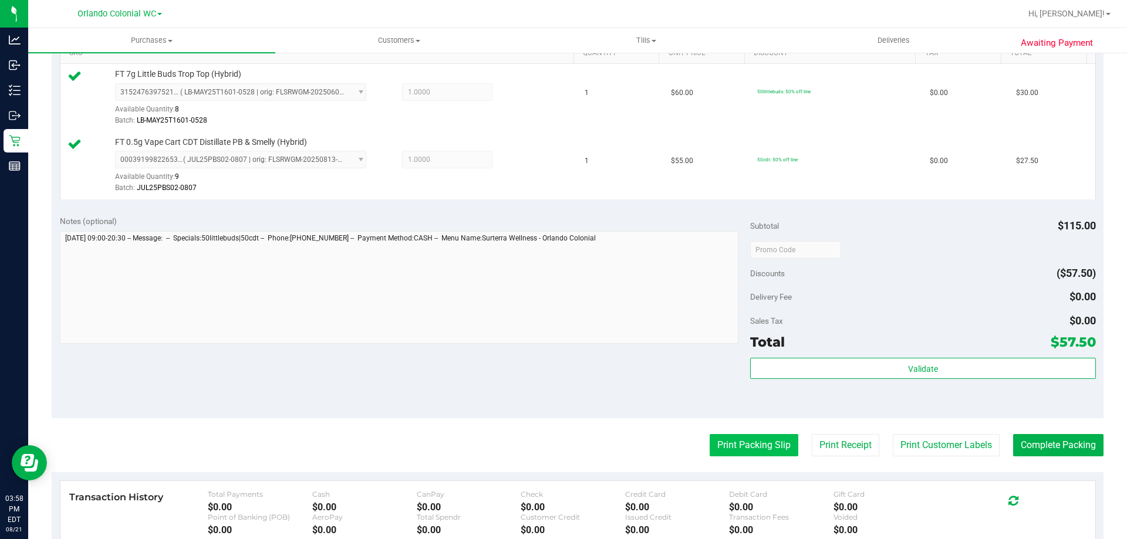
click at [735, 446] on button "Print Packing Slip" at bounding box center [754, 445] width 89 height 22
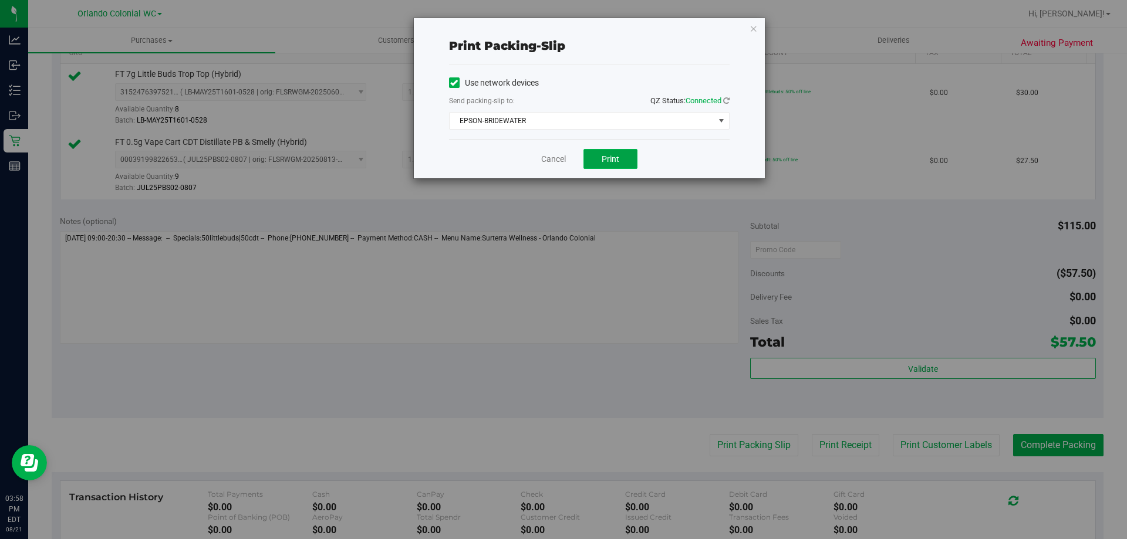
click at [610, 160] on span "Print" at bounding box center [611, 158] width 18 height 9
click at [542, 159] on link "Cancel" at bounding box center [553, 159] width 25 height 12
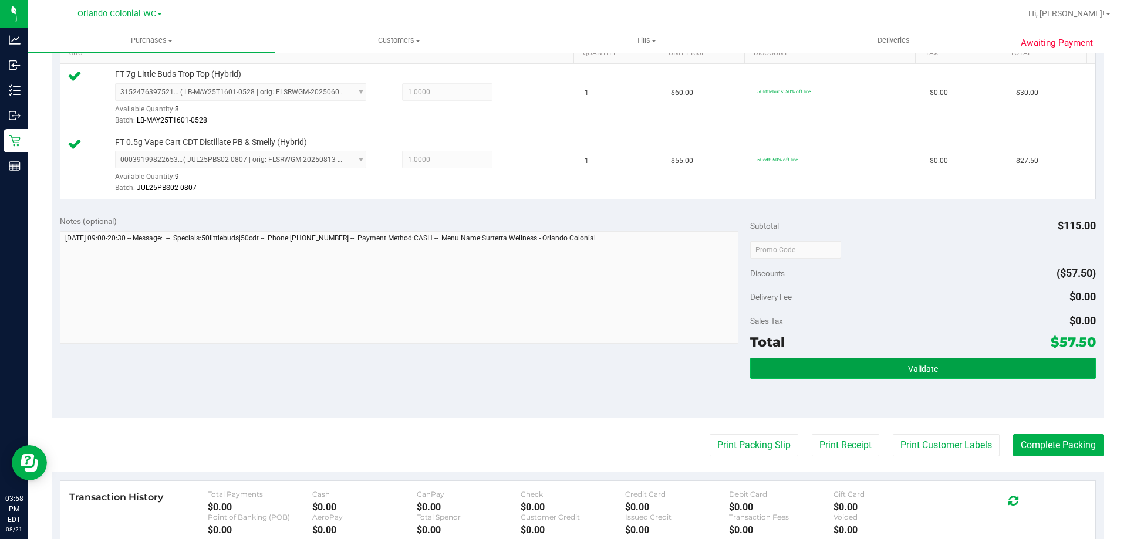
click at [880, 363] on button "Validate" at bounding box center [922, 368] width 345 height 21
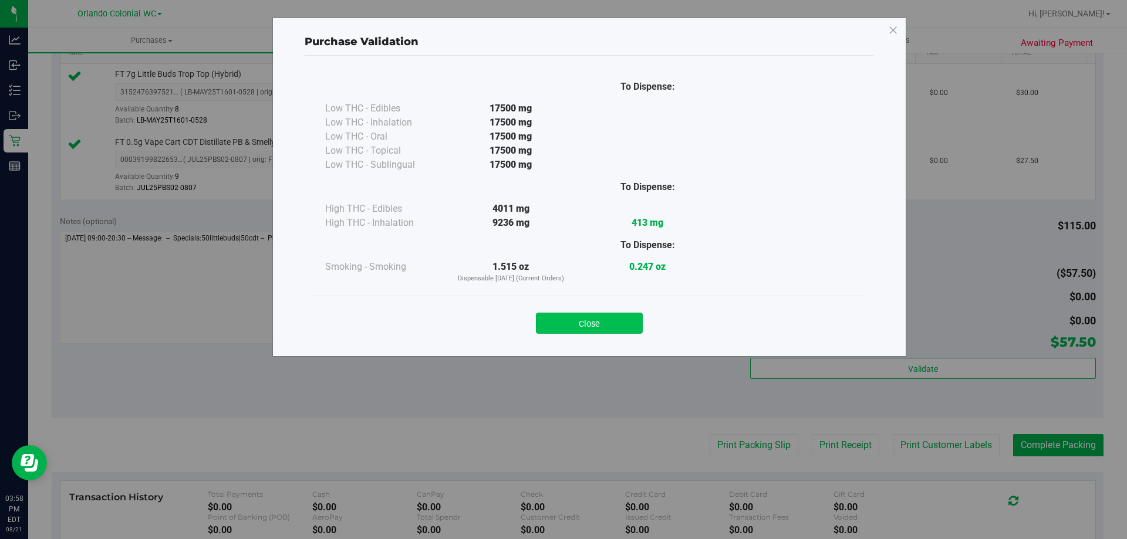
click at [610, 315] on button "Close" at bounding box center [589, 323] width 107 height 21
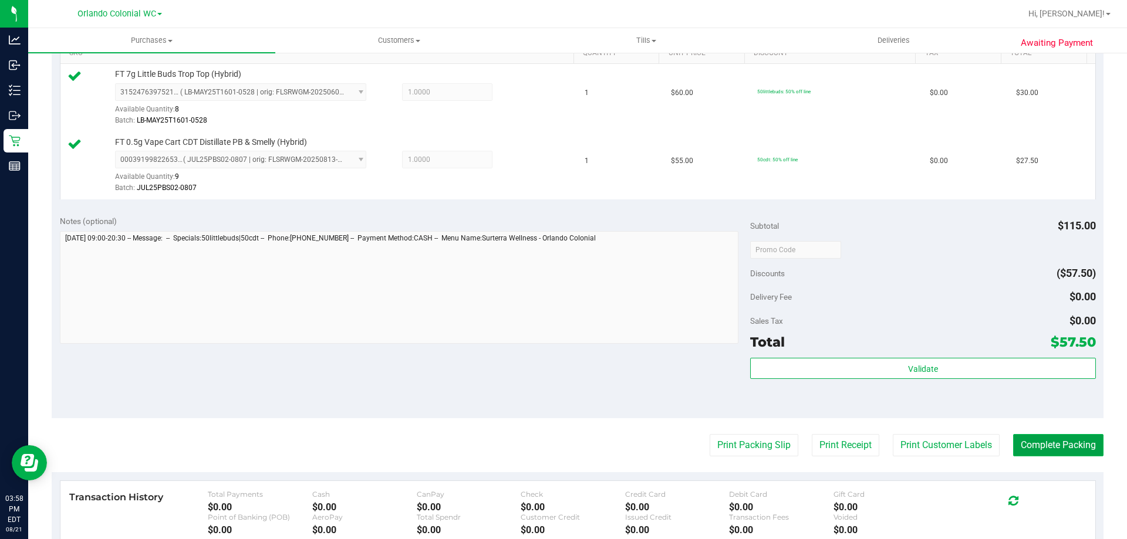
click at [1033, 441] on button "Complete Packing" at bounding box center [1058, 445] width 90 height 22
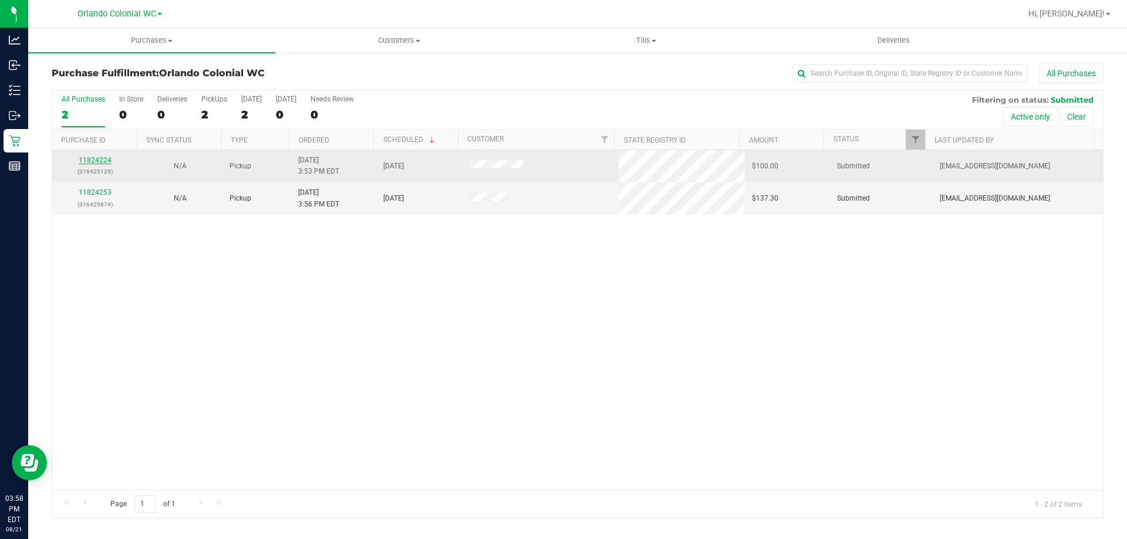
click at [93, 160] on link "11824224" at bounding box center [95, 160] width 33 height 8
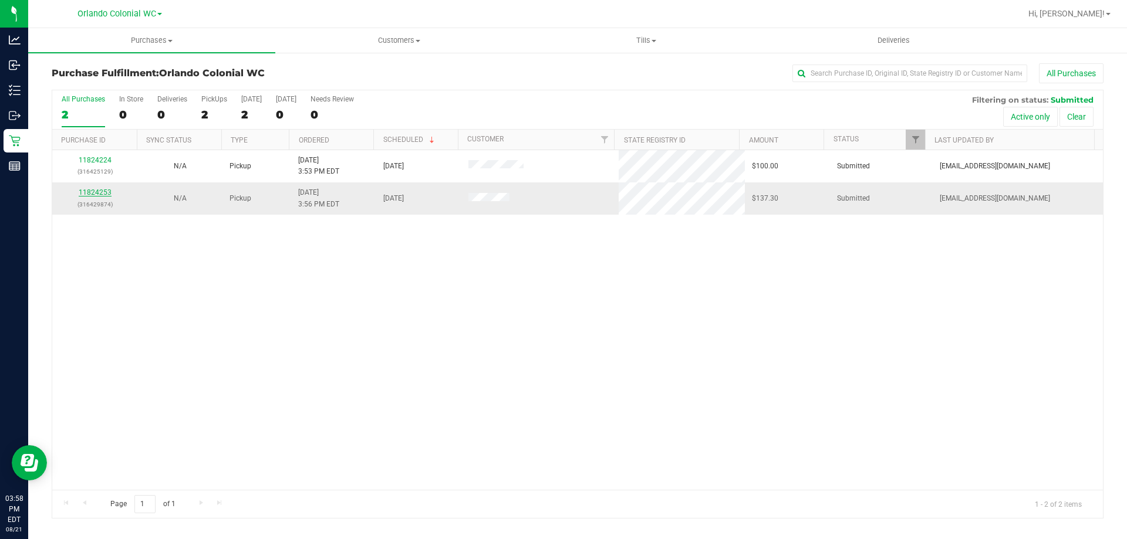
click at [85, 191] on link "11824253" at bounding box center [95, 192] width 33 height 8
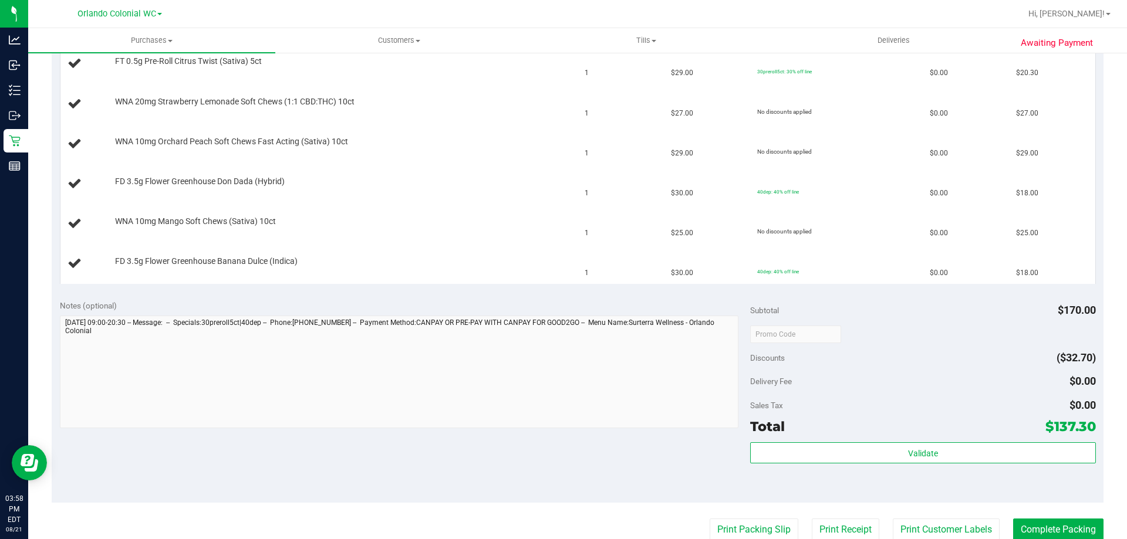
scroll to position [396, 0]
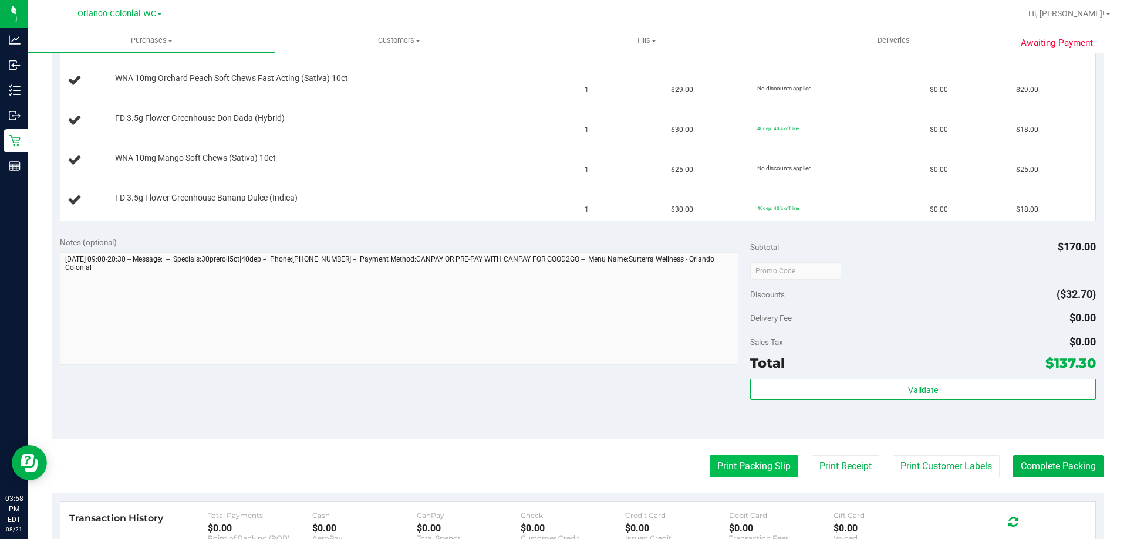
click at [720, 472] on button "Print Packing Slip" at bounding box center [754, 466] width 89 height 22
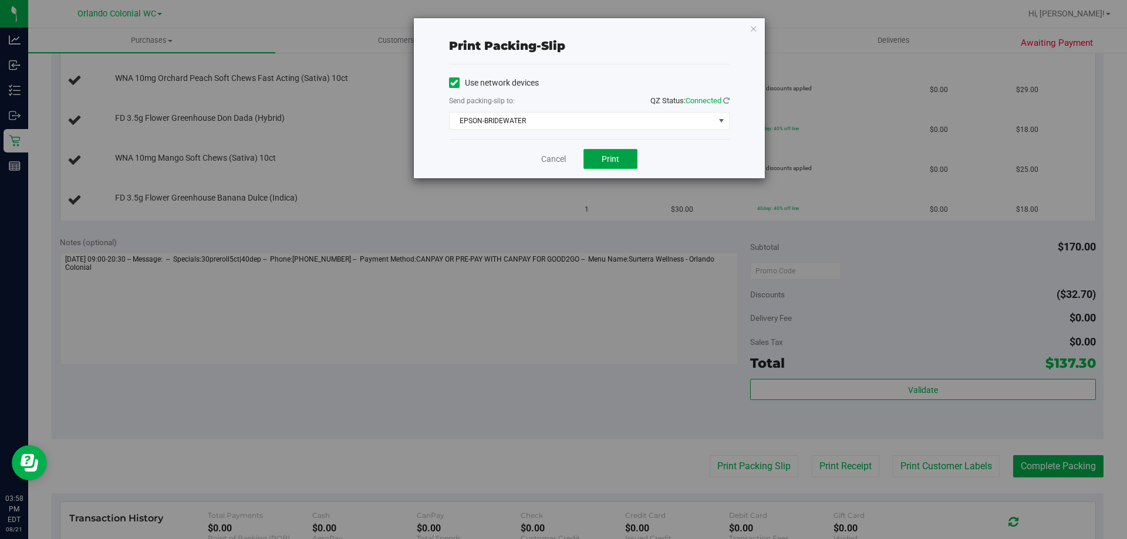
click at [601, 157] on button "Print" at bounding box center [610, 159] width 54 height 20
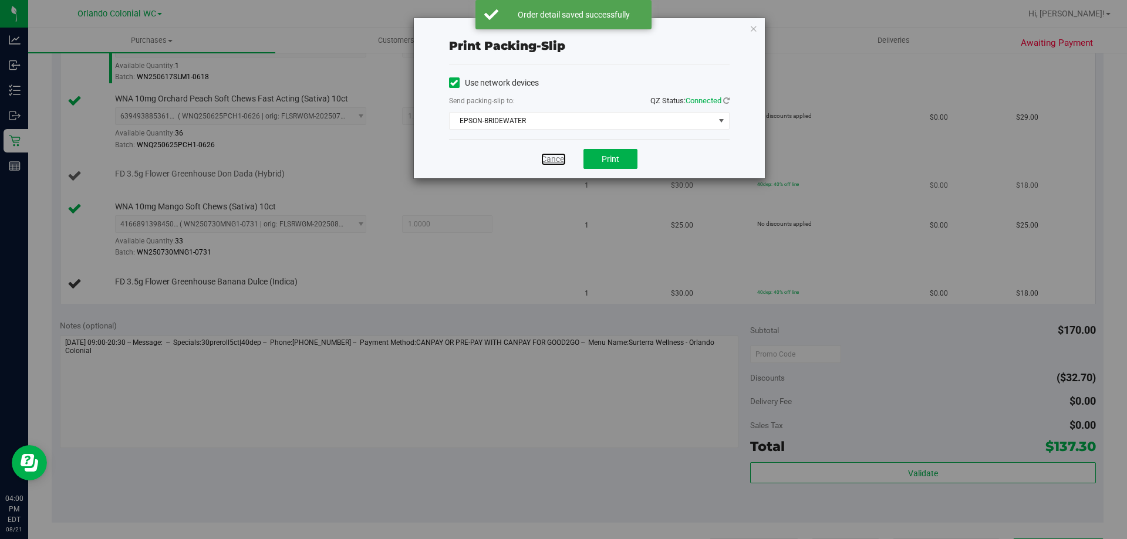
click at [556, 158] on link "Cancel" at bounding box center [553, 159] width 25 height 12
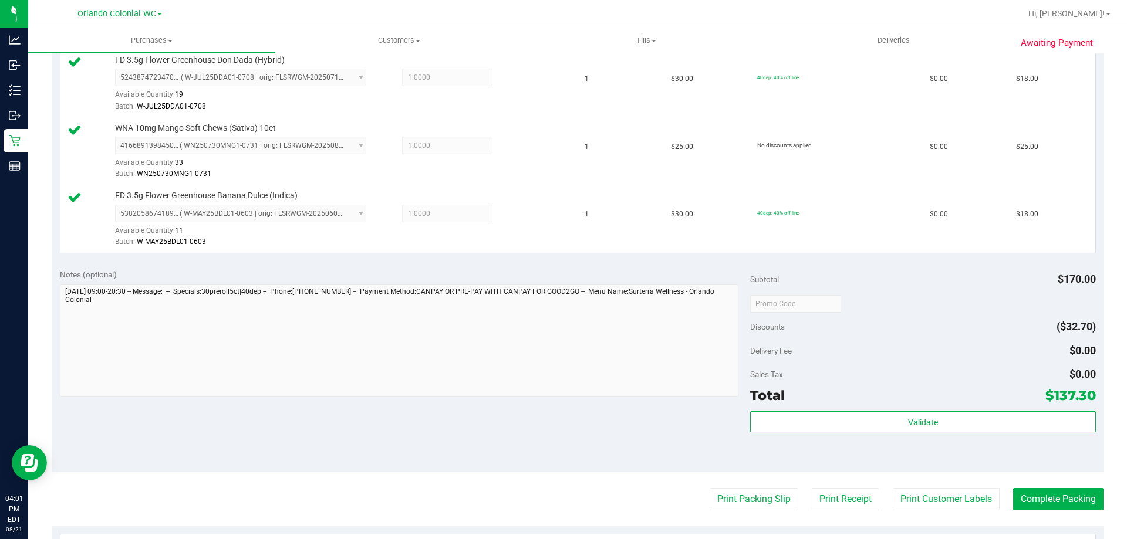
scroll to position [593, 0]
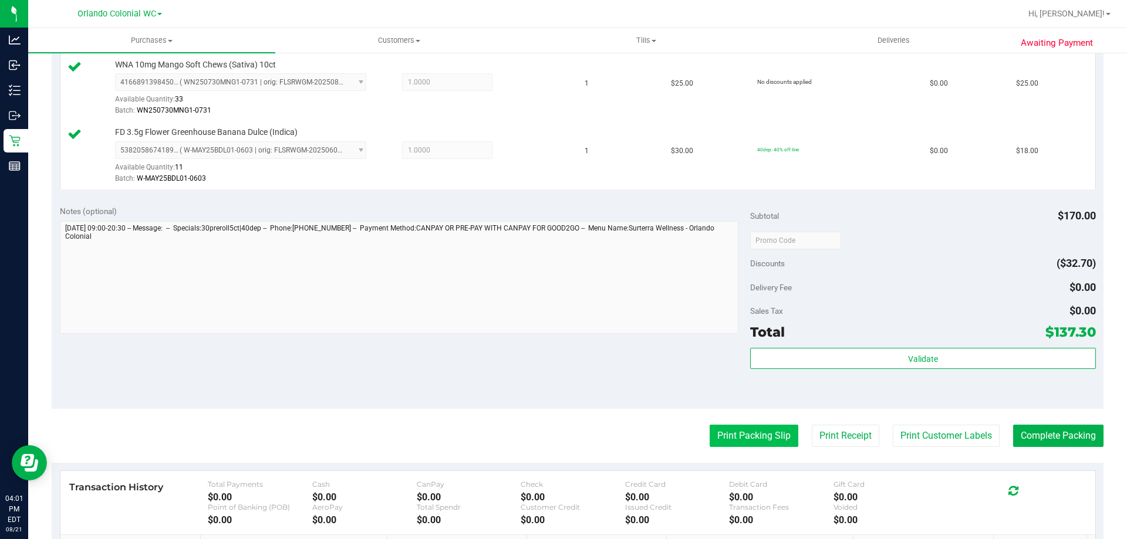
click at [751, 440] on button "Print Packing Slip" at bounding box center [754, 436] width 89 height 22
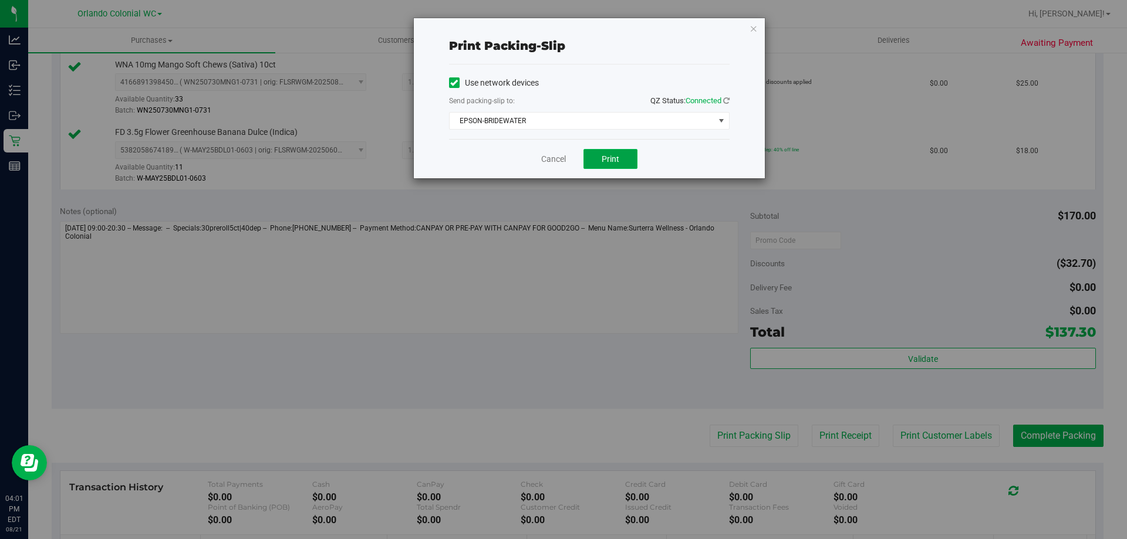
click at [615, 157] on span "Print" at bounding box center [611, 158] width 18 height 9
click at [542, 159] on link "Cancel" at bounding box center [553, 159] width 25 height 12
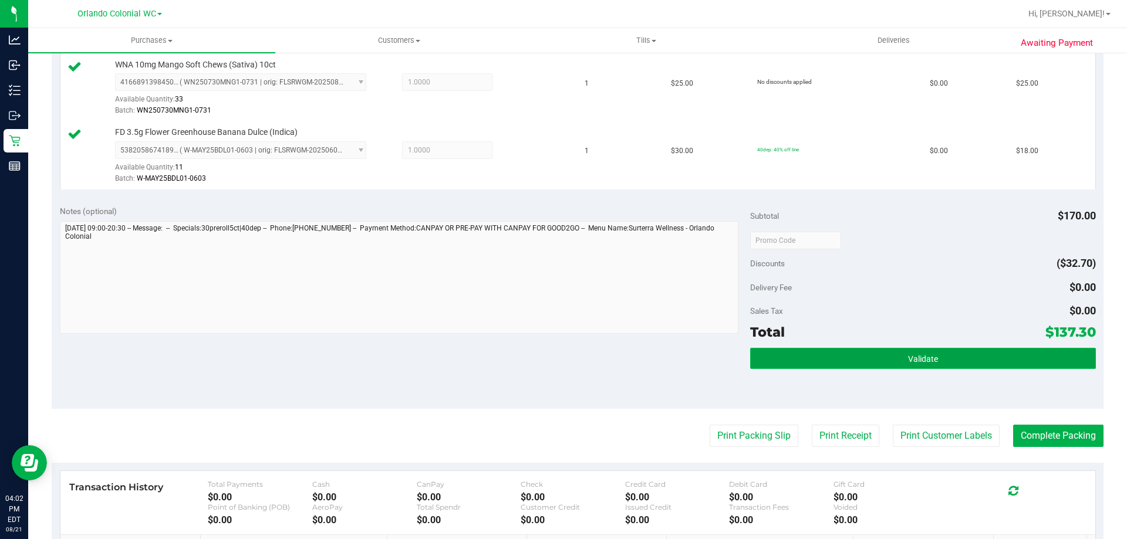
click at [777, 355] on button "Validate" at bounding box center [922, 358] width 345 height 21
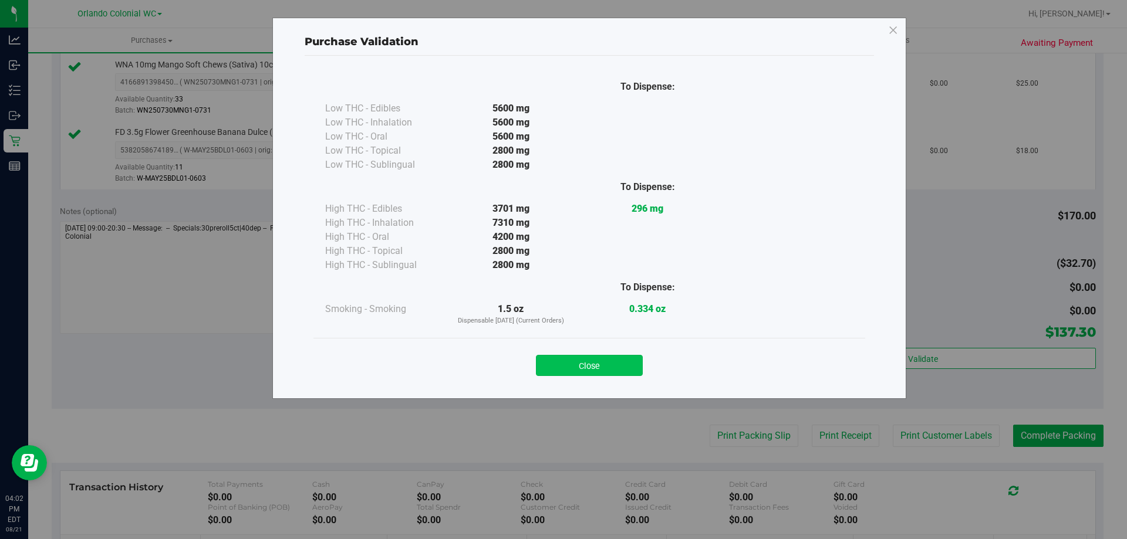
click at [563, 369] on button "Close" at bounding box center [589, 365] width 107 height 21
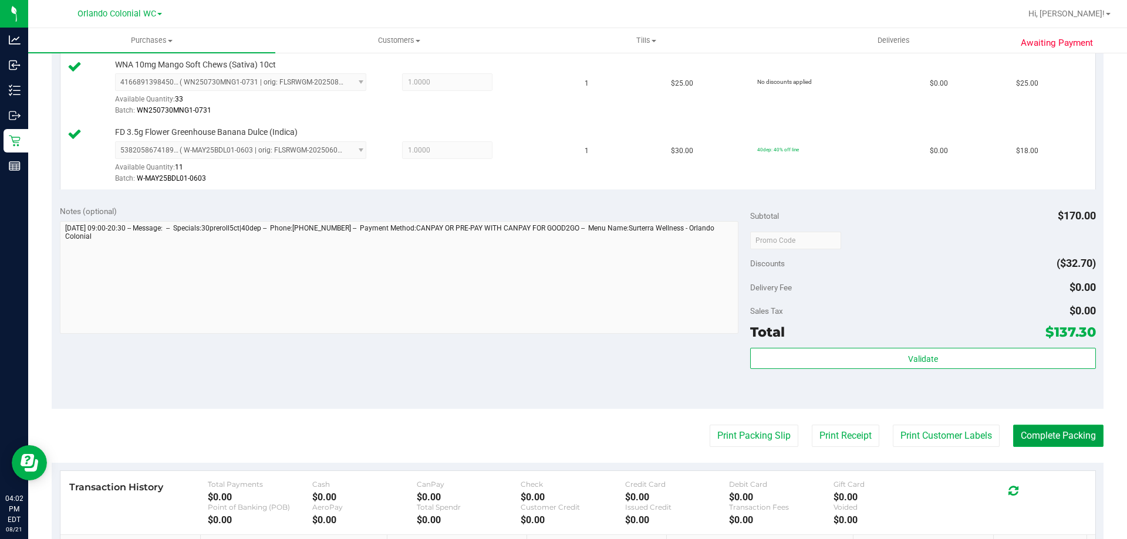
click at [1034, 440] on button "Complete Packing" at bounding box center [1058, 436] width 90 height 22
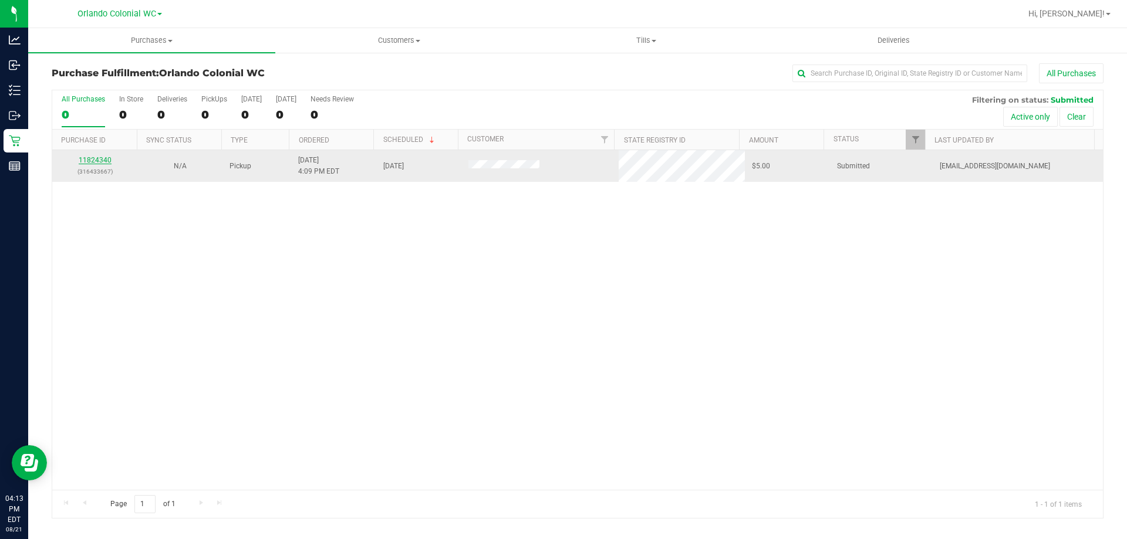
click at [87, 159] on link "11824340" at bounding box center [95, 160] width 33 height 8
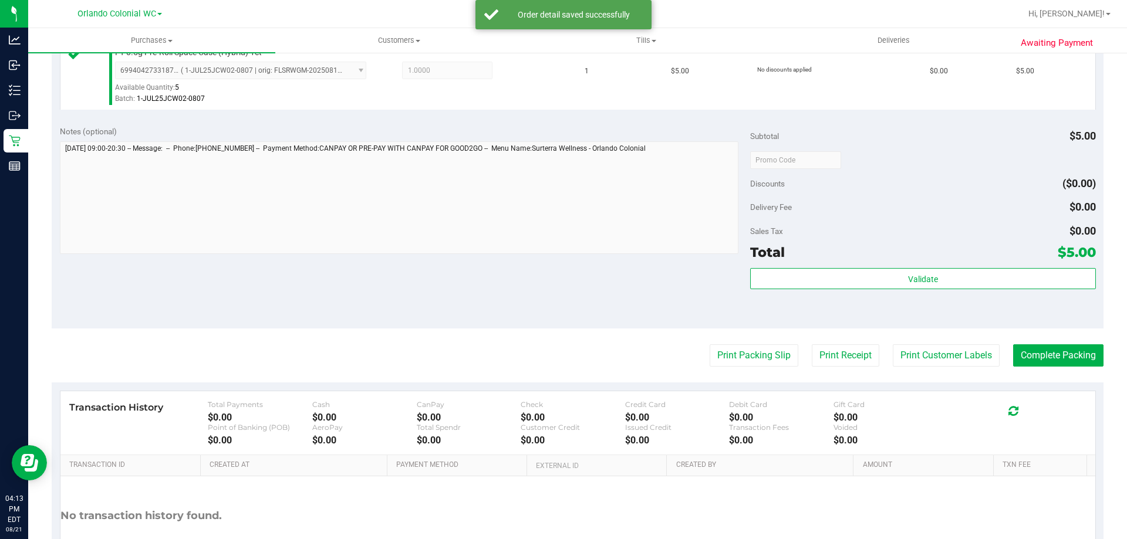
scroll to position [335, 0]
click at [1058, 344] on button "Complete Packing" at bounding box center [1058, 355] width 90 height 22
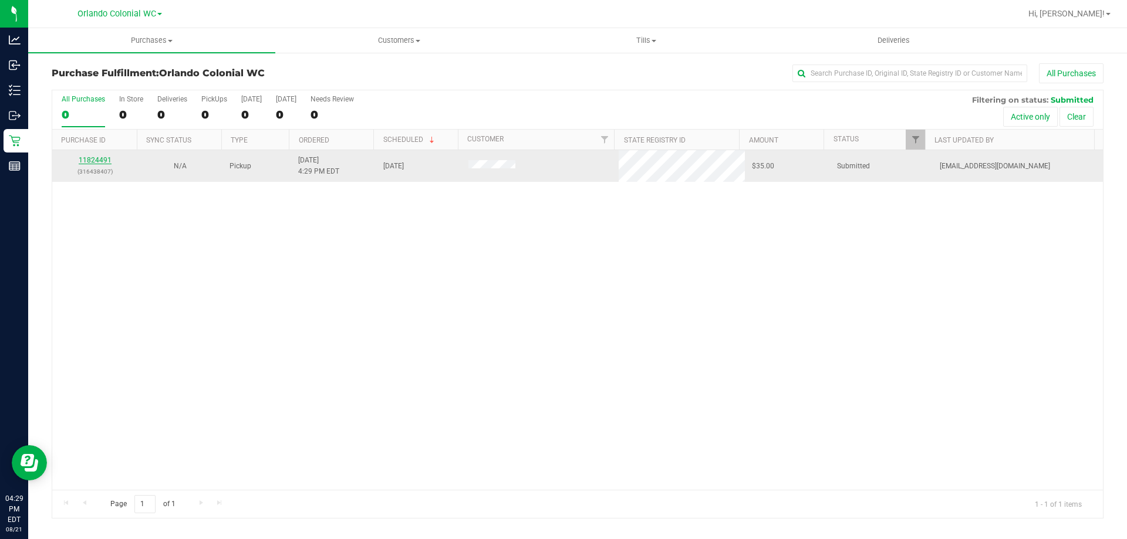
click at [93, 160] on link "11824491" at bounding box center [95, 160] width 33 height 8
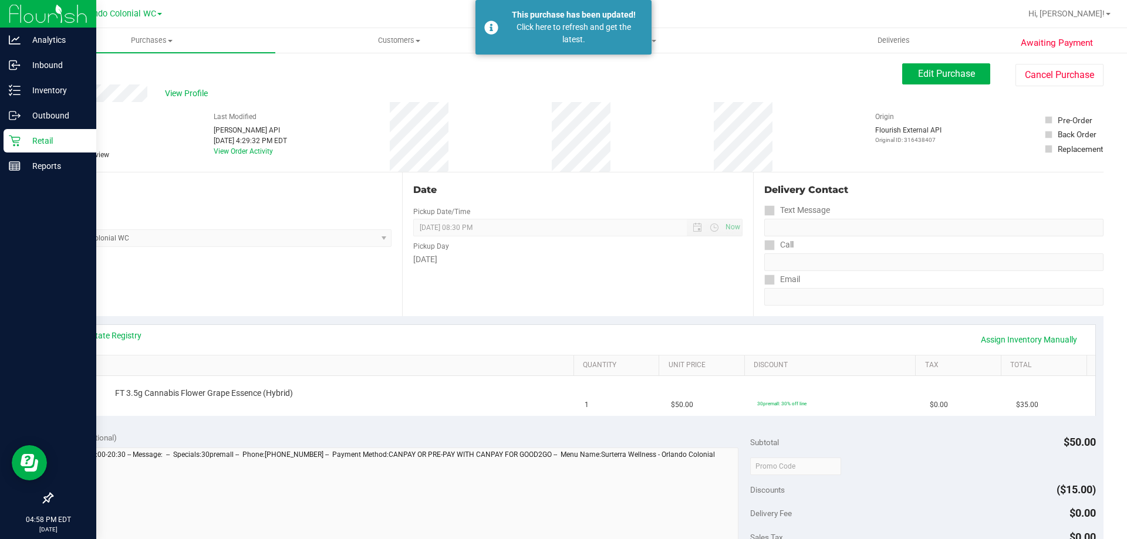
click at [14, 141] on icon at bounding box center [14, 141] width 11 height 11
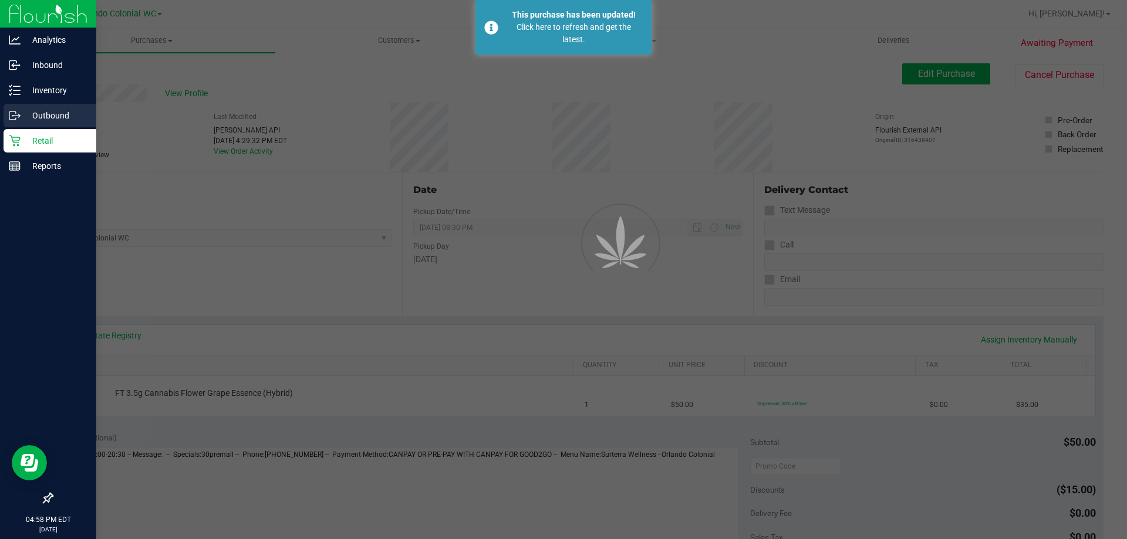
click at [19, 114] on icon at bounding box center [19, 115] width 2 height 2
click at [26, 77] on link "Inbound" at bounding box center [48, 65] width 96 height 25
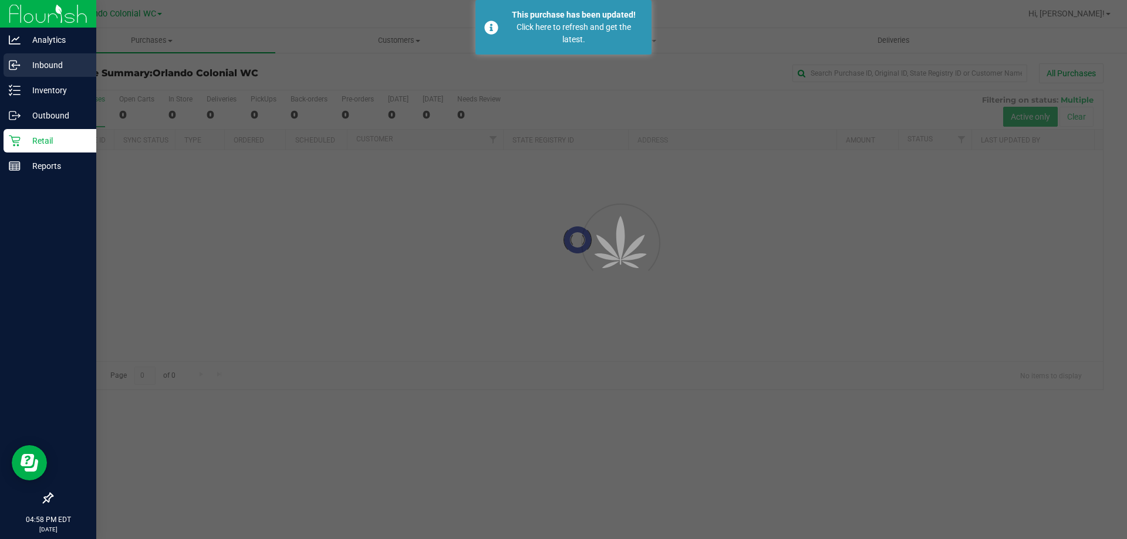
click at [35, 68] on p "Inbound" at bounding box center [56, 65] width 70 height 14
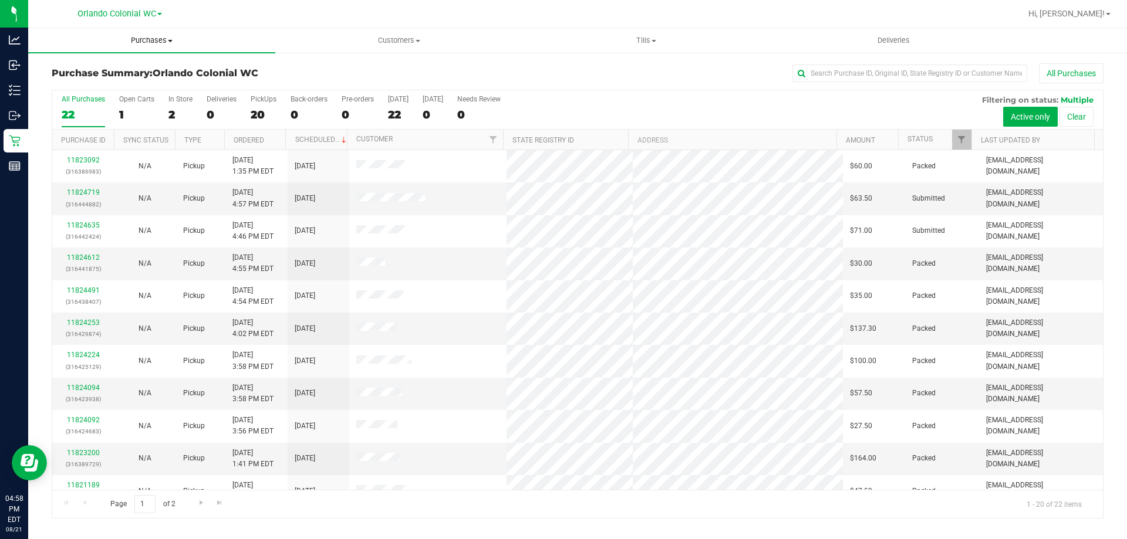
click at [229, 32] on uib-tab-heading "Purchases Summary of purchases Fulfillment All purchases" at bounding box center [151, 40] width 247 height 25
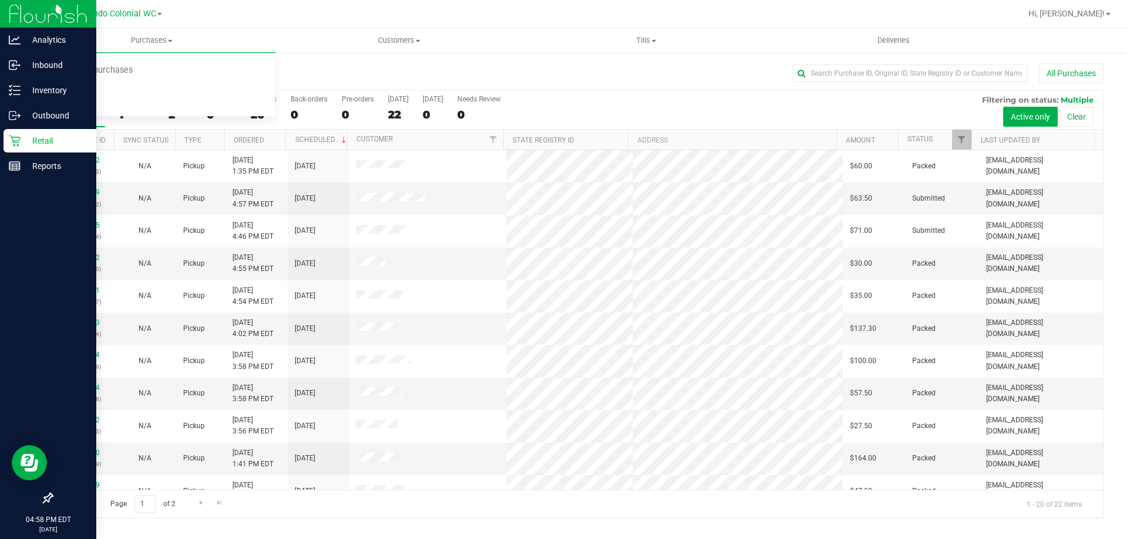
click at [16, 143] on icon at bounding box center [15, 141] width 12 height 12
click at [46, 63] on p "Inbound" at bounding box center [56, 65] width 70 height 14
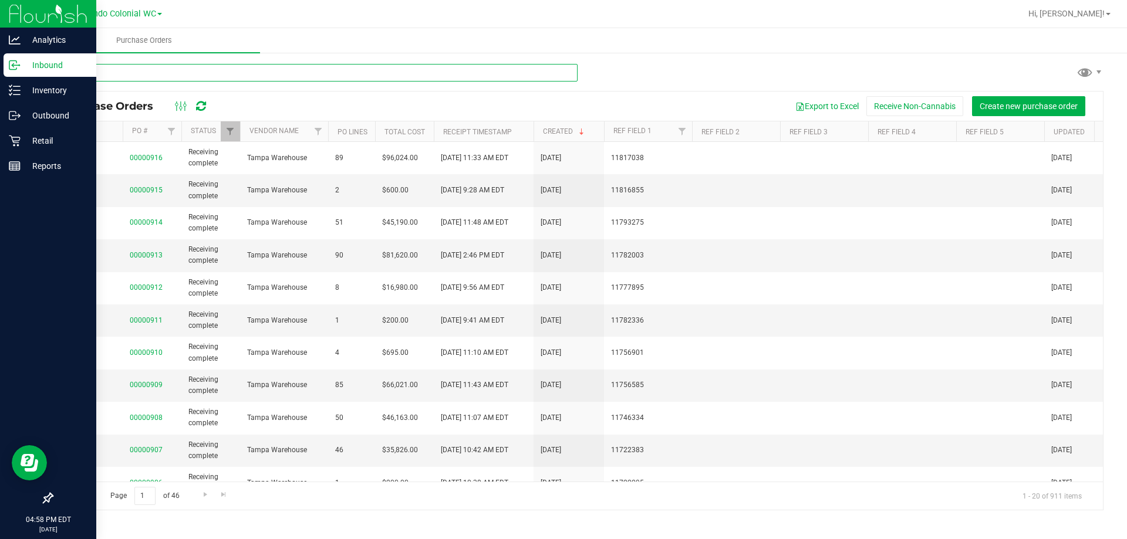
click at [163, 76] on input "text" at bounding box center [315, 73] width 526 height 18
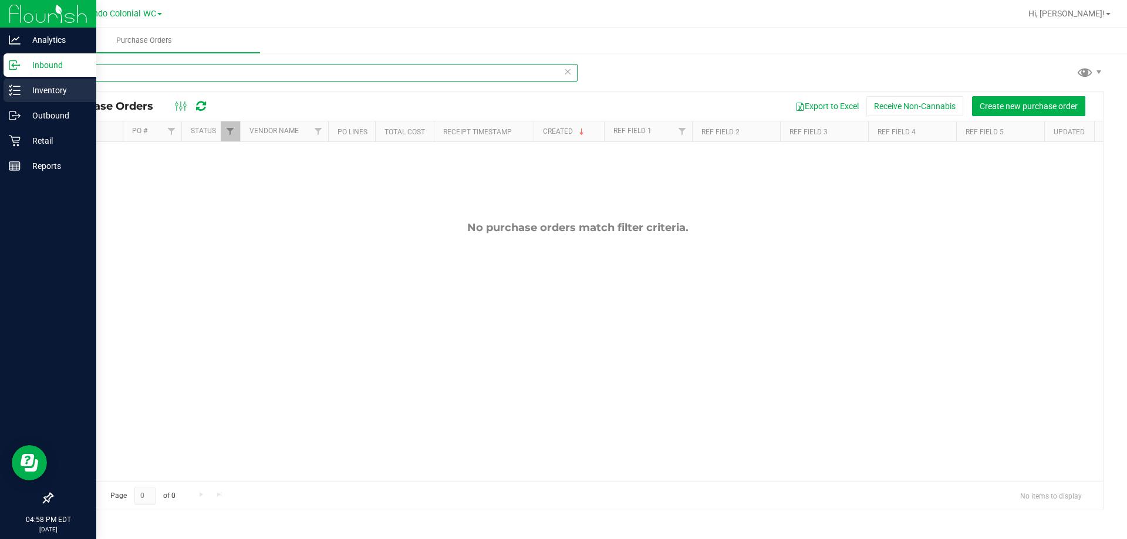
type input "JGN"
click at [25, 92] on p "Inventory" at bounding box center [56, 90] width 70 height 14
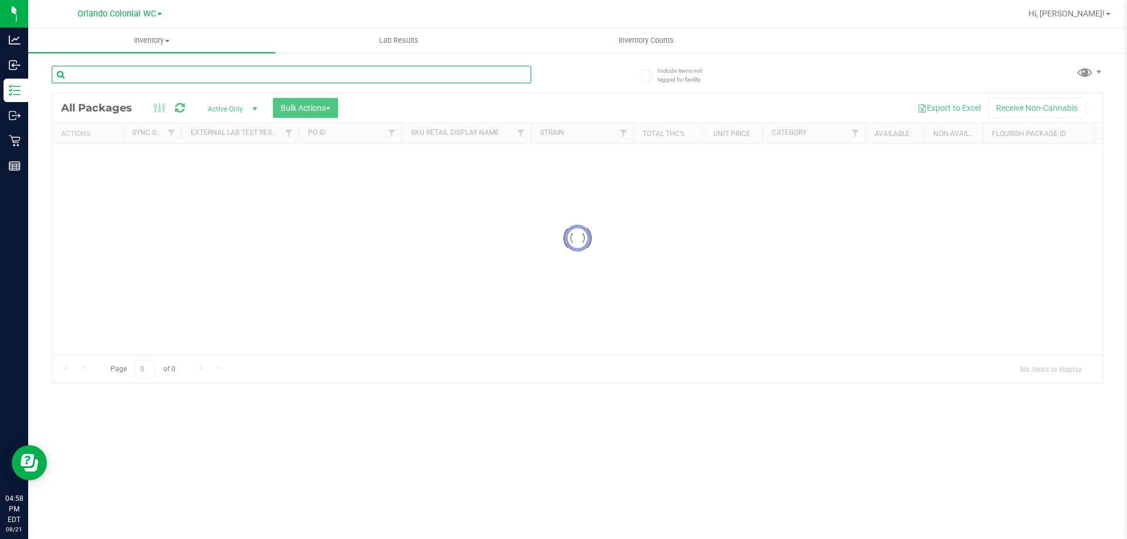
click at [114, 69] on input "text" at bounding box center [292, 75] width 480 height 18
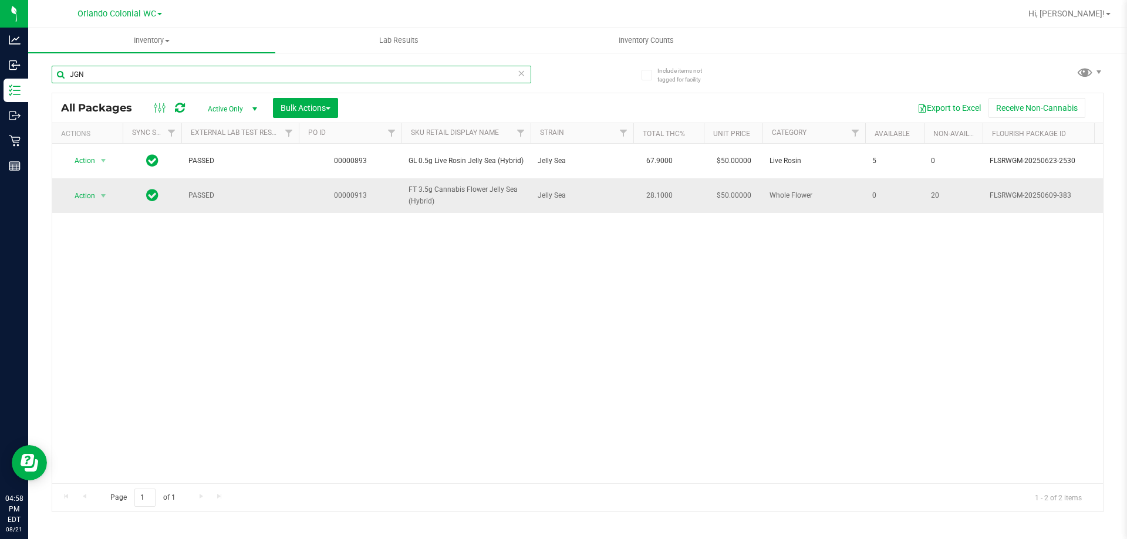
type input "JGN"
click at [447, 199] on span "FT 3.5g Cannabis Flower Jelly Sea (Hybrid)" at bounding box center [466, 195] width 115 height 22
click at [424, 194] on span "FT 3.5g Cannabis Flower Jelly Sea (Hybrid)" at bounding box center [466, 195] width 115 height 22
click at [424, 195] on span "FT 3.5g Cannabis Flower Jelly Sea (Hybrid)" at bounding box center [466, 195] width 115 height 22
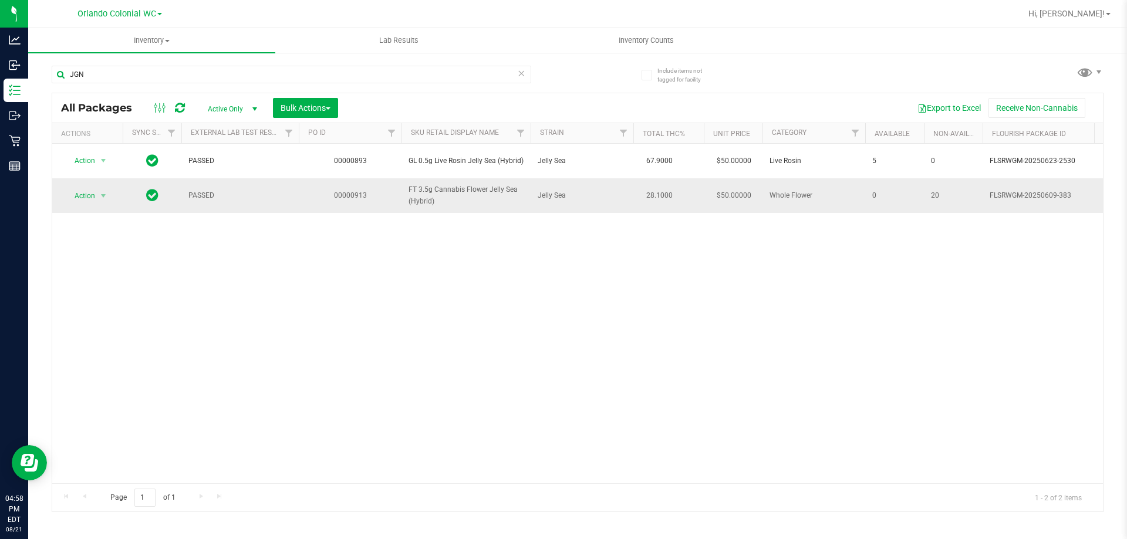
click at [424, 197] on span "FT 3.5g Cannabis Flower Jelly Sea (Hybrid)" at bounding box center [466, 195] width 115 height 22
click at [430, 195] on span "FT 3.5g Cannabis Flower Jelly Sea (Hybrid)" at bounding box center [466, 195] width 115 height 22
click at [429, 197] on span "FT 3.5g Cannabis Flower Jelly Sea (Hybrid)" at bounding box center [466, 195] width 115 height 22
click at [428, 198] on span "FT 3.5g Cannabis Flower Jelly Sea (Hybrid)" at bounding box center [466, 195] width 115 height 22
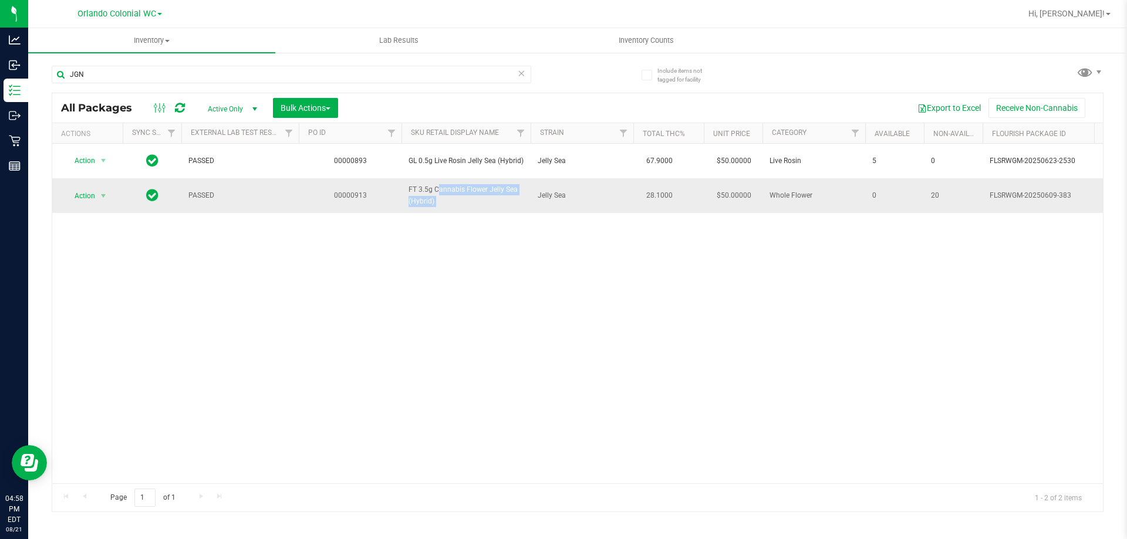
copy tr "FT 3.5g Cannabis Flower Jelly Sea (Hybrid)"
click at [520, 77] on icon at bounding box center [521, 73] width 8 height 14
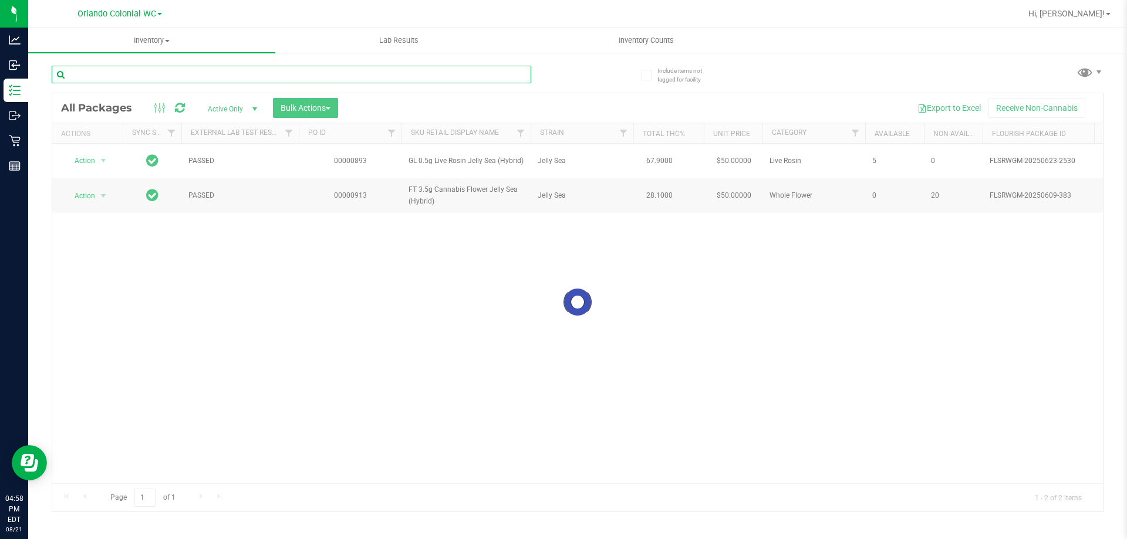
click at [441, 75] on input "text" at bounding box center [292, 75] width 480 height 18
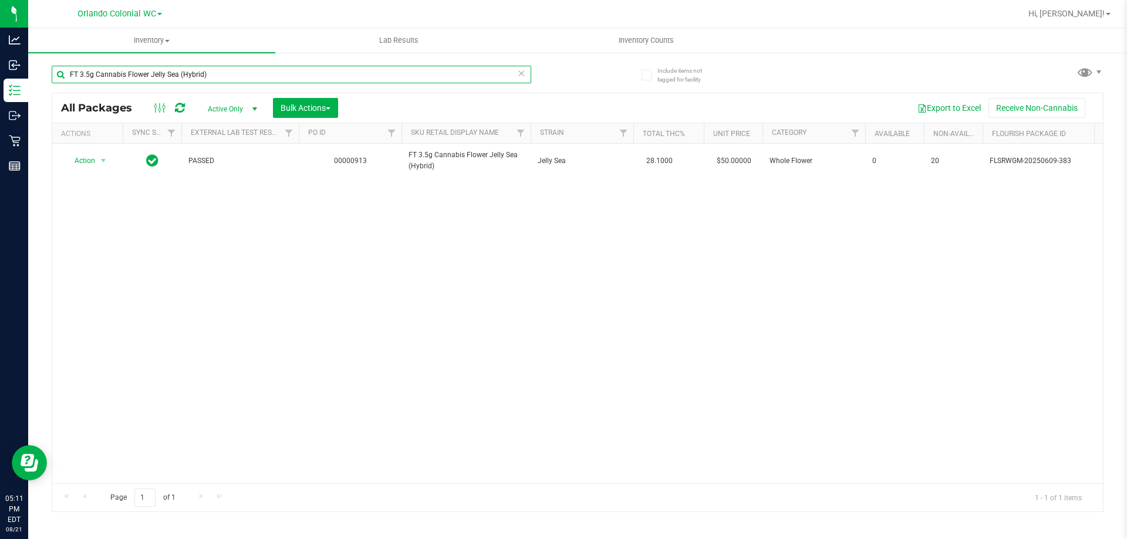
type input "FT 3.5g Cannabis Flower Jelly Sea (Hybrid)"
click at [281, 343] on div "Action Action Edit attributes Global inventory Locate package Package audit log…" at bounding box center [577, 314] width 1051 height 340
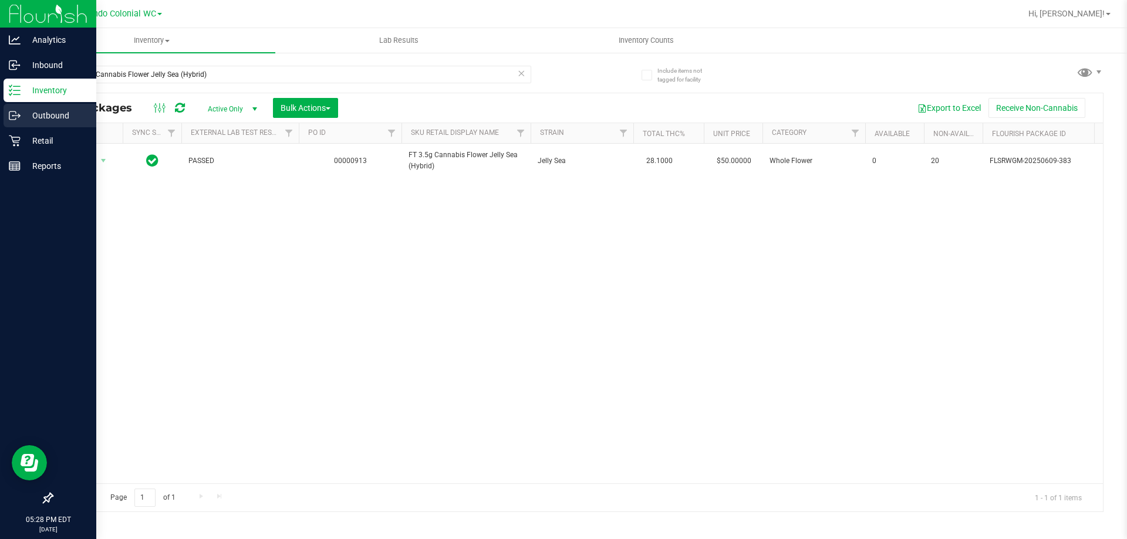
click at [19, 116] on icon at bounding box center [15, 116] width 12 height 12
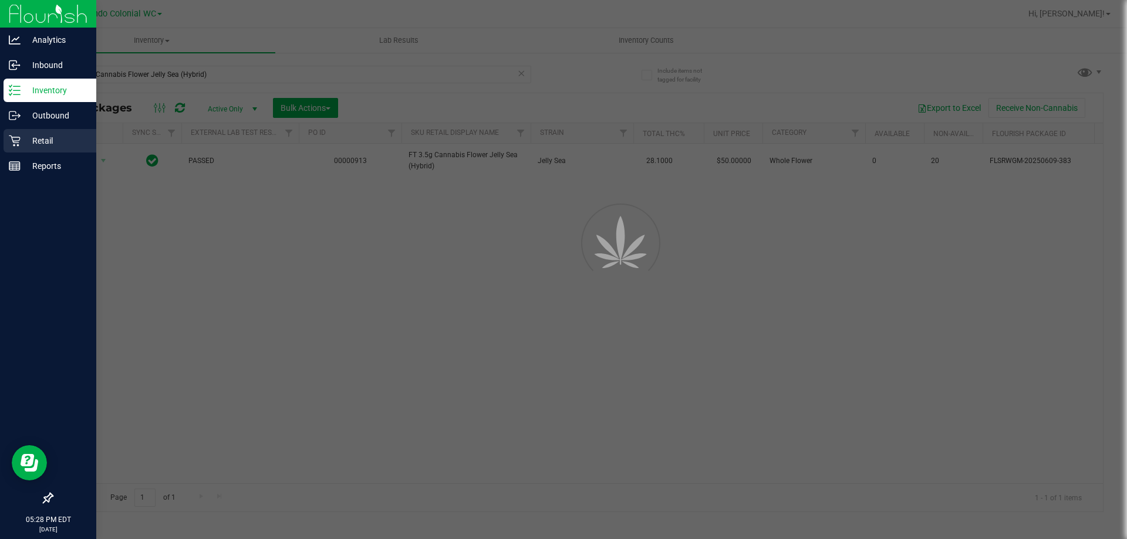
click at [25, 144] on p "Retail" at bounding box center [56, 141] width 70 height 14
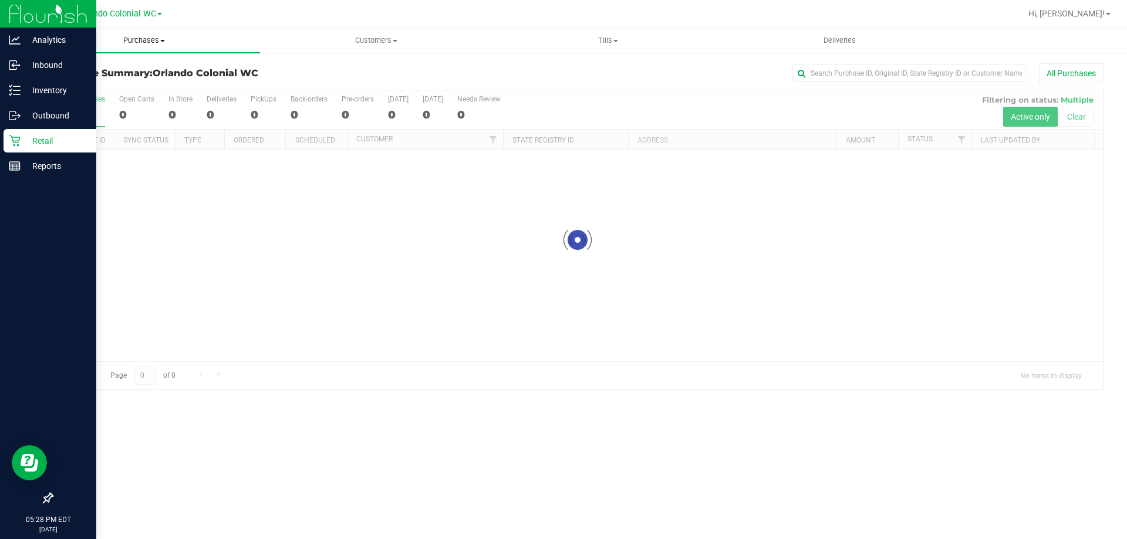
click at [151, 36] on span "Purchases" at bounding box center [144, 40] width 232 height 11
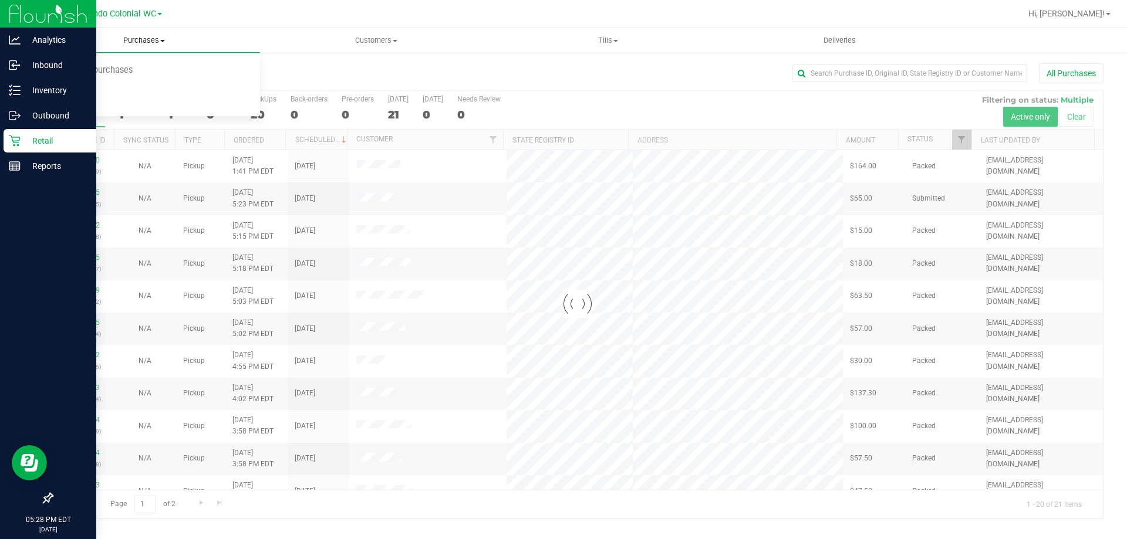
click at [104, 97] on span "All purchases" at bounding box center [69, 99] width 83 height 10
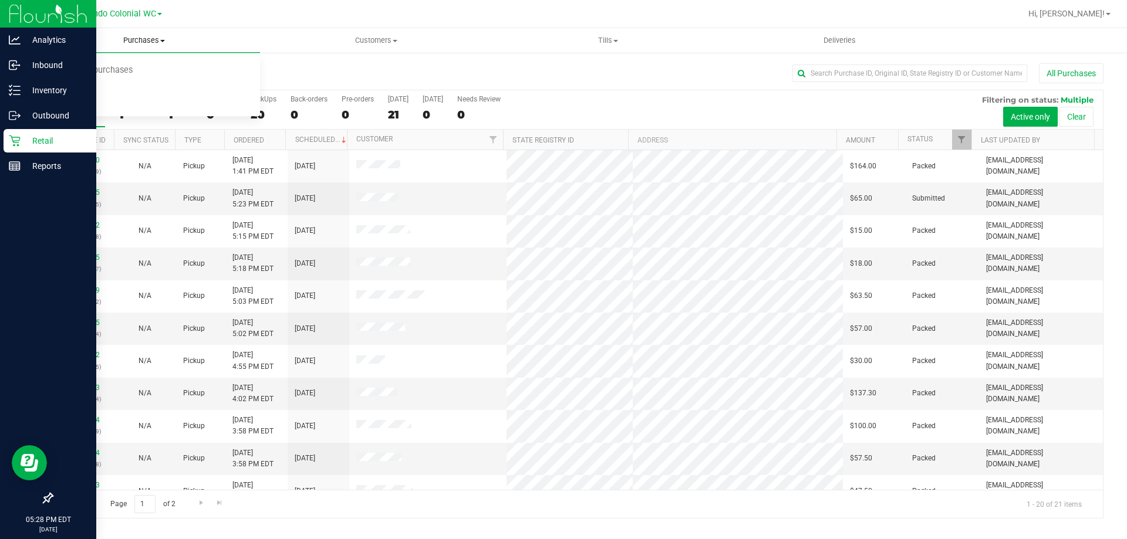
click at [154, 38] on span "Purchases" at bounding box center [144, 40] width 232 height 11
click at [139, 43] on span "Purchases" at bounding box center [144, 40] width 232 height 11
click at [93, 90] on span "Fulfillment" at bounding box center [64, 85] width 73 height 10
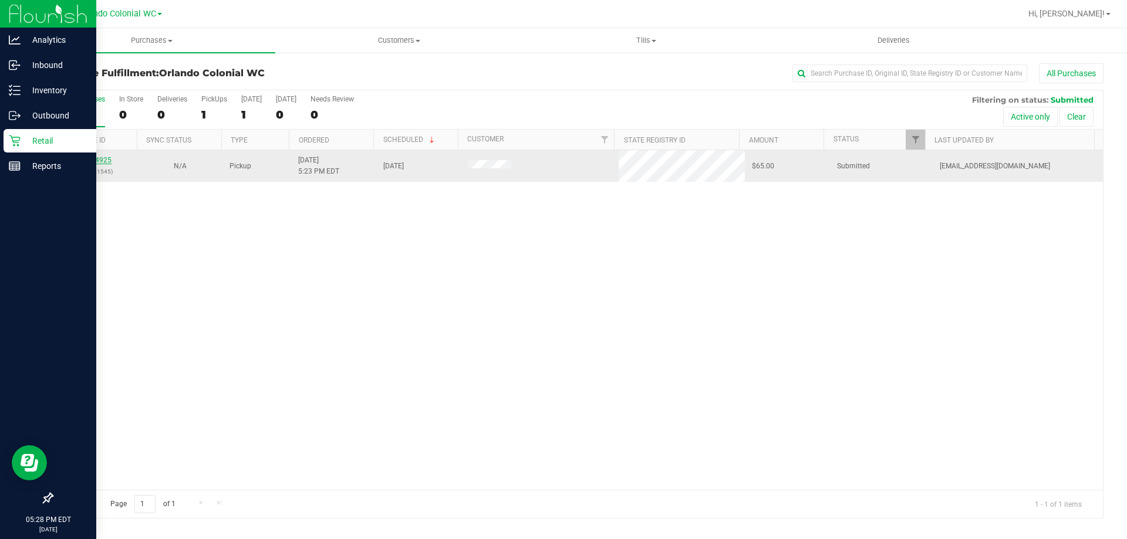
click at [93, 161] on link "11824925" at bounding box center [95, 160] width 33 height 8
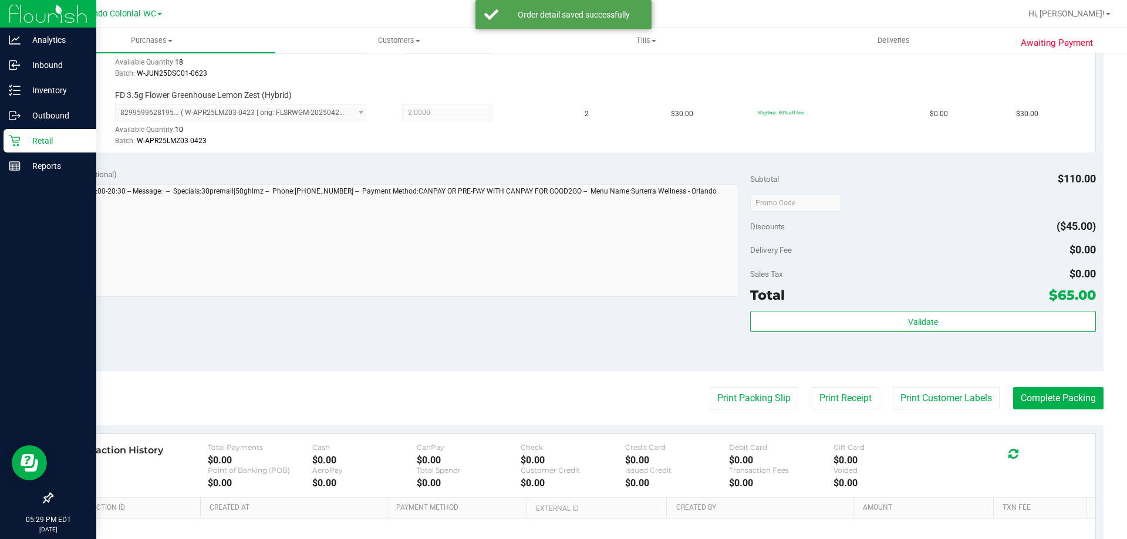
scroll to position [387, 0]
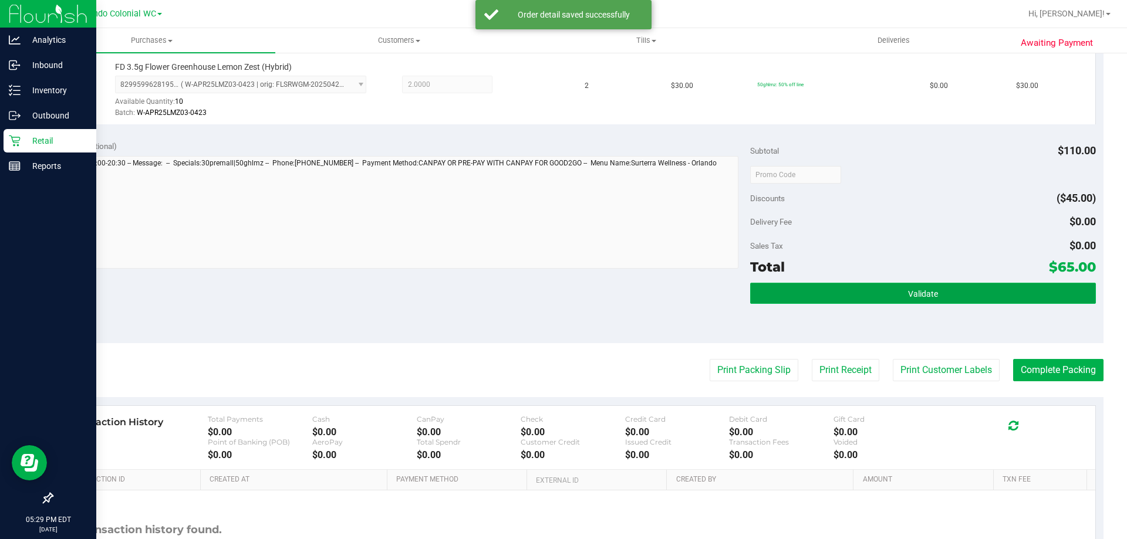
click at [762, 283] on button "Validate" at bounding box center [922, 293] width 345 height 21
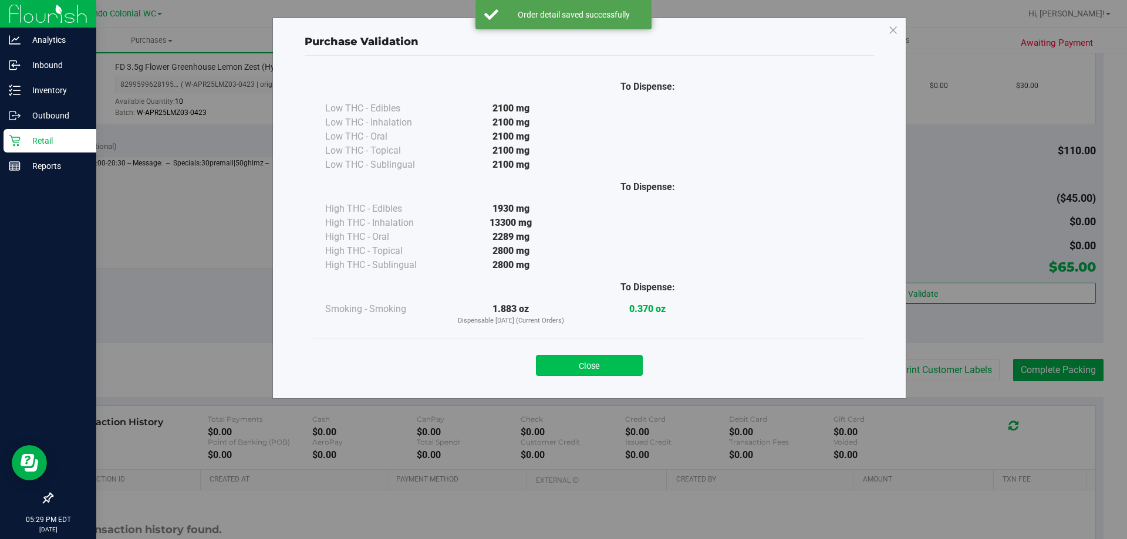
click at [622, 362] on button "Close" at bounding box center [589, 365] width 107 height 21
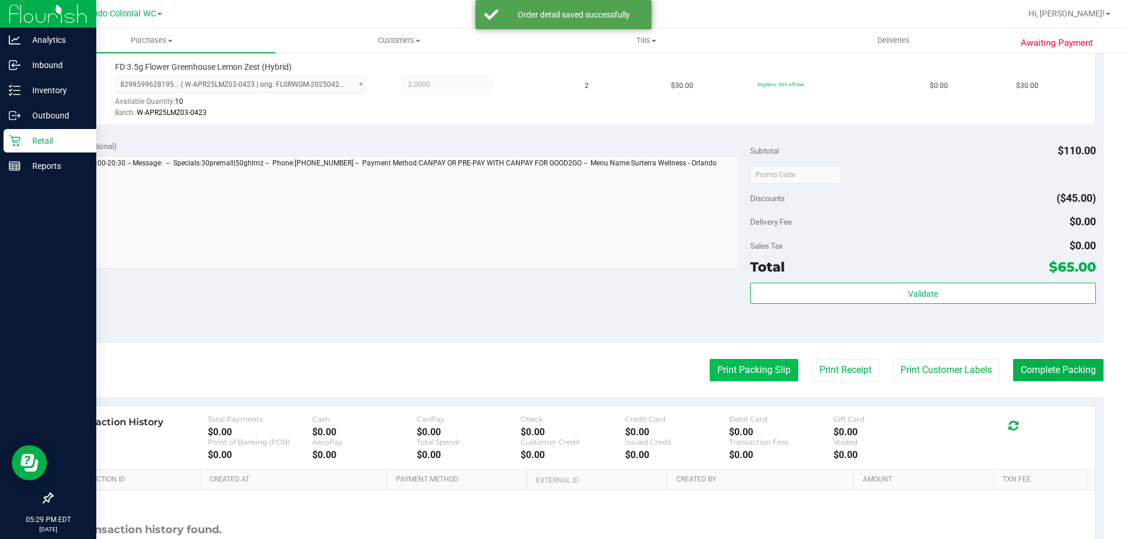
click at [782, 362] on button "Print Packing Slip" at bounding box center [754, 370] width 89 height 22
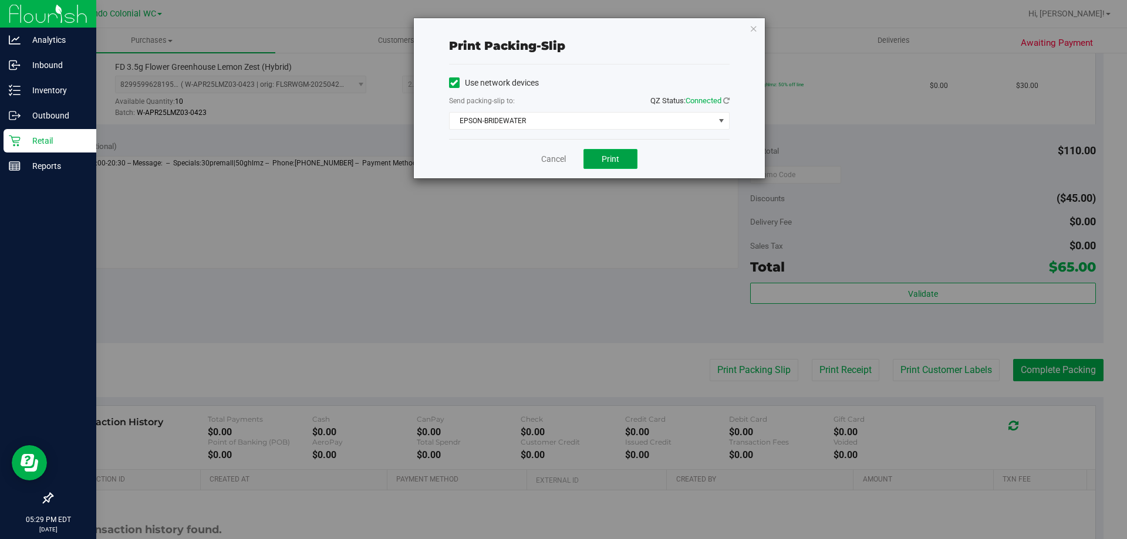
click at [583, 159] on button "Print" at bounding box center [610, 159] width 54 height 20
click at [542, 157] on link "Cancel" at bounding box center [553, 159] width 25 height 12
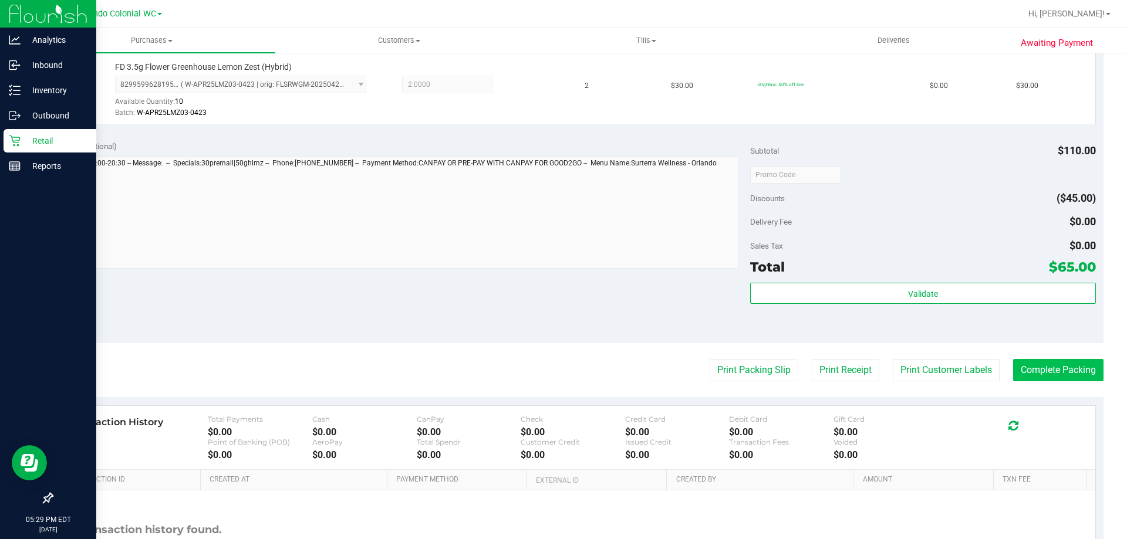
click at [1031, 363] on button "Complete Packing" at bounding box center [1058, 370] width 90 height 22
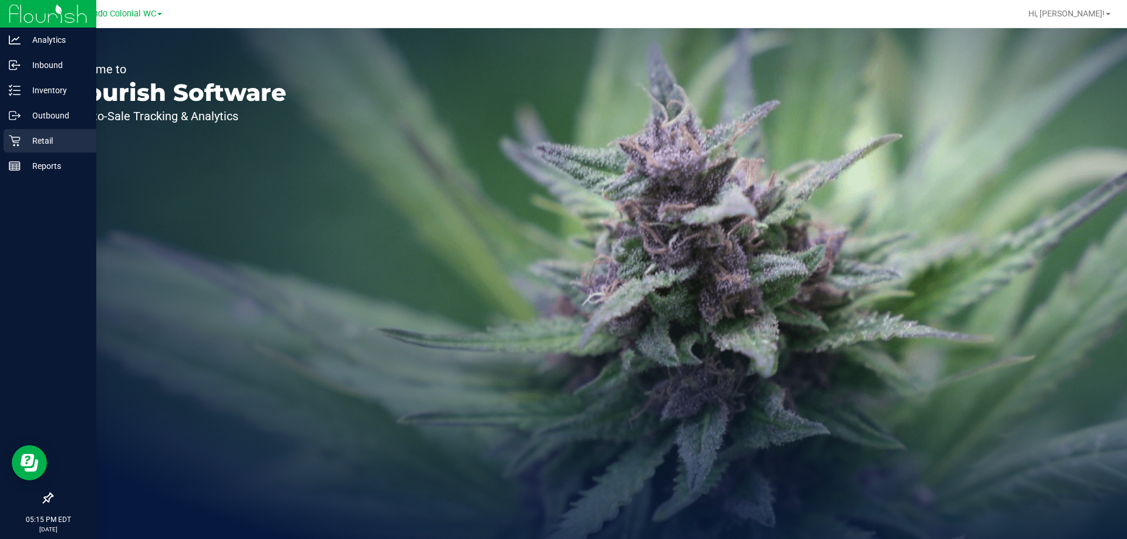
click at [36, 139] on p "Retail" at bounding box center [56, 141] width 70 height 14
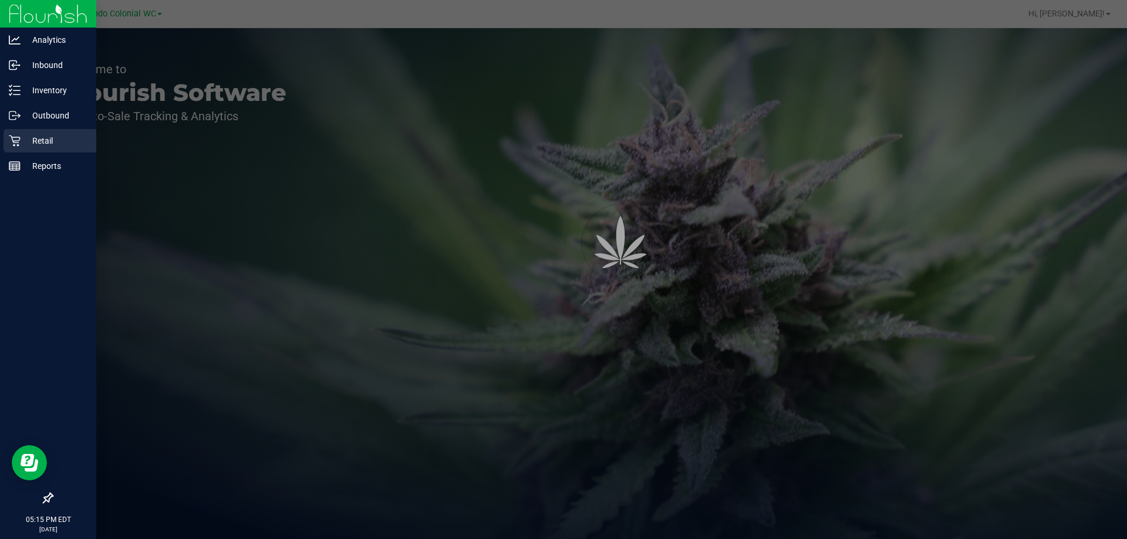
click at [36, 139] on p "Retail" at bounding box center [56, 141] width 70 height 14
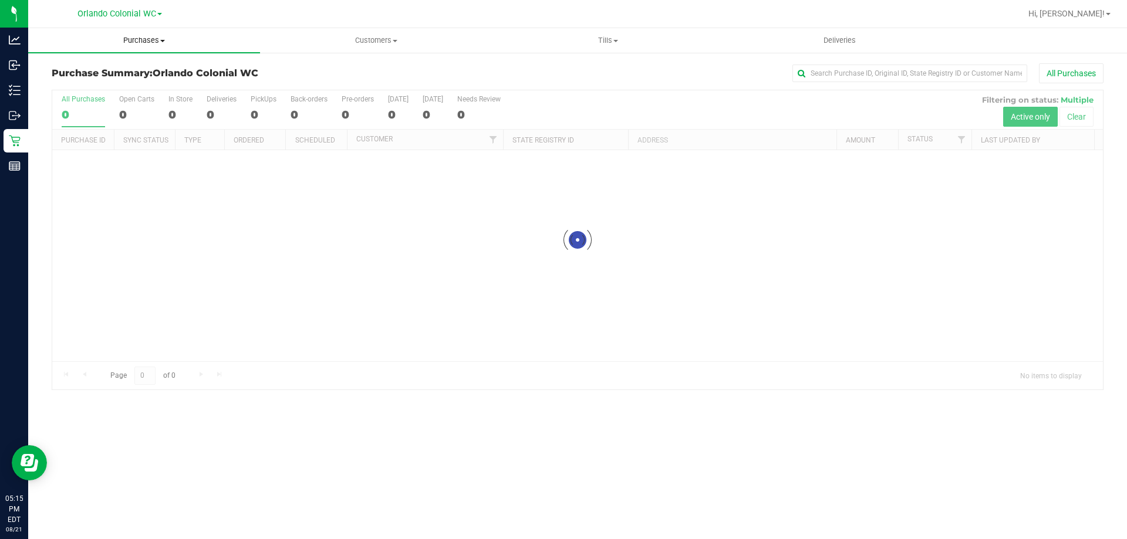
click at [149, 42] on span "Purchases" at bounding box center [144, 40] width 232 height 11
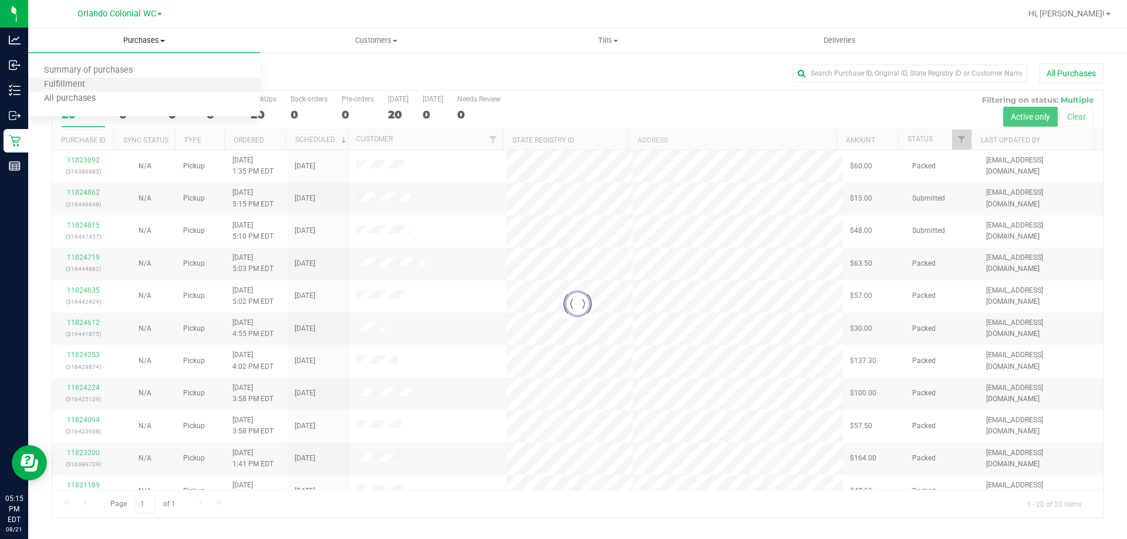
click at [153, 85] on li "Fulfillment" at bounding box center [144, 85] width 232 height 14
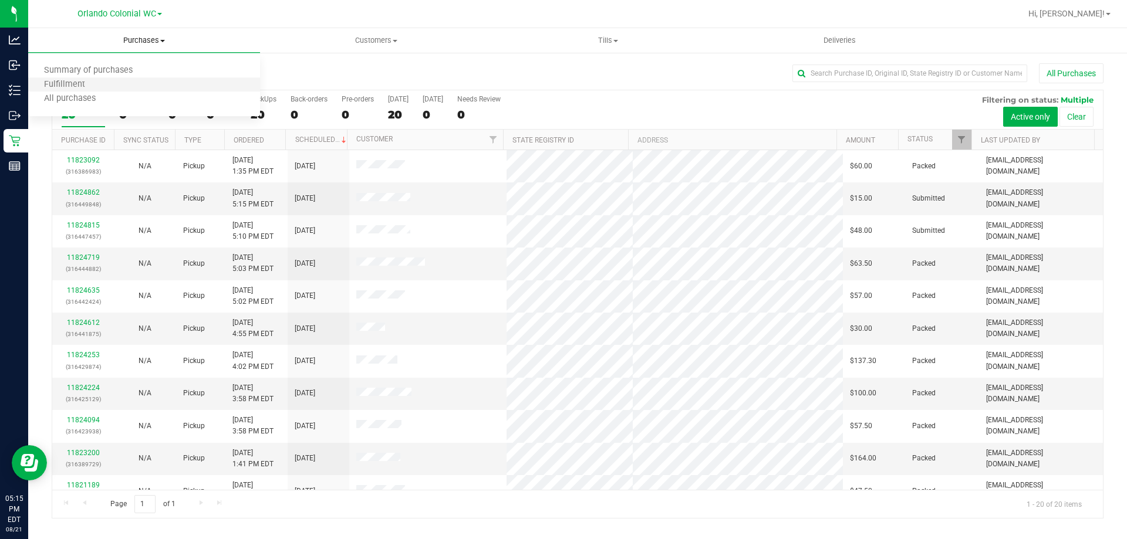
click at [106, 86] on li "Fulfillment" at bounding box center [144, 85] width 232 height 14
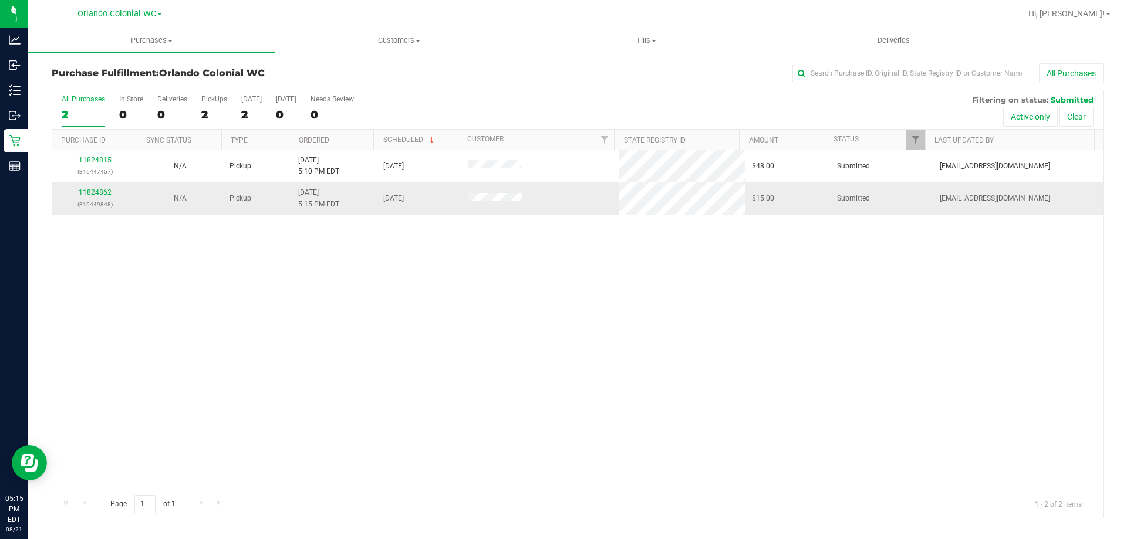
click at [103, 192] on link "11824862" at bounding box center [95, 192] width 33 height 8
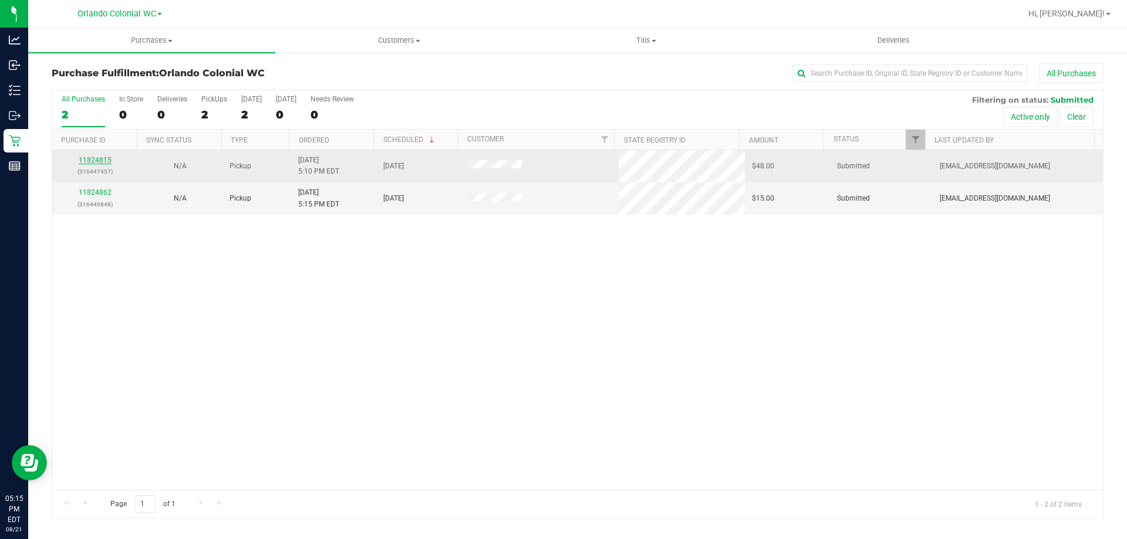
click at [86, 160] on link "11824815" at bounding box center [95, 160] width 33 height 8
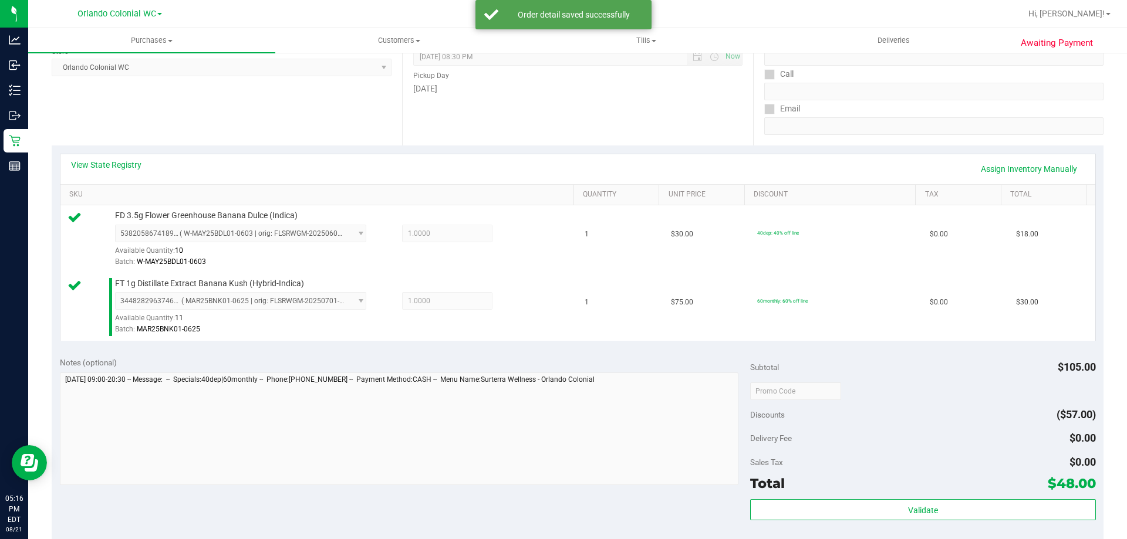
scroll to position [176, 0]
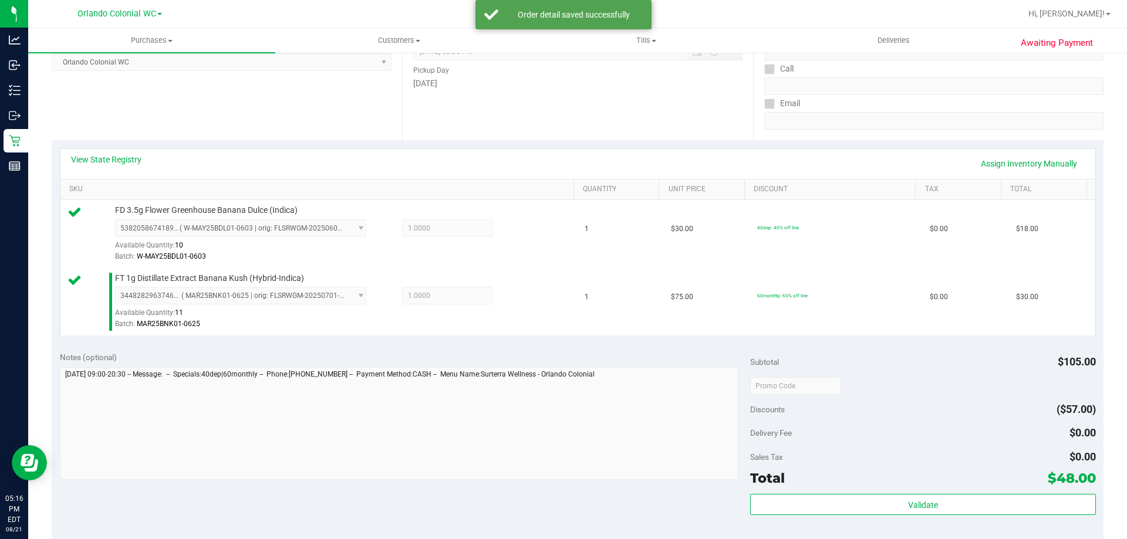
click at [744, 499] on div "Notes (optional) Subtotal $105.00 Discounts ($57.00) Delivery Fee $0.00 Sales T…" at bounding box center [578, 448] width 1052 height 211
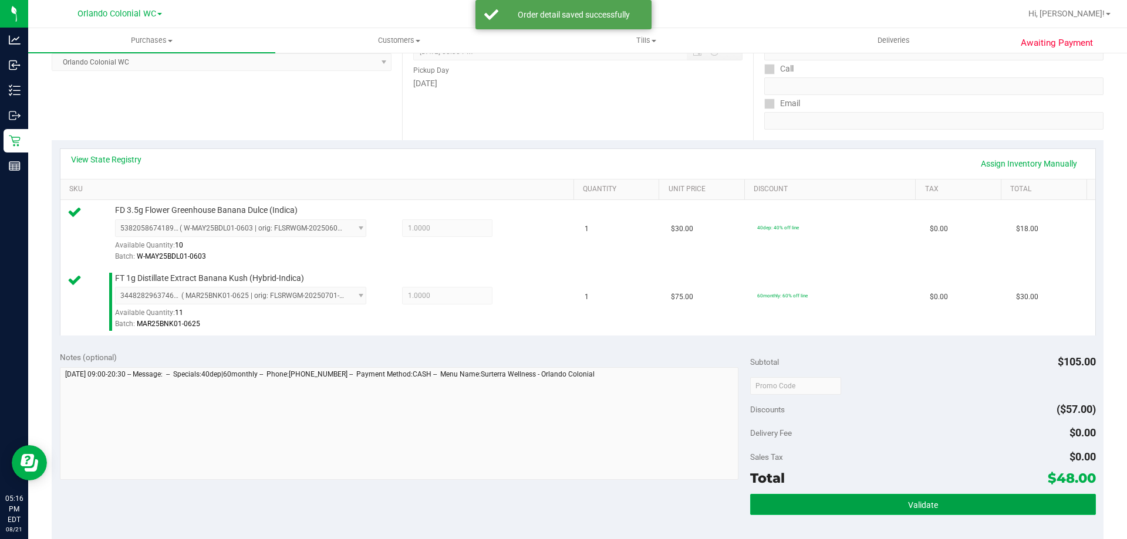
click at [750, 502] on button "Validate" at bounding box center [922, 504] width 345 height 21
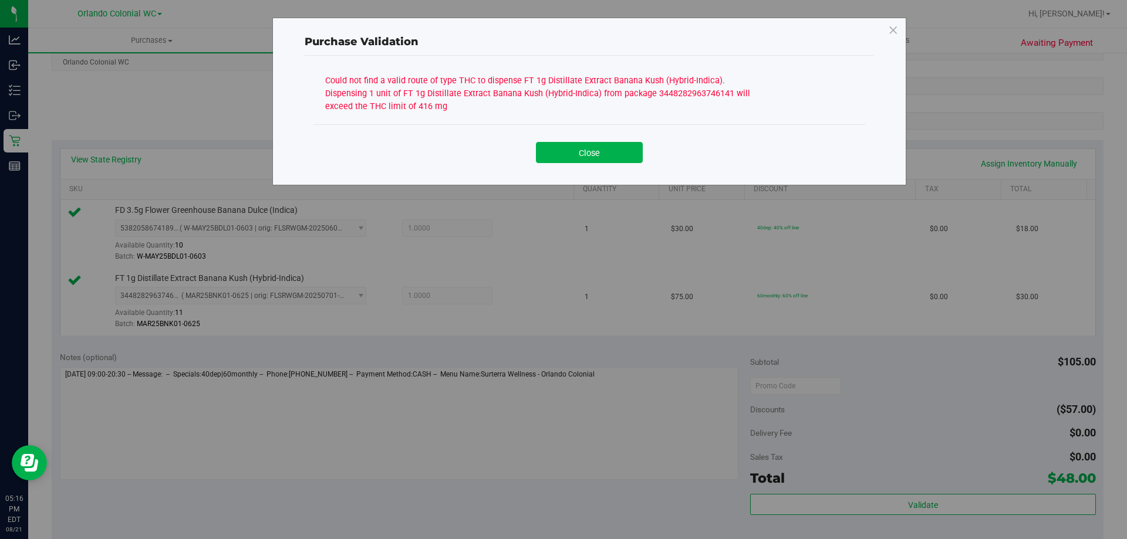
click at [590, 169] on div "Close" at bounding box center [589, 148] width 552 height 48
click at [588, 154] on button "Close" at bounding box center [589, 152] width 107 height 21
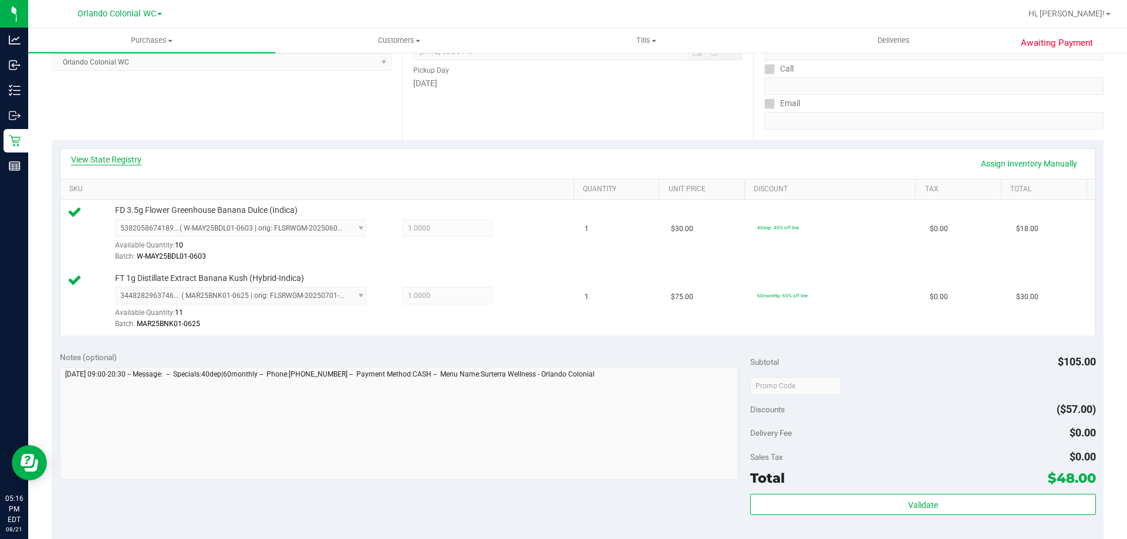
click at [131, 158] on link "View State Registry" at bounding box center [106, 160] width 70 height 12
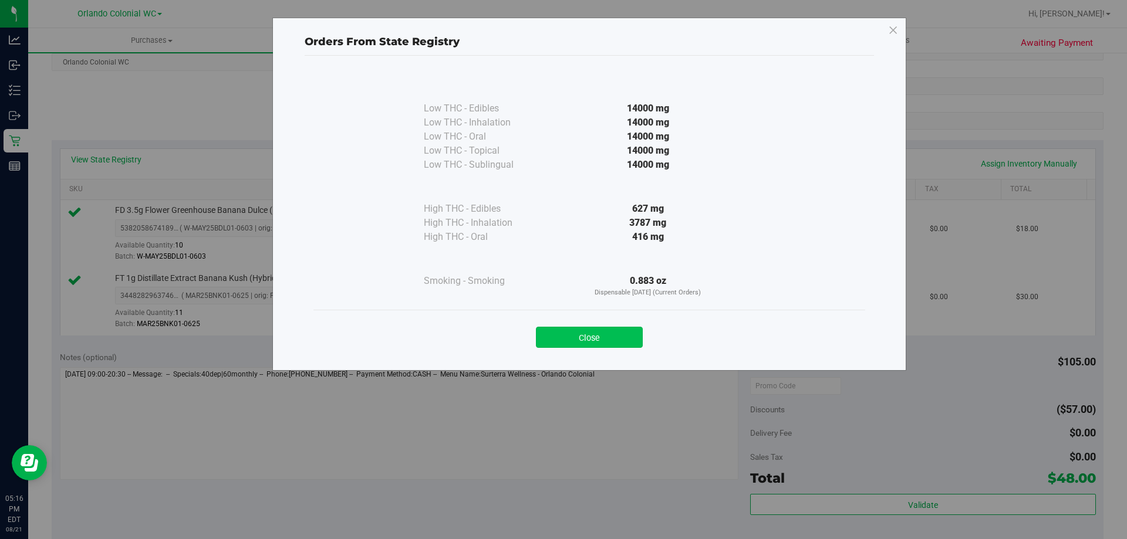
click at [623, 332] on button "Close" at bounding box center [589, 337] width 107 height 21
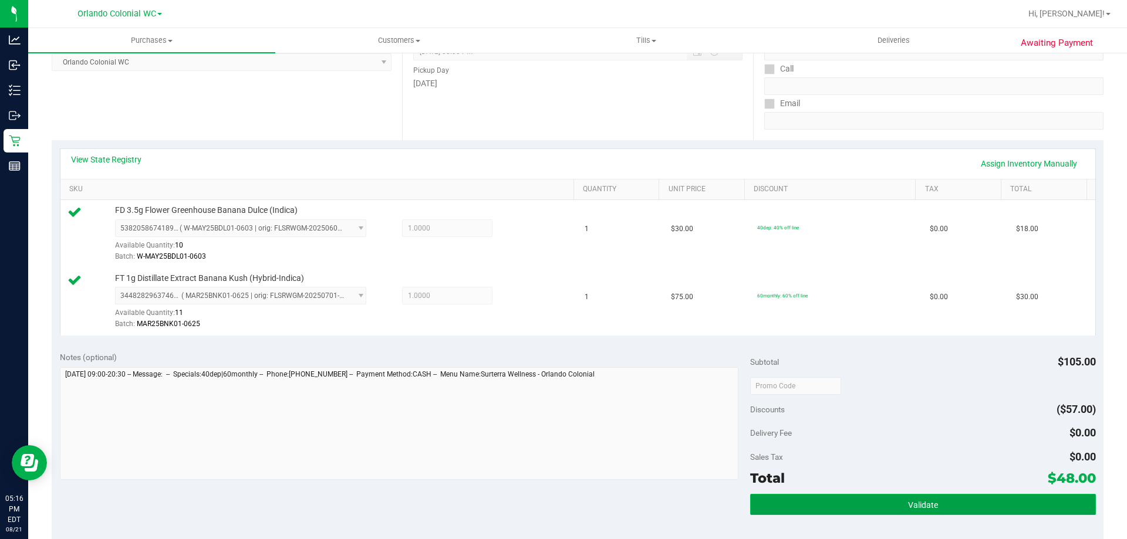
click at [908, 504] on span "Validate" at bounding box center [923, 505] width 30 height 9
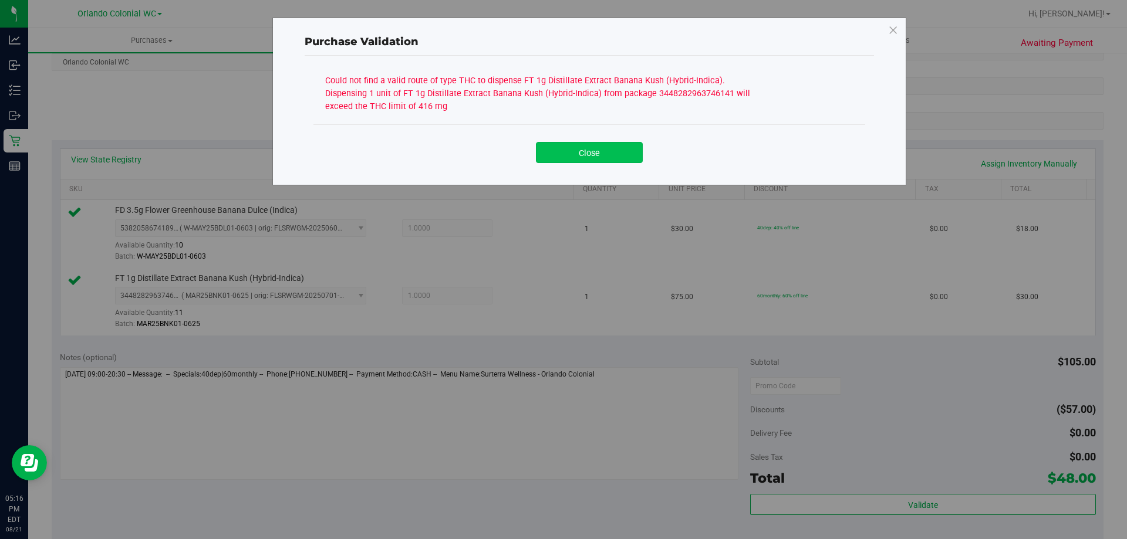
click at [549, 154] on button "Close" at bounding box center [589, 152] width 107 height 21
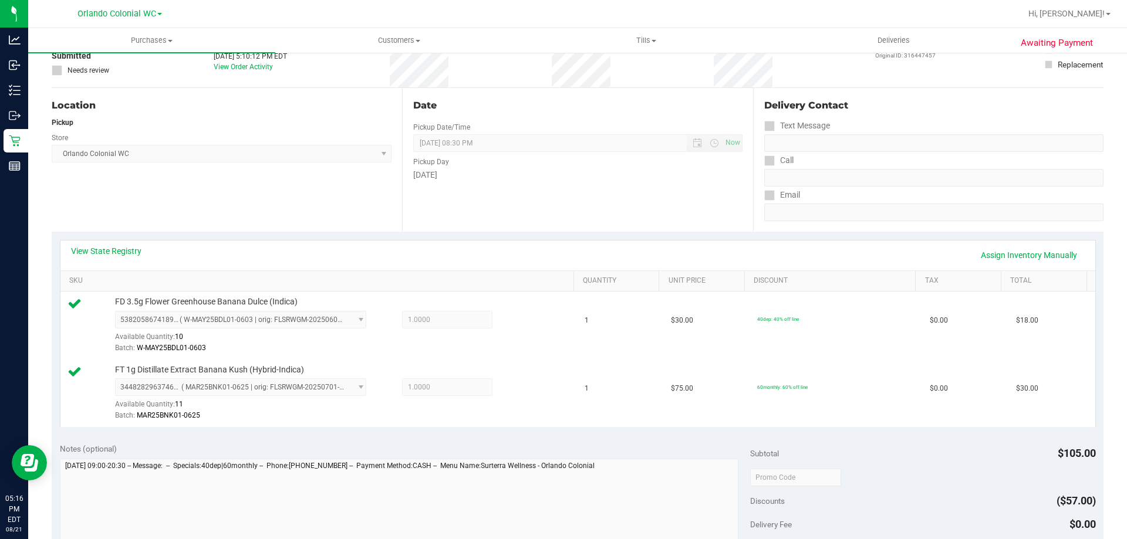
scroll to position [0, 0]
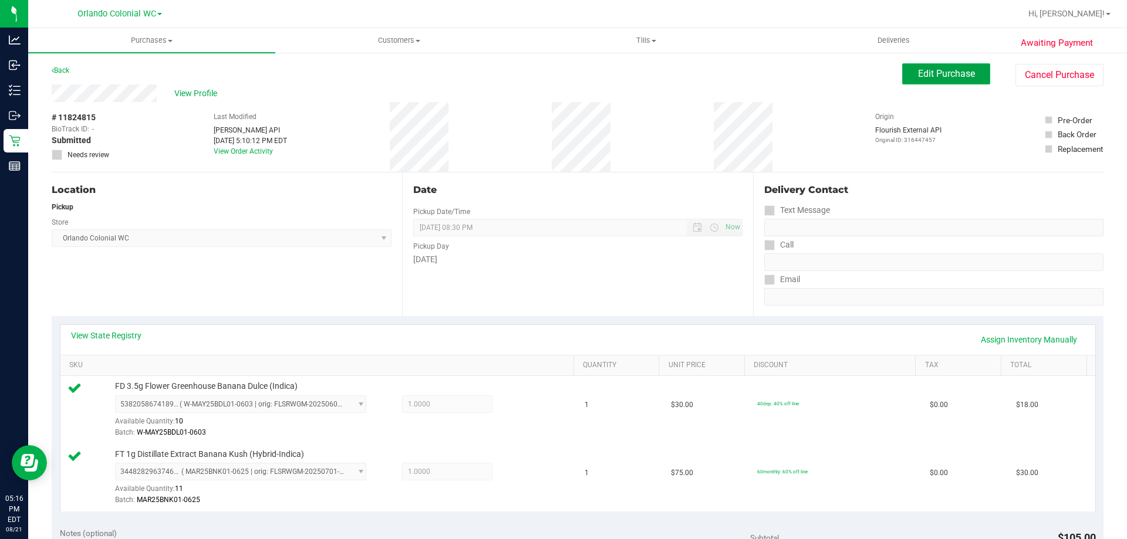
click at [929, 80] on button "Edit Purchase" at bounding box center [946, 73] width 88 height 21
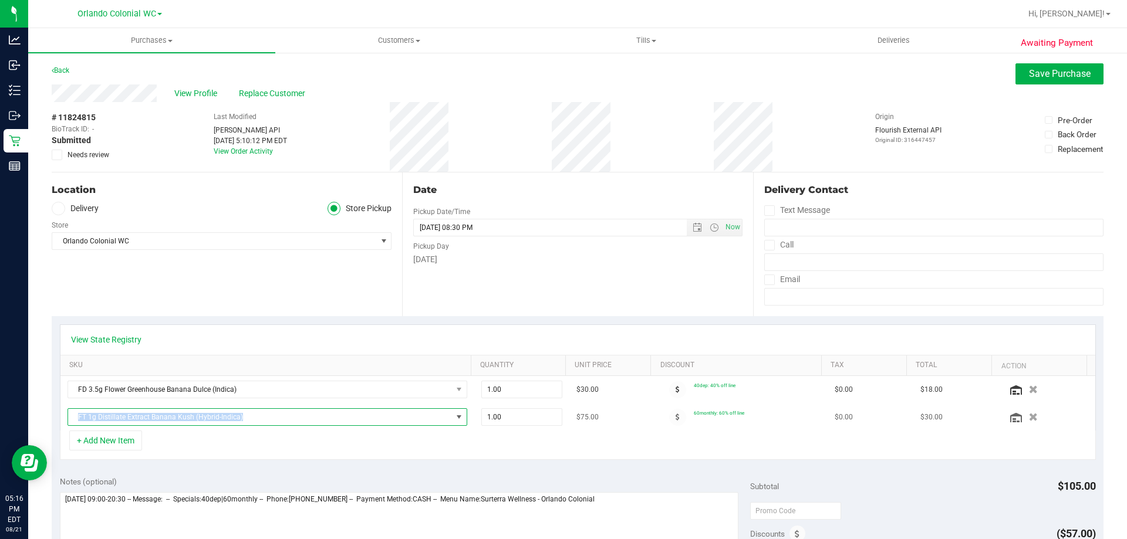
drag, startPoint x: 249, startPoint y: 421, endPoint x: 76, endPoint y: 421, distance: 173.2
click at [76, 421] on span "FT 1g Distillate Extract Banana Kush (Hybrid-Indica)" at bounding box center [260, 417] width 384 height 16
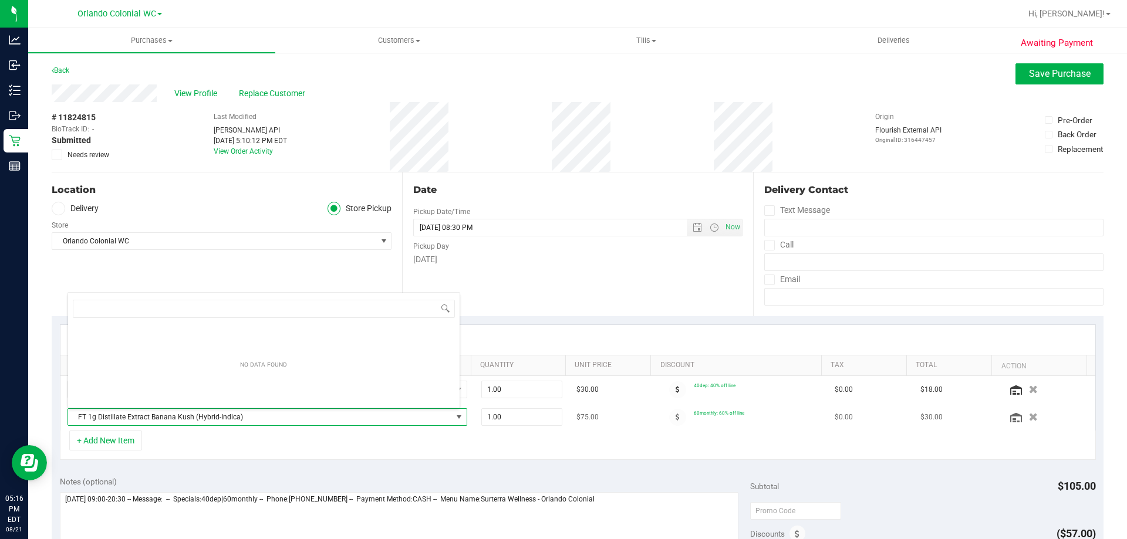
scroll to position [18, 389]
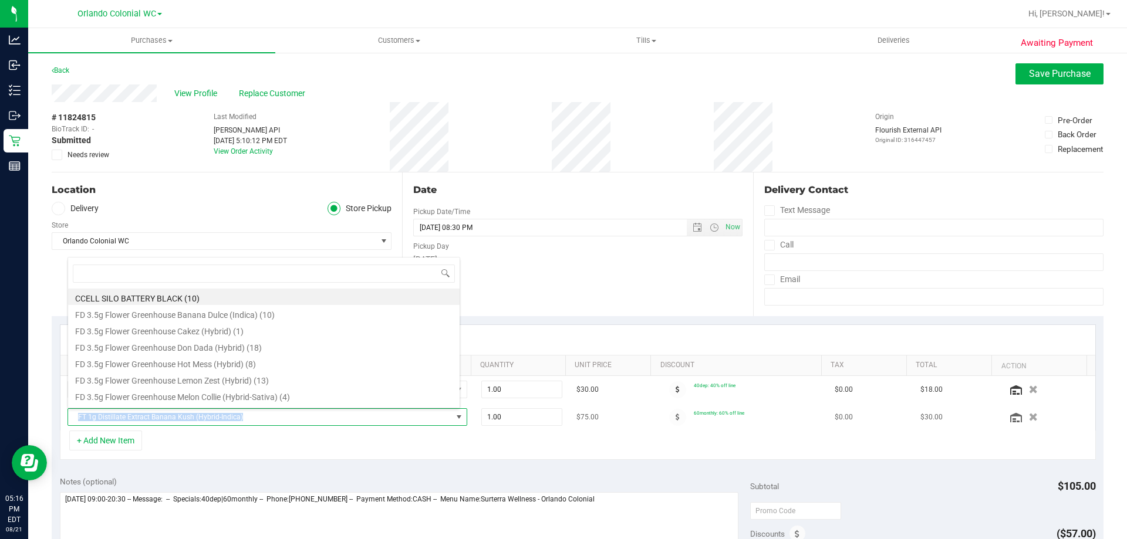
drag, startPoint x: 245, startPoint y: 420, endPoint x: 72, endPoint y: 419, distance: 173.2
click at [72, 419] on span "FT 1g Distillate Extract Banana Kush (Hybrid-Indica)" at bounding box center [260, 417] width 384 height 16
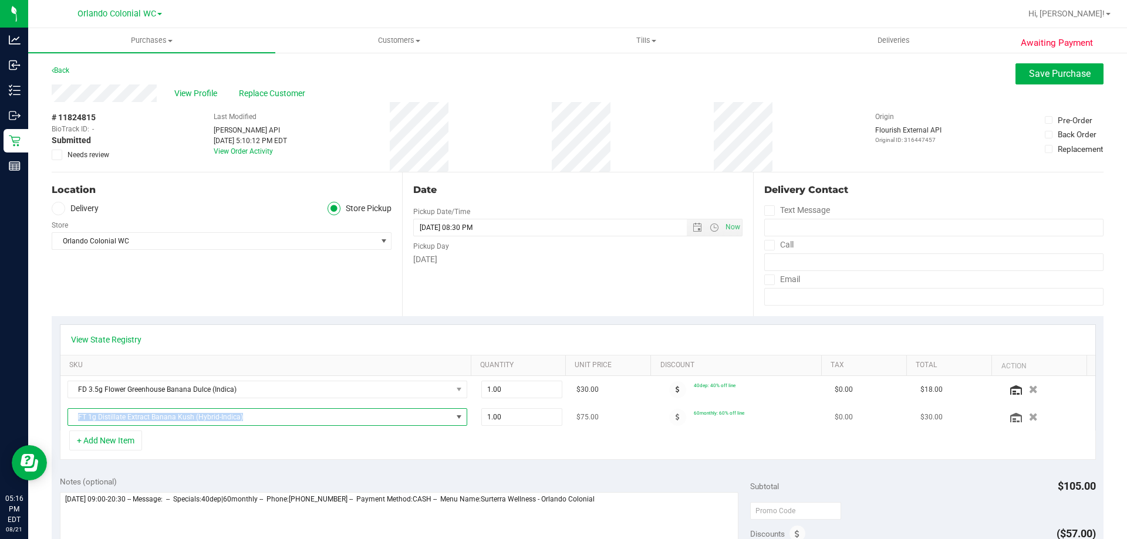
copy span "FT 1g Distillate Extract Banana Kush (Hybrid-Indica)"
click at [141, 268] on div "Location Delivery Store Pickup Store Orlando Colonial WC Select Store Bonita Sp…" at bounding box center [227, 245] width 350 height 144
click at [1028, 417] on icon "button" at bounding box center [1033, 417] width 10 height 9
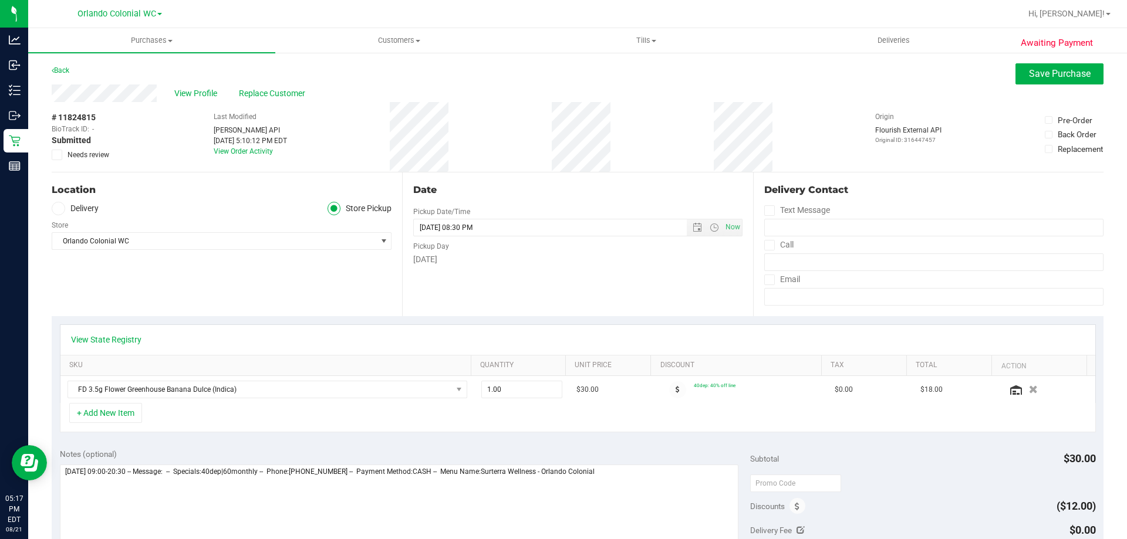
click at [1034, 59] on div "Awaiting Payment Back Save Purchase View Profile Replace Customer # 11824815 Bi…" at bounding box center [577, 500] width 1099 height 897
click at [1034, 68] on button "Save Purchase" at bounding box center [1059, 73] width 88 height 21
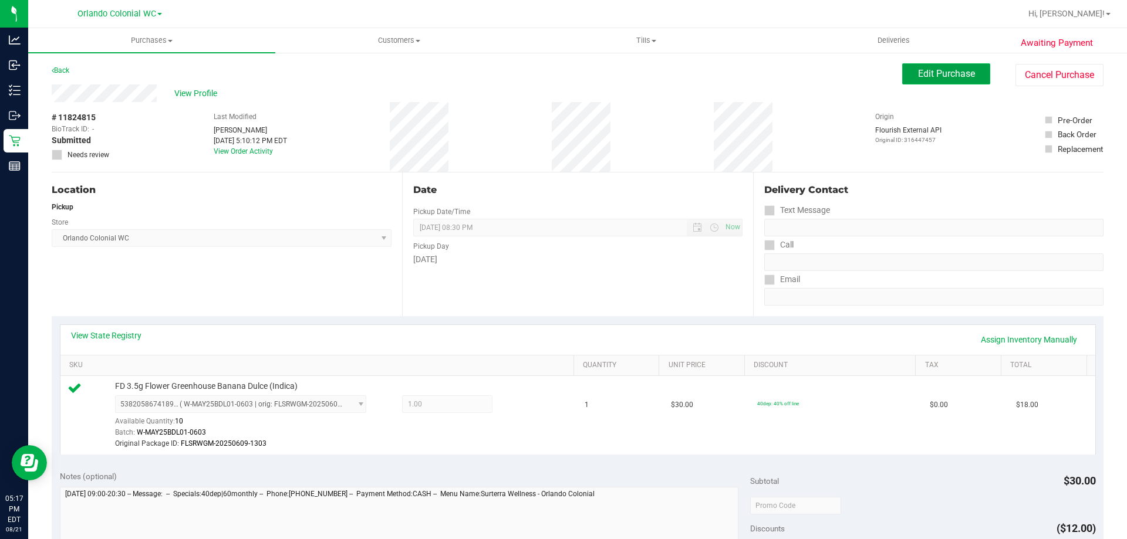
click at [933, 66] on button "Edit Purchase" at bounding box center [946, 73] width 88 height 21
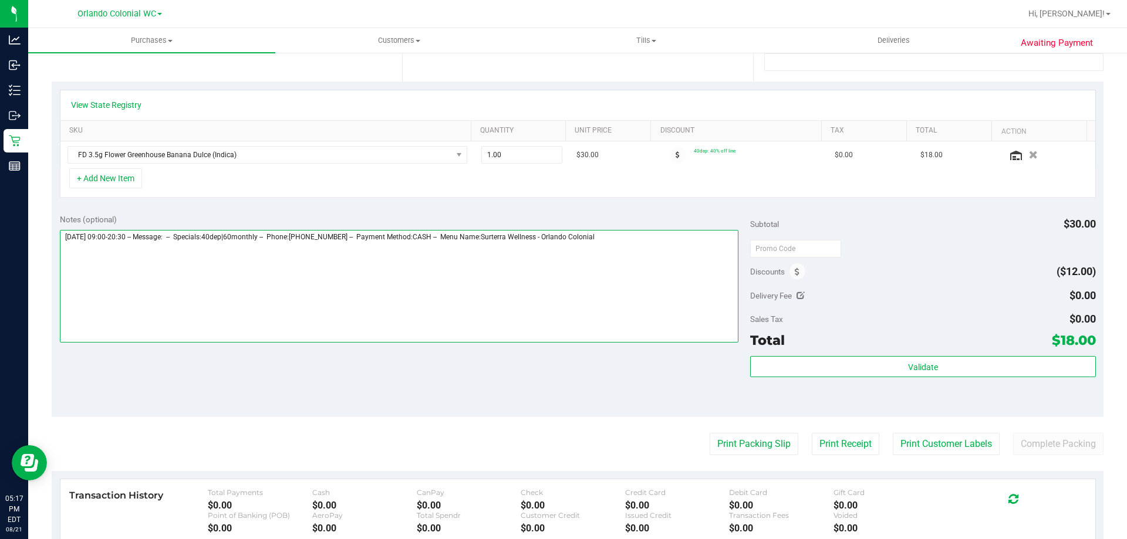
click at [673, 266] on textarea at bounding box center [399, 286] width 679 height 113
paste textarea "FT 1g Distillate Extract Banana Kush (Hybrid-Indica)"
type textarea "Thursday 08/21/2025 09:00-20:30 -- Message: -- Specials:40dep|60monthly -- Phon…"
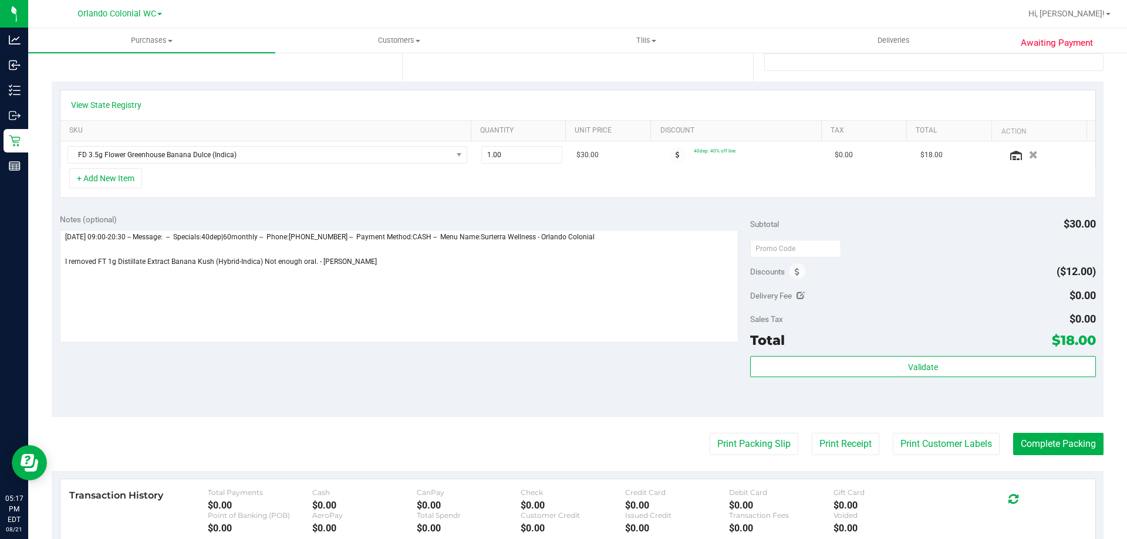
click at [355, 414] on div "Notes (optional) Subtotal $30.00 Discounts ($12.00) Delivery Fee $0.00 Sales Ta…" at bounding box center [578, 311] width 1052 height 211
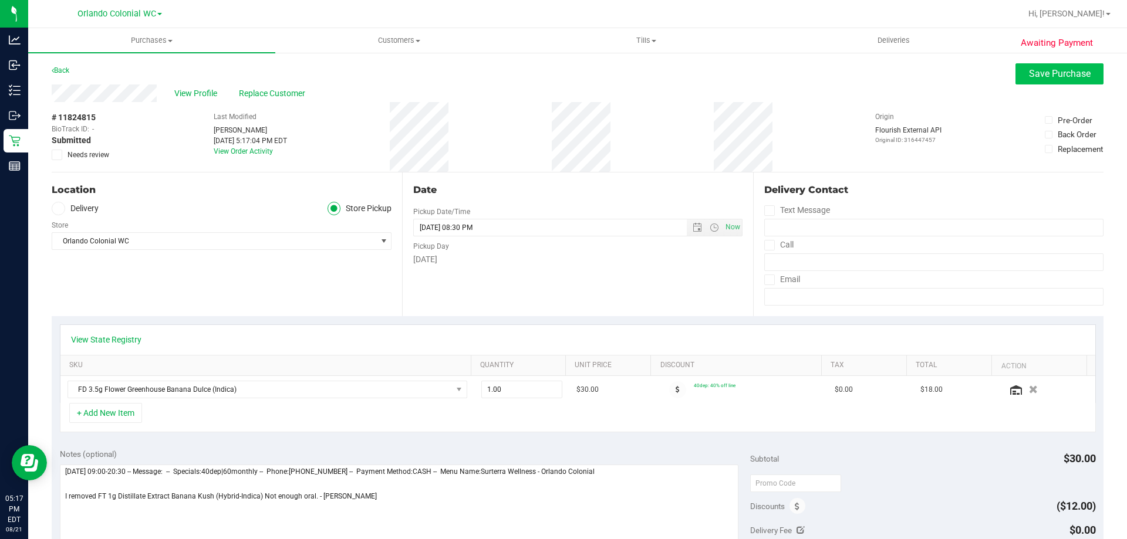
drag, startPoint x: 1004, startPoint y: 72, endPoint x: 1010, endPoint y: 75, distance: 7.4
click at [1006, 75] on div "Back Save Purchase" at bounding box center [578, 73] width 1052 height 21
click at [1015, 76] on button "Save Purchase" at bounding box center [1059, 73] width 88 height 21
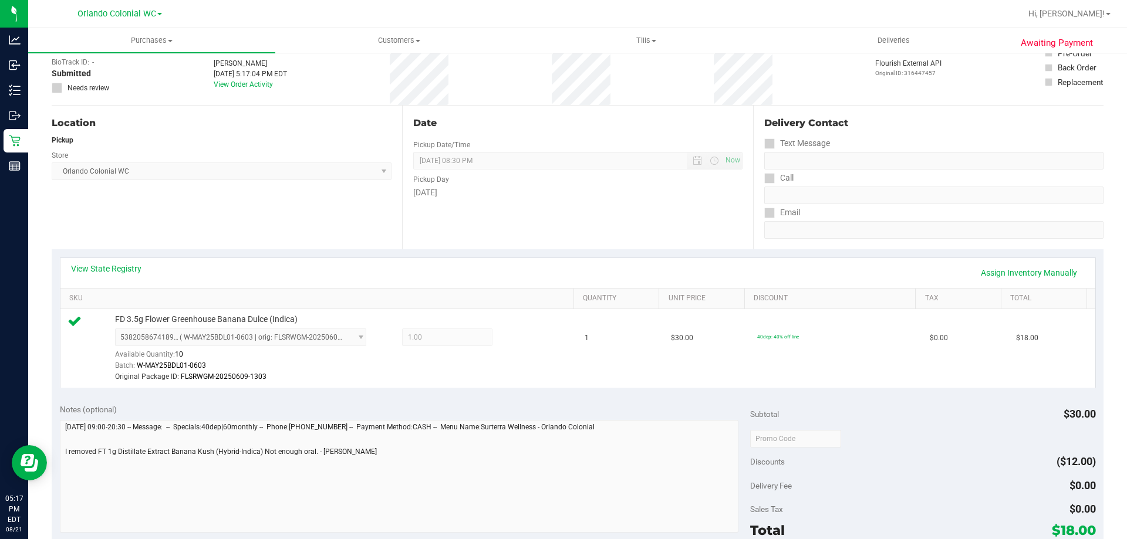
scroll to position [235, 0]
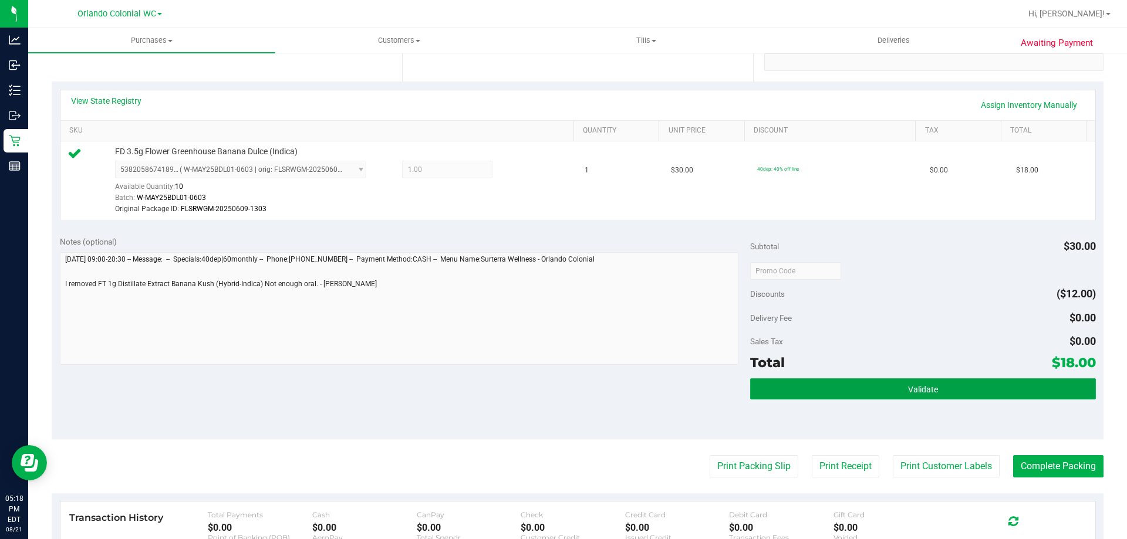
click at [812, 394] on button "Validate" at bounding box center [922, 389] width 345 height 21
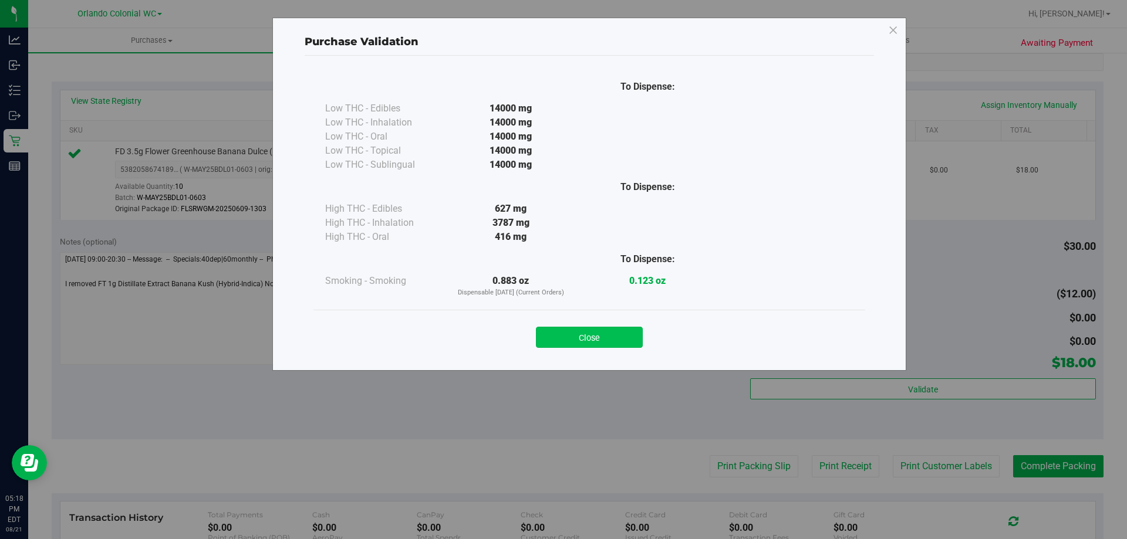
click at [615, 340] on button "Close" at bounding box center [589, 337] width 107 height 21
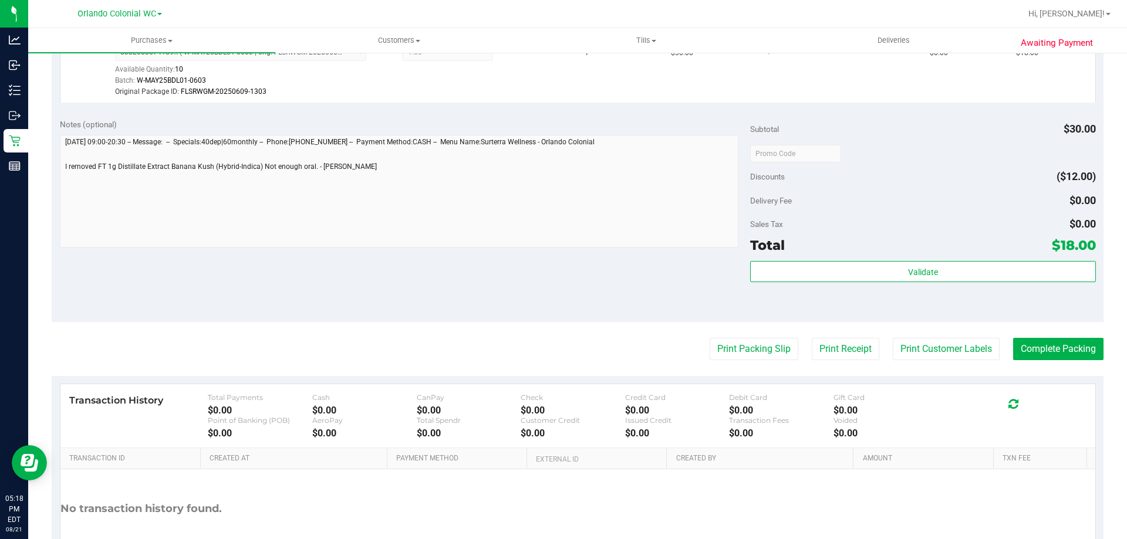
scroll to position [432, 0]
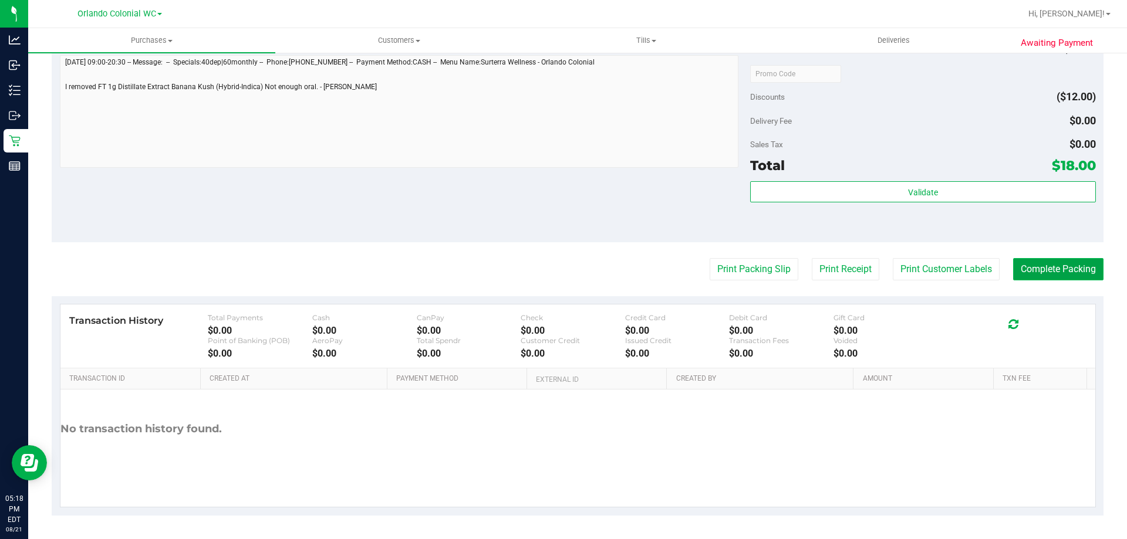
click at [1013, 269] on button "Complete Packing" at bounding box center [1058, 269] width 90 height 22
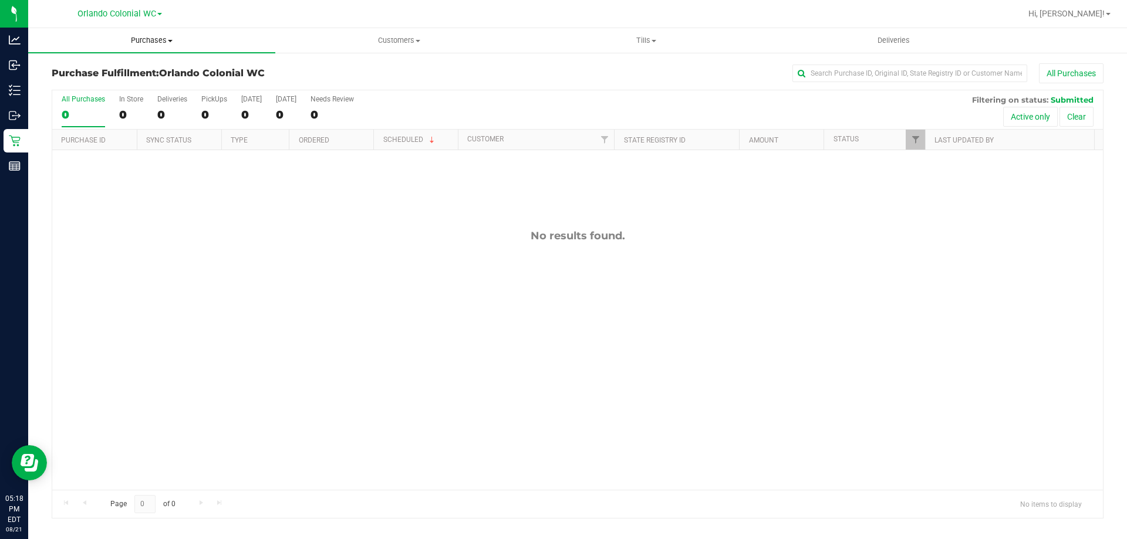
click at [170, 40] on span at bounding box center [170, 41] width 5 height 2
click at [167, 65] on li "Summary of purchases" at bounding box center [151, 71] width 247 height 14
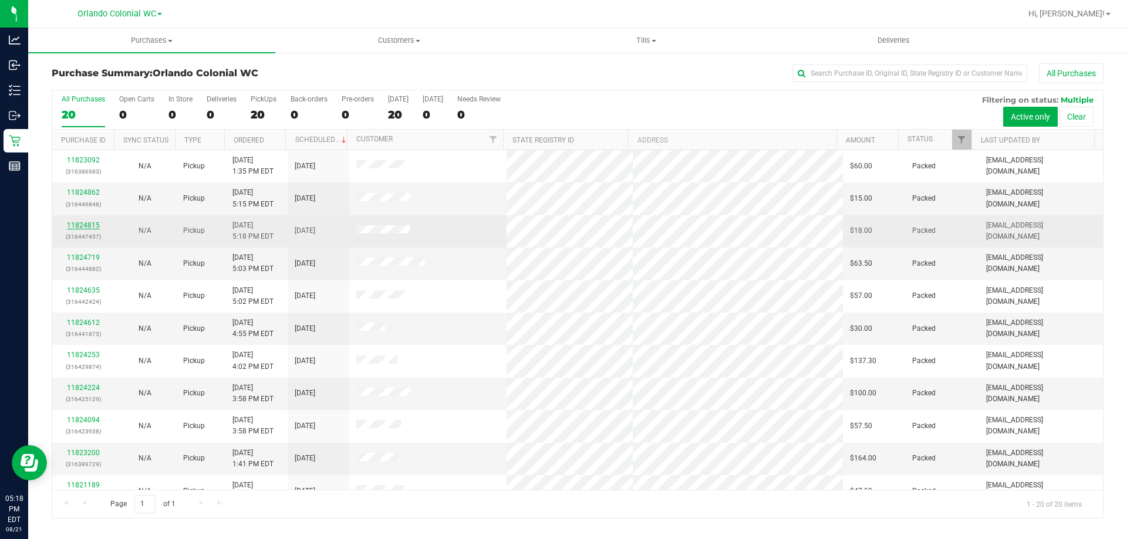
click at [86, 225] on link "11824815" at bounding box center [83, 225] width 33 height 8
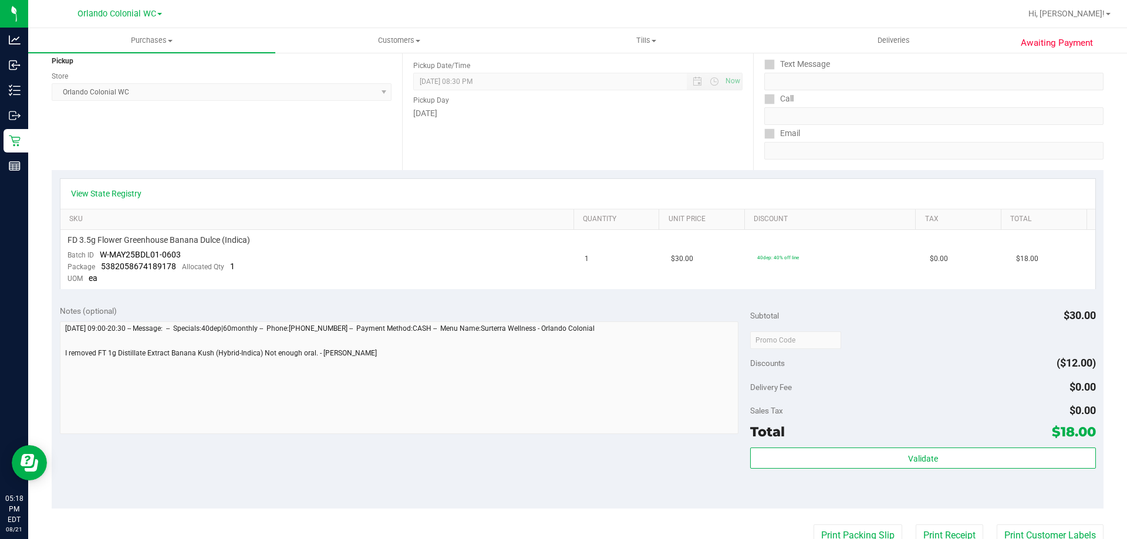
scroll to position [235, 0]
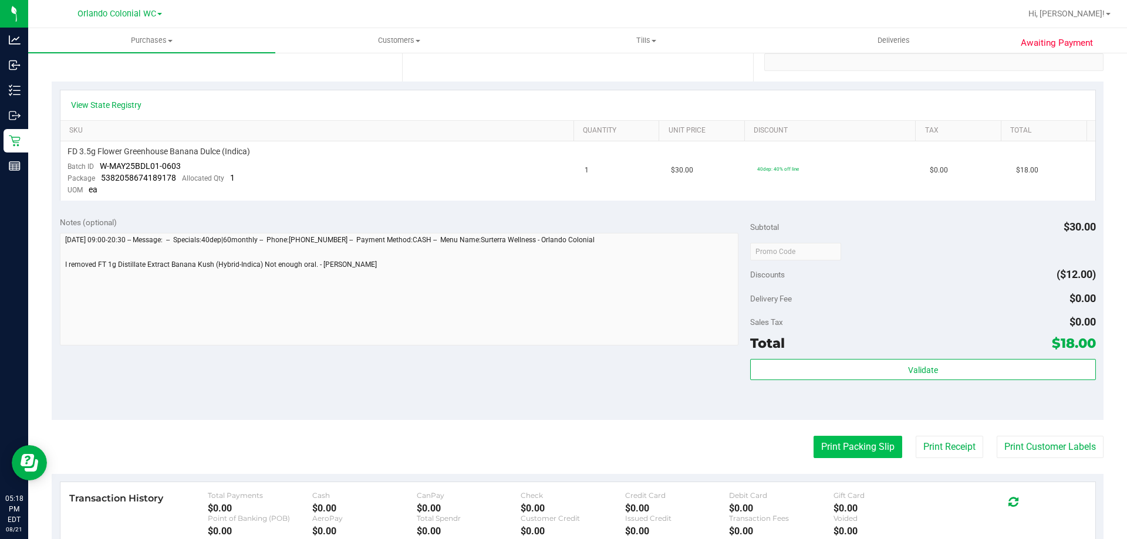
click at [840, 447] on button "Print Packing Slip" at bounding box center [858, 447] width 89 height 22
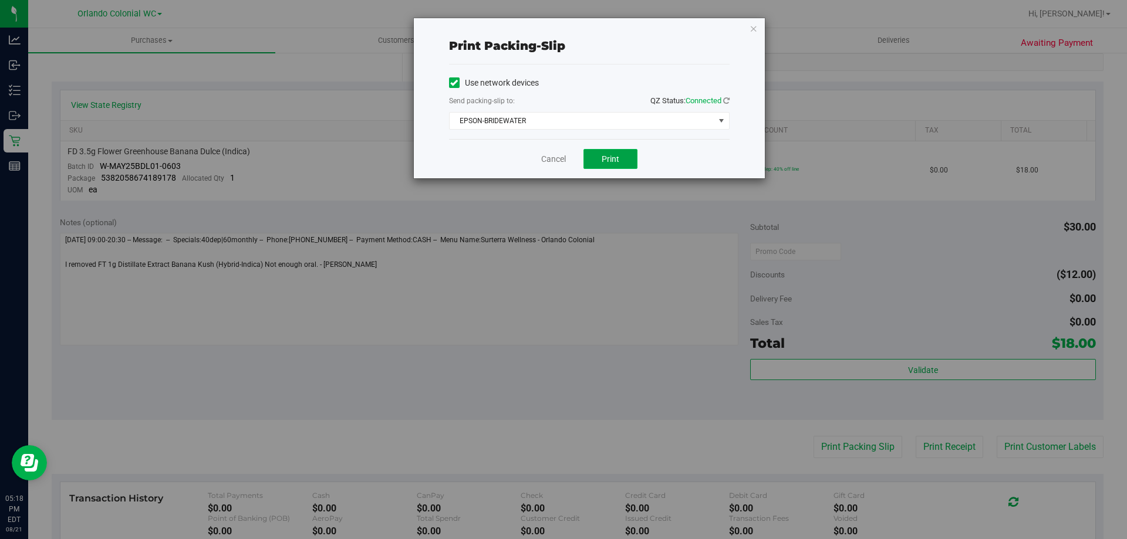
click at [606, 158] on span "Print" at bounding box center [611, 158] width 18 height 9
click at [555, 158] on link "Cancel" at bounding box center [553, 159] width 25 height 12
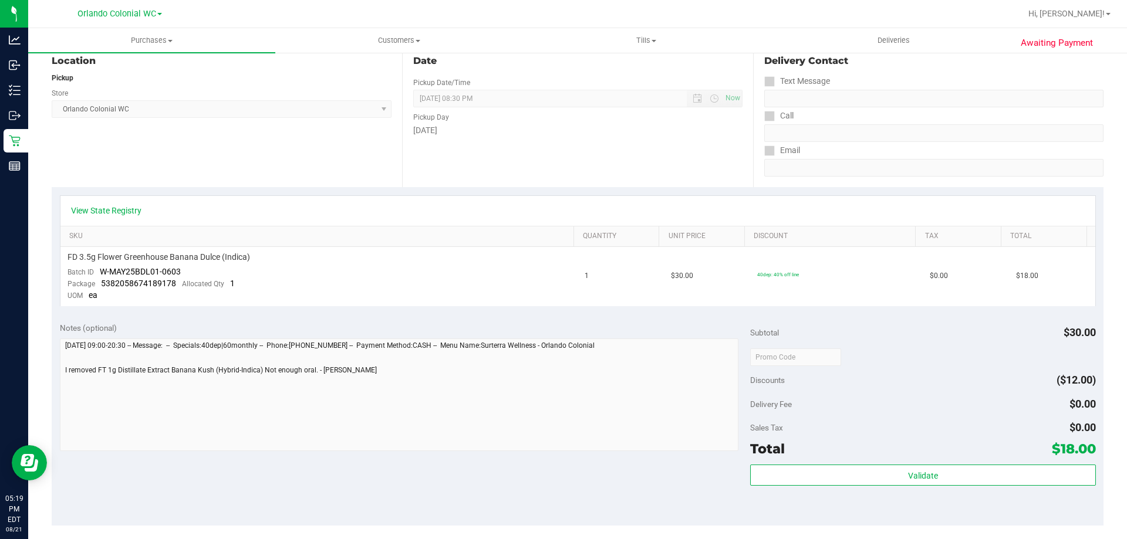
scroll to position [0, 0]
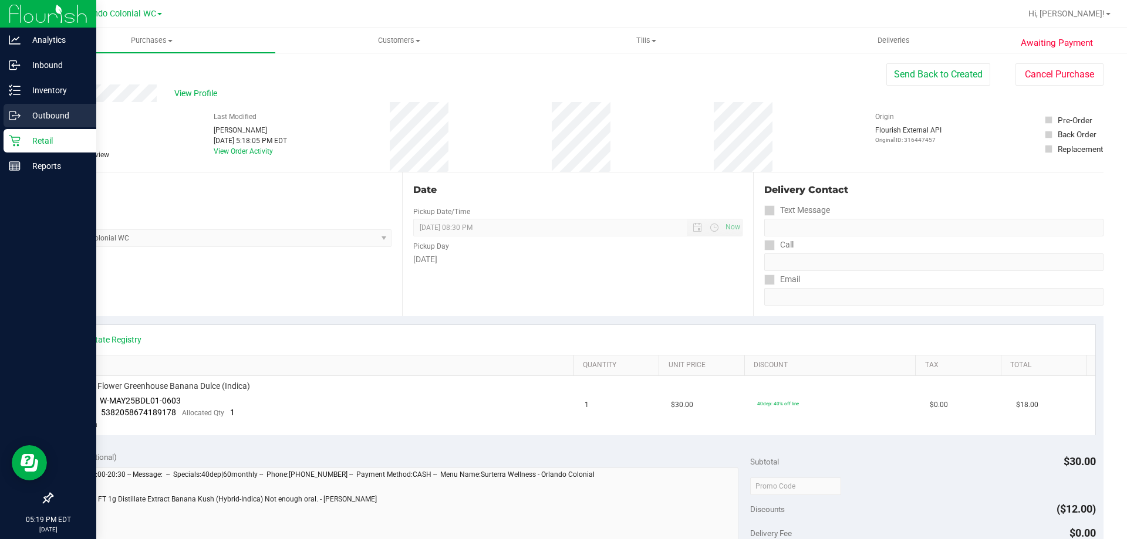
click at [4, 113] on div "Outbound" at bounding box center [50, 115] width 93 height 23
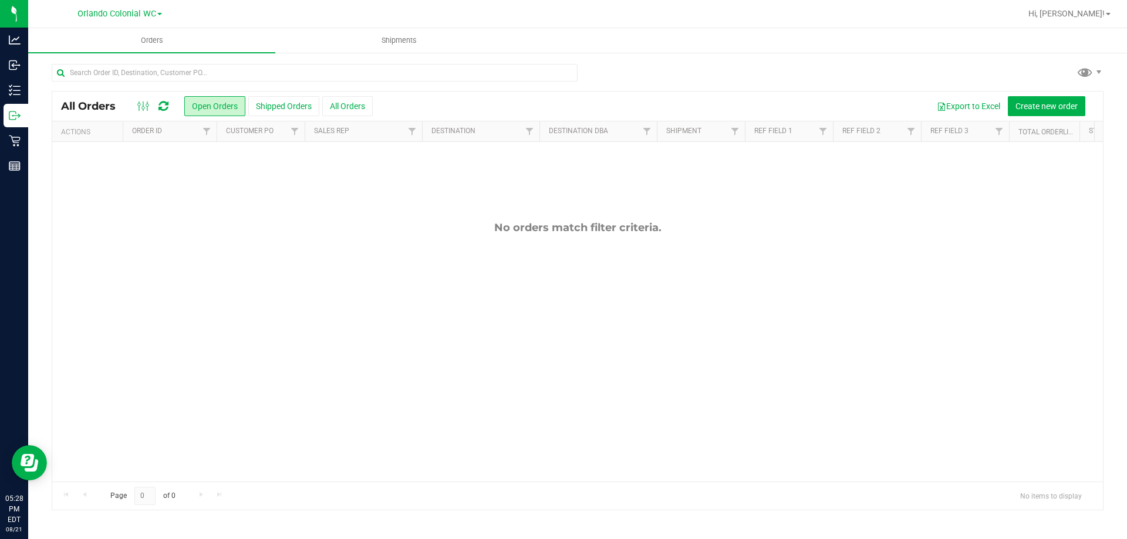
click at [614, 308] on div "No orders match filter criteria." at bounding box center [577, 351] width 1051 height 419
